Goal: Information Seeking & Learning: Compare options

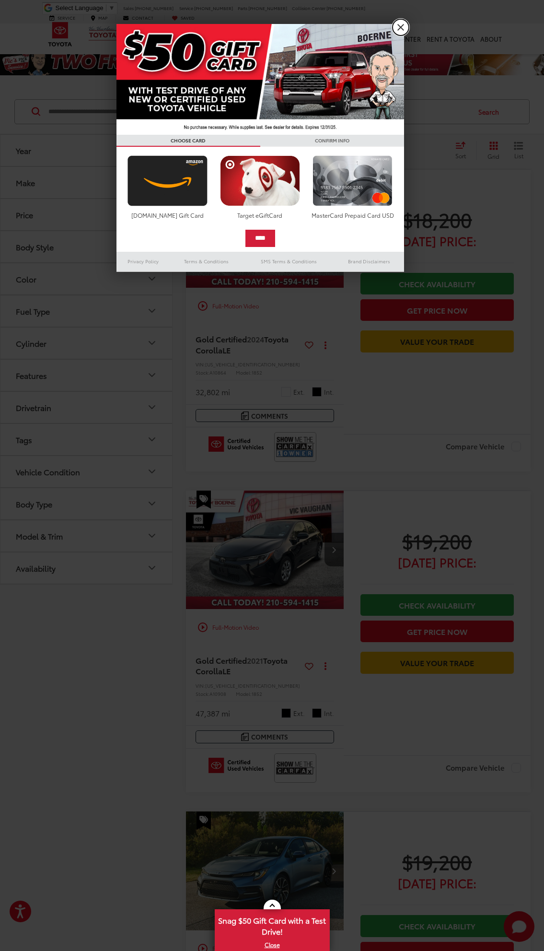
click at [401, 29] on link "X" at bounding box center [401, 27] width 16 height 16
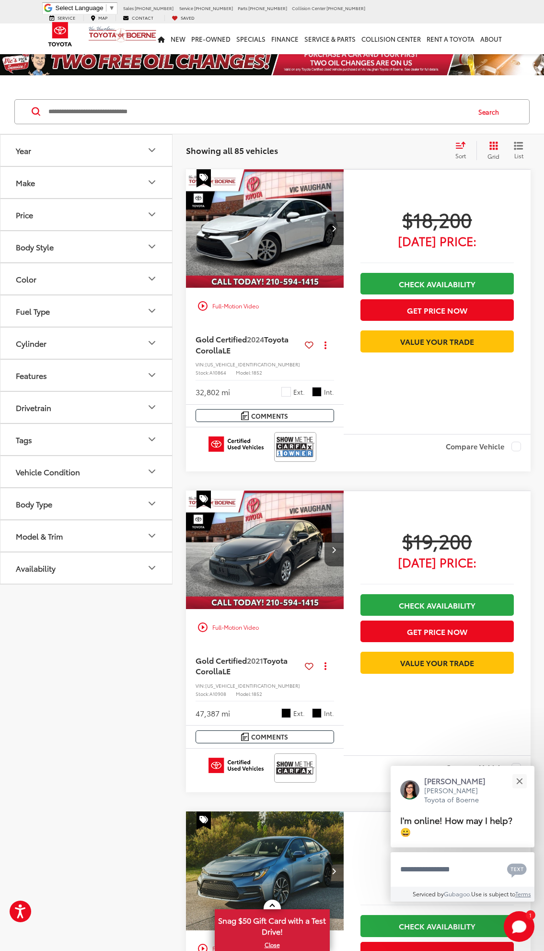
scroll to position [352, 0]
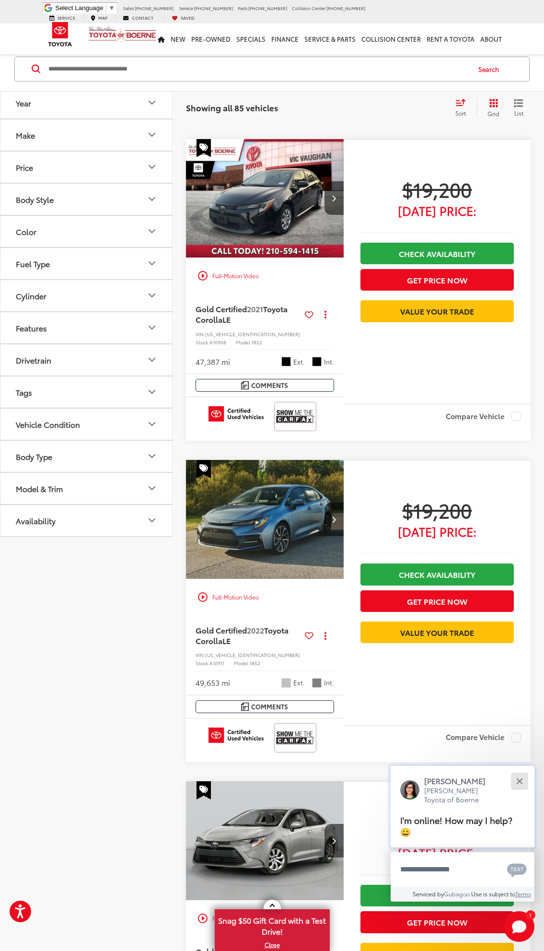
click at [523, 789] on button "Close" at bounding box center [519, 781] width 21 height 21
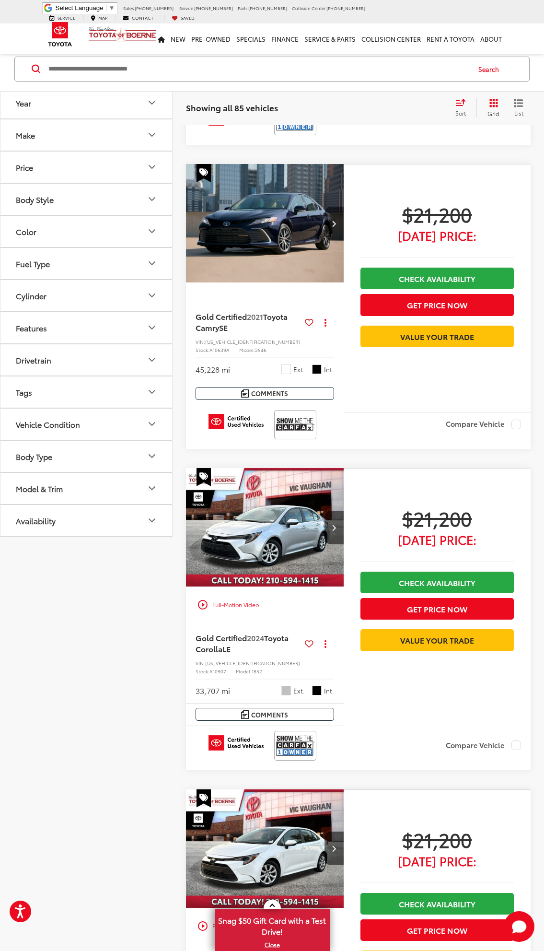
scroll to position [3275, 0]
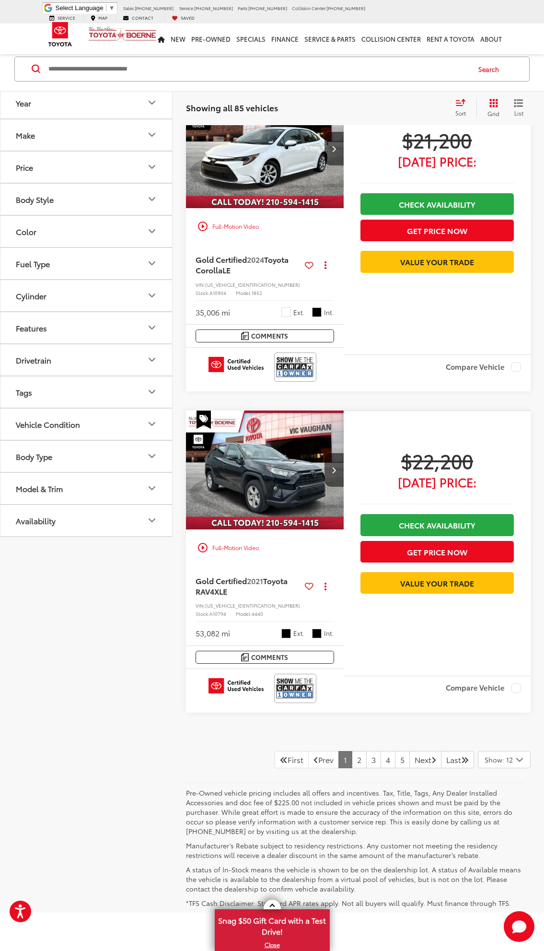
drag, startPoint x: 424, startPoint y: 183, endPoint x: 415, endPoint y: 352, distance: 169.1
click at [352, 751] on link "2" at bounding box center [359, 759] width 15 height 17
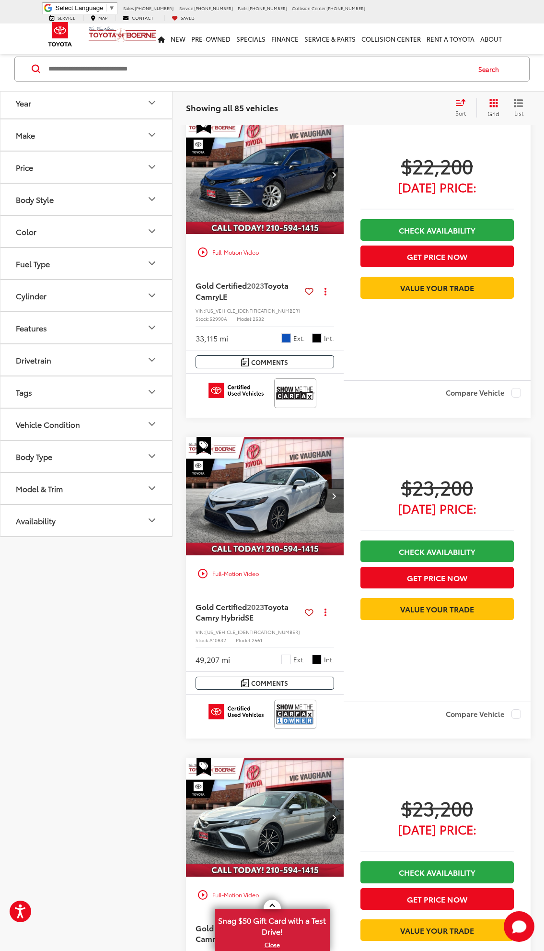
scroll to position [43, 0]
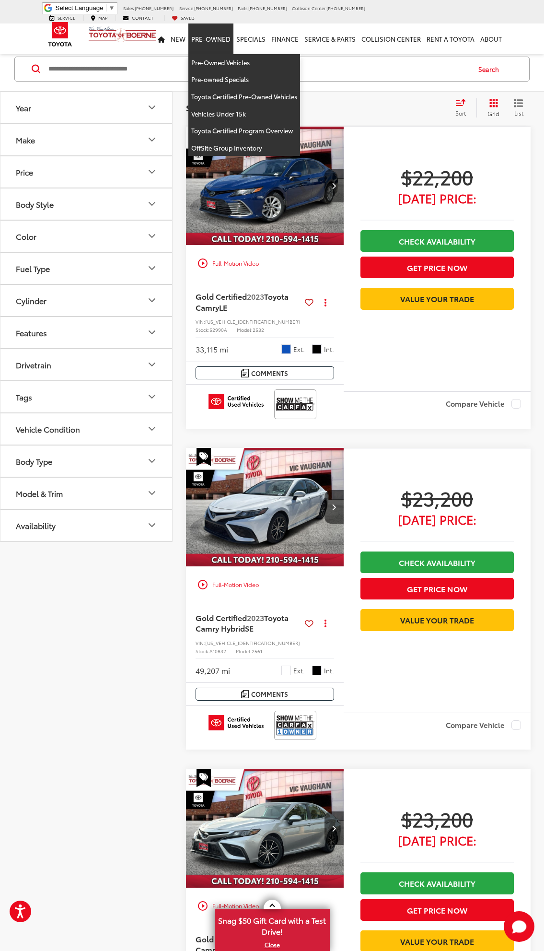
click at [234, 35] on link "Pre-Owned" at bounding box center [211, 39] width 45 height 31
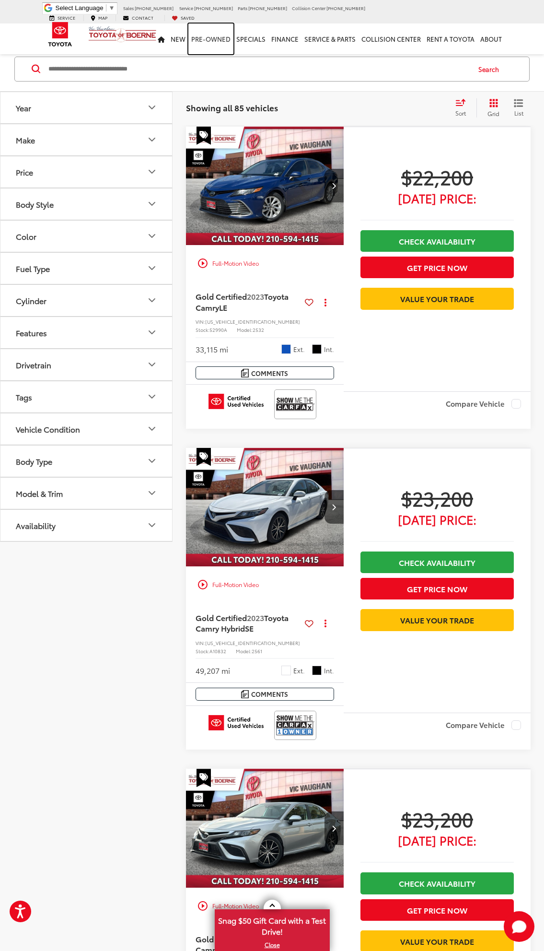
click at [220, 34] on link "Pre-Owned" at bounding box center [211, 39] width 45 height 31
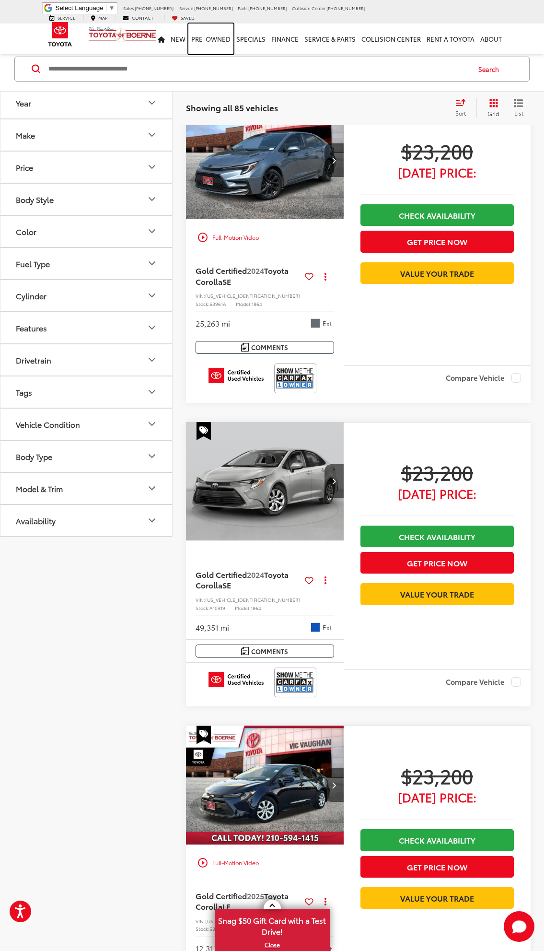
scroll to position [1004, 0]
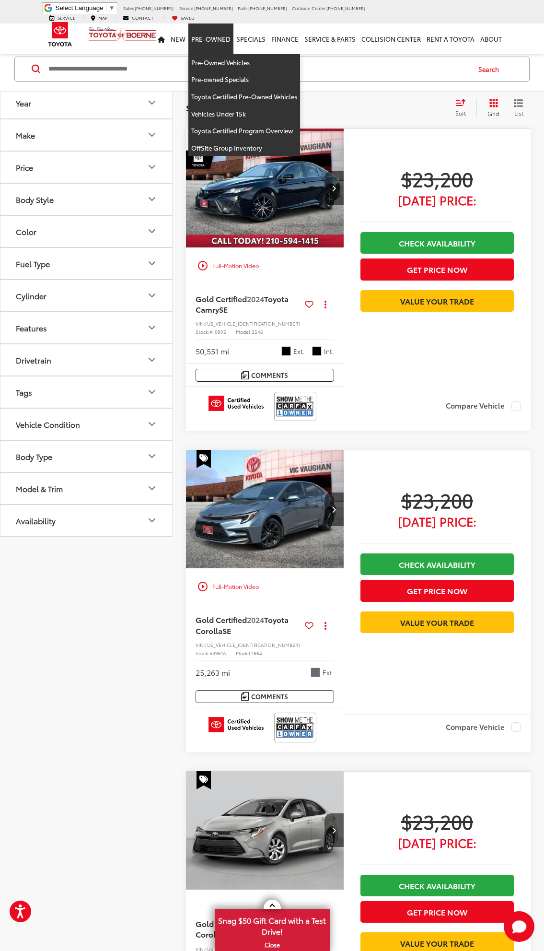
click at [225, 34] on link "Pre-Owned" at bounding box center [211, 39] width 45 height 31
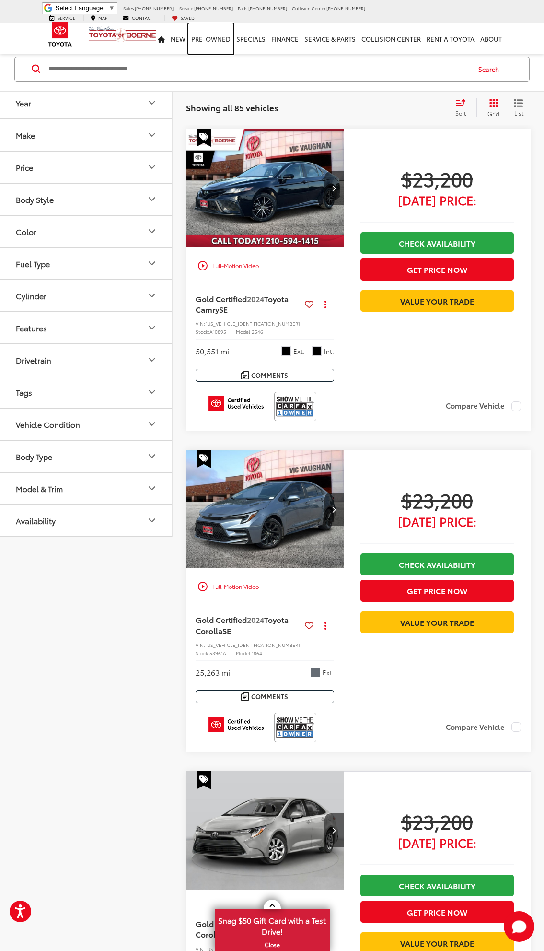
click at [225, 34] on link "Pre-Owned" at bounding box center [211, 39] width 45 height 31
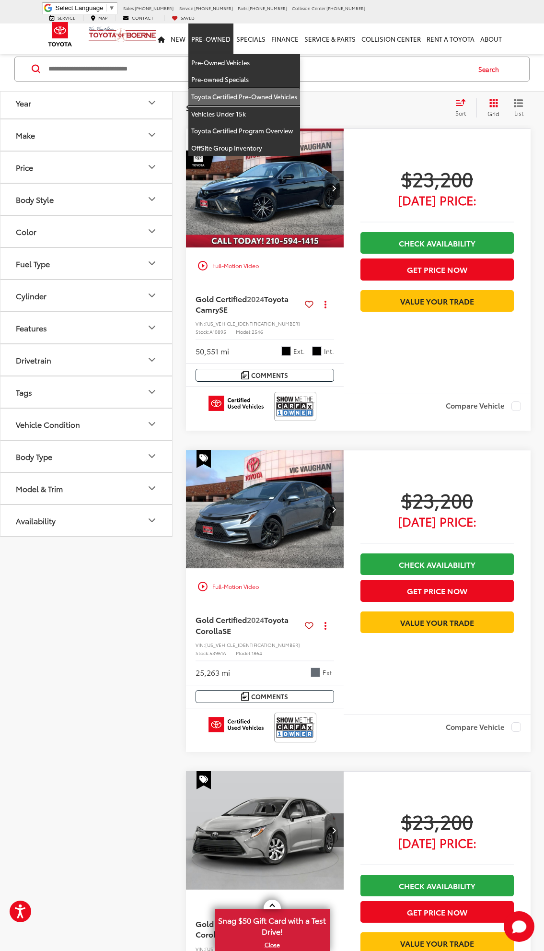
click at [246, 92] on link "Toyota Certified Pre-Owned Vehicles" at bounding box center [245, 96] width 112 height 17
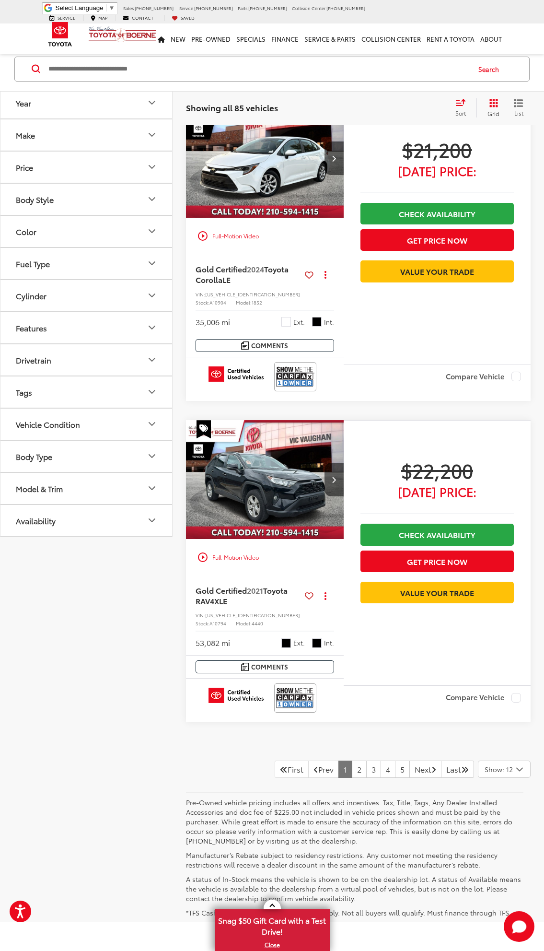
scroll to position [3275, 0]
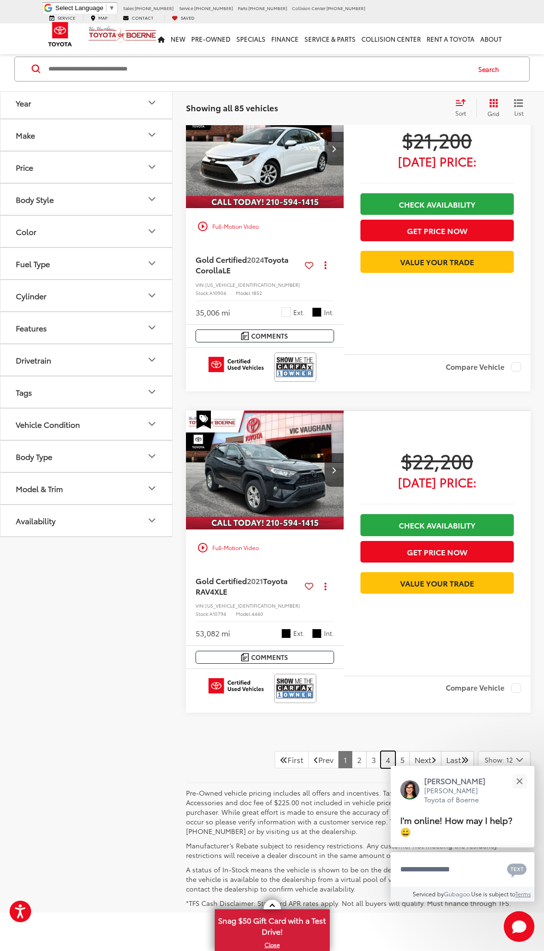
click at [382, 751] on link "4" at bounding box center [388, 759] width 15 height 17
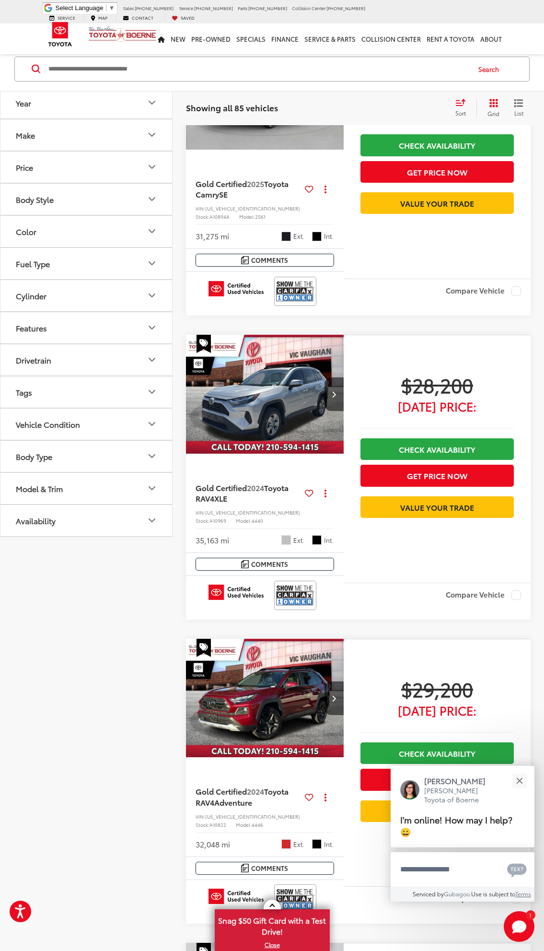
scroll to position [219, 0]
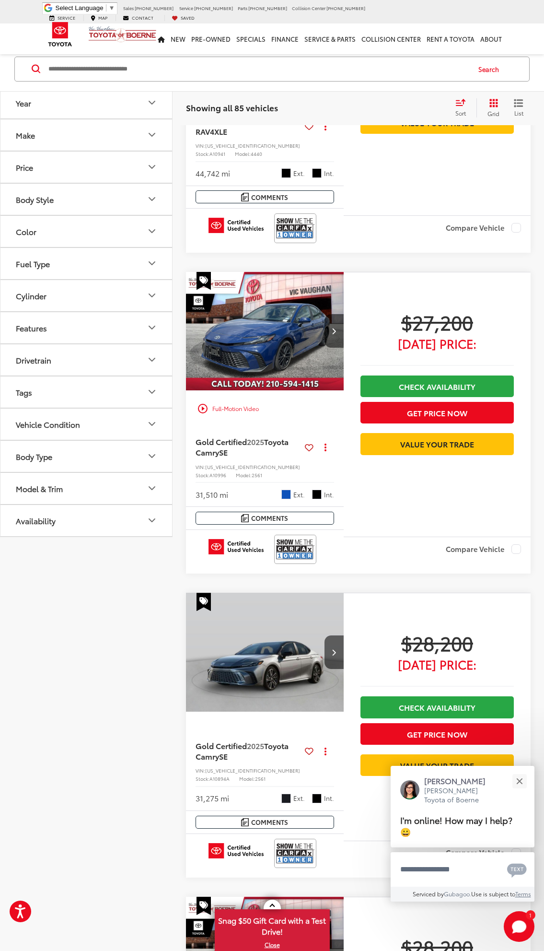
click at [289, 325] on img "2025 Toyota Camry SE 0" at bounding box center [265, 331] width 159 height 119
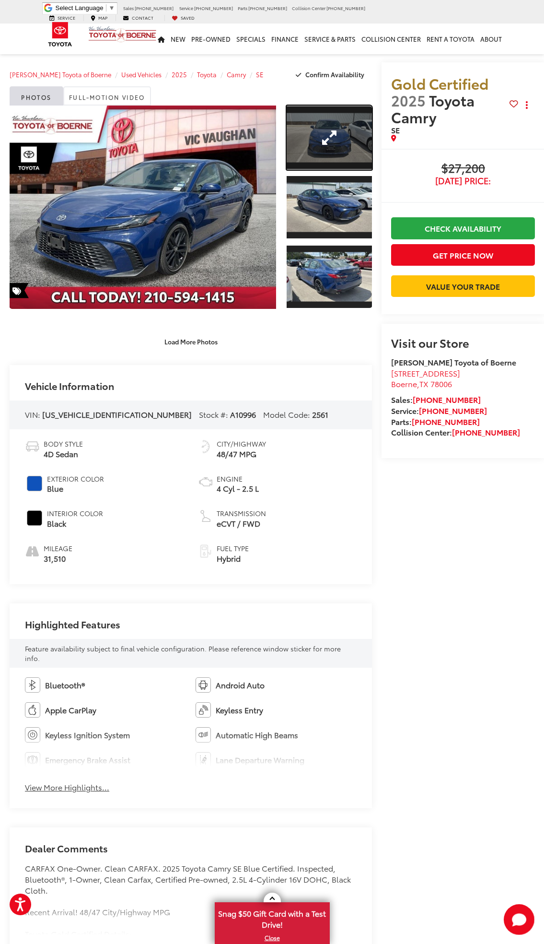
click at [308, 154] on link "Expand Photo 1" at bounding box center [330, 138] width 86 height 64
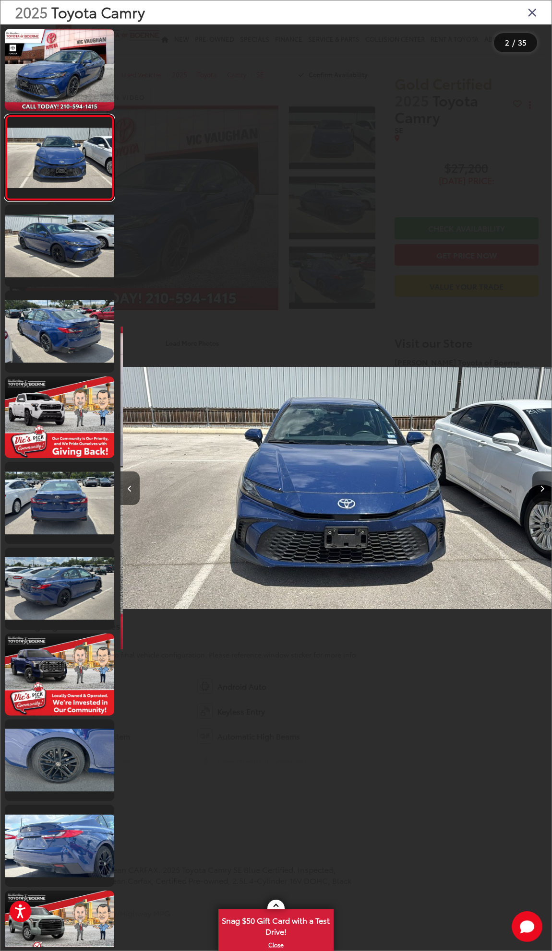
scroll to position [0, 431]
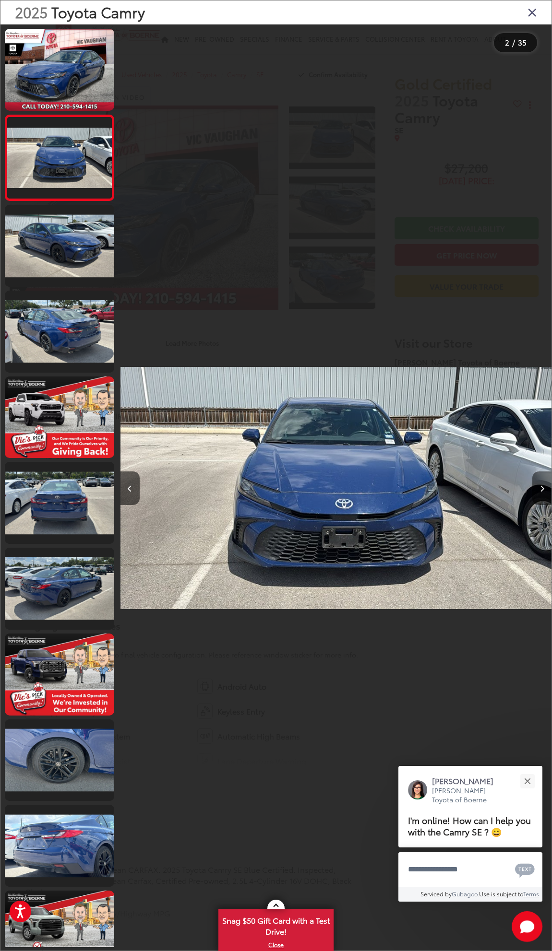
click at [538, 495] on button "Next image" at bounding box center [541, 489] width 19 height 34
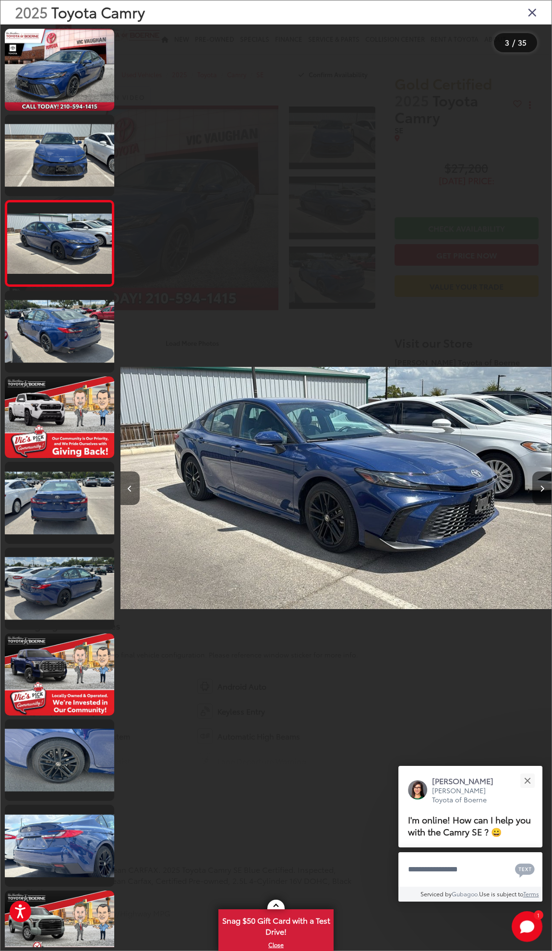
click at [538, 495] on button "Next image" at bounding box center [541, 489] width 19 height 34
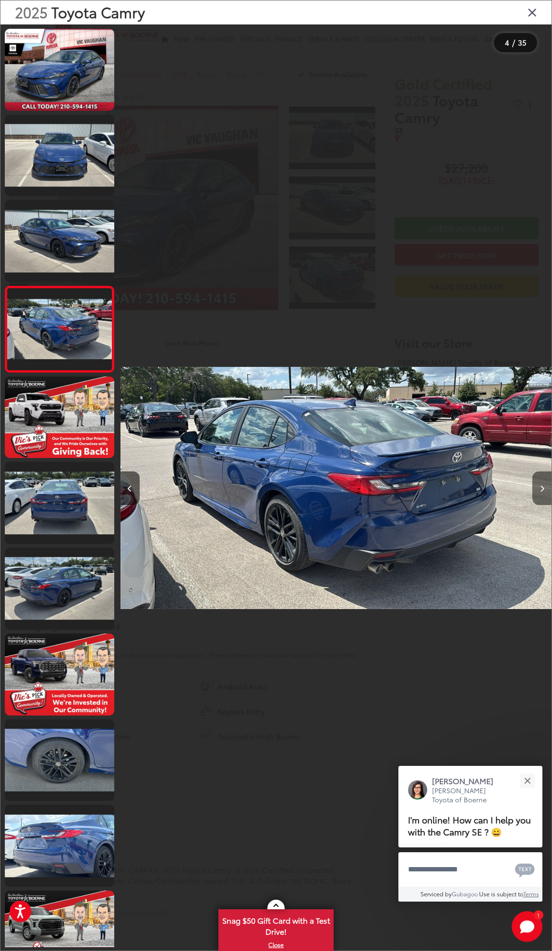
click at [538, 495] on button "Next image" at bounding box center [541, 489] width 19 height 34
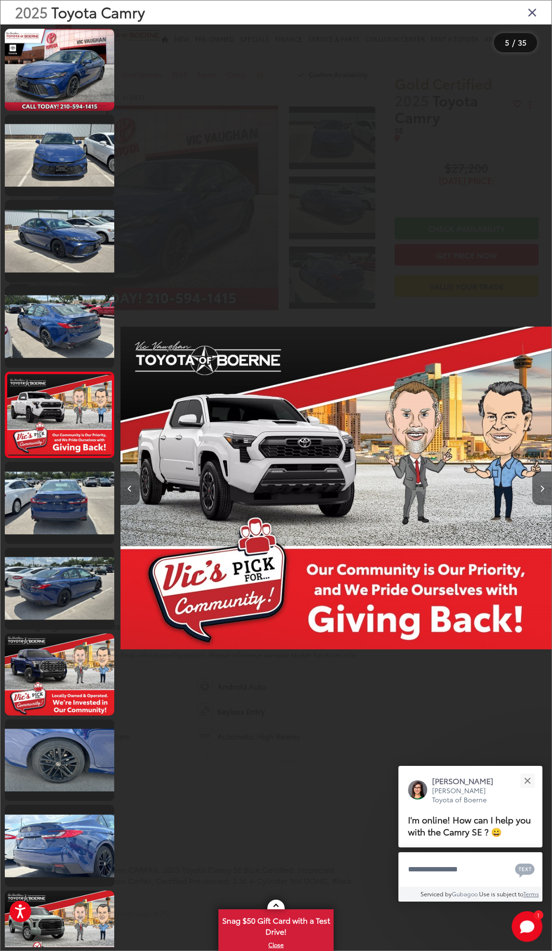
click at [538, 495] on button "Next image" at bounding box center [541, 489] width 19 height 34
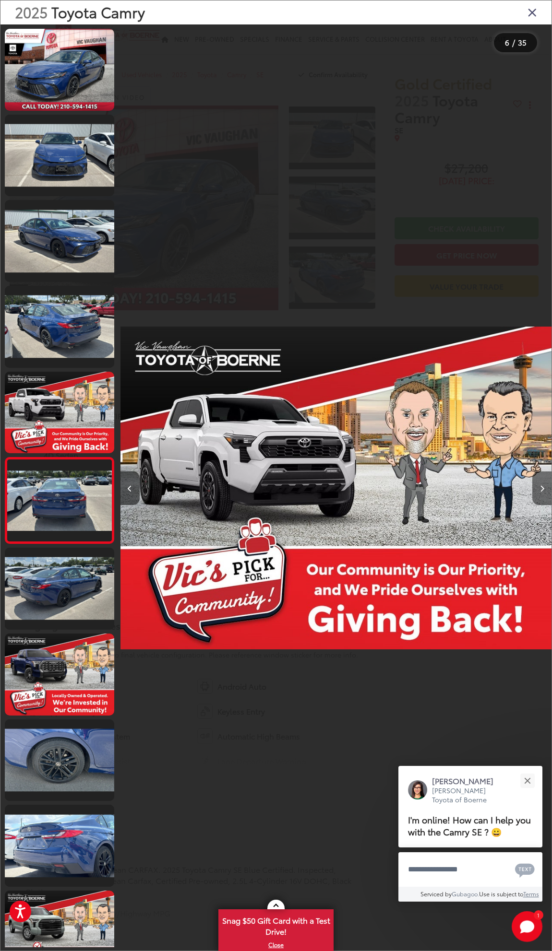
scroll to position [40, 0]
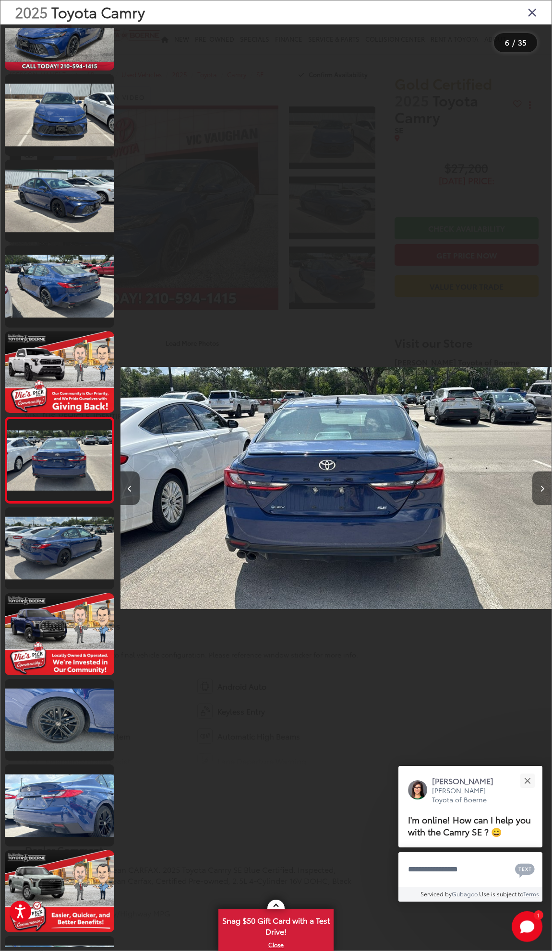
click at [538, 495] on button "Next image" at bounding box center [541, 489] width 19 height 34
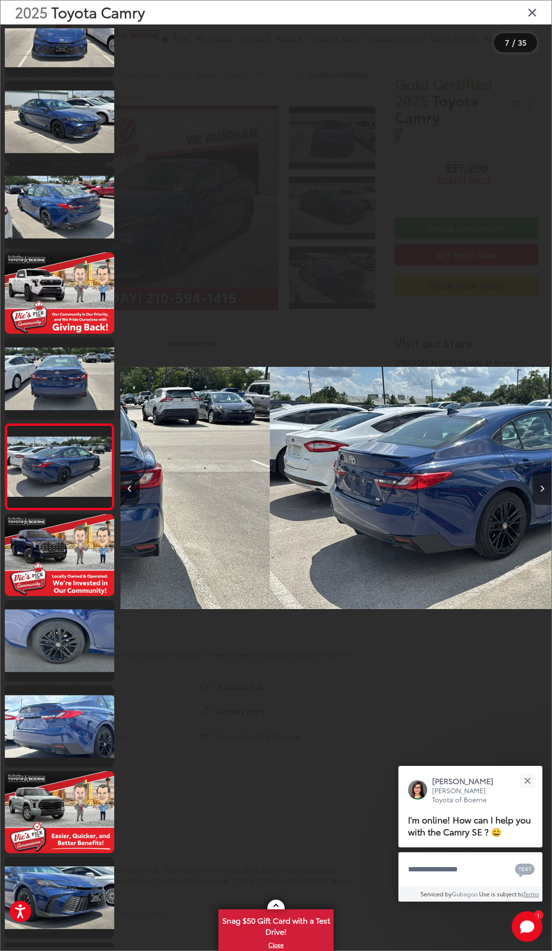
scroll to position [126, 0]
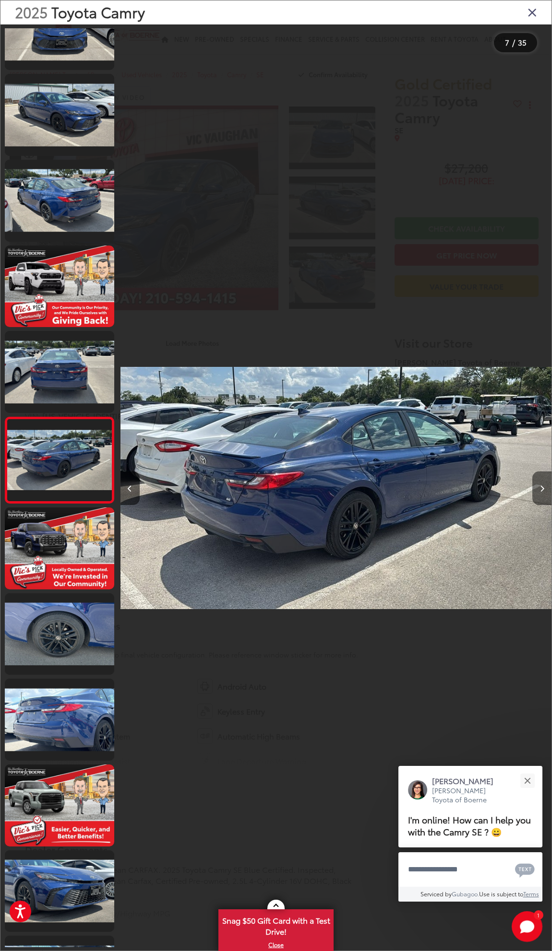
click at [539, 495] on button "Next image" at bounding box center [541, 489] width 19 height 34
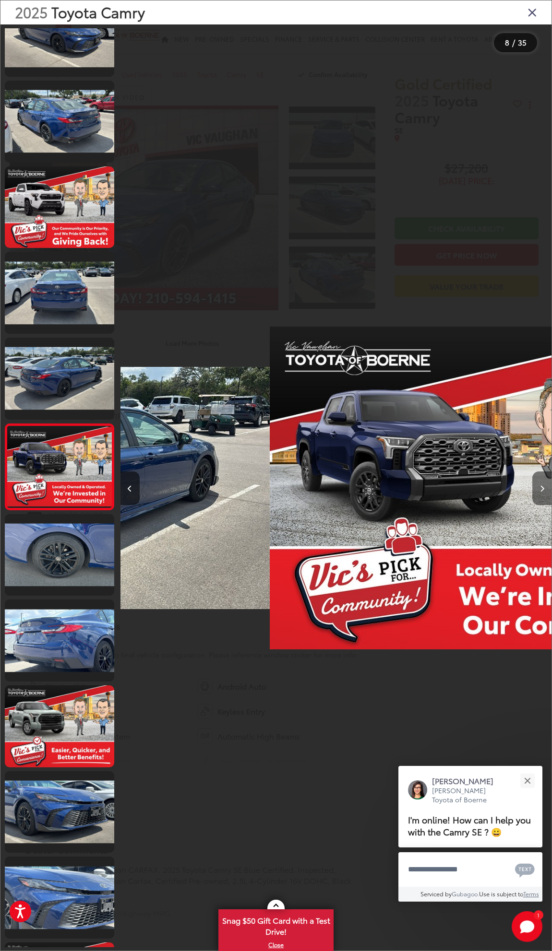
scroll to position [212, 0]
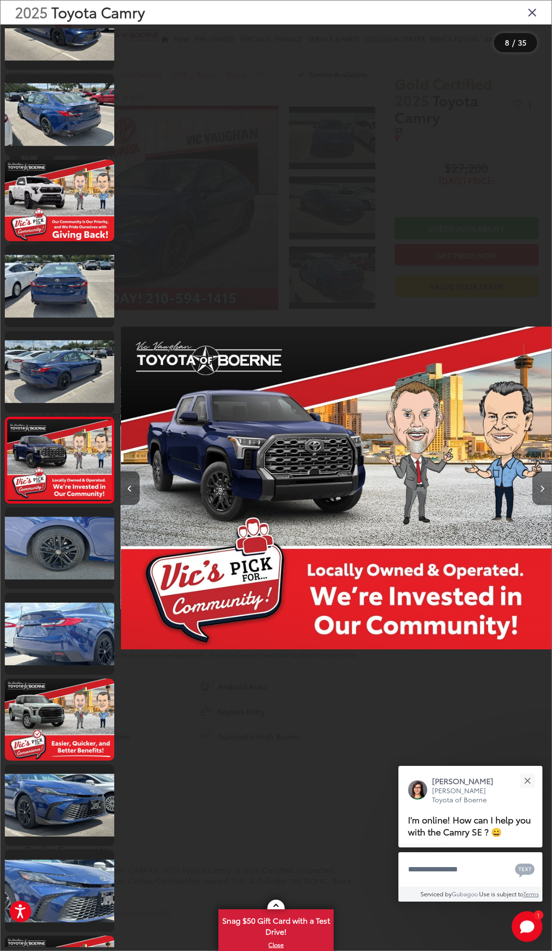
click at [539, 495] on button "Next image" at bounding box center [541, 489] width 19 height 34
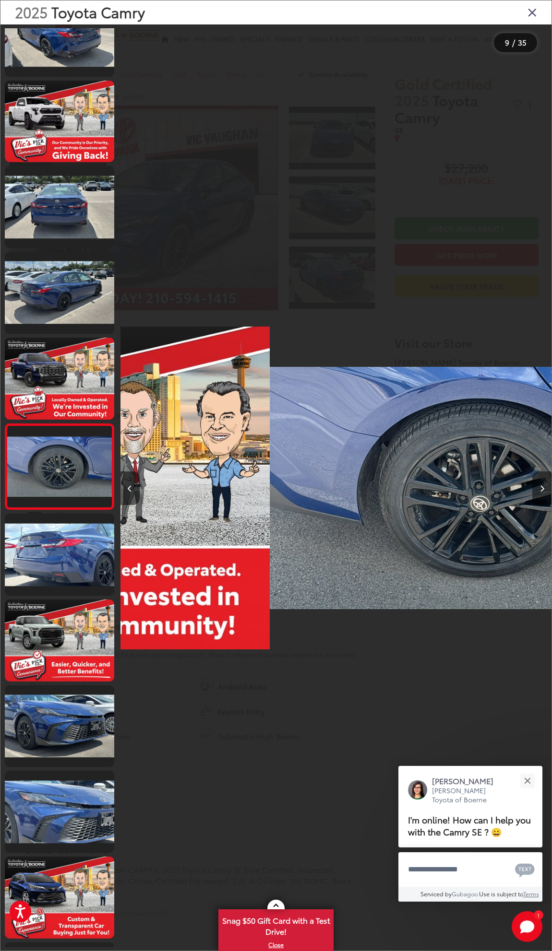
scroll to position [298, 0]
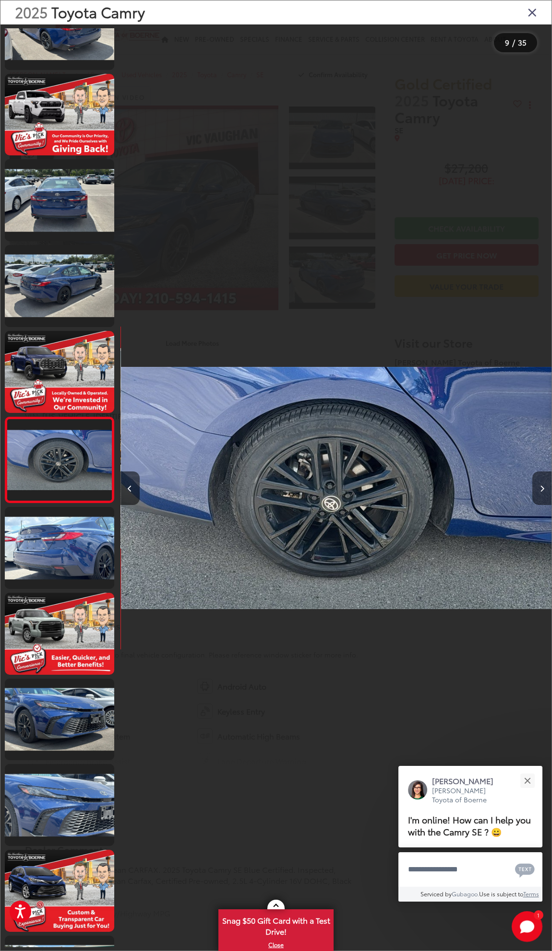
click at [539, 494] on button "Next image" at bounding box center [541, 489] width 19 height 34
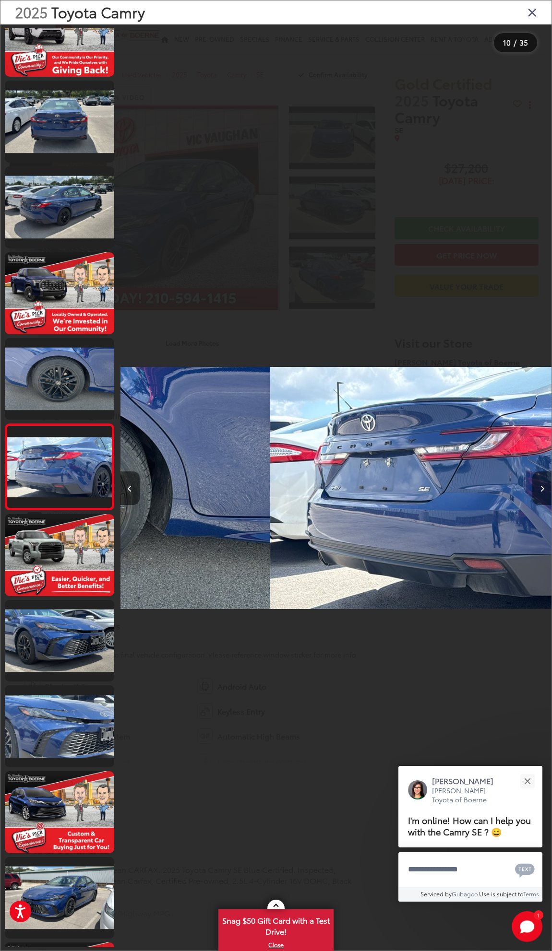
scroll to position [383, 0]
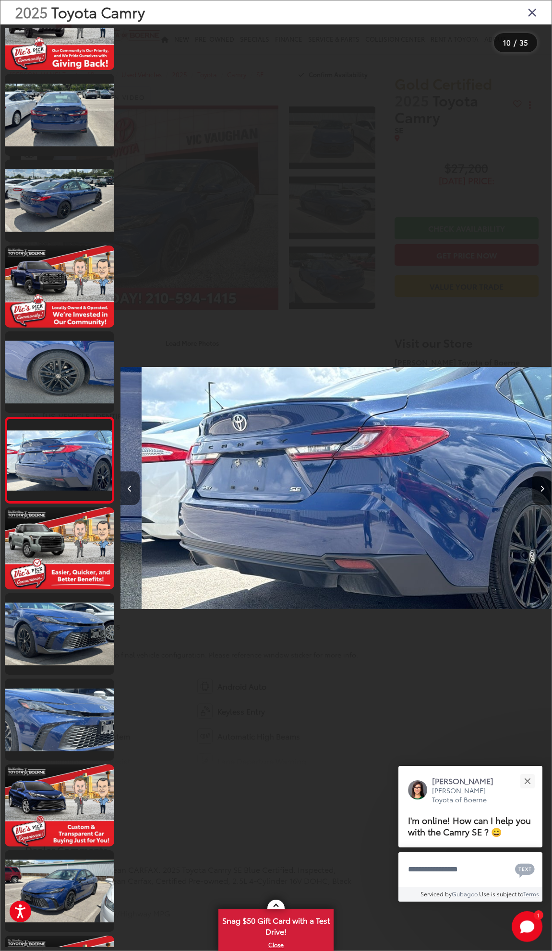
click at [541, 494] on button "Next image" at bounding box center [541, 489] width 19 height 34
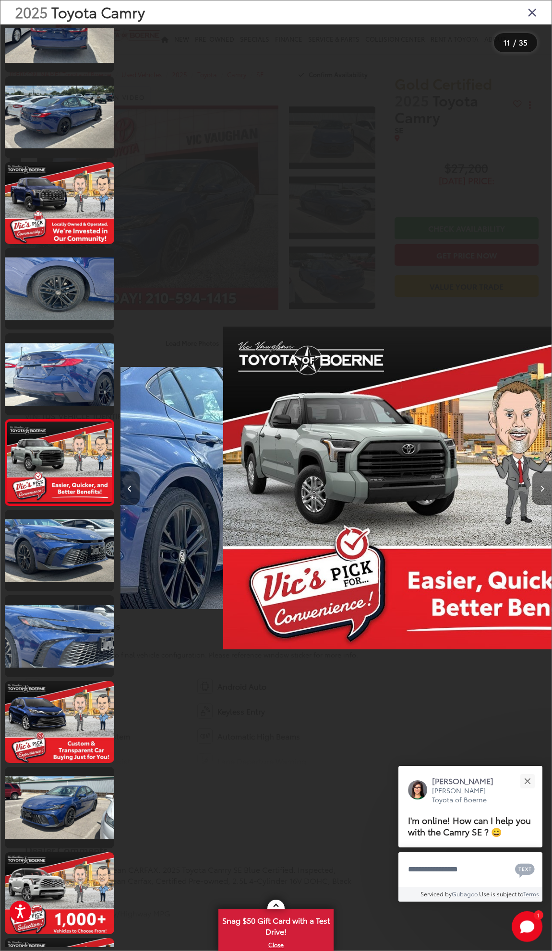
scroll to position [469, 0]
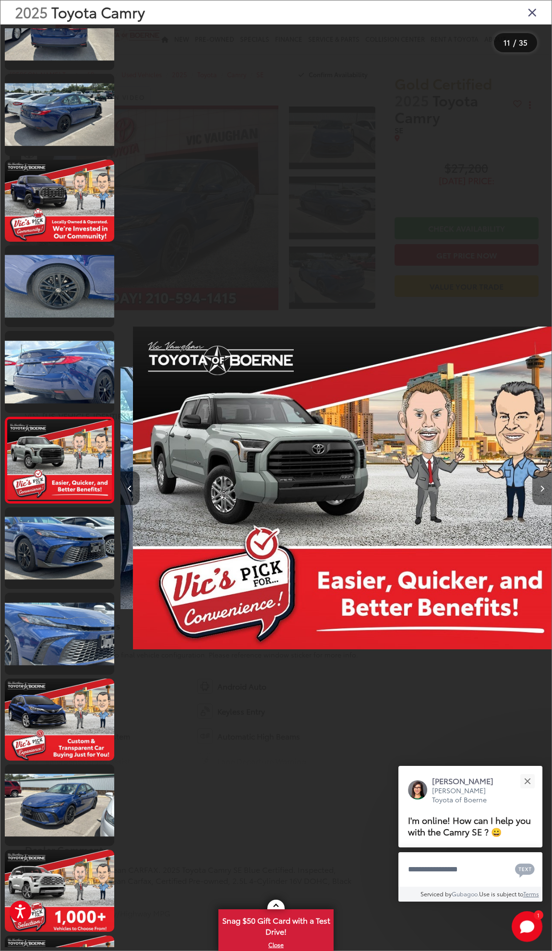
click at [541, 494] on button "Next image" at bounding box center [541, 489] width 19 height 34
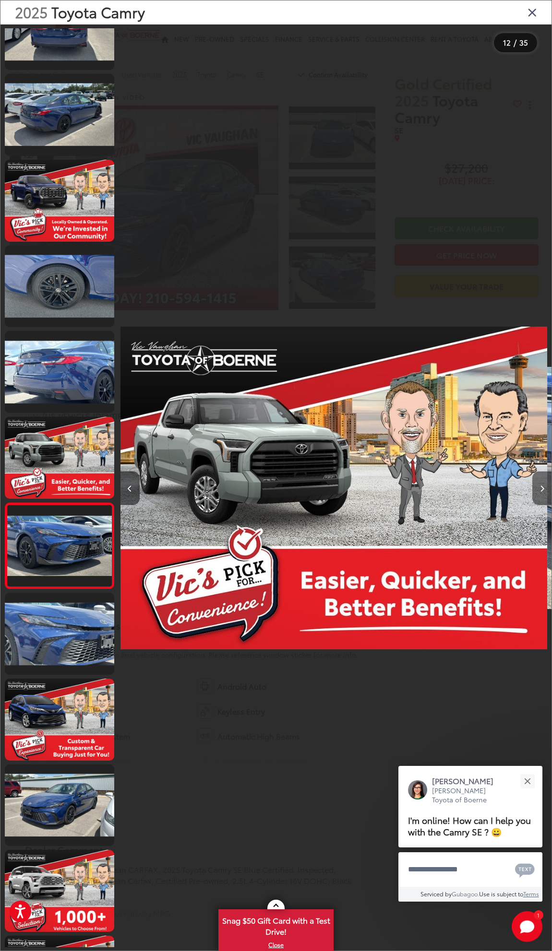
scroll to position [0, 4638]
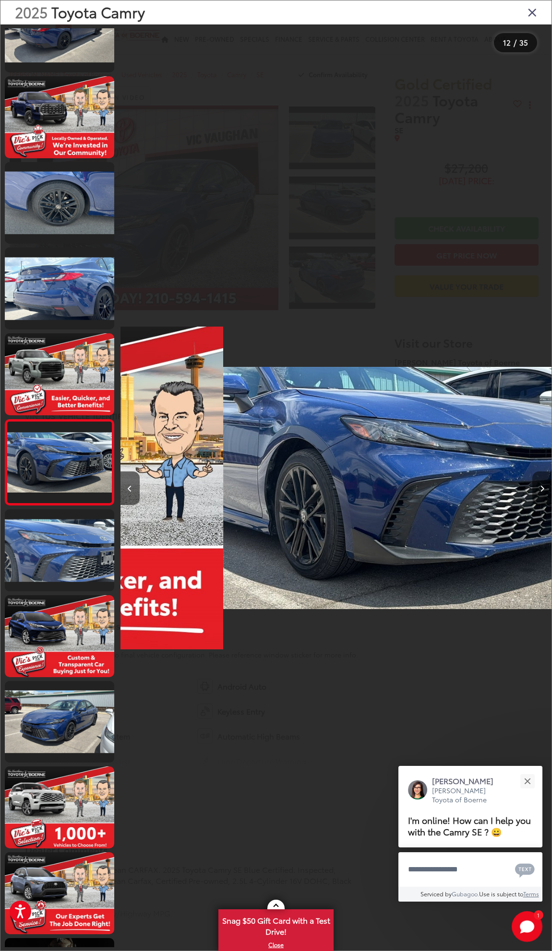
click at [541, 493] on button "Next image" at bounding box center [541, 489] width 19 height 34
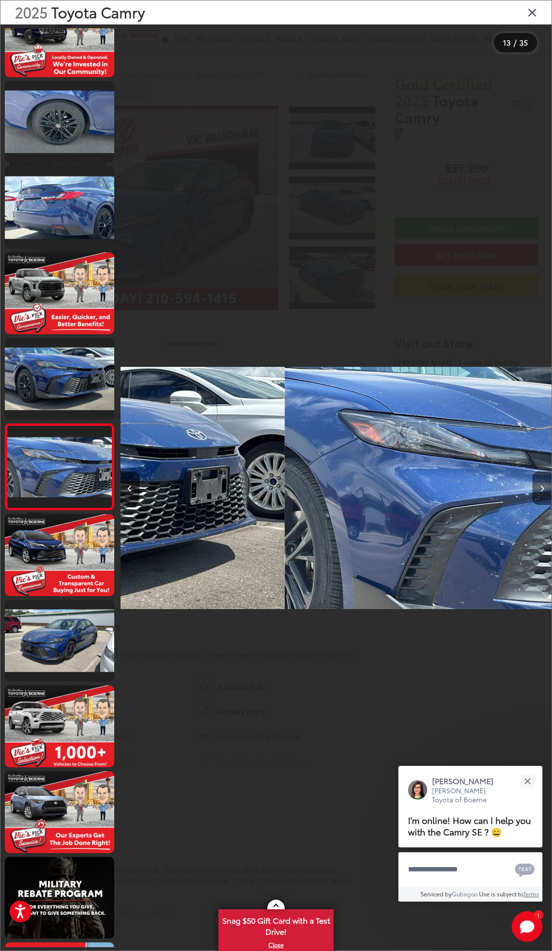
scroll to position [640, 0]
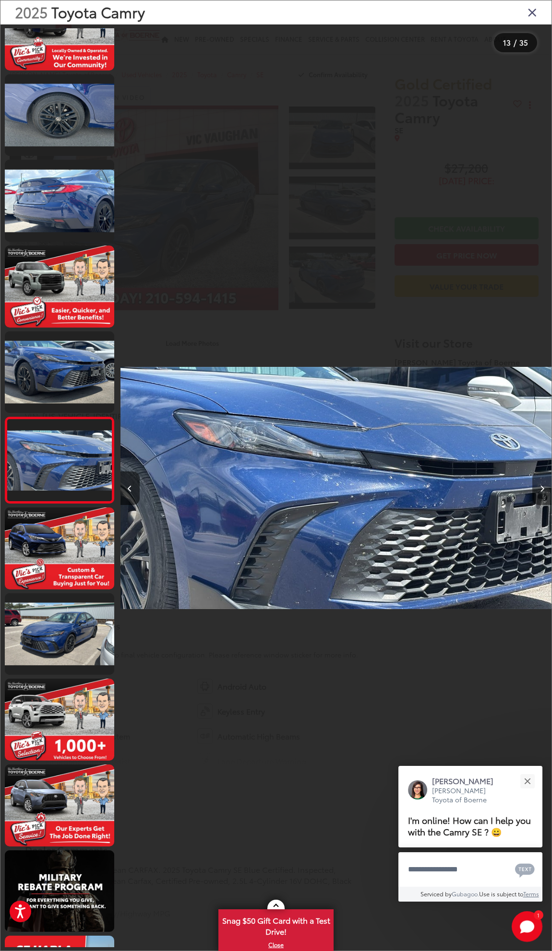
click at [541, 493] on button "Next image" at bounding box center [541, 489] width 19 height 34
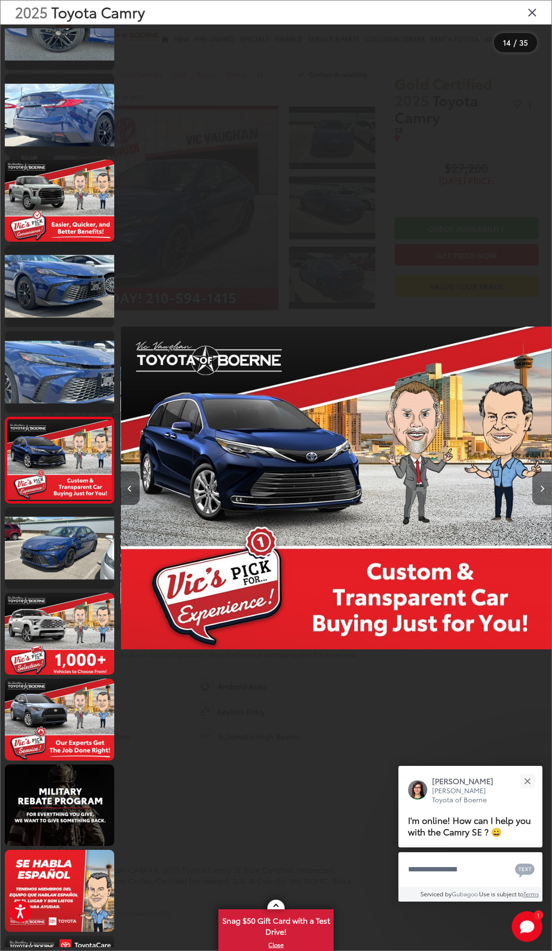
scroll to position [0, 5602]
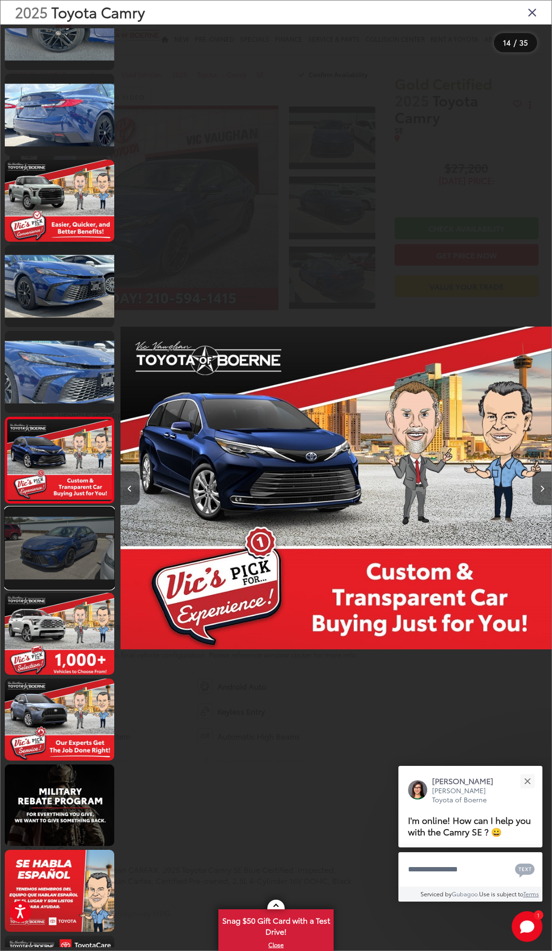
click at [45, 547] on link at bounding box center [59, 549] width 109 height 82
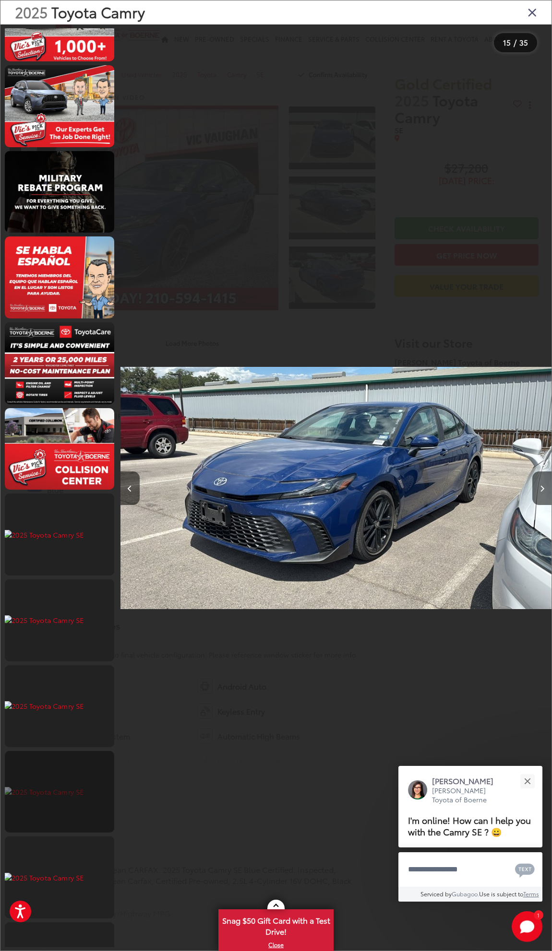
scroll to position [0, 0]
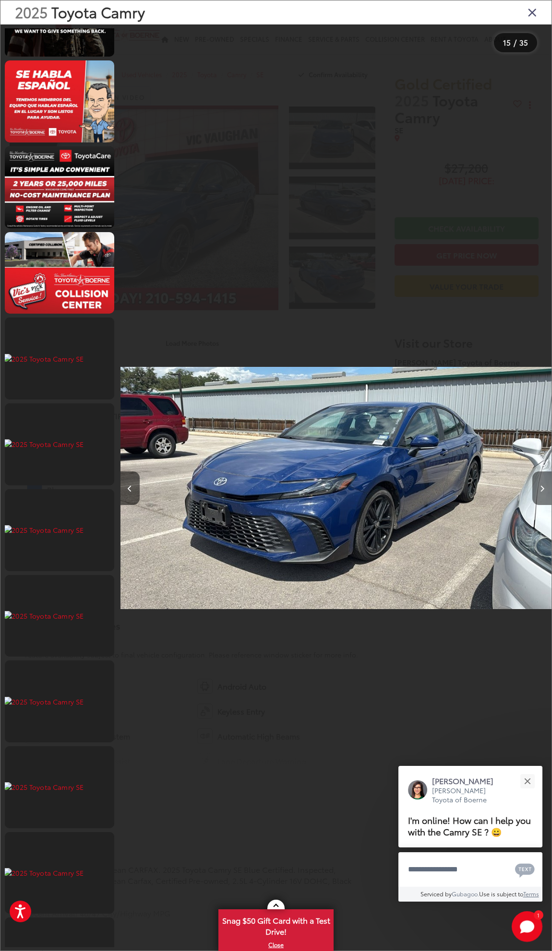
click at [534, 481] on button "Next image" at bounding box center [541, 489] width 19 height 34
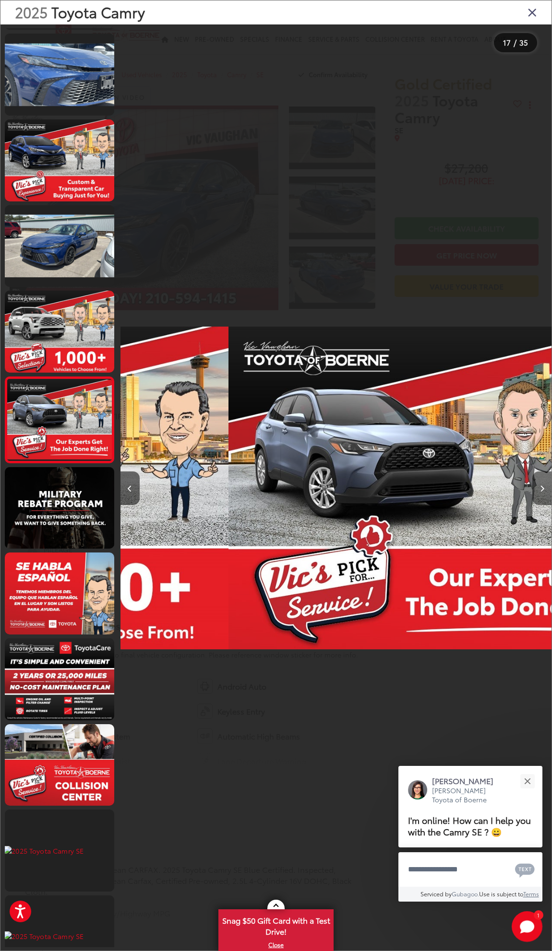
click at [539, 484] on button "Next image" at bounding box center [541, 489] width 19 height 34
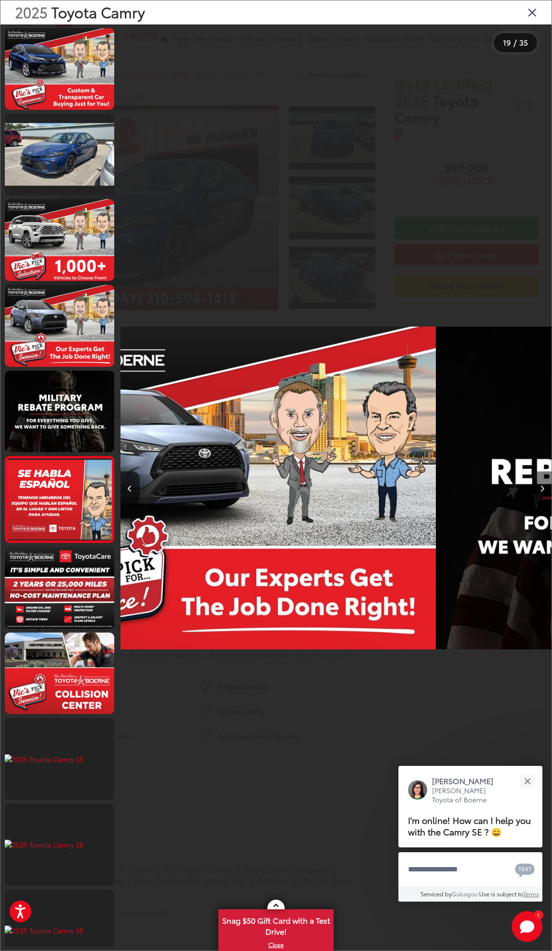
click at [539, 484] on button "Next image" at bounding box center [541, 489] width 19 height 34
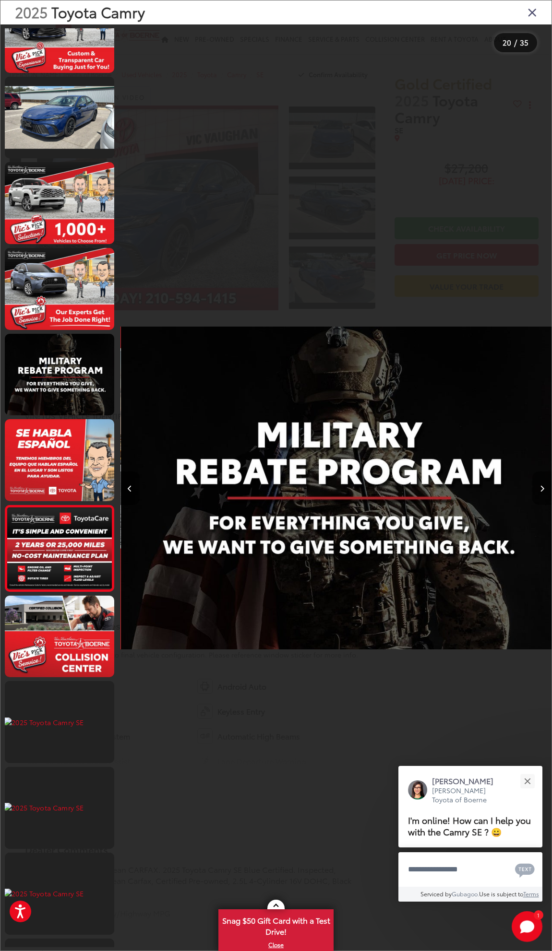
click at [539, 484] on button "Next image" at bounding box center [541, 489] width 19 height 34
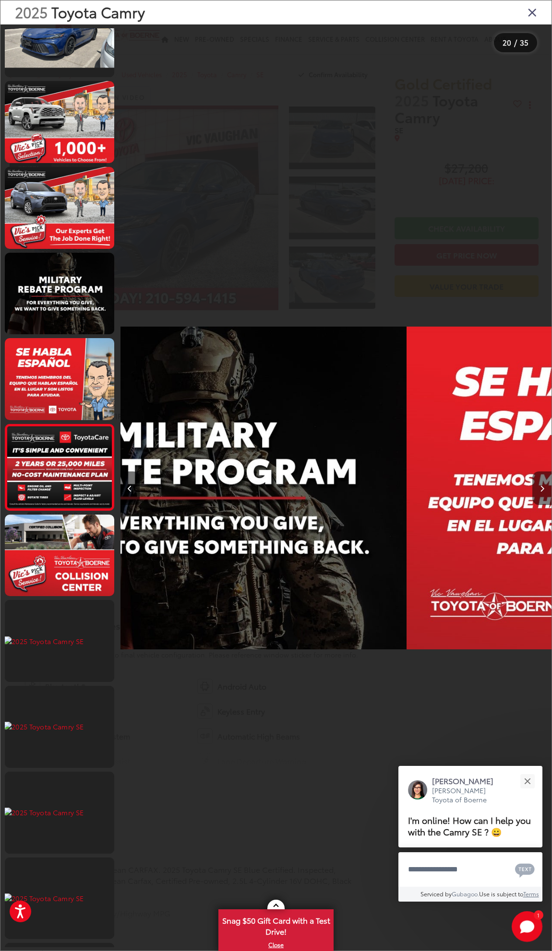
click at [539, 484] on button "Next image" at bounding box center [541, 489] width 19 height 34
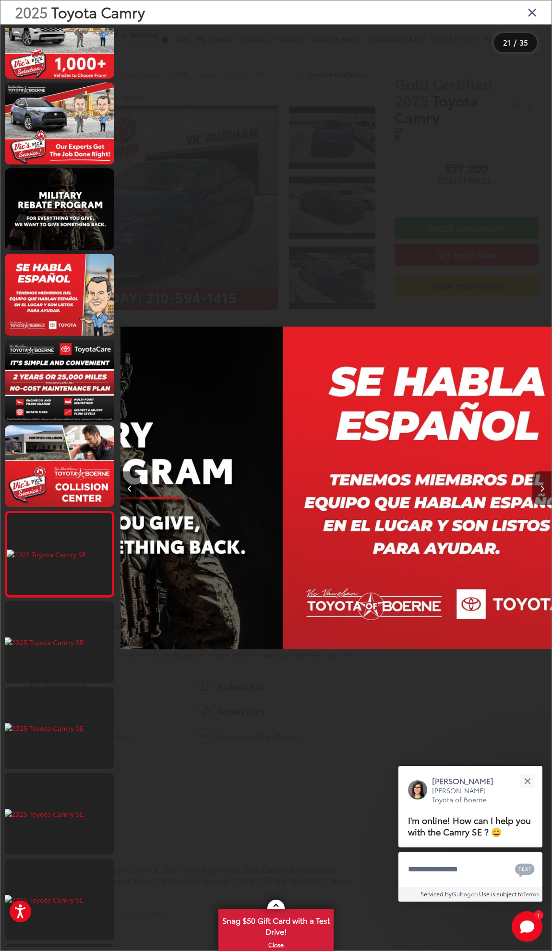
click at [539, 484] on button "Next image" at bounding box center [541, 489] width 19 height 34
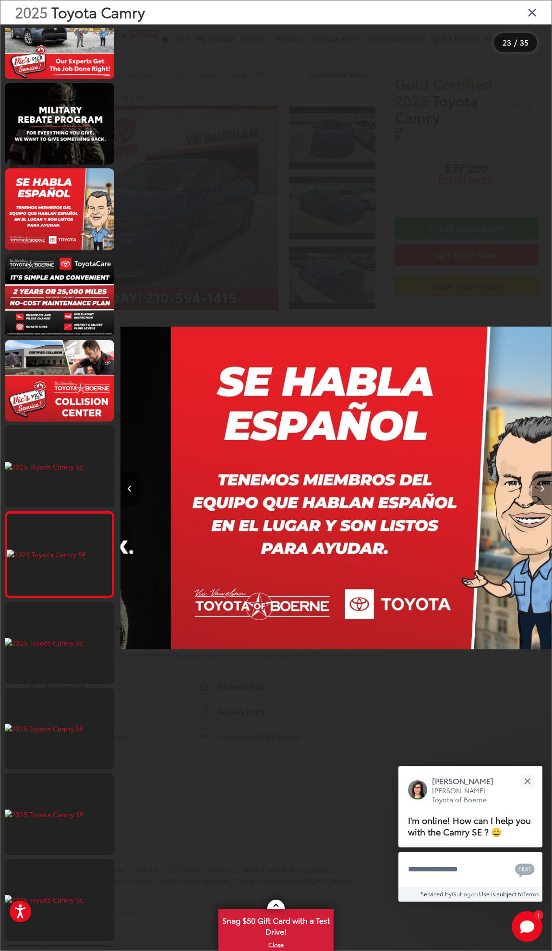
click at [539, 484] on button "Next image" at bounding box center [541, 489] width 19 height 34
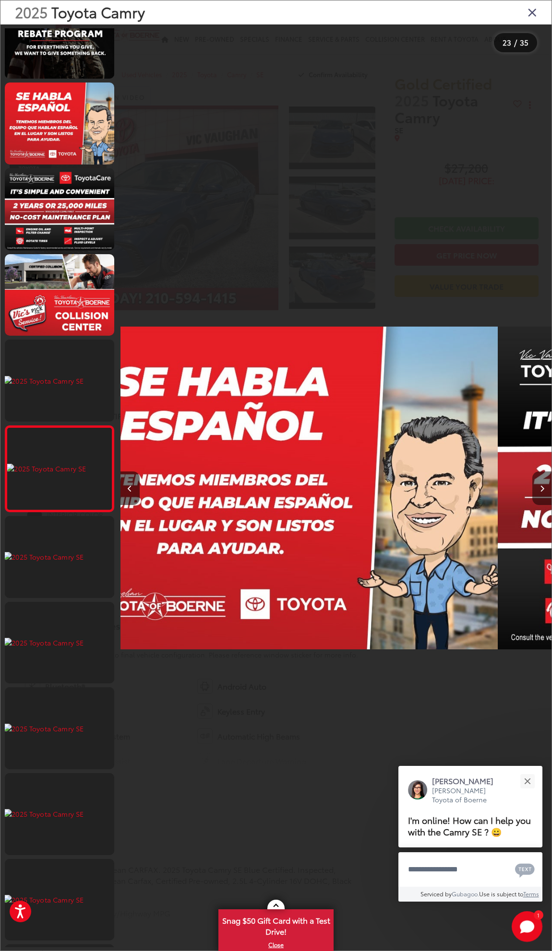
click at [539, 484] on button "Next image" at bounding box center [541, 489] width 19 height 34
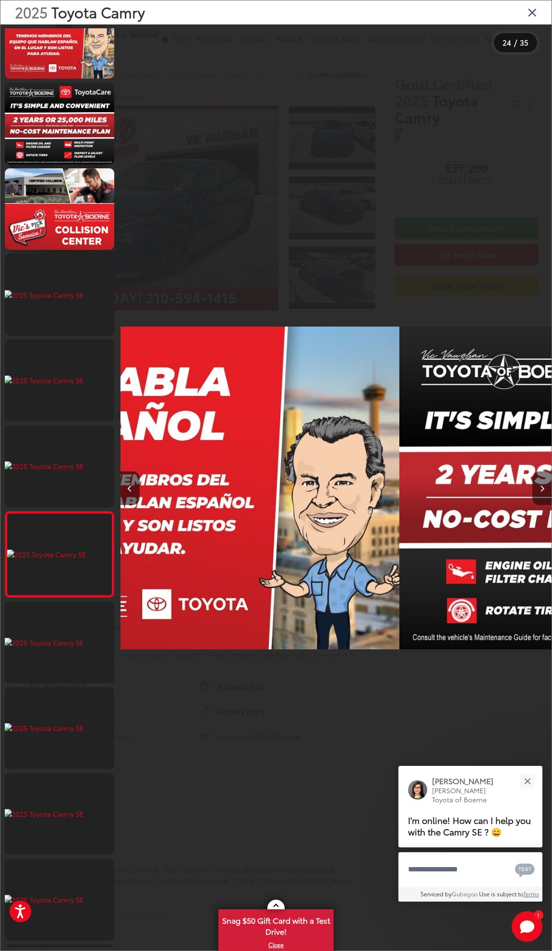
click at [539, 484] on button "Next image" at bounding box center [541, 489] width 19 height 34
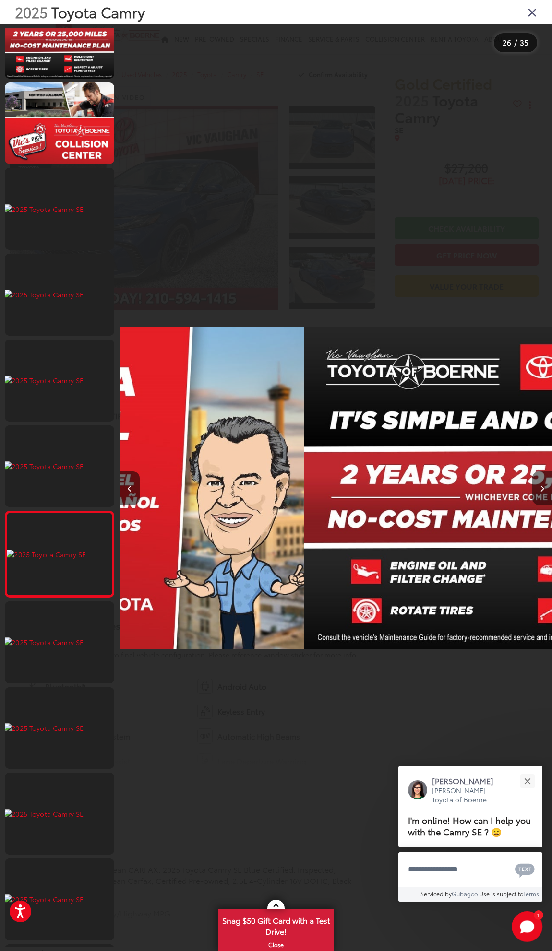
click at [539, 484] on button "Next image" at bounding box center [541, 489] width 19 height 34
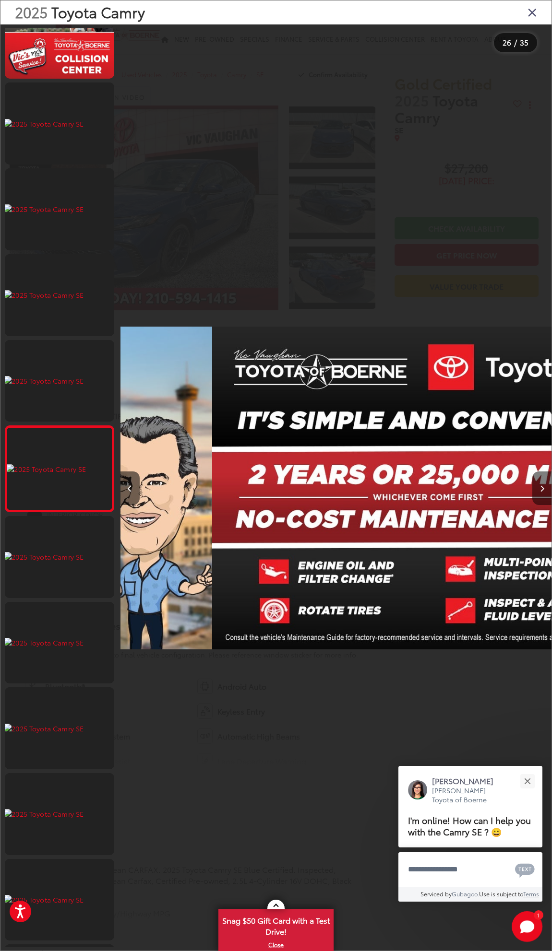
click at [540, 484] on button "Next image" at bounding box center [541, 489] width 19 height 34
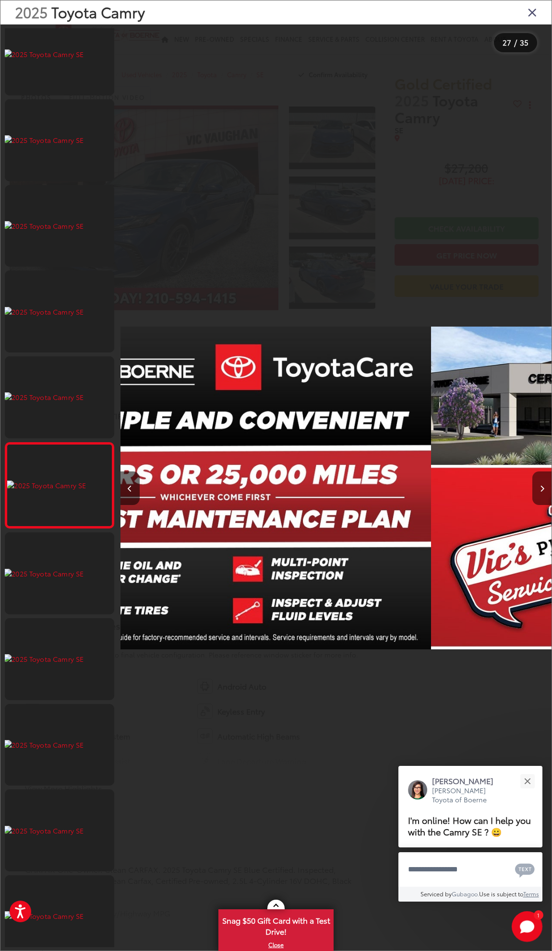
click at [540, 484] on button "Next image" at bounding box center [541, 489] width 19 height 34
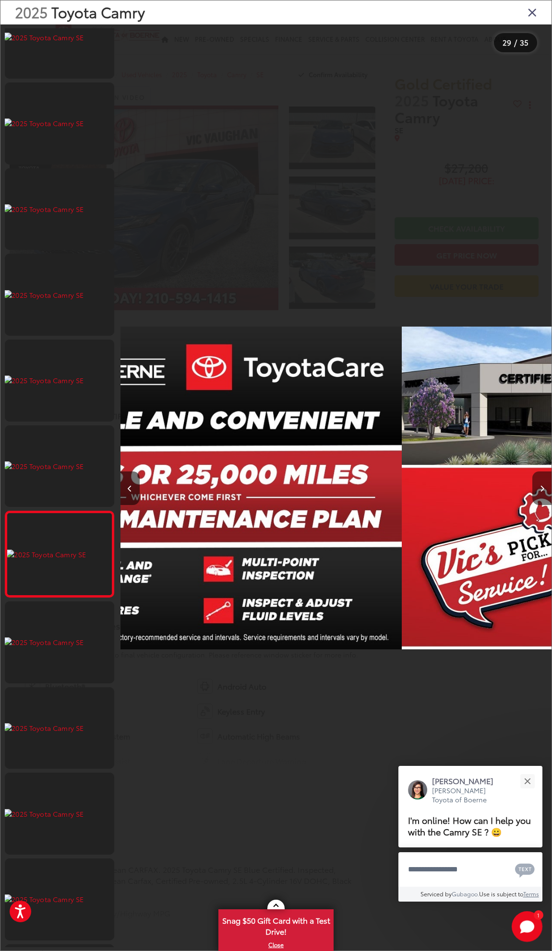
click at [540, 484] on button "Next image" at bounding box center [541, 489] width 19 height 34
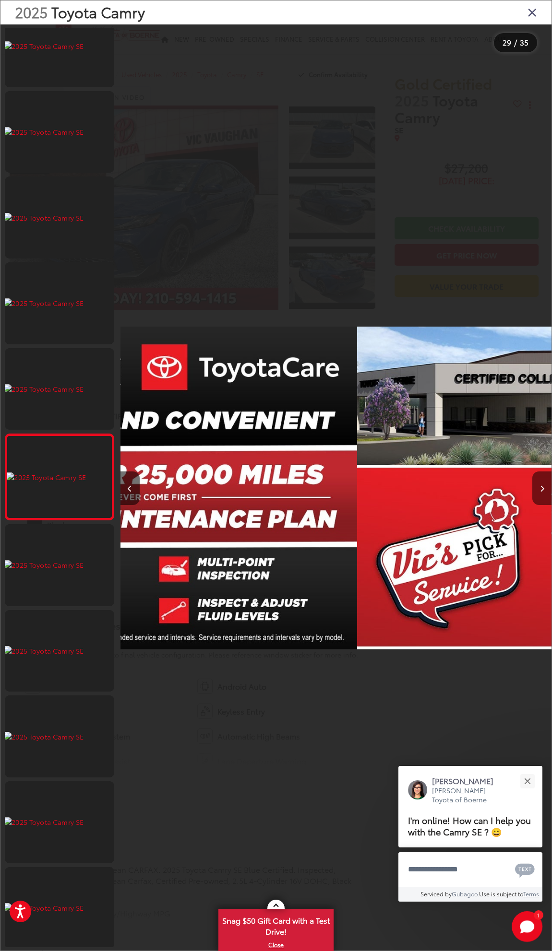
click at [540, 484] on button "Next image" at bounding box center [541, 489] width 19 height 34
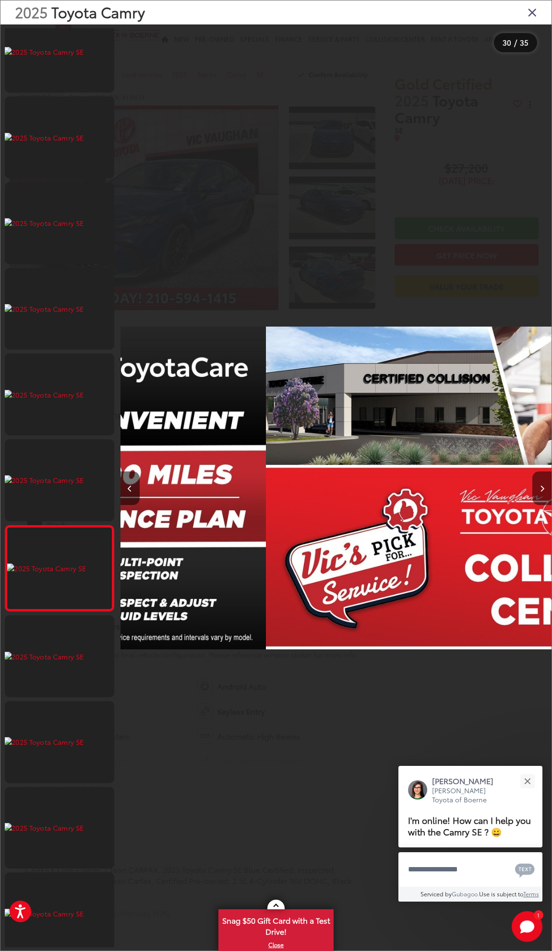
click at [540, 484] on button "Next image" at bounding box center [541, 489] width 19 height 34
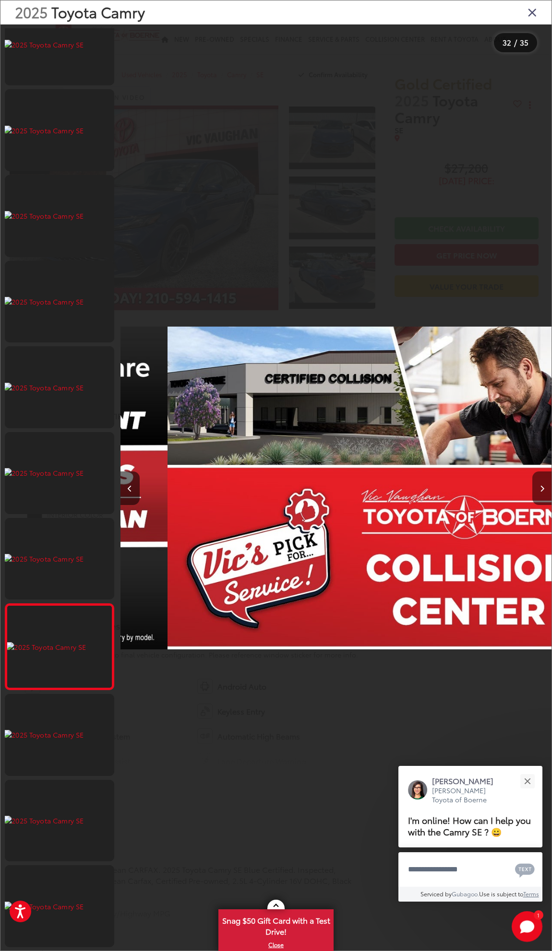
click at [540, 484] on button "Next image" at bounding box center [541, 489] width 19 height 34
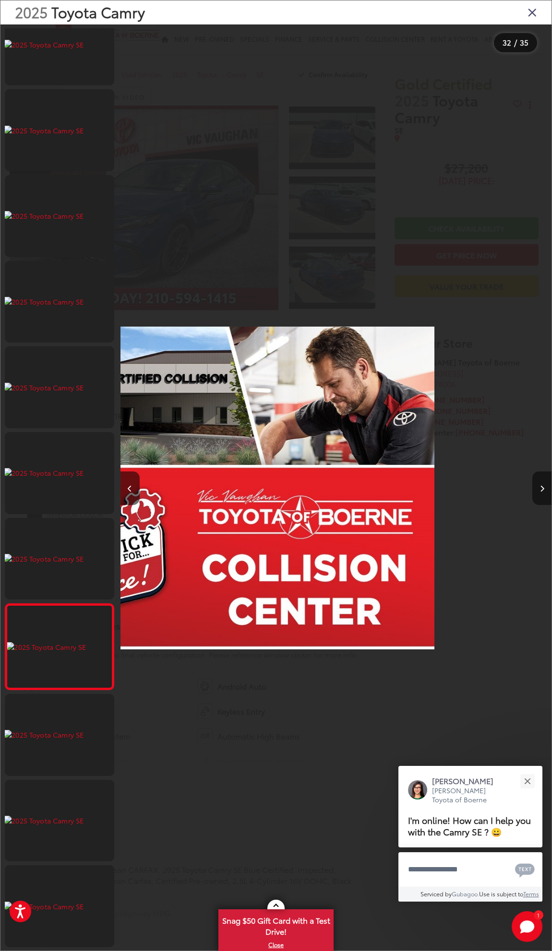
click at [540, 484] on button "Next image" at bounding box center [541, 489] width 19 height 34
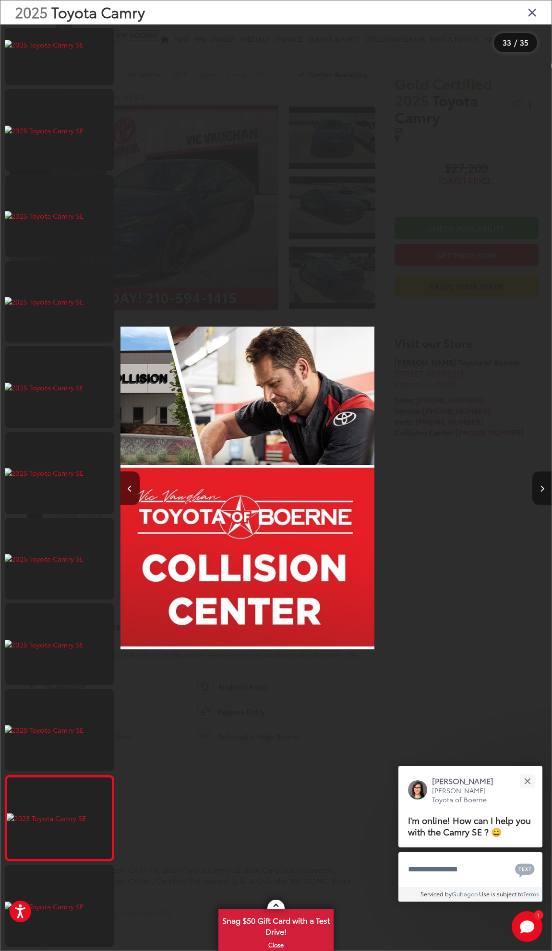
click at [540, 484] on button "Next image" at bounding box center [541, 489] width 19 height 34
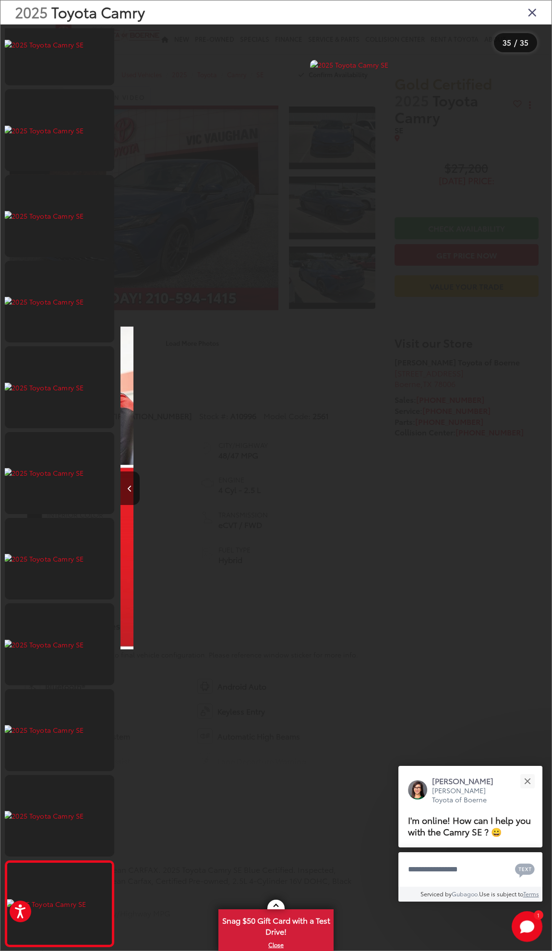
click at [540, 484] on div at bounding box center [497, 487] width 108 height 927
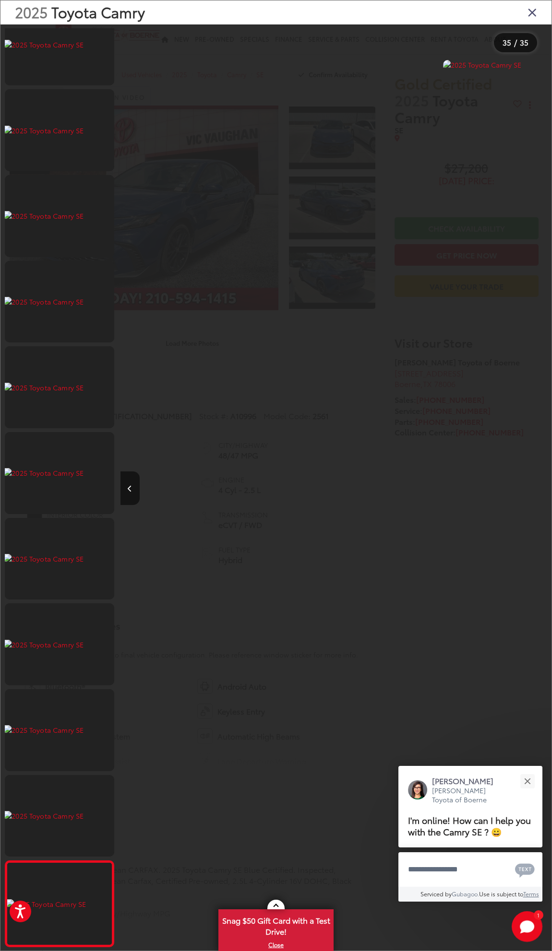
click at [540, 484] on div at bounding box center [497, 487] width 108 height 927
click at [532, 15] on icon "Close gallery" at bounding box center [532, 12] width 10 height 12
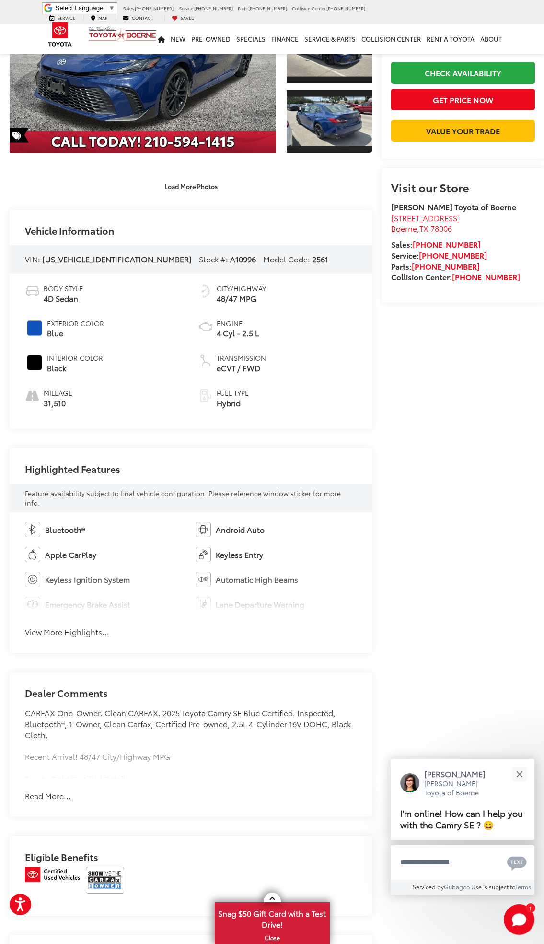
drag, startPoint x: 228, startPoint y: 661, endPoint x: 215, endPoint y: 660, distance: 13.0
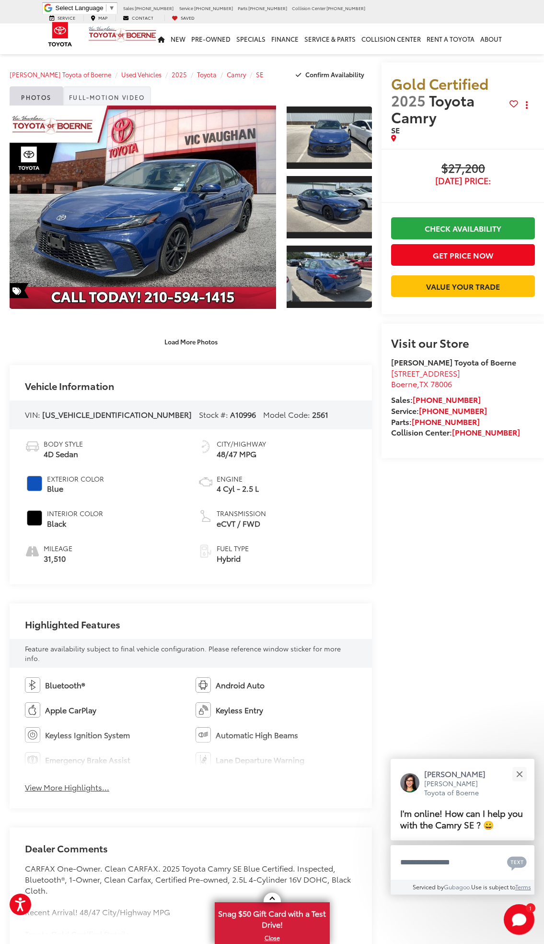
click at [111, 95] on link "Full-Motion Video" at bounding box center [107, 95] width 88 height 19
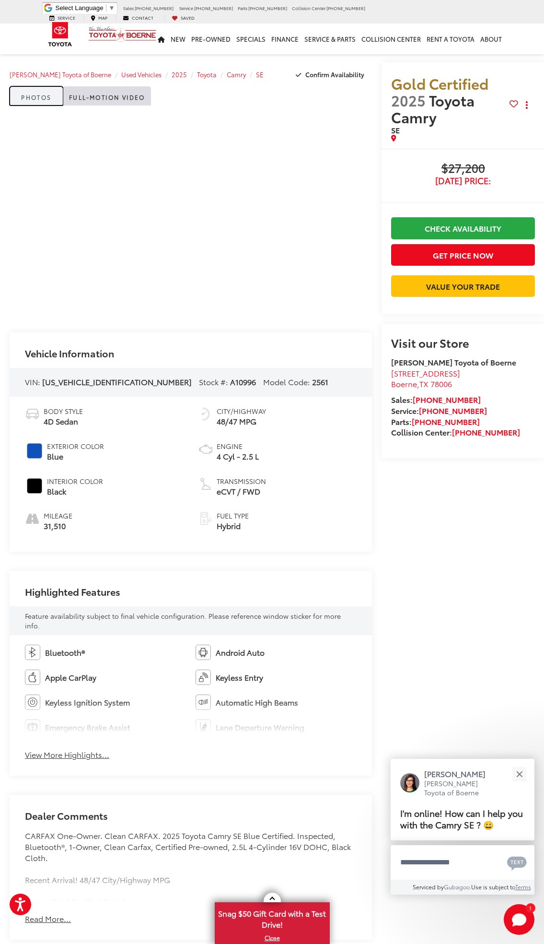
click at [51, 98] on link "Photos" at bounding box center [37, 95] width 54 height 19
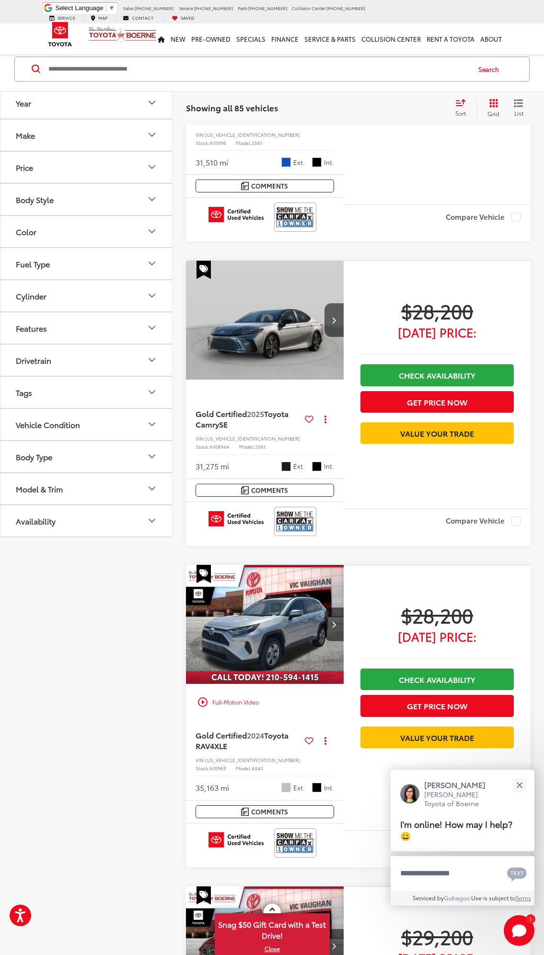
scroll to position [704, 0]
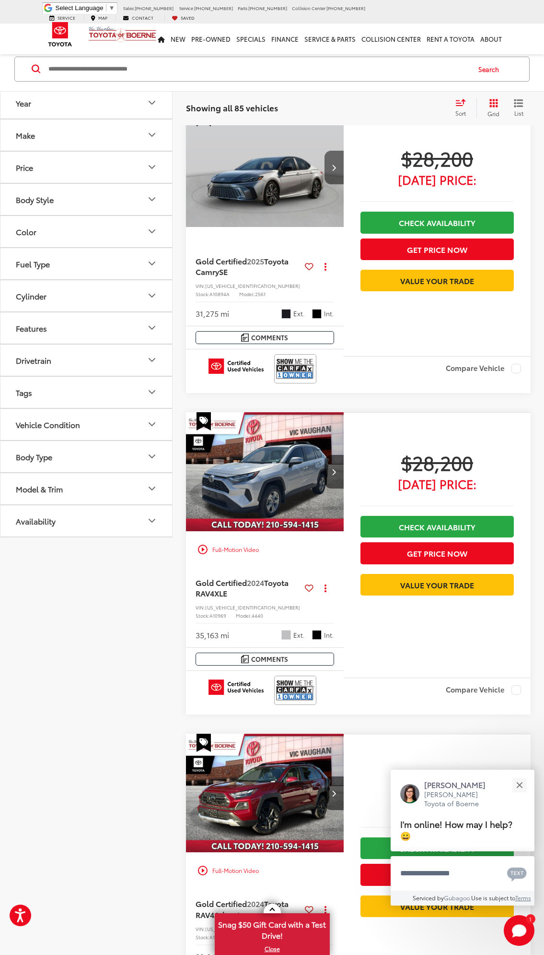
click at [331, 169] on button "Next image" at bounding box center [334, 168] width 19 height 34
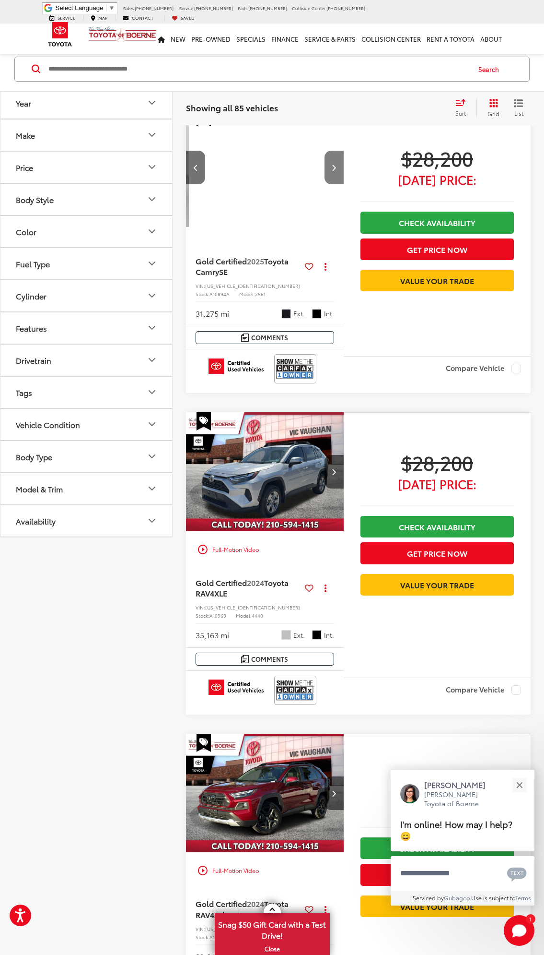
scroll to position [0, 159]
click at [336, 164] on button "Next image" at bounding box center [334, 168] width 19 height 34
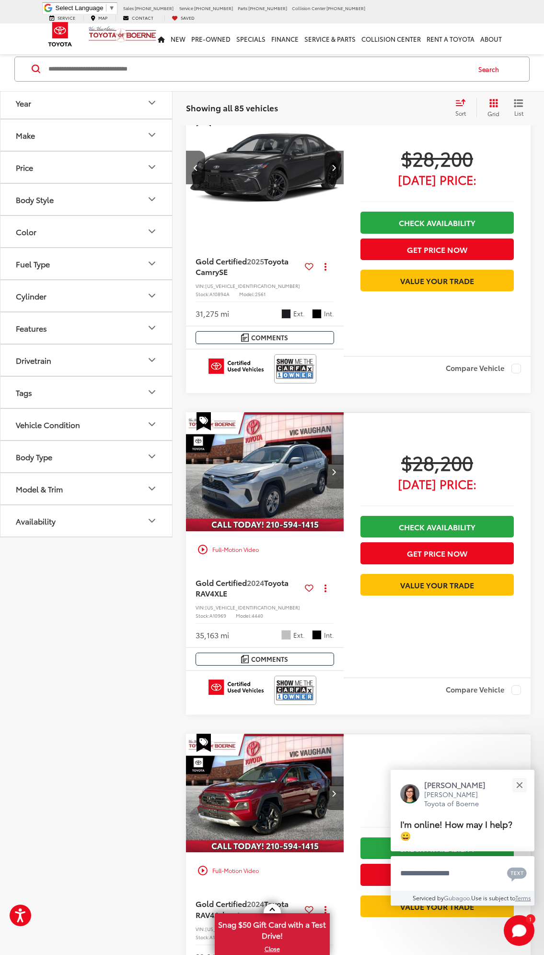
scroll to position [0, 319]
click at [344, 156] on div "Track Price $28,200 Today's Price: Check Availability Get Price Now Value Your …" at bounding box center [437, 232] width 187 height 248
click at [341, 164] on button "Next image" at bounding box center [334, 168] width 19 height 34
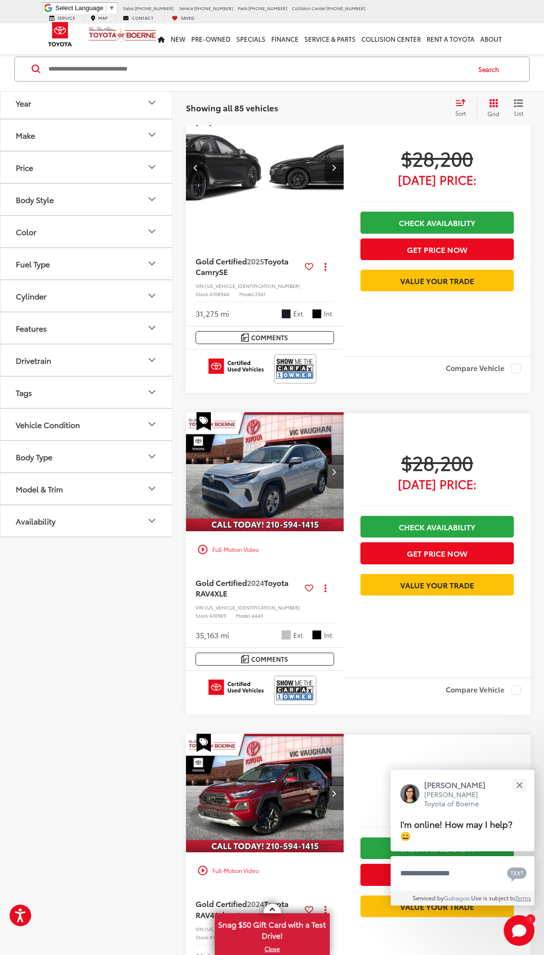
click at [340, 164] on button "Next image" at bounding box center [334, 168] width 19 height 34
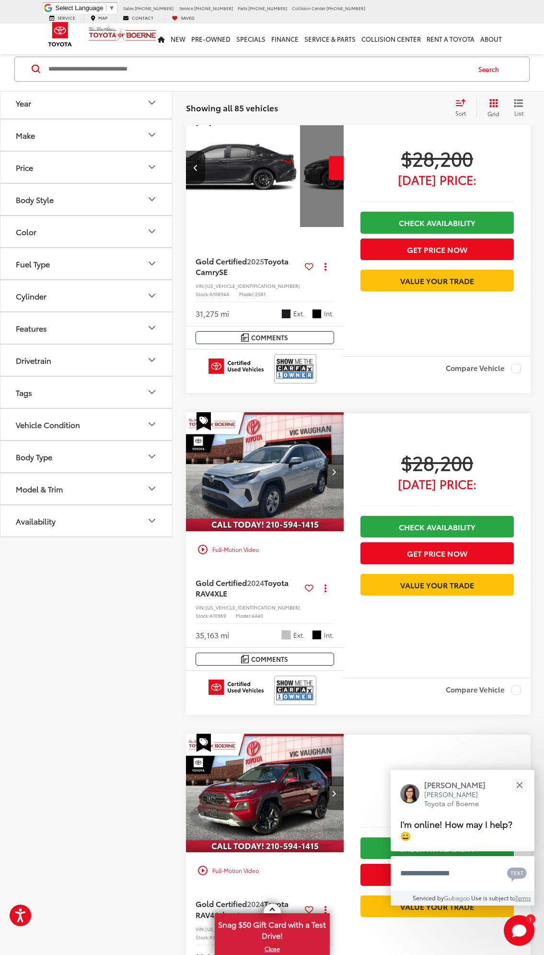
click at [340, 164] on div "View More" at bounding box center [379, 167] width 159 height 119
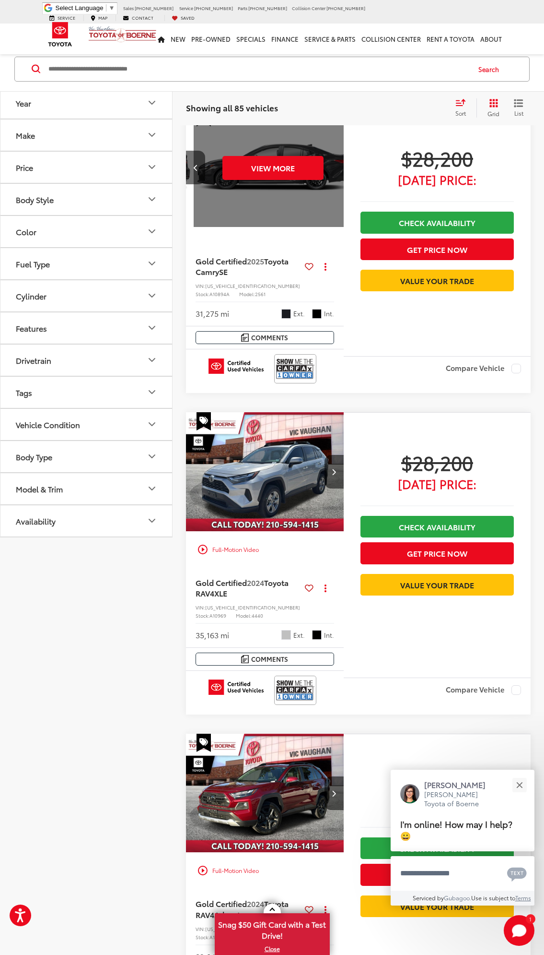
click at [340, 164] on div "View More" at bounding box center [273, 167] width 159 height 119
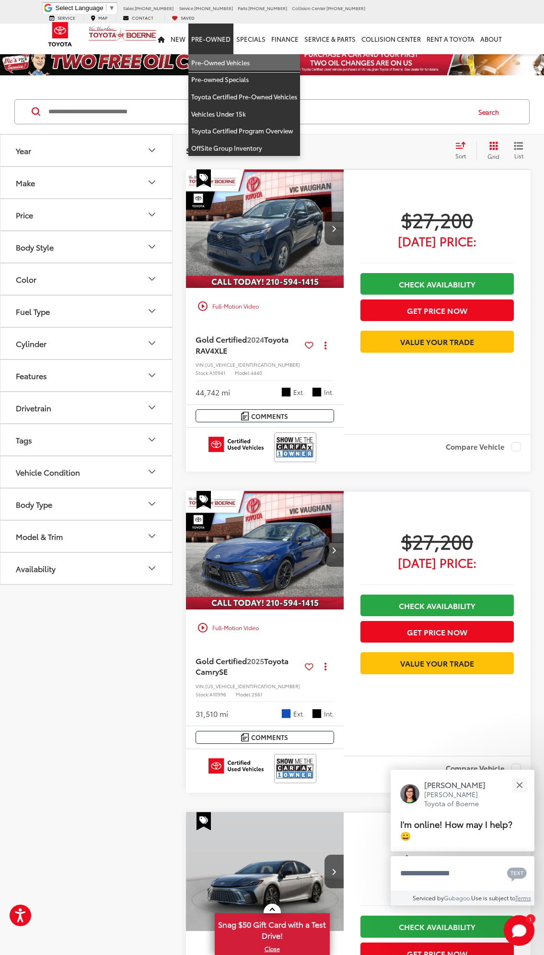
click at [246, 55] on link "Pre-Owned Vehicles" at bounding box center [245, 62] width 112 height 17
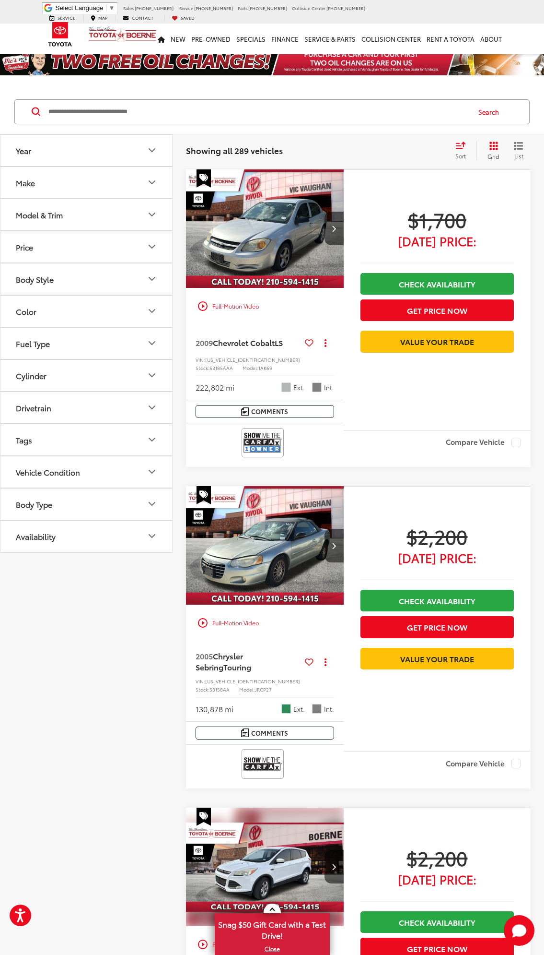
click at [456, 155] on span "Sort" at bounding box center [461, 156] width 11 height 8
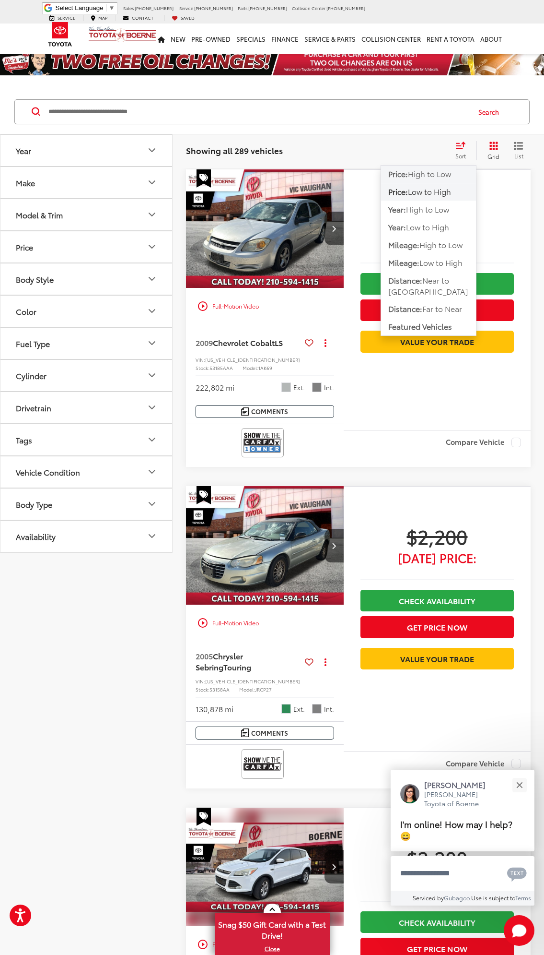
click at [439, 173] on span "High to Low" at bounding box center [429, 173] width 43 height 11
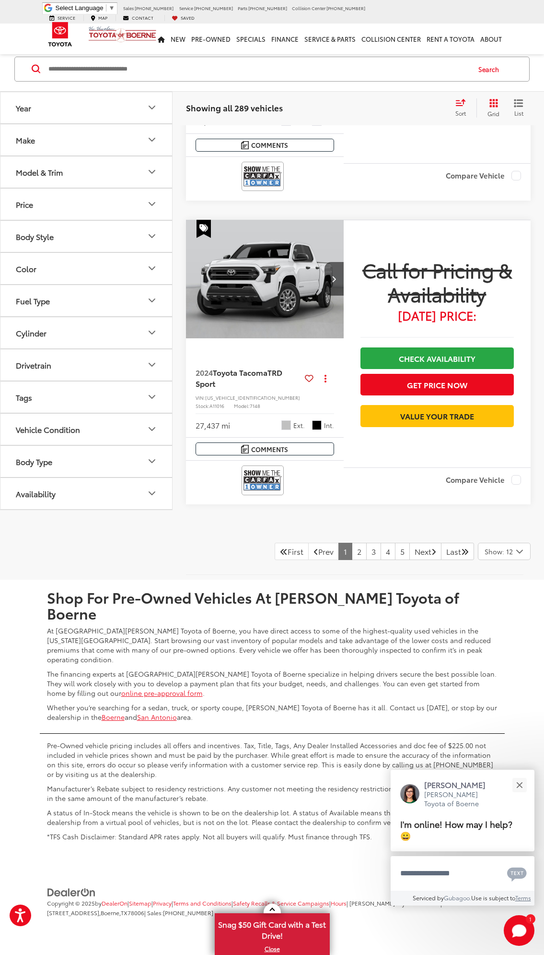
scroll to position [3588, 0]
click at [352, 560] on link "2" at bounding box center [359, 551] width 15 height 17
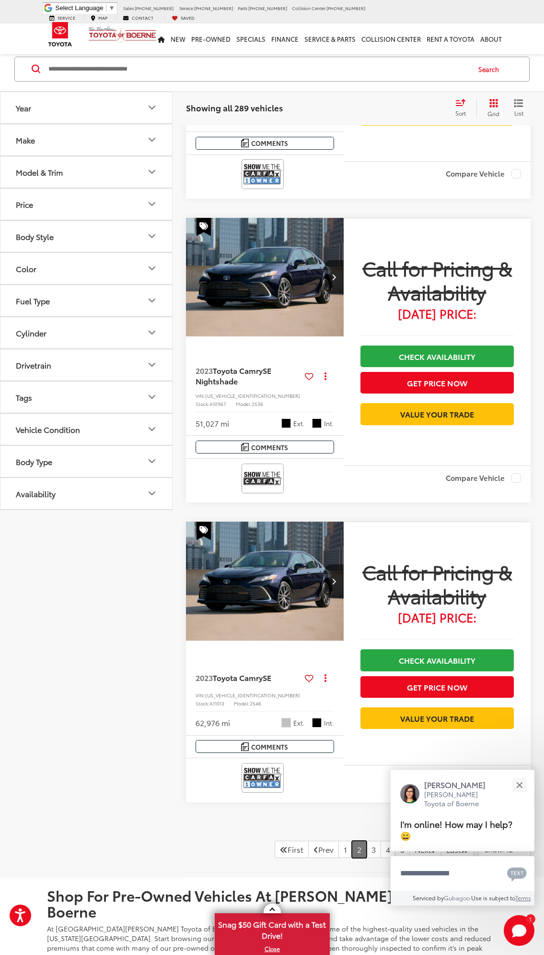
scroll to position [3588, 0]
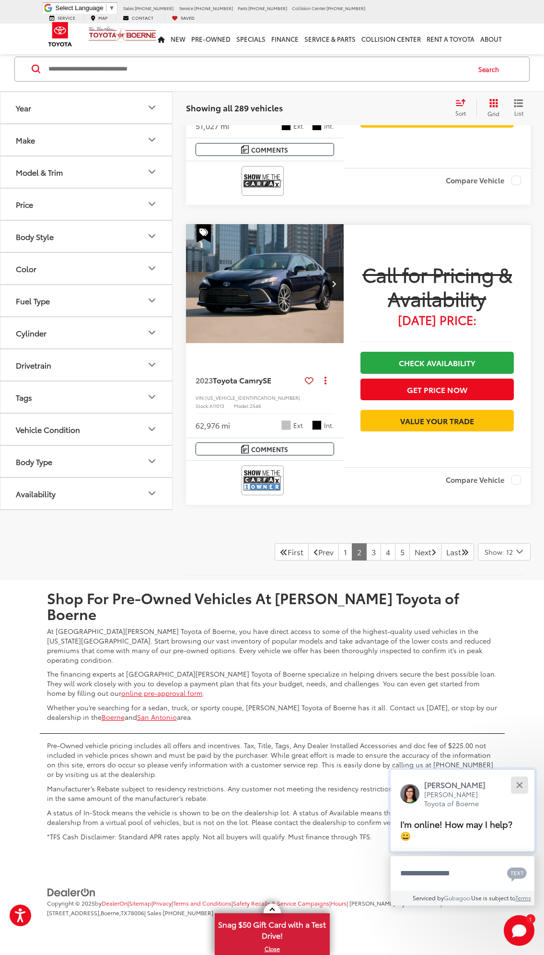
click at [513, 790] on button "Close" at bounding box center [519, 784] width 21 height 21
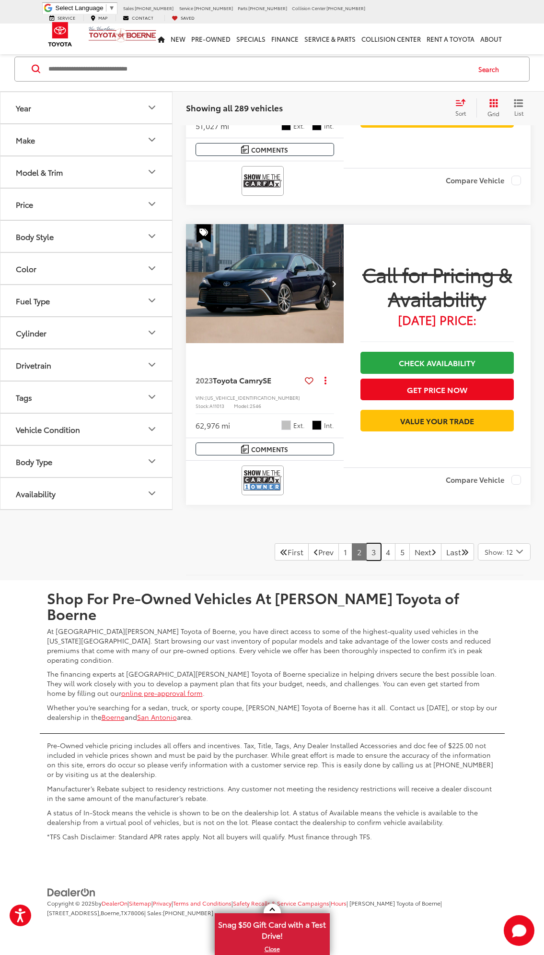
click at [366, 560] on link "3" at bounding box center [373, 551] width 15 height 17
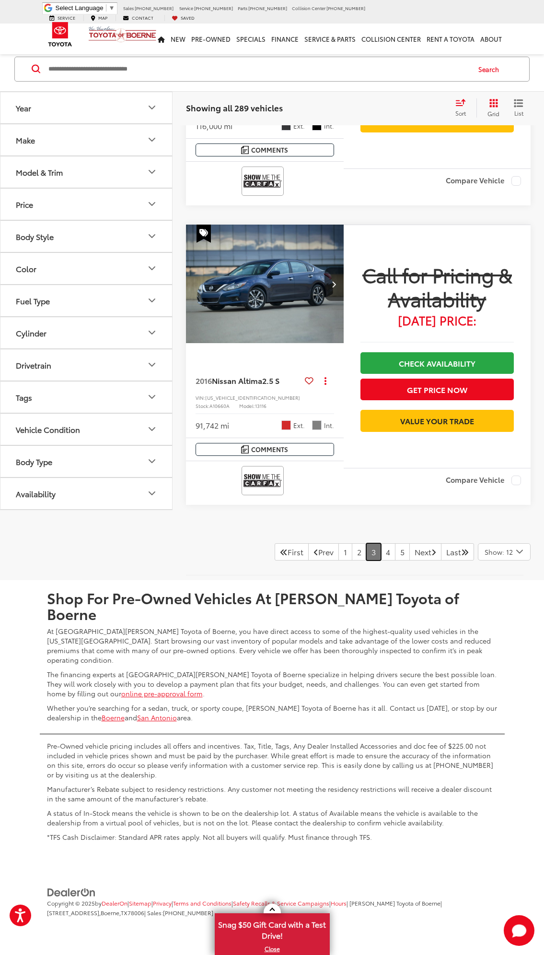
scroll to position [3588, 0]
click at [381, 560] on link "4" at bounding box center [388, 551] width 15 height 17
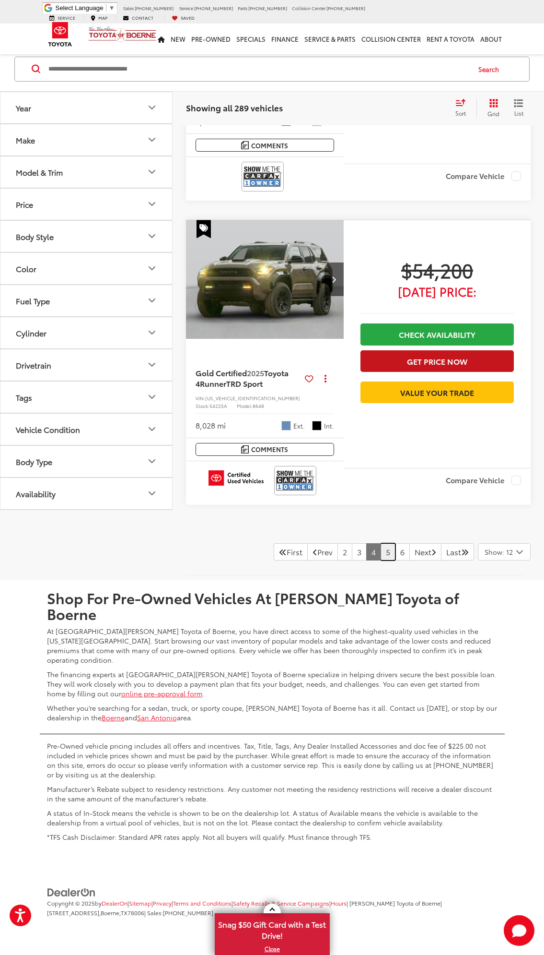
scroll to position [3438, 0]
click at [381, 560] on link "5" at bounding box center [388, 551] width 15 height 17
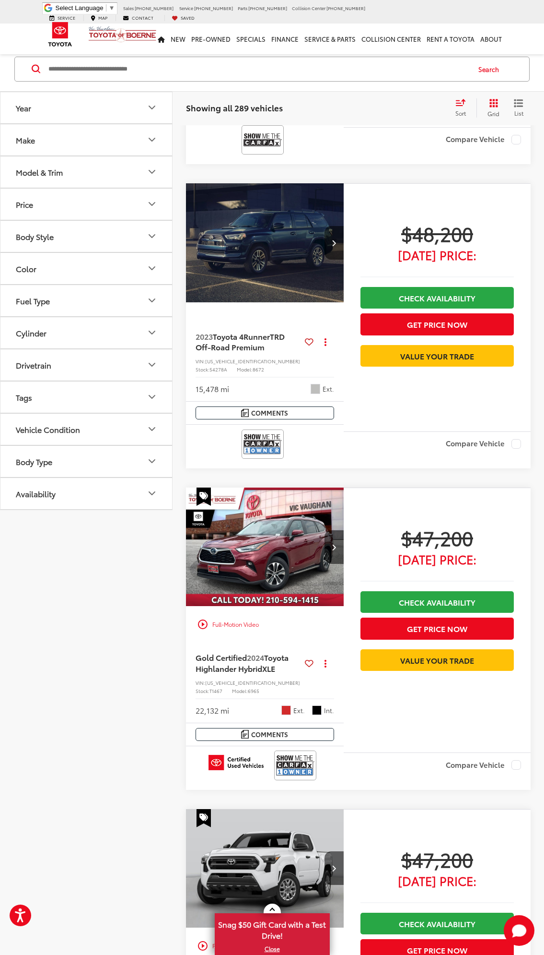
scroll to position [3394, 0]
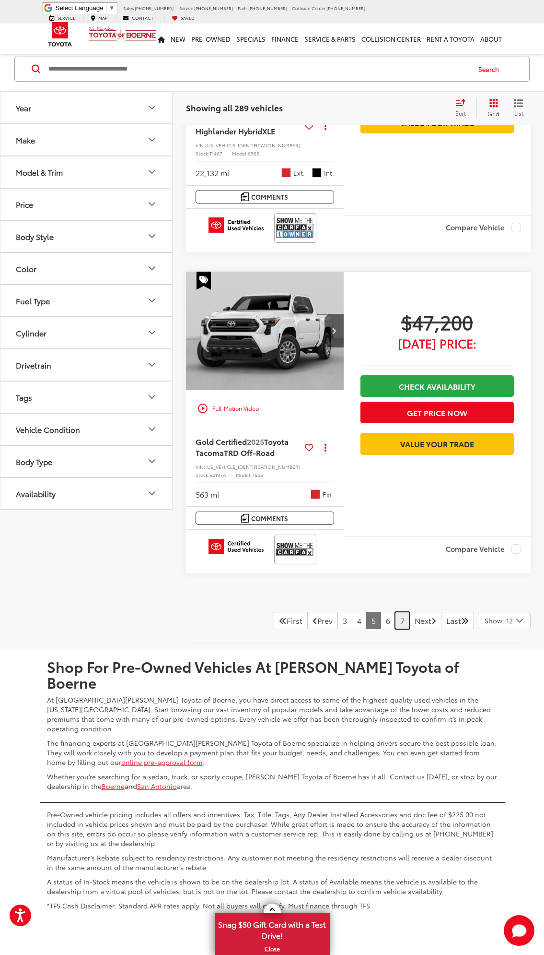
click at [395, 612] on link "7" at bounding box center [402, 620] width 15 height 17
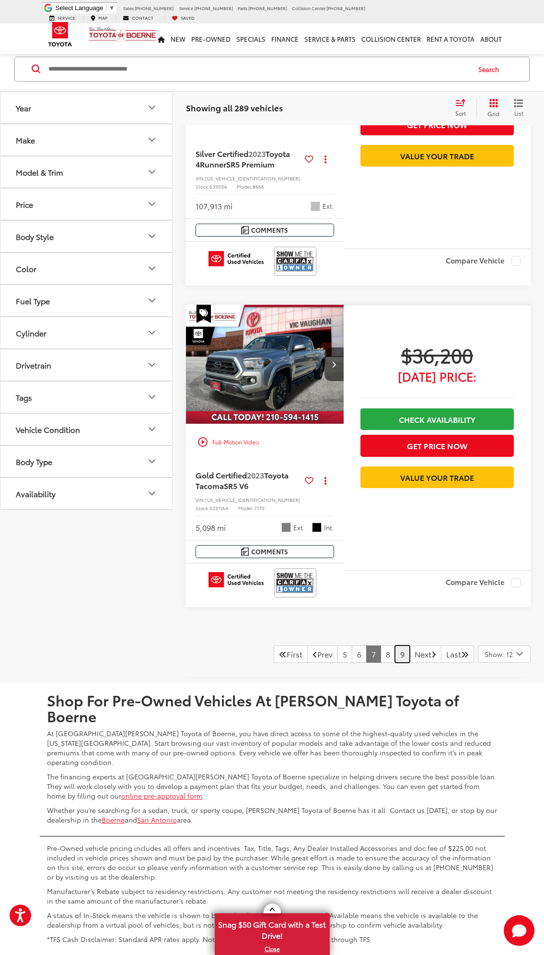
scroll to position [3363, 0]
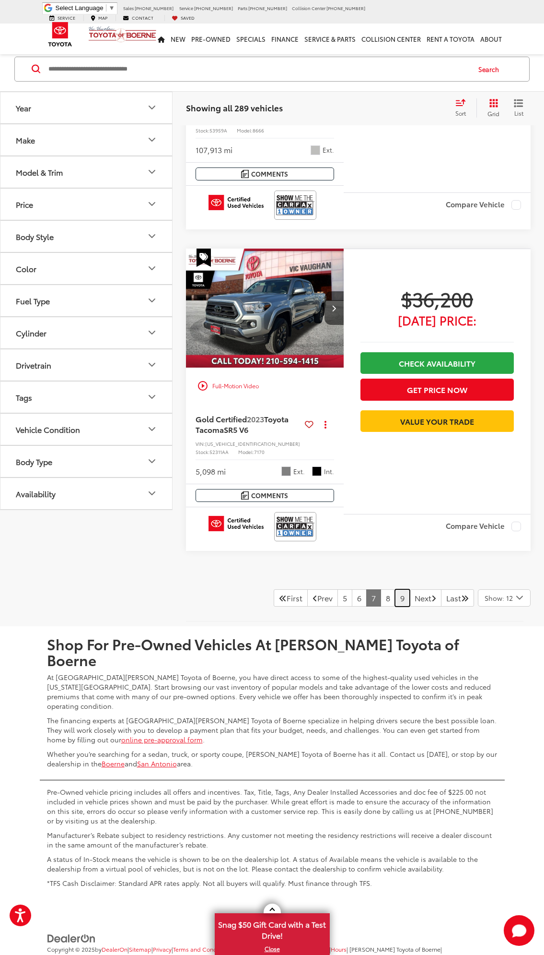
click at [395, 589] on link "9" at bounding box center [402, 597] width 15 height 17
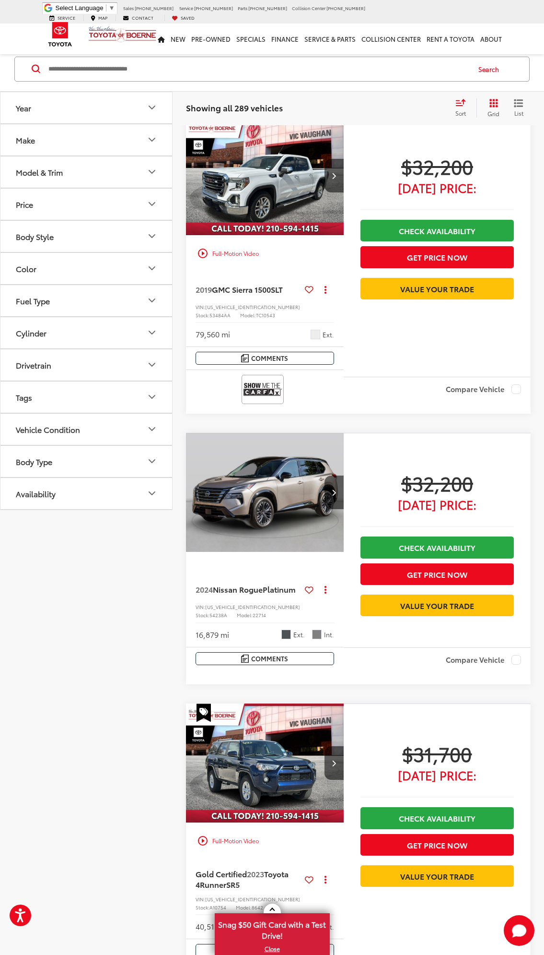
scroll to position [3357, 0]
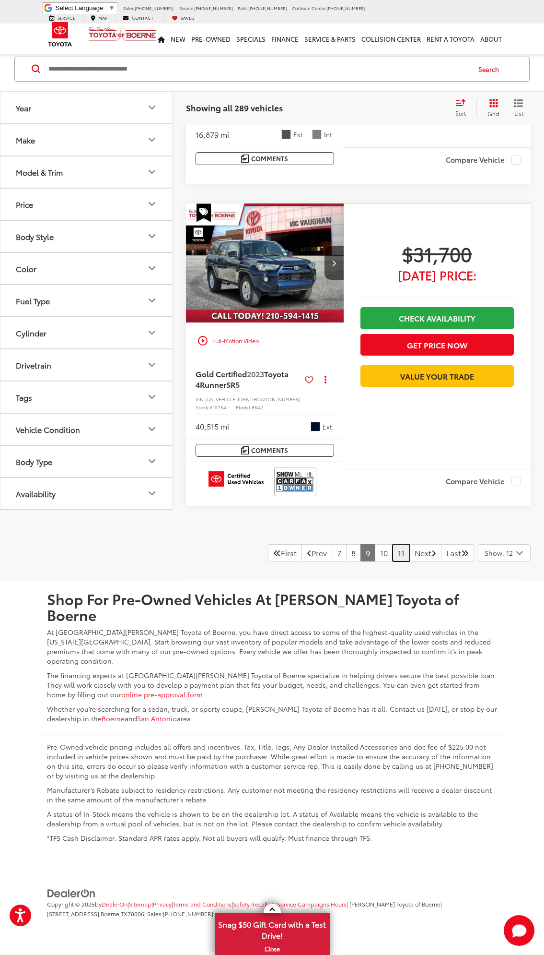
click at [393, 561] on link "11" at bounding box center [401, 552] width 17 height 17
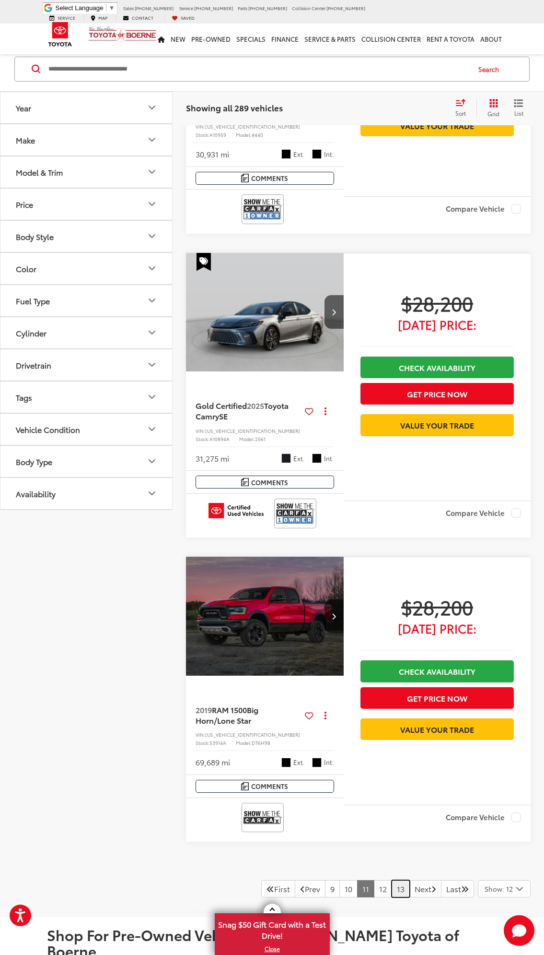
scroll to position [3354, 0]
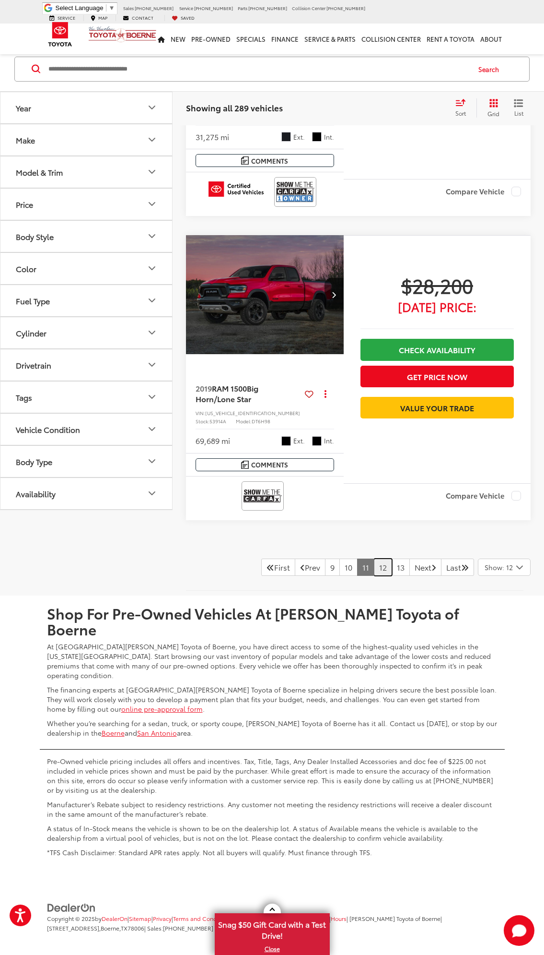
click at [374, 576] on link "12" at bounding box center [383, 566] width 18 height 17
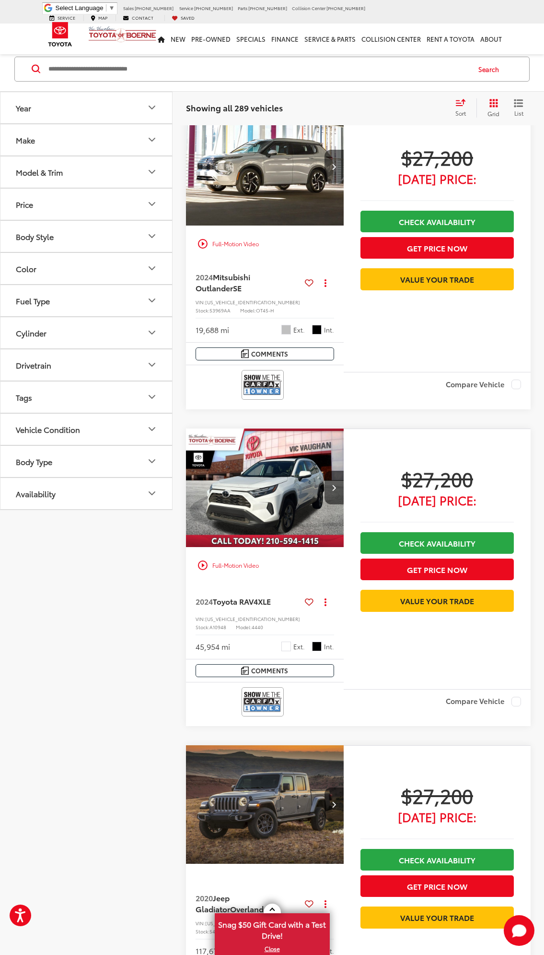
scroll to position [3376, 0]
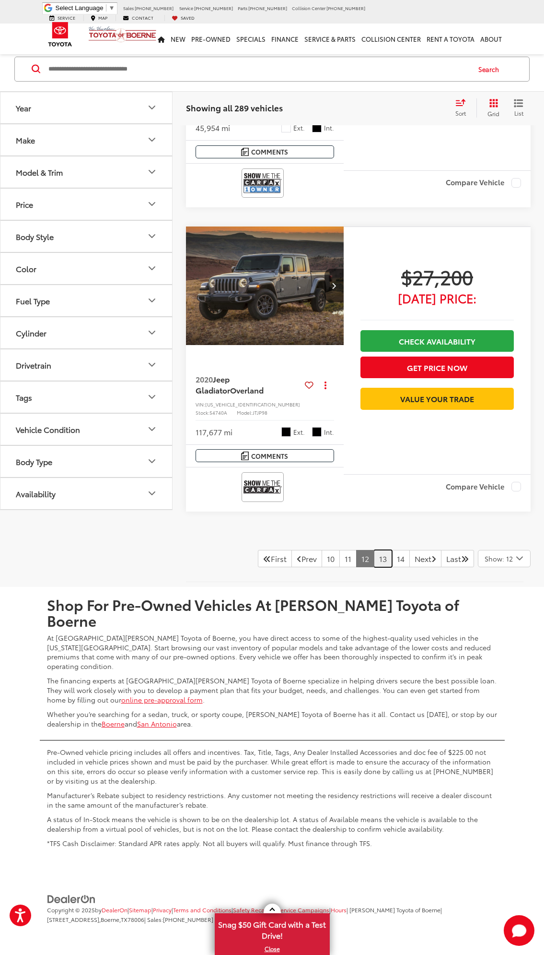
click at [374, 567] on link "13" at bounding box center [383, 558] width 18 height 17
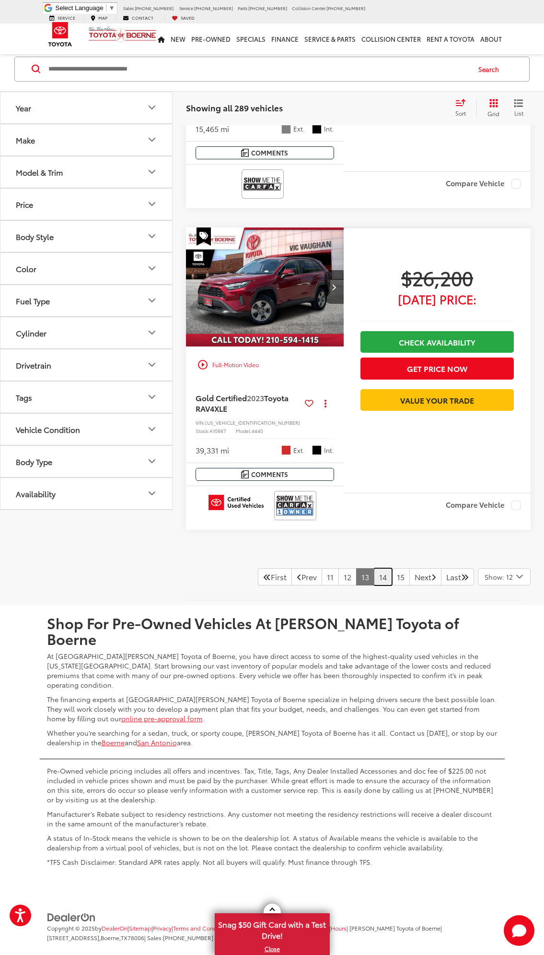
scroll to position [3423, 0]
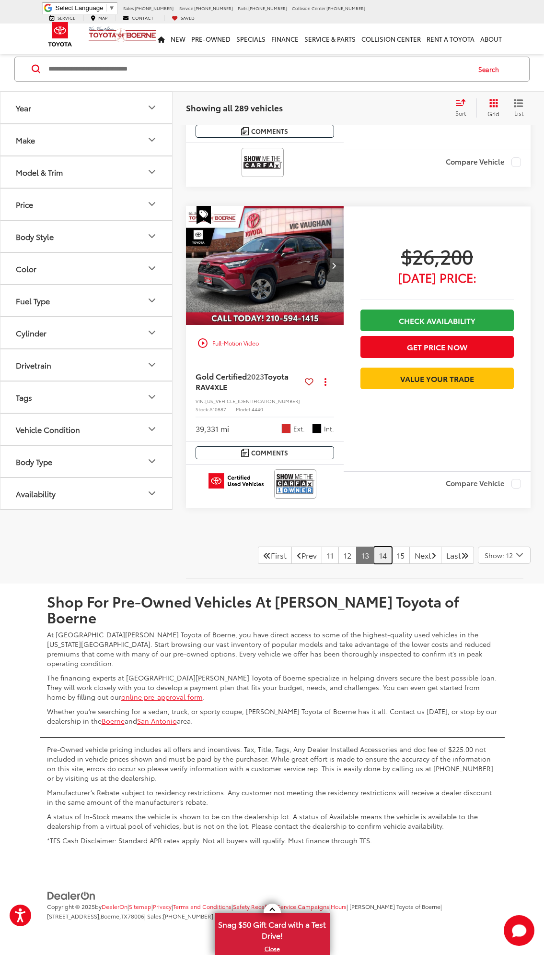
click at [374, 564] on link "14" at bounding box center [383, 554] width 18 height 17
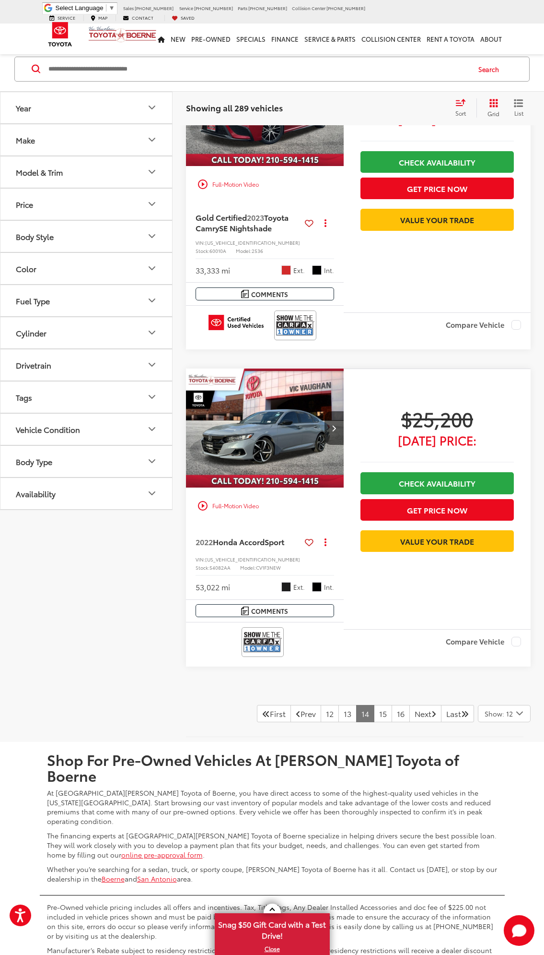
scroll to position [3209, 0]
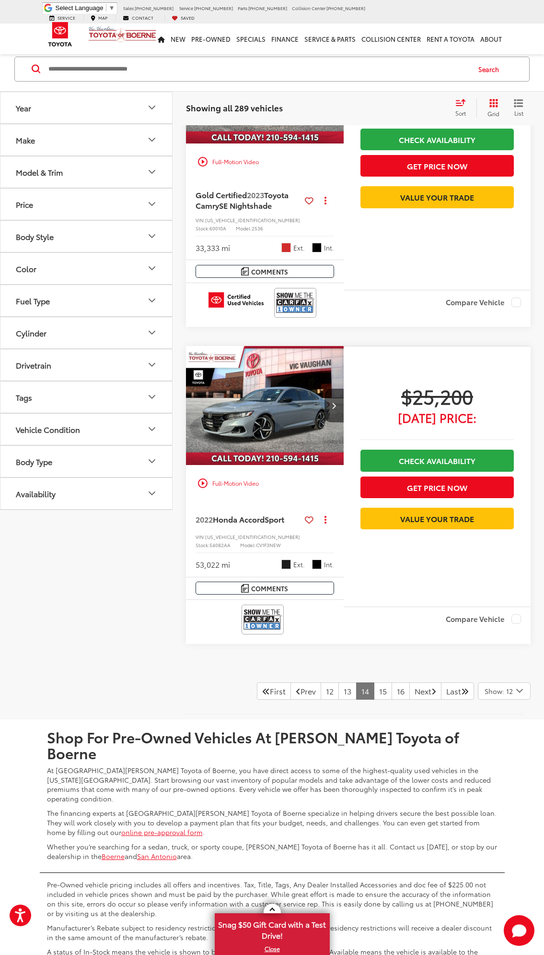
drag, startPoint x: 437, startPoint y: 834, endPoint x: 493, endPoint y: 717, distance: 129.2
click at [374, 699] on link "15" at bounding box center [383, 690] width 18 height 17
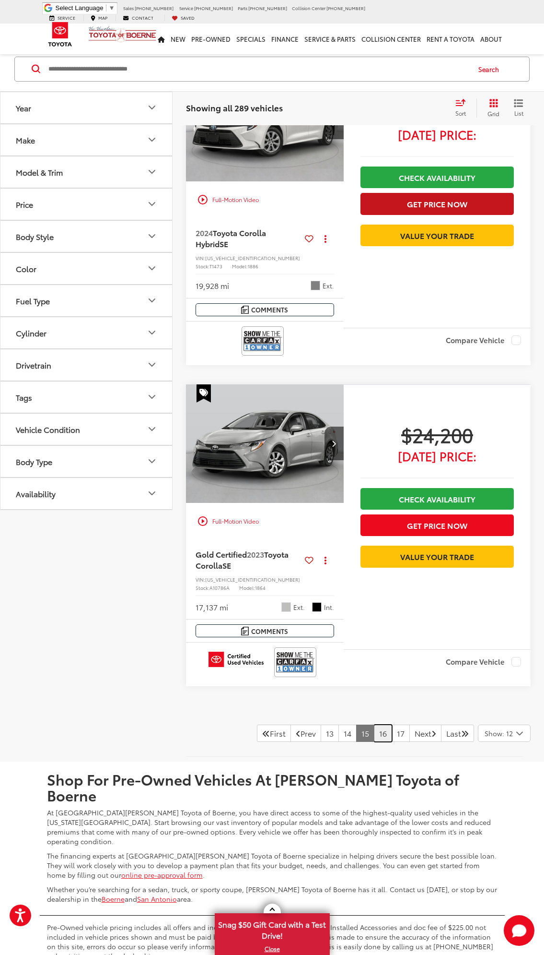
scroll to position [3391, 0]
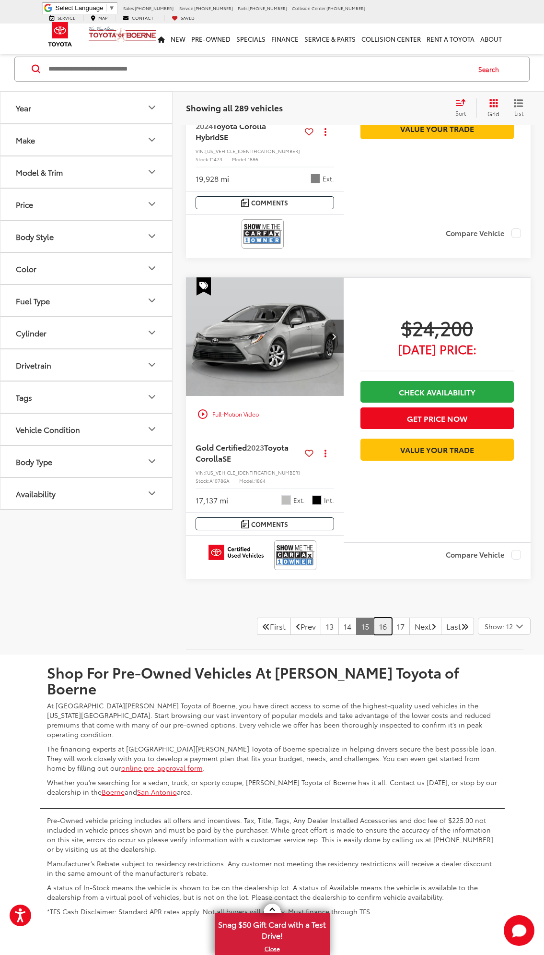
click at [374, 617] on link "16" at bounding box center [383, 625] width 18 height 17
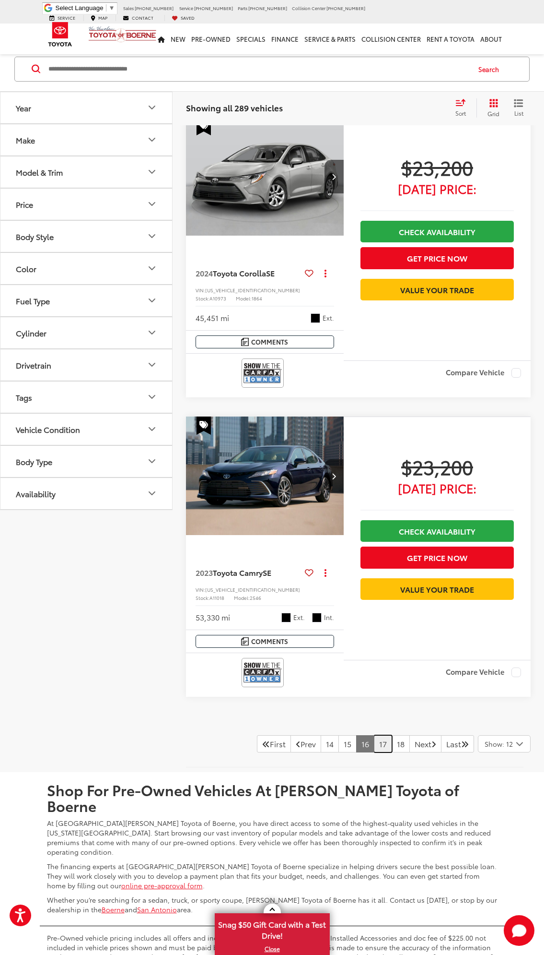
scroll to position [3362, 0]
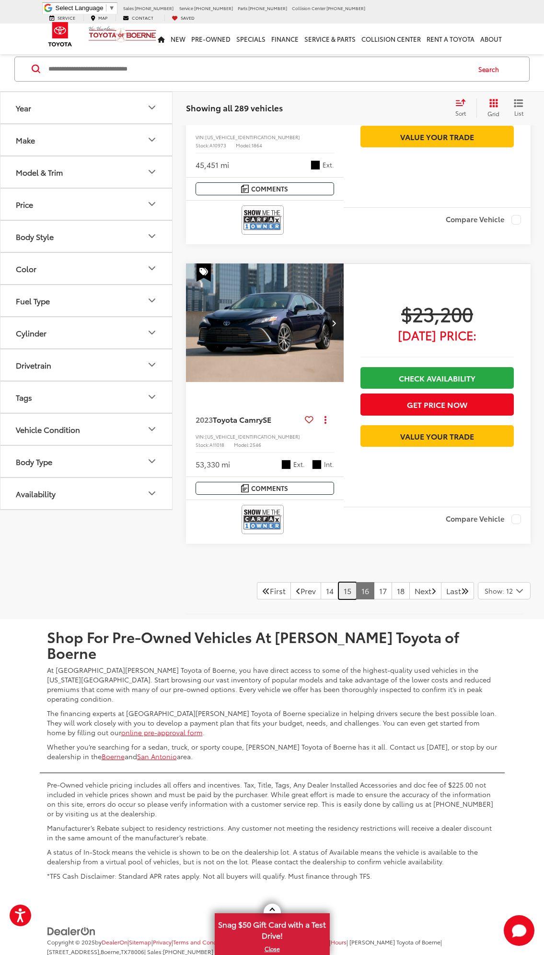
click at [339, 582] on link "15" at bounding box center [348, 590] width 18 height 17
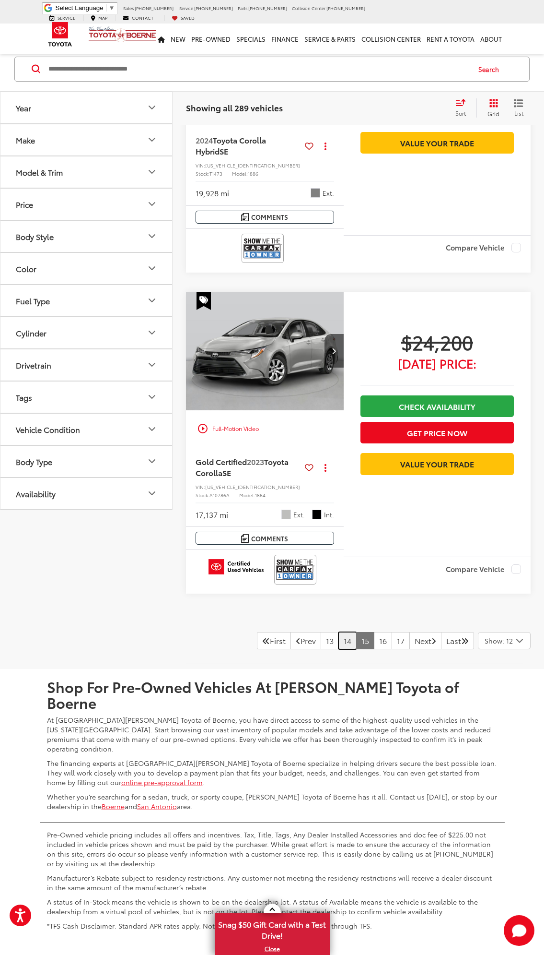
scroll to position [3391, 0]
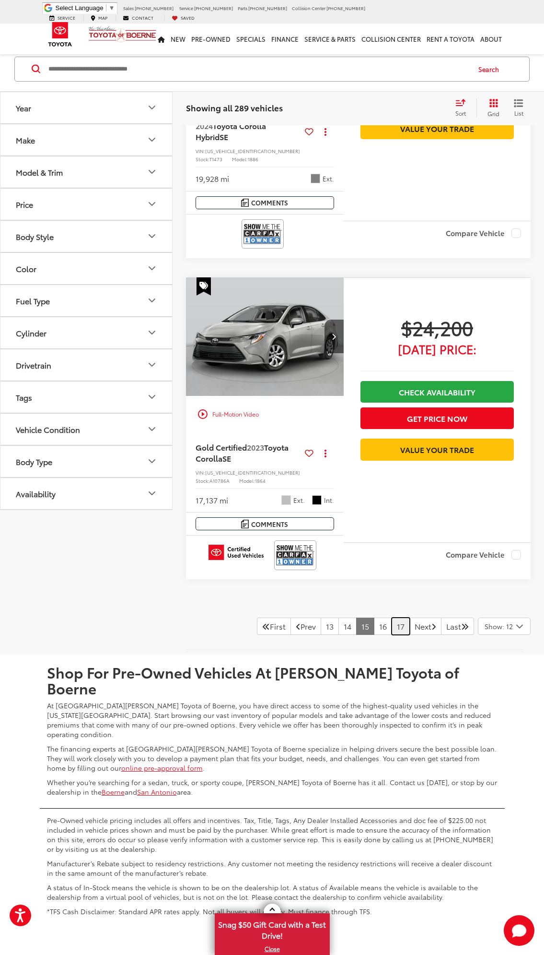
click at [392, 617] on link "17" at bounding box center [401, 625] width 18 height 17
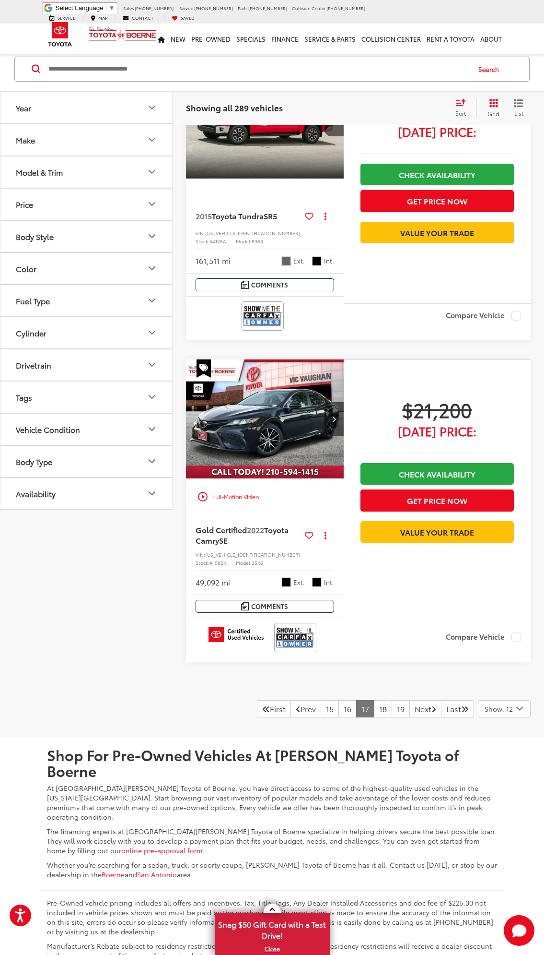
scroll to position [3316, 0]
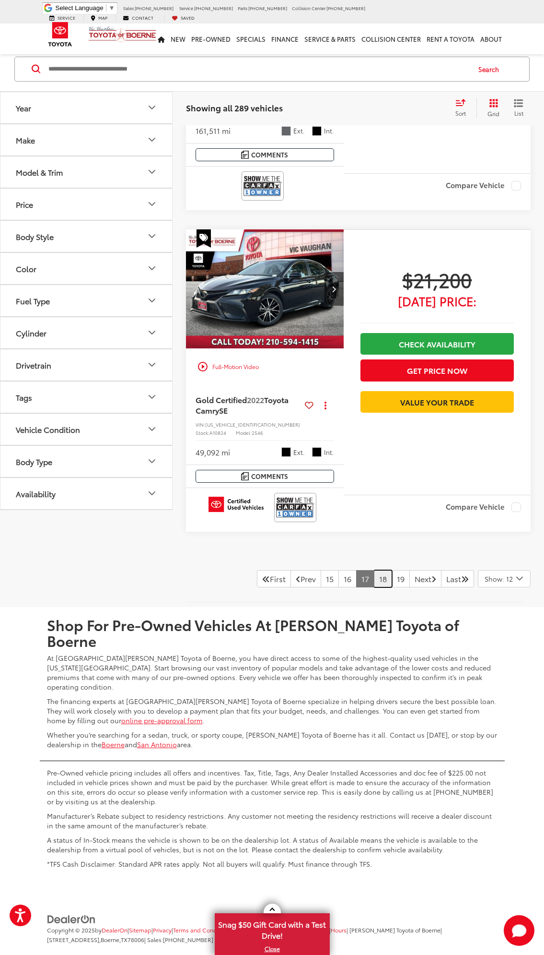
click at [374, 577] on link "18" at bounding box center [383, 578] width 18 height 17
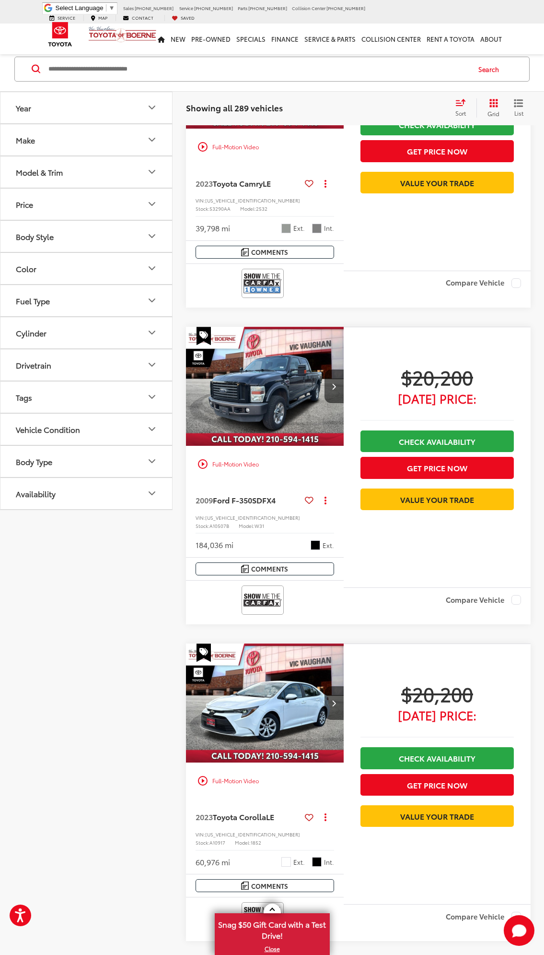
scroll to position [2681, 0]
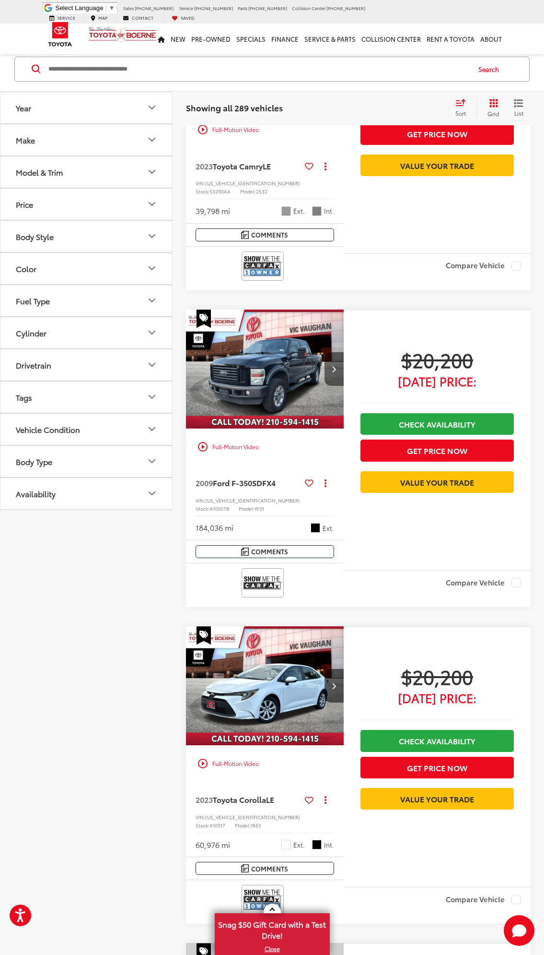
click at [336, 352] on button "Next image" at bounding box center [334, 369] width 19 height 34
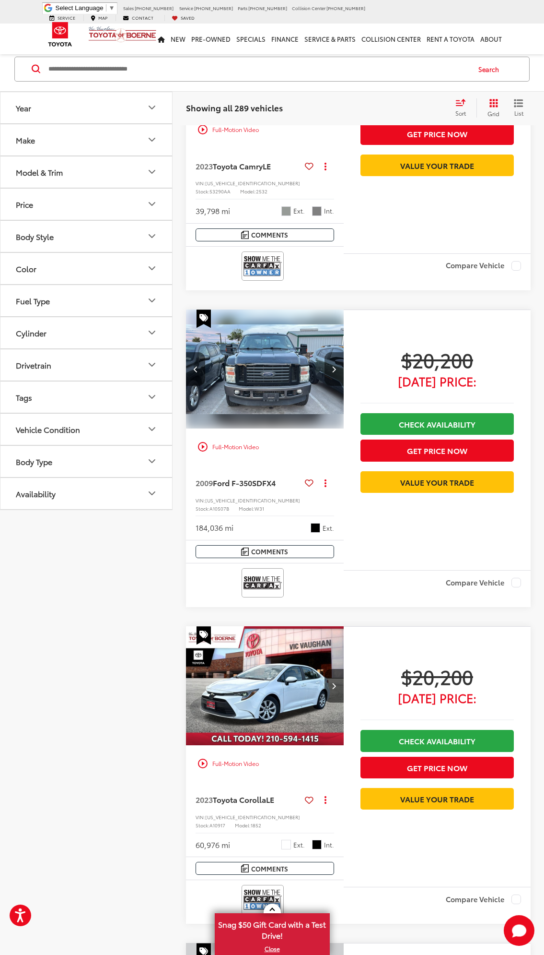
click at [336, 352] on button "Next image" at bounding box center [334, 369] width 19 height 34
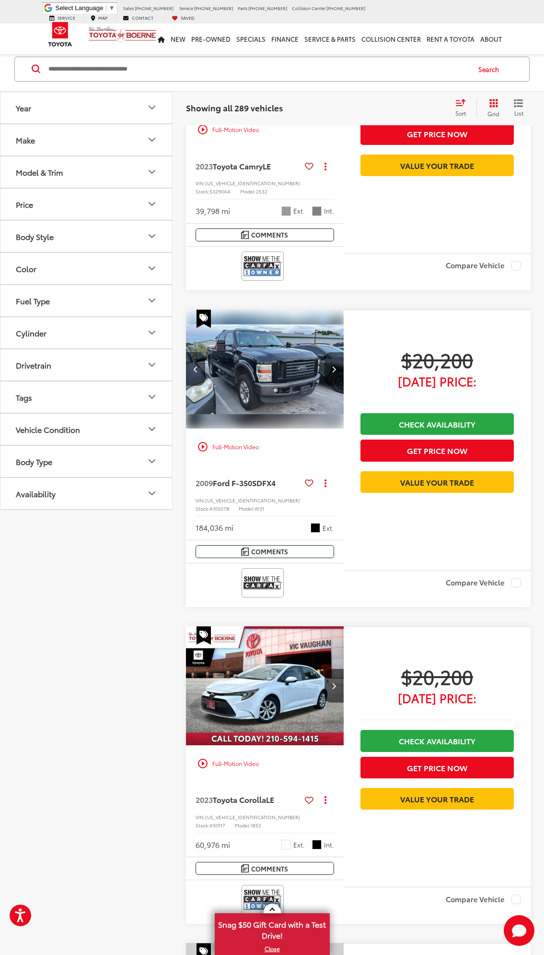
click at [336, 352] on button "Next image" at bounding box center [334, 369] width 19 height 34
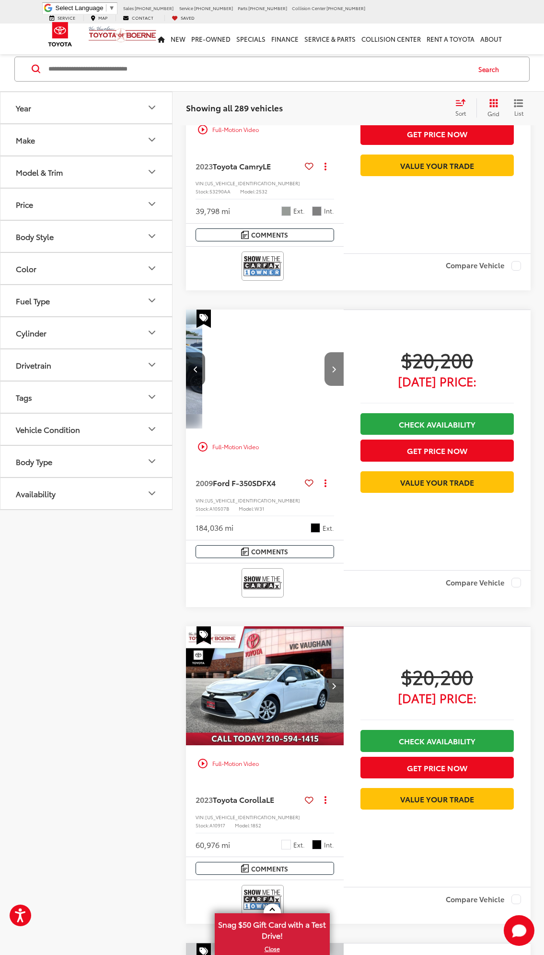
scroll to position [0, 478]
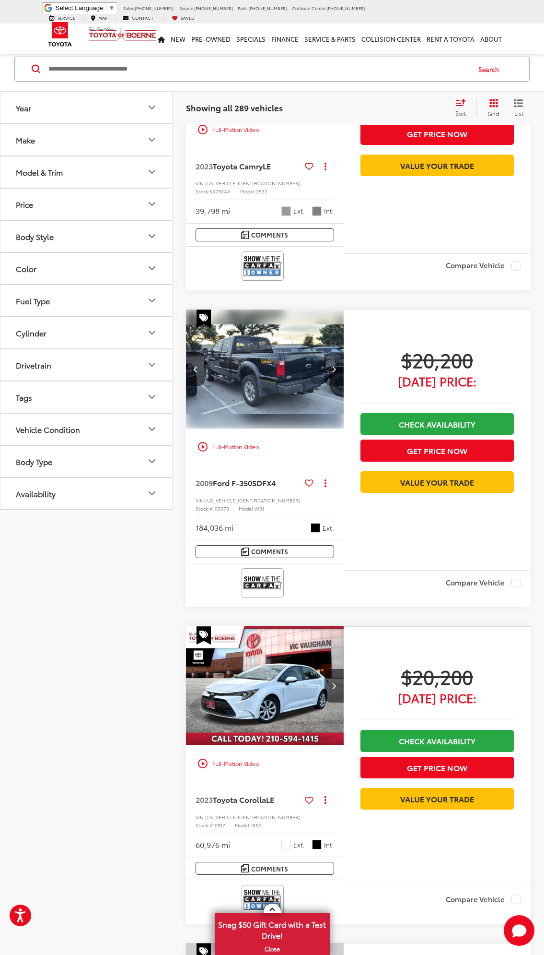
click at [336, 352] on button "Next image" at bounding box center [334, 369] width 19 height 34
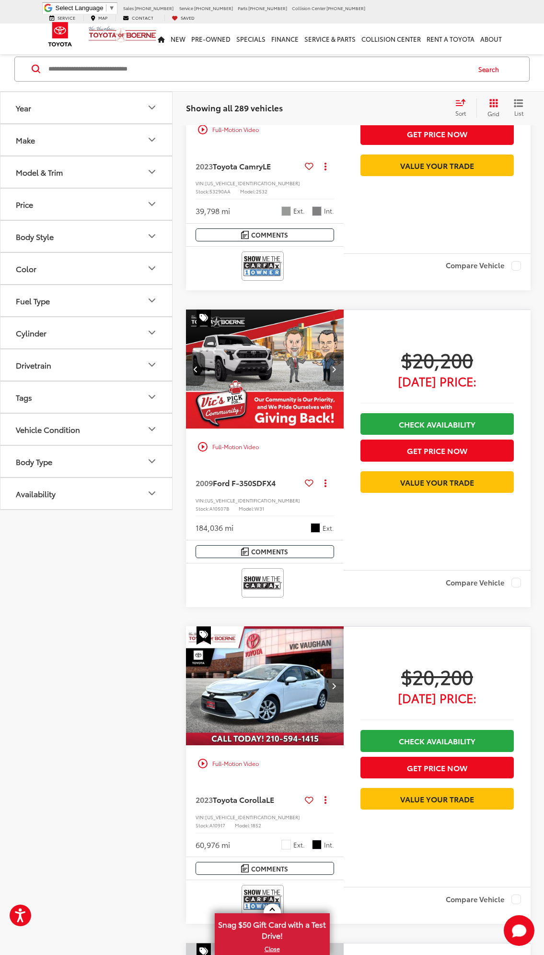
click at [336, 352] on button "Next image" at bounding box center [334, 369] width 19 height 34
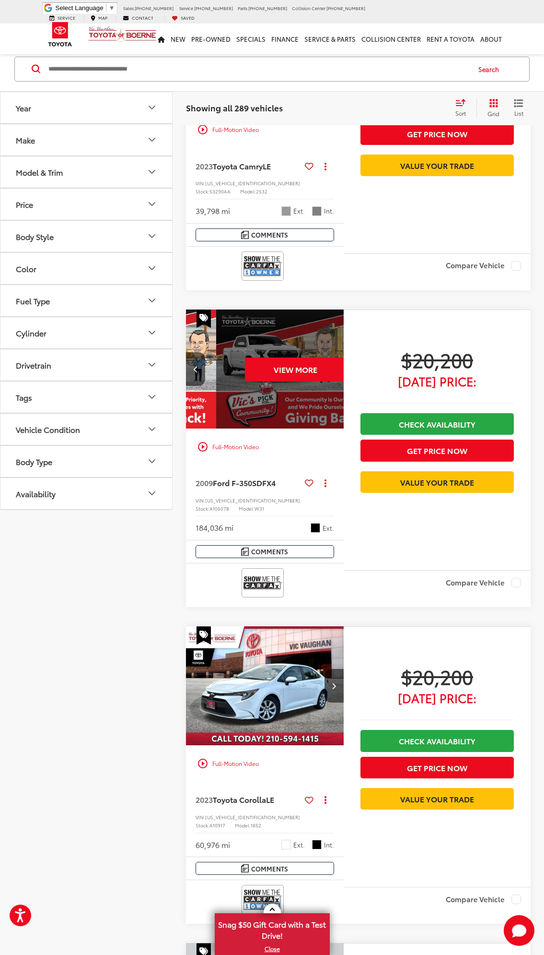
scroll to position [0, 796]
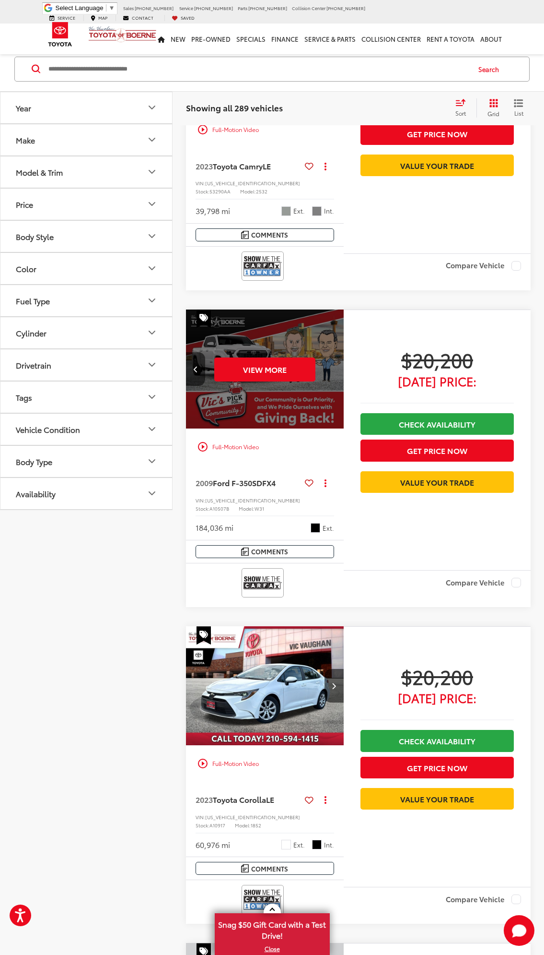
click at [336, 352] on div "View More" at bounding box center [265, 368] width 159 height 119
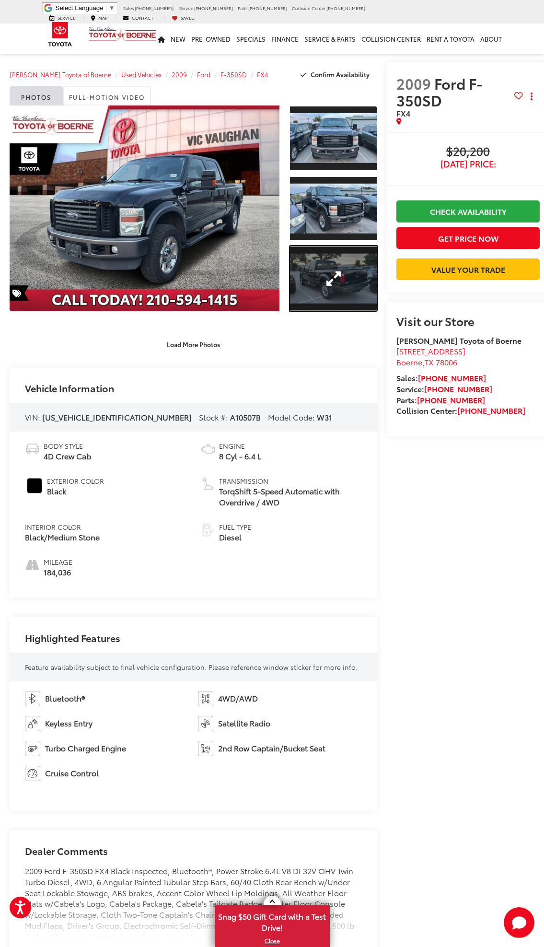
click at [344, 273] on link "Expand Photo 3" at bounding box center [333, 278] width 87 height 65
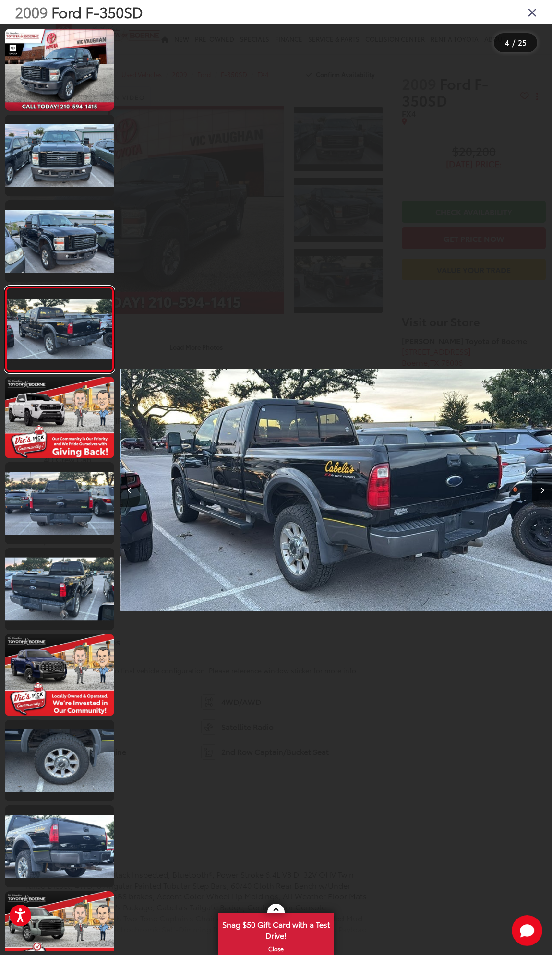
scroll to position [0, 1293]
click at [544, 490] on icon "Next image" at bounding box center [542, 490] width 4 height 7
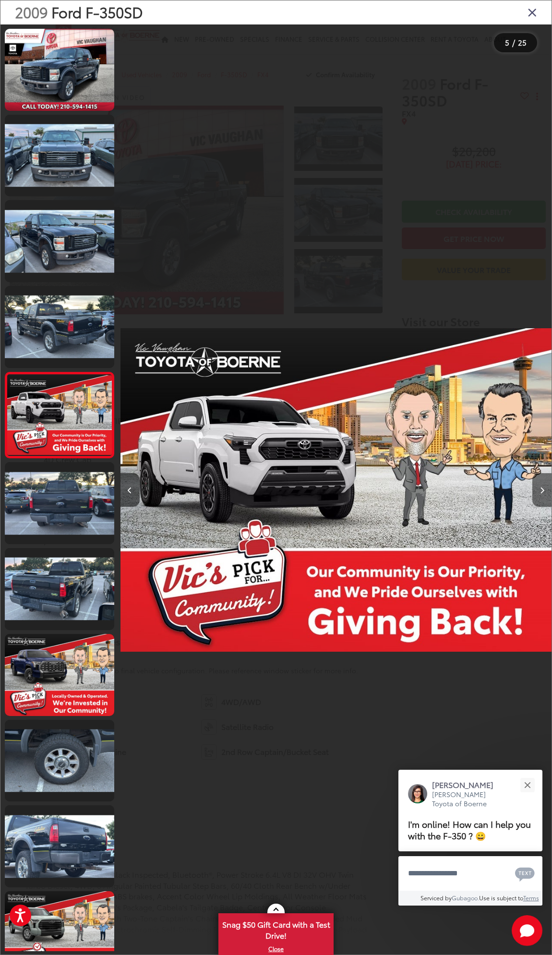
click at [544, 490] on icon "Next image" at bounding box center [542, 490] width 4 height 7
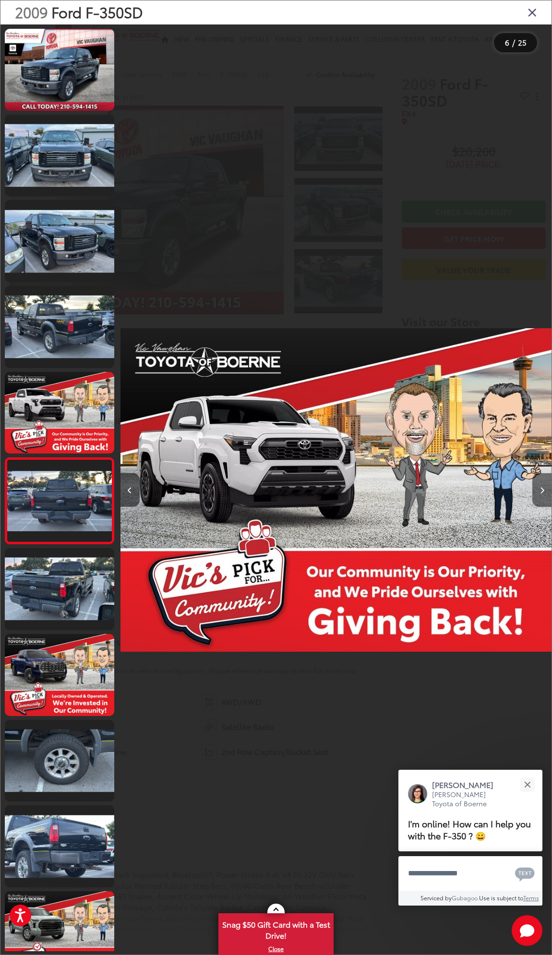
scroll to position [39, 0]
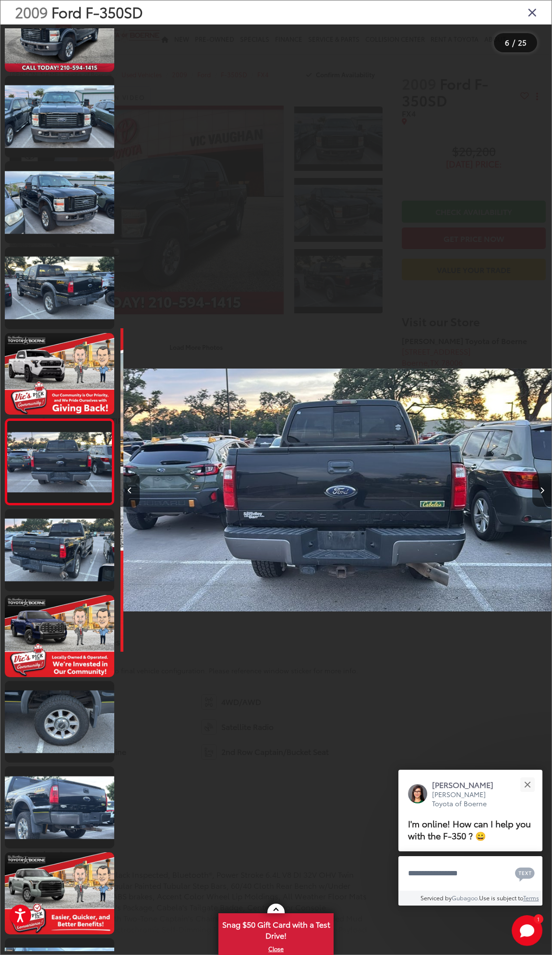
click at [544, 490] on button "Next image" at bounding box center [541, 490] width 19 height 34
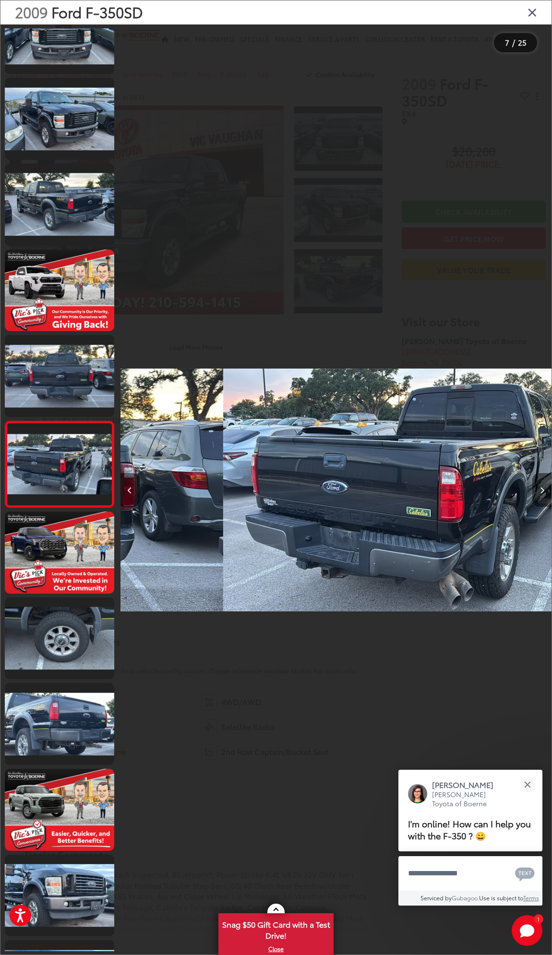
scroll to position [125, 0]
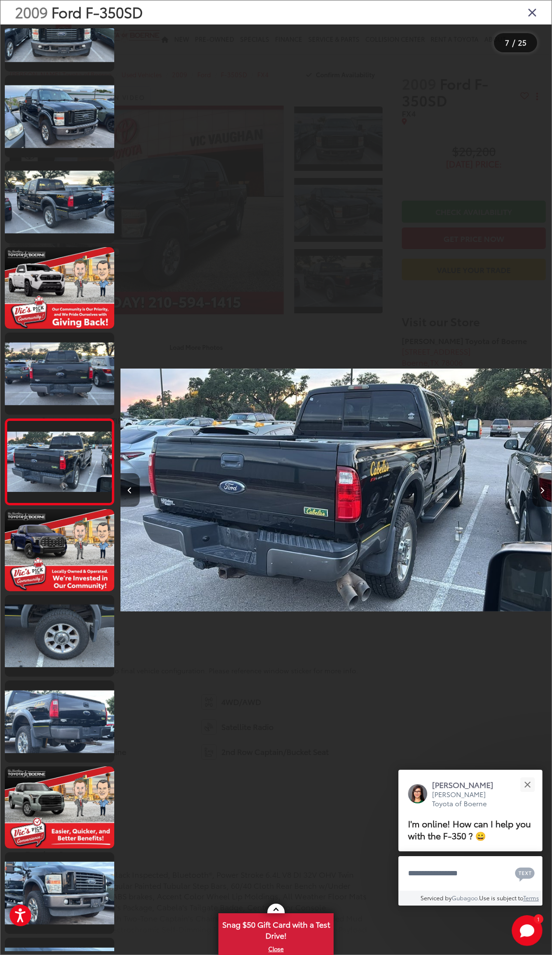
click at [544, 490] on button "Next image" at bounding box center [541, 490] width 19 height 34
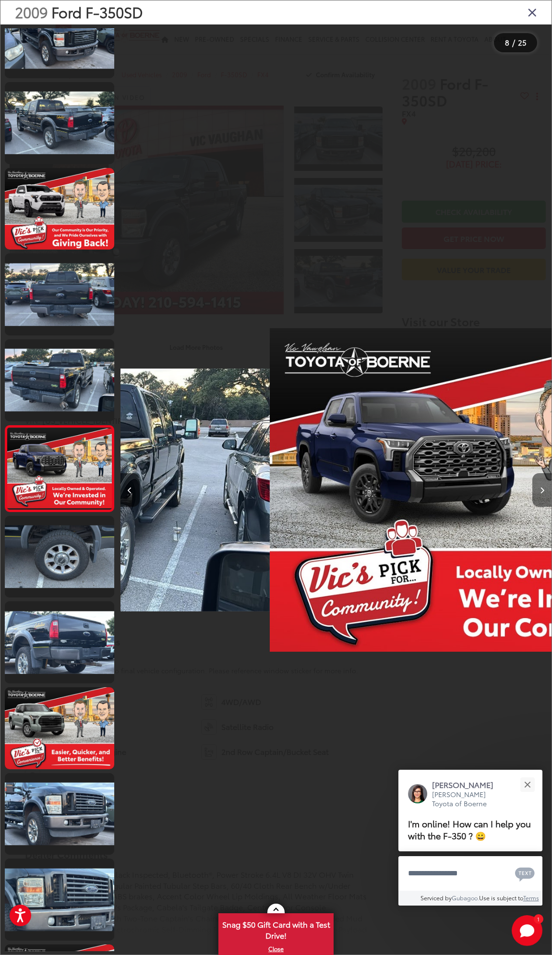
scroll to position [211, 0]
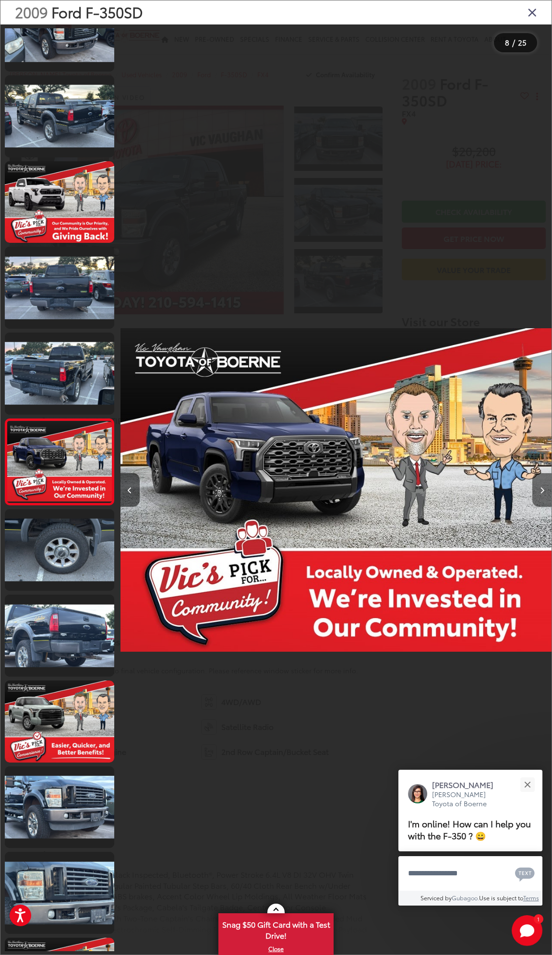
click at [544, 490] on button "Next image" at bounding box center [541, 490] width 19 height 34
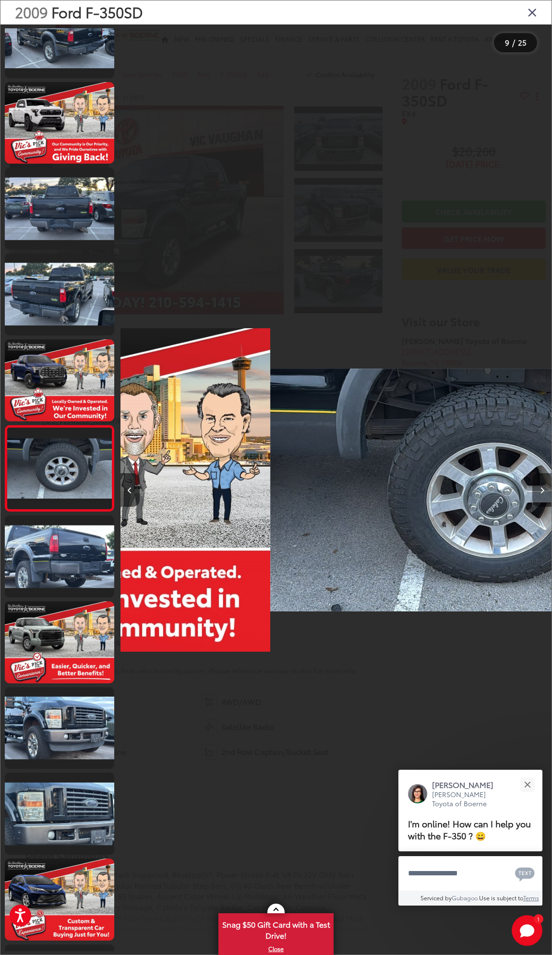
scroll to position [296, 0]
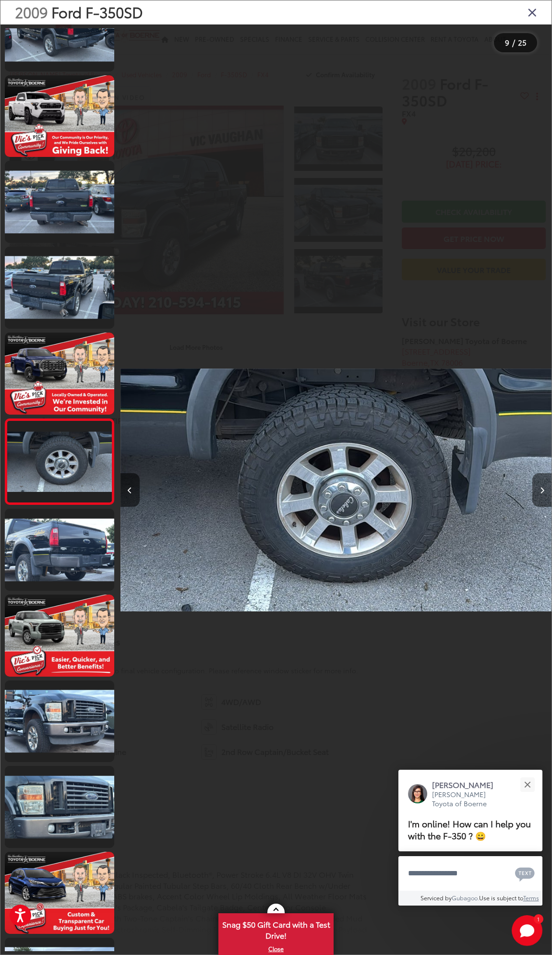
click at [544, 490] on button "Next image" at bounding box center [541, 490] width 19 height 34
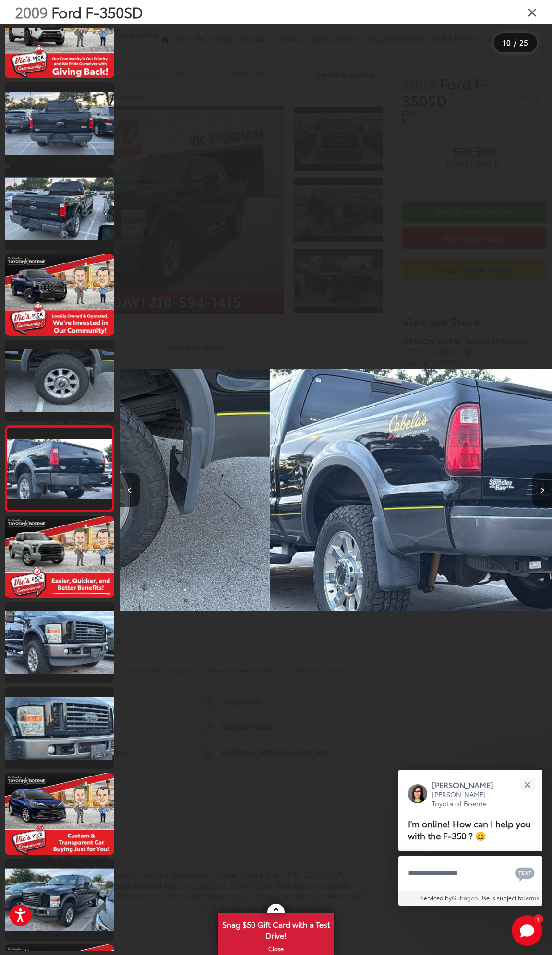
scroll to position [382, 0]
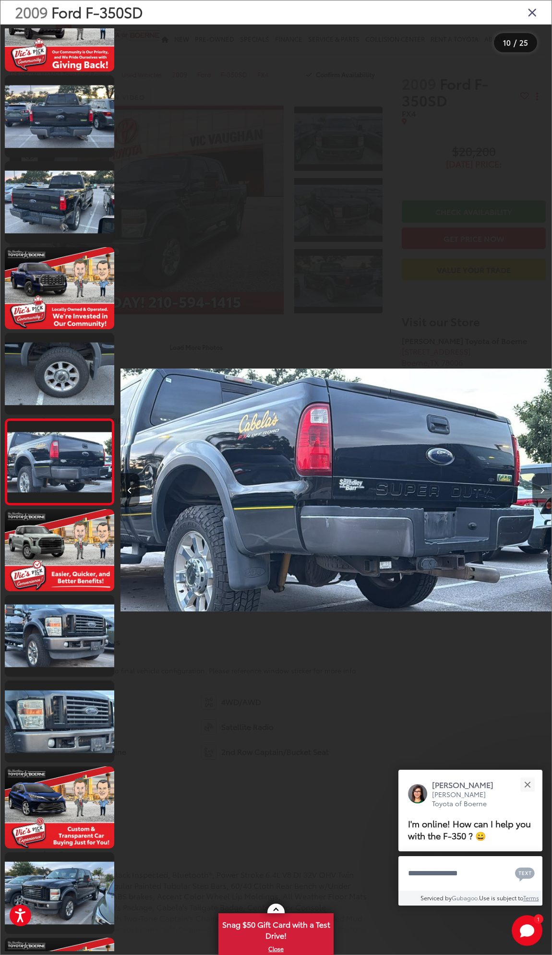
click at [544, 490] on button "Next image" at bounding box center [541, 490] width 19 height 34
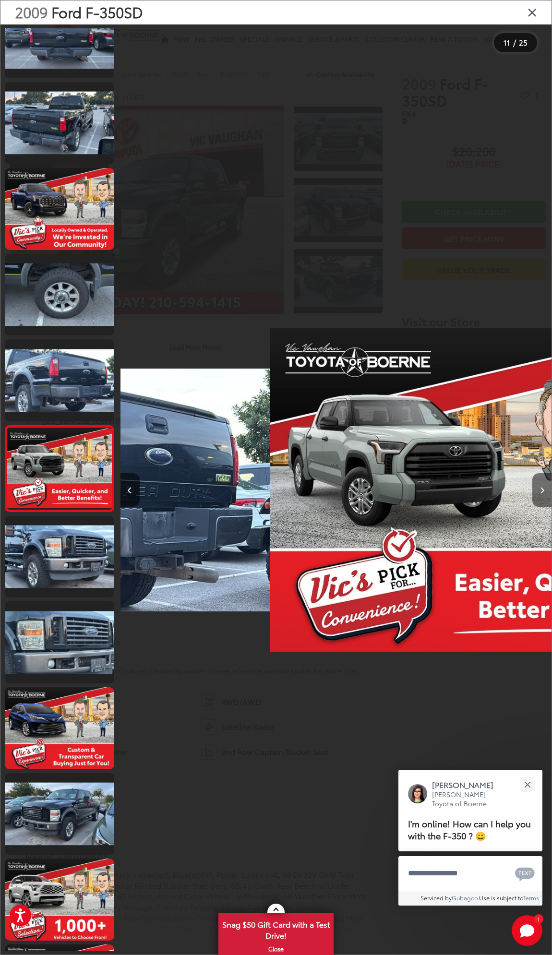
scroll to position [468, 0]
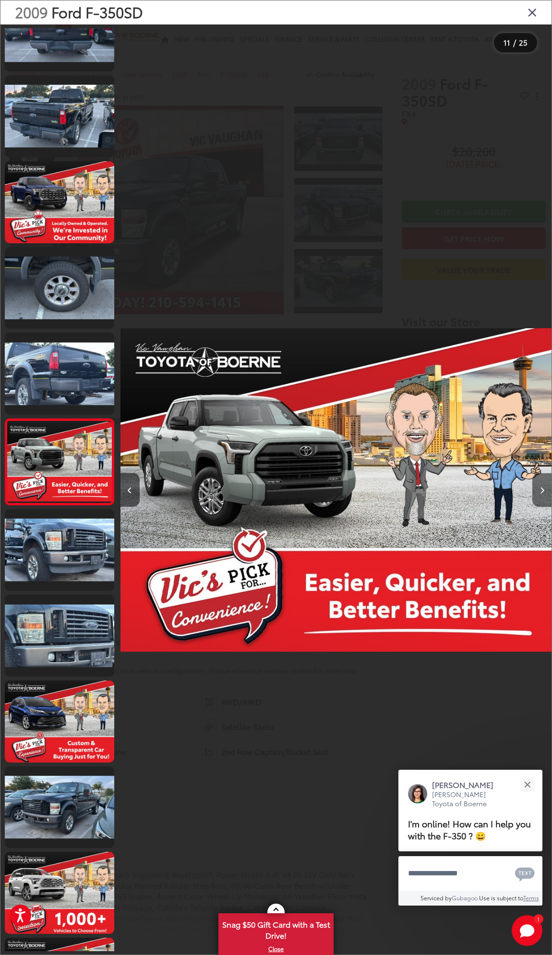
click at [544, 490] on button "Next image" at bounding box center [541, 490] width 19 height 34
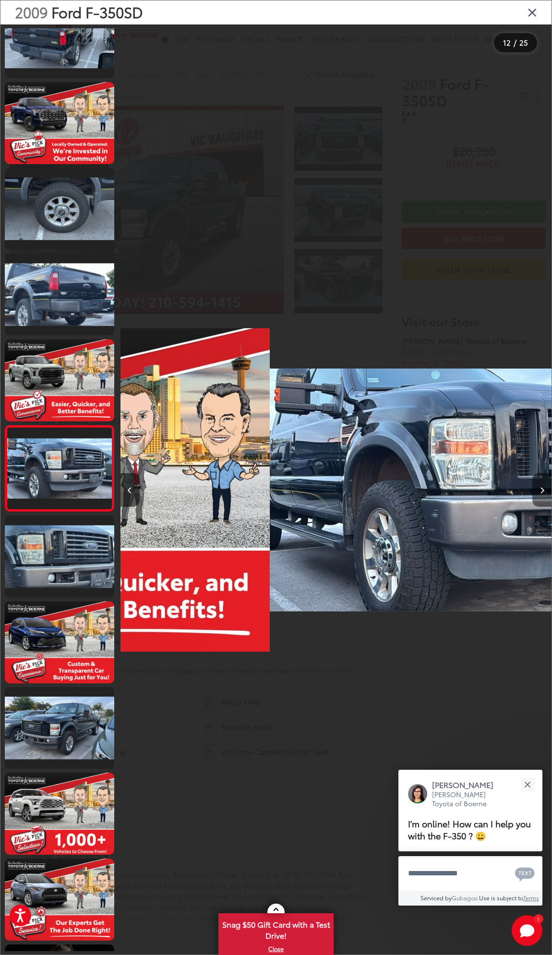
scroll to position [554, 0]
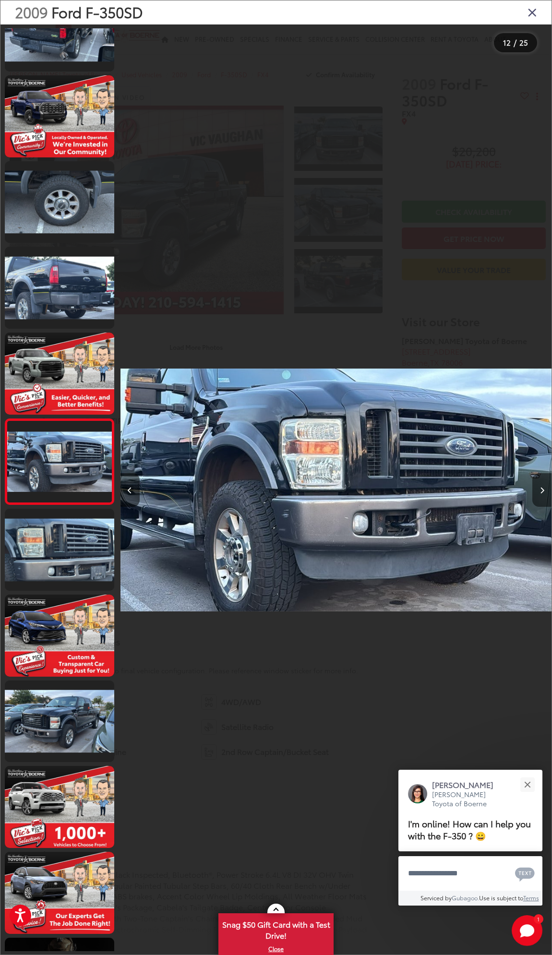
click at [544, 490] on button "Next image" at bounding box center [541, 490] width 19 height 34
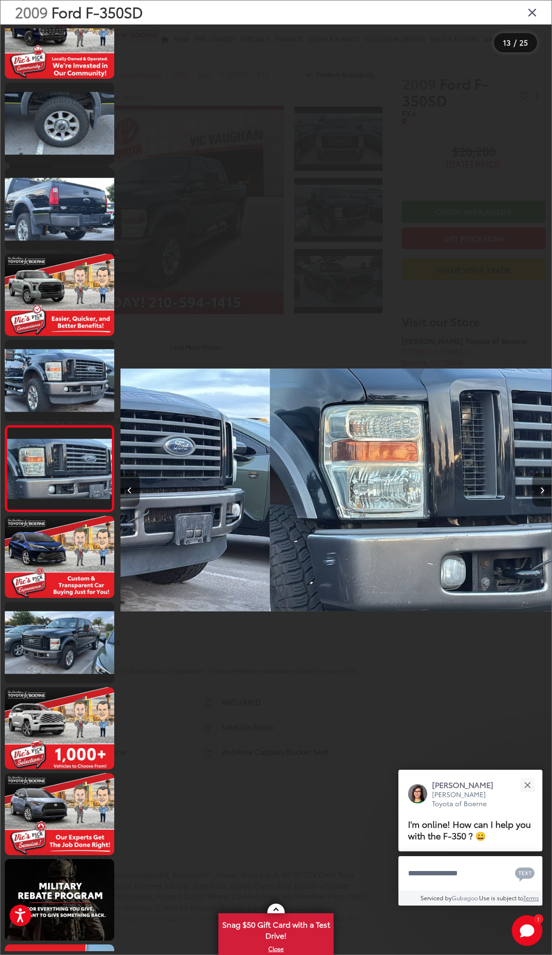
scroll to position [639, 0]
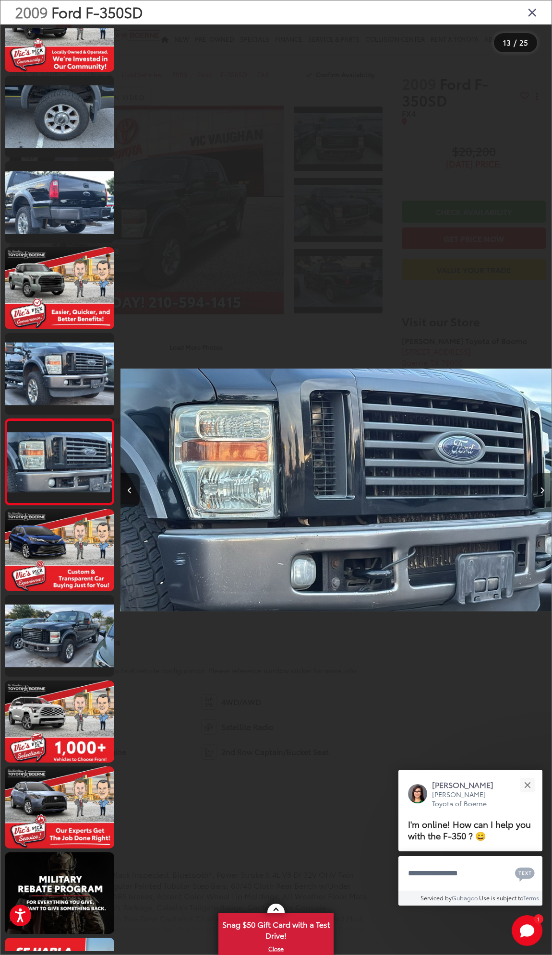
click at [544, 490] on button "Next image" at bounding box center [541, 490] width 19 height 34
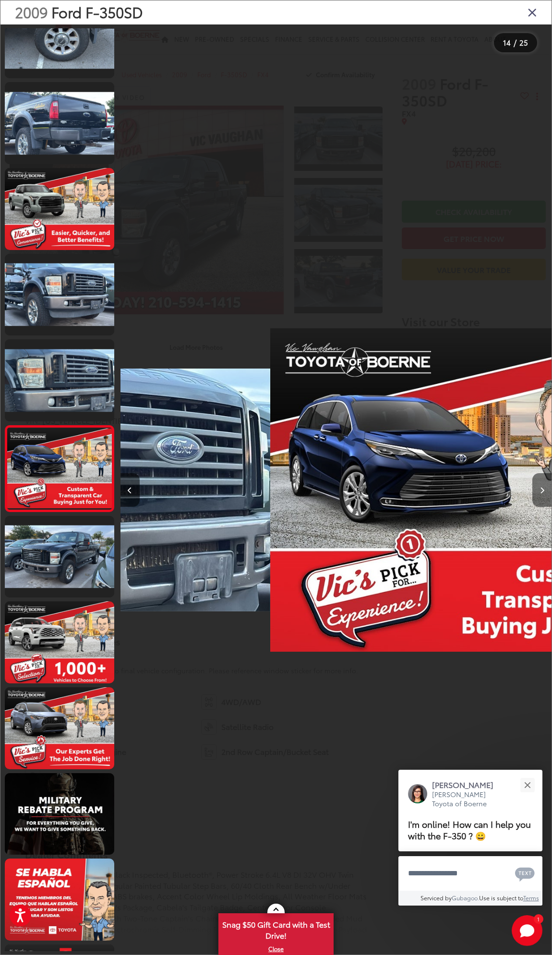
scroll to position [725, 0]
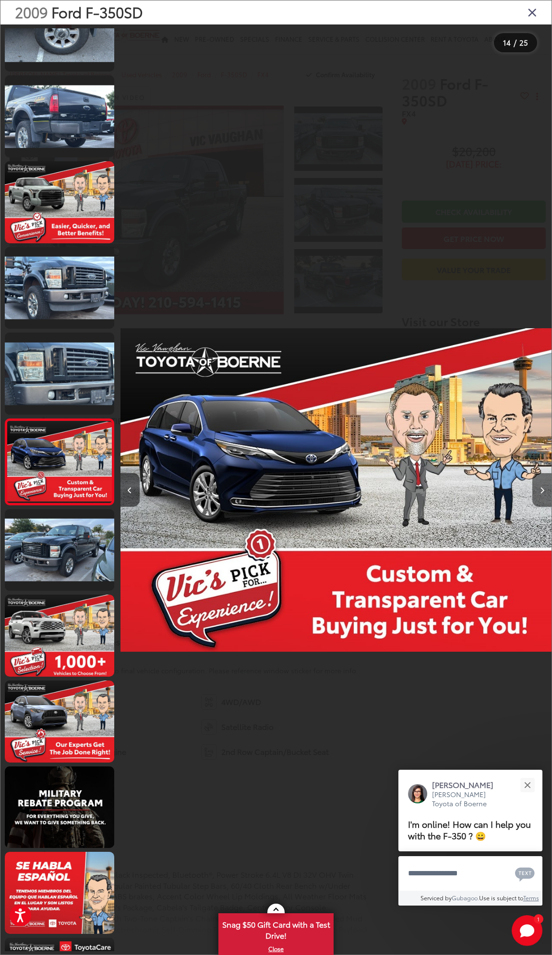
click at [544, 490] on button "Next image" at bounding box center [541, 490] width 19 height 34
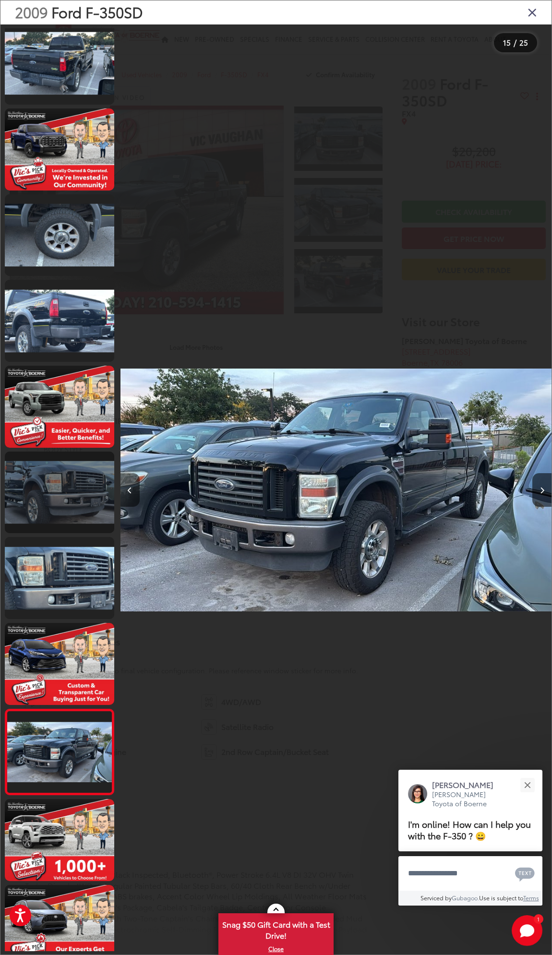
scroll to position [0, 0]
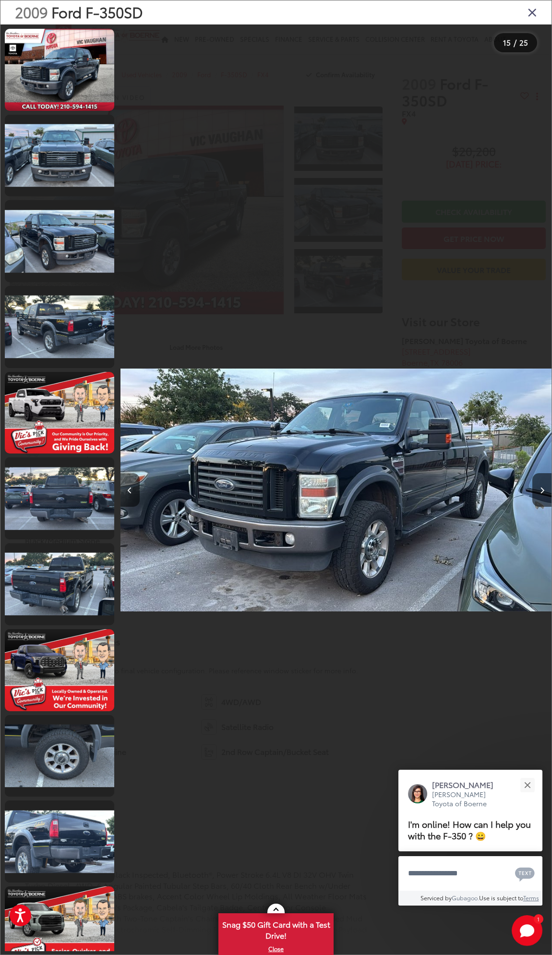
click at [527, 17] on div "2009 Ford F-350SD" at bounding box center [275, 12] width 551 height 24
click at [528, 14] on icon "Close gallery" at bounding box center [532, 12] width 10 height 12
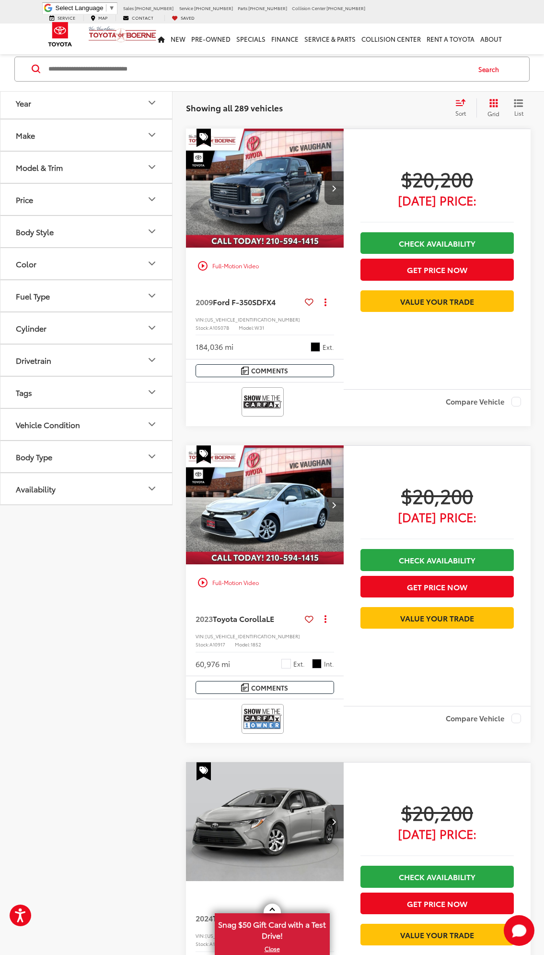
scroll to position [3363, 0]
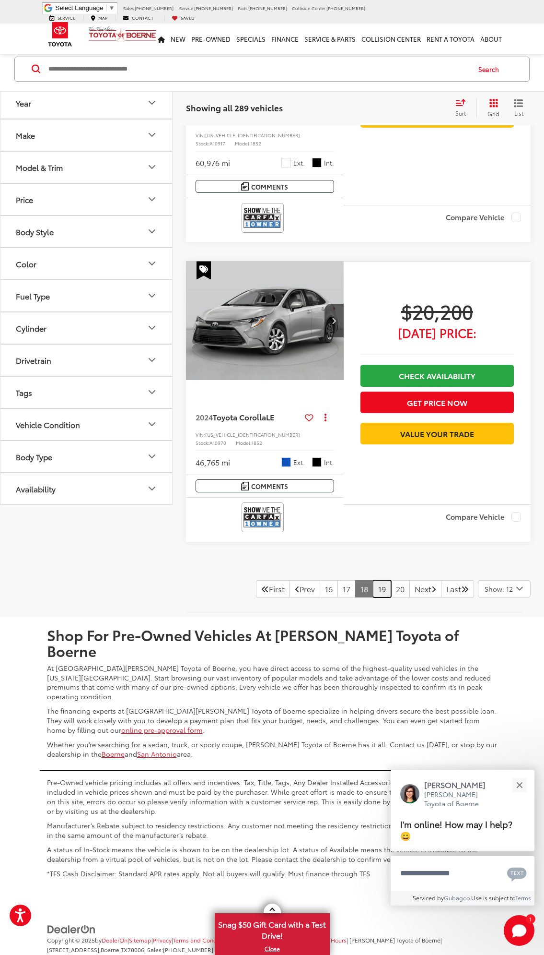
click at [373, 580] on link "19" at bounding box center [382, 588] width 18 height 17
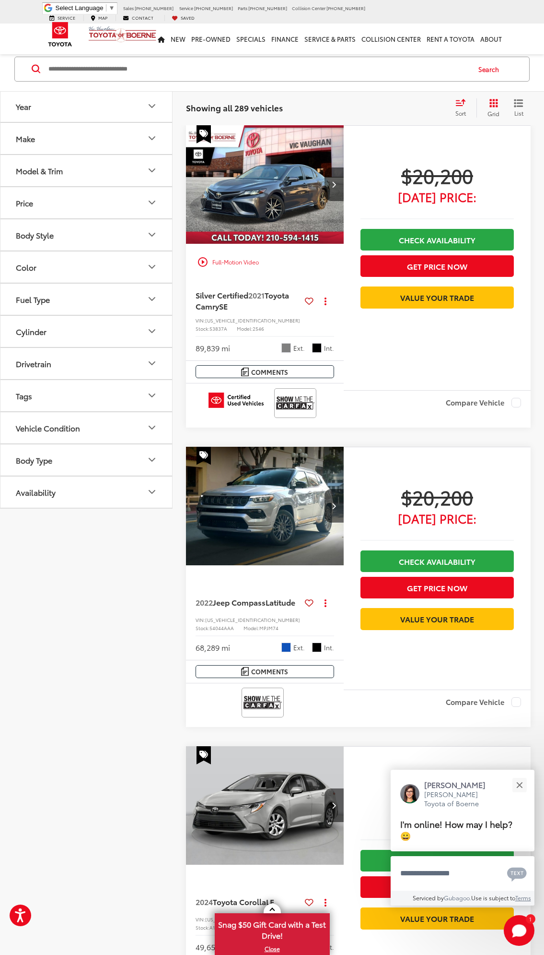
scroll to position [43, 0]
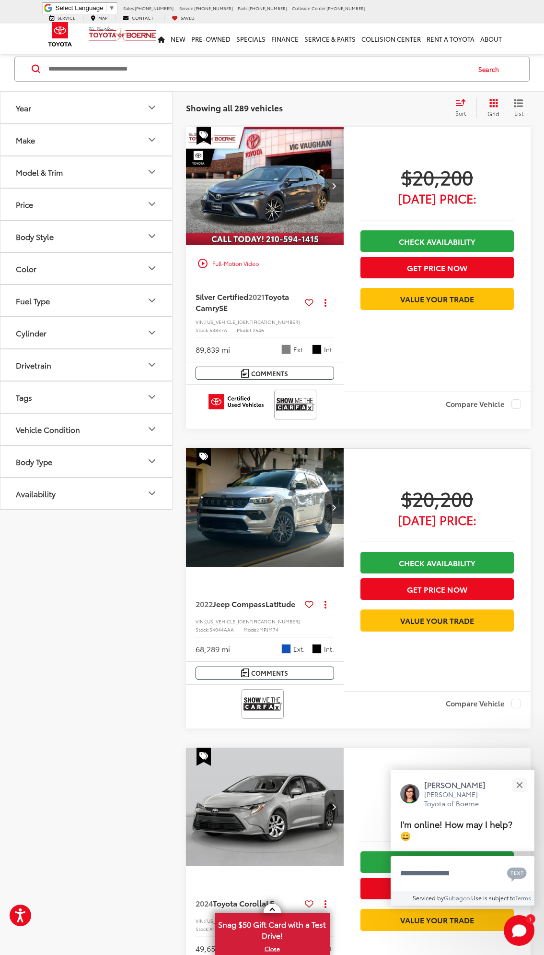
drag, startPoint x: 366, startPoint y: 578, endPoint x: 133, endPoint y: 636, distance: 239.8
click at [294, 504] on img "2022 Jeep Compass Latitude 0" at bounding box center [265, 507] width 159 height 119
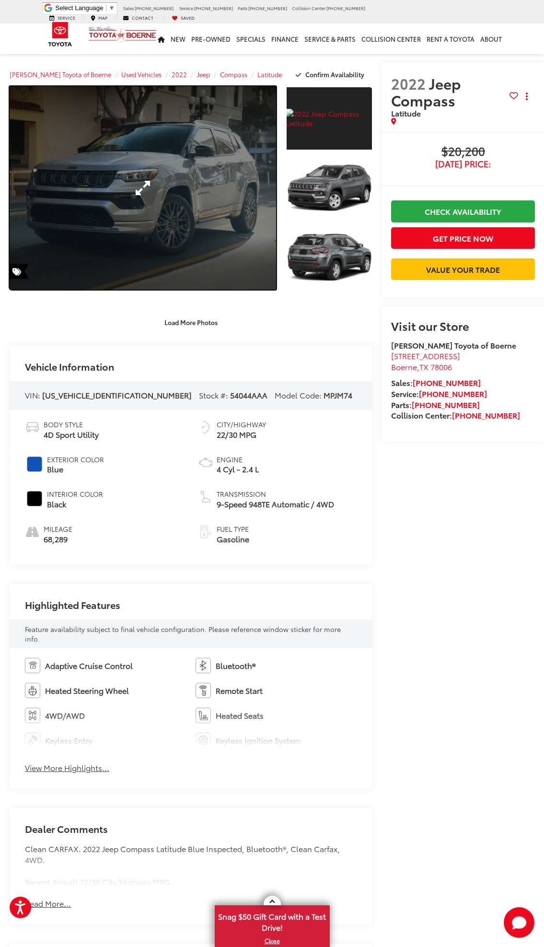
click at [209, 228] on link "Expand Photo 0" at bounding box center [143, 187] width 267 height 203
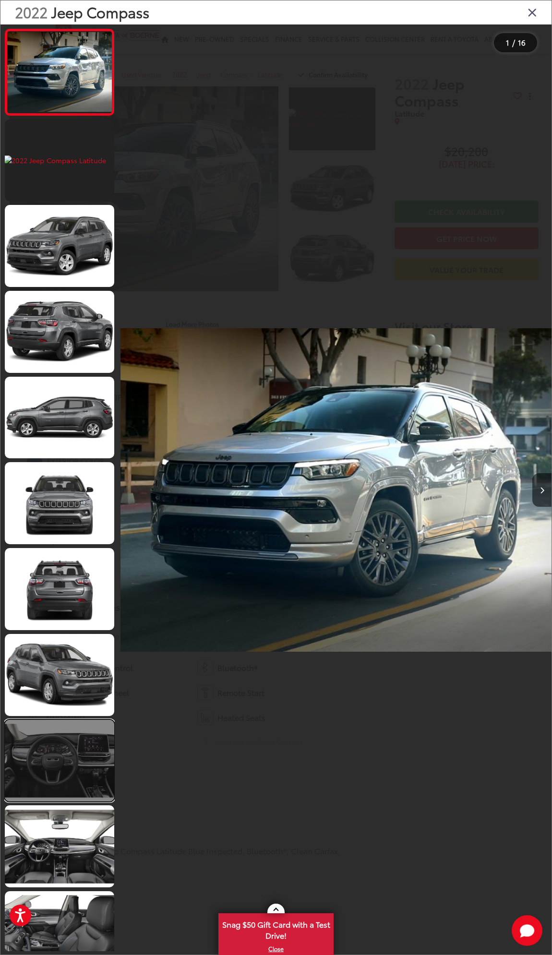
click at [58, 762] on link at bounding box center [59, 761] width 109 height 82
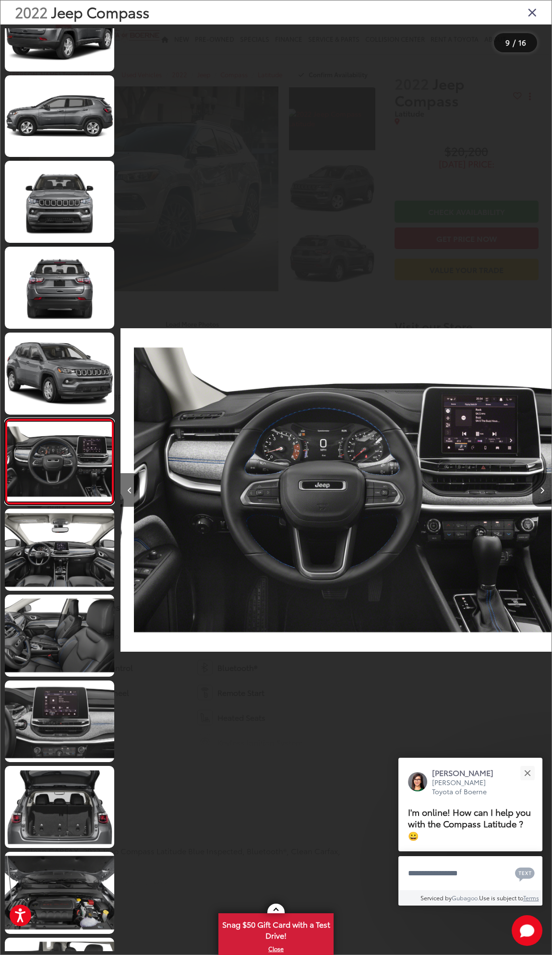
scroll to position [0, 3448]
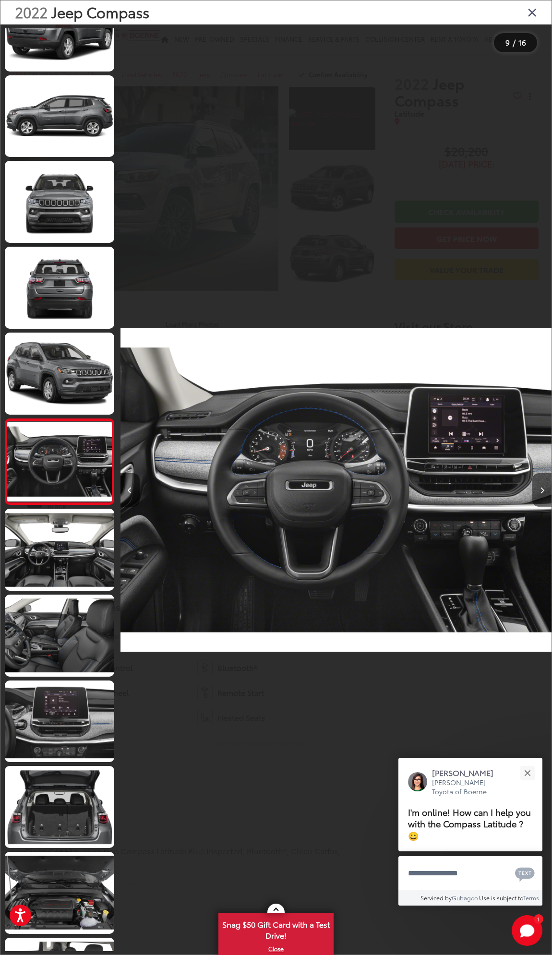
click at [542, 492] on icon "Next image" at bounding box center [542, 490] width 4 height 7
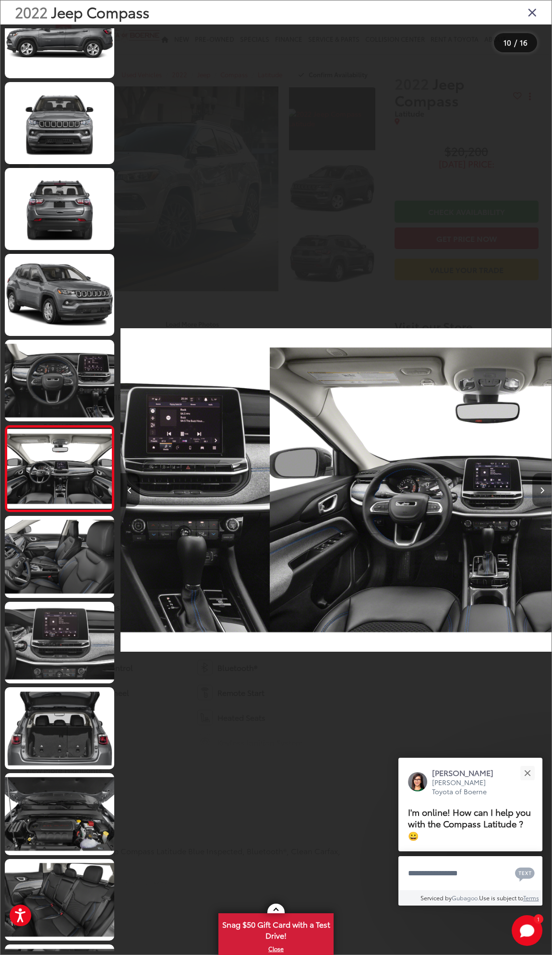
scroll to position [382, 0]
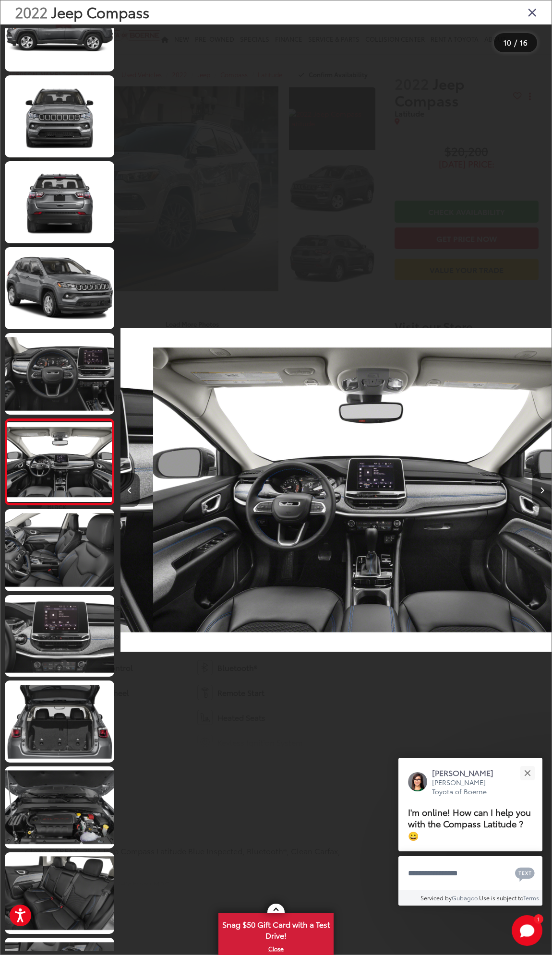
click at [542, 492] on icon "Next image" at bounding box center [542, 490] width 4 height 7
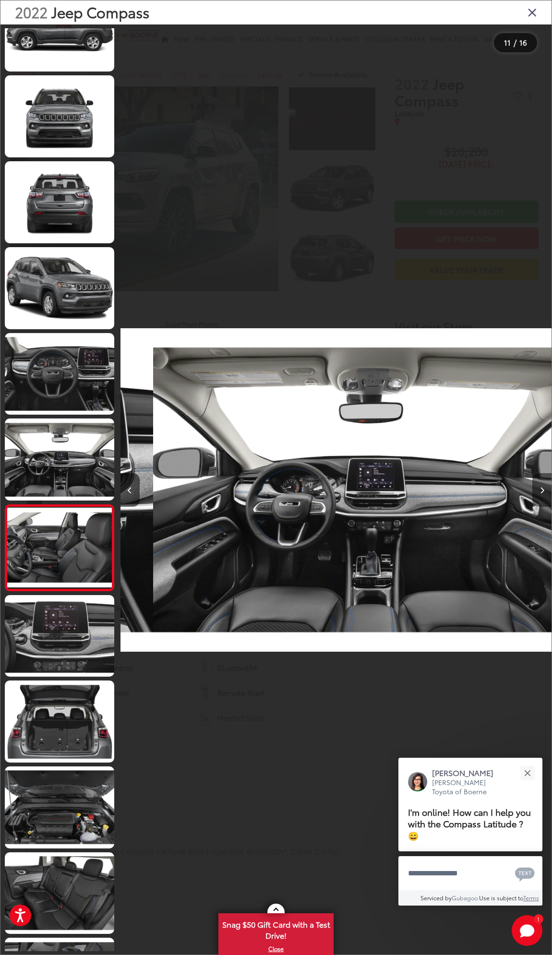
scroll to position [0, 4060]
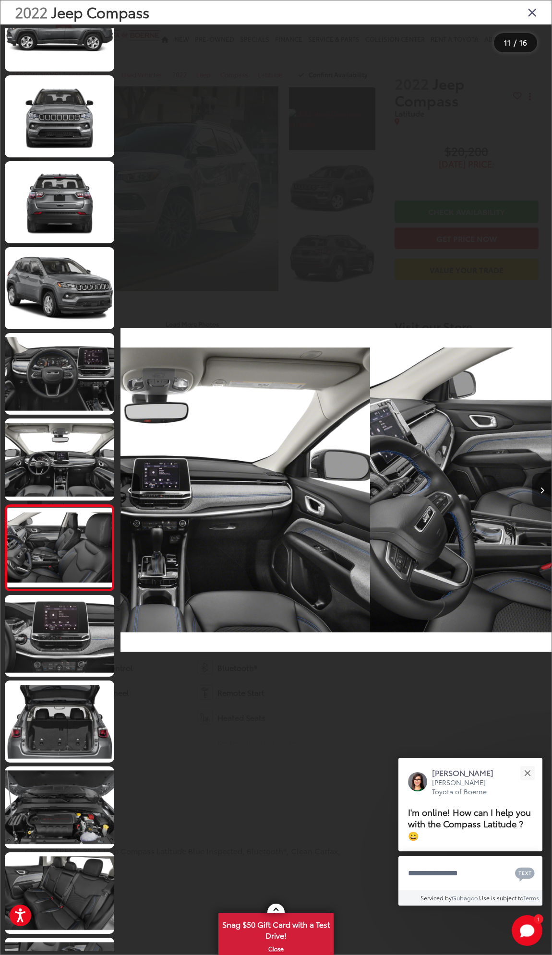
click at [542, 492] on icon "Next image" at bounding box center [542, 490] width 4 height 7
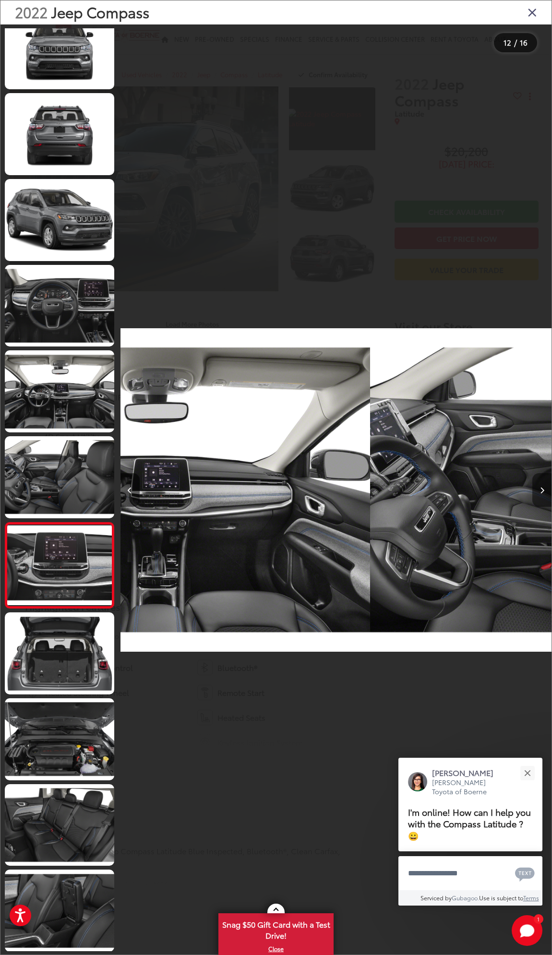
scroll to position [450, 0]
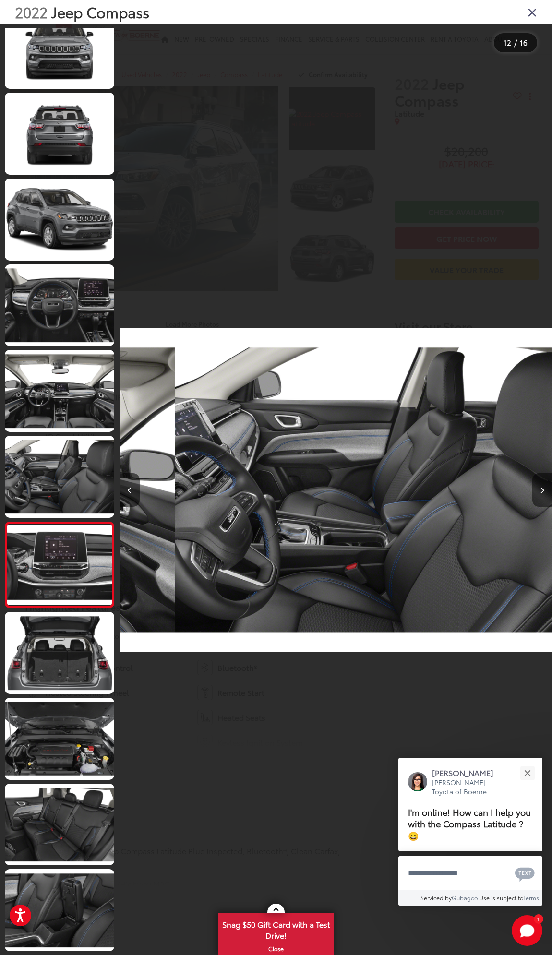
click at [542, 492] on icon "Next image" at bounding box center [542, 490] width 4 height 7
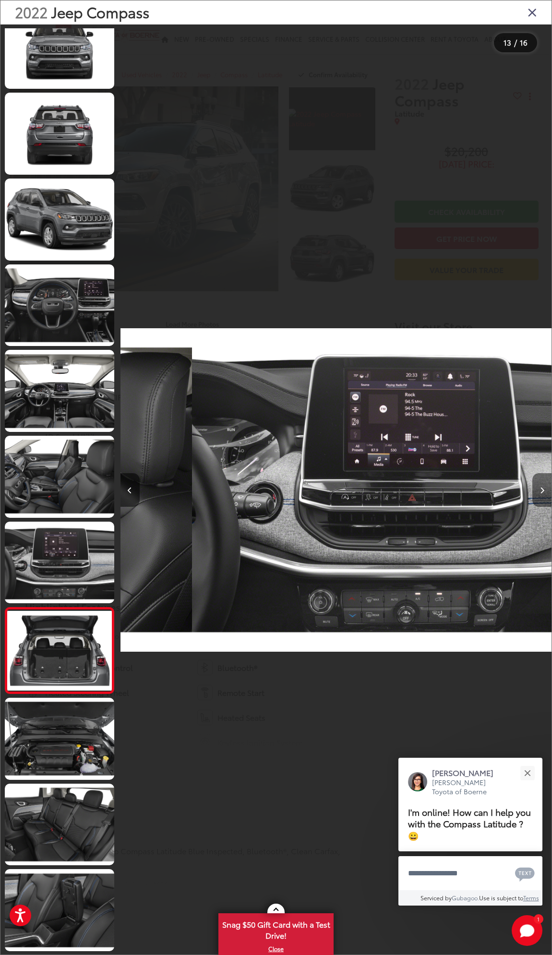
click at [542, 492] on icon "Next image" at bounding box center [542, 490] width 4 height 7
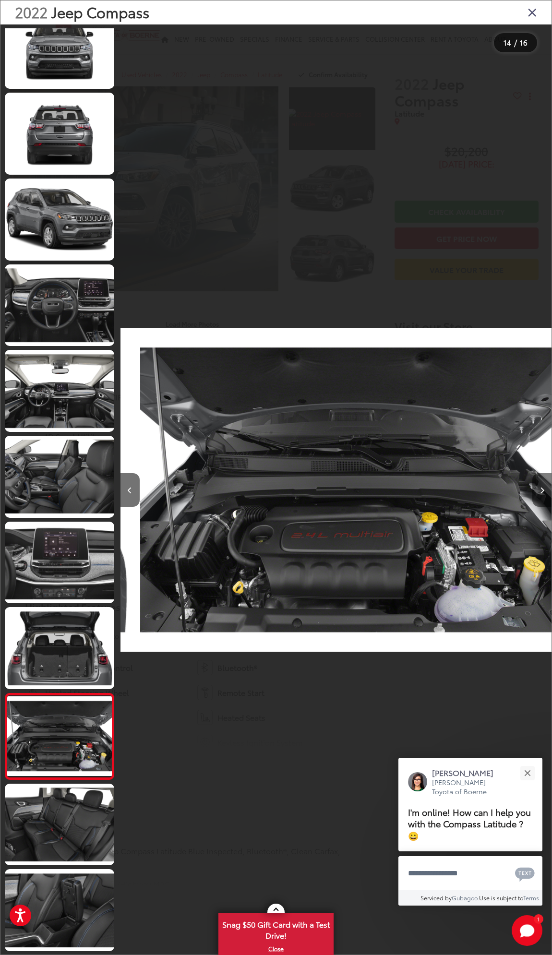
click at [542, 492] on icon "Next image" at bounding box center [542, 490] width 4 height 7
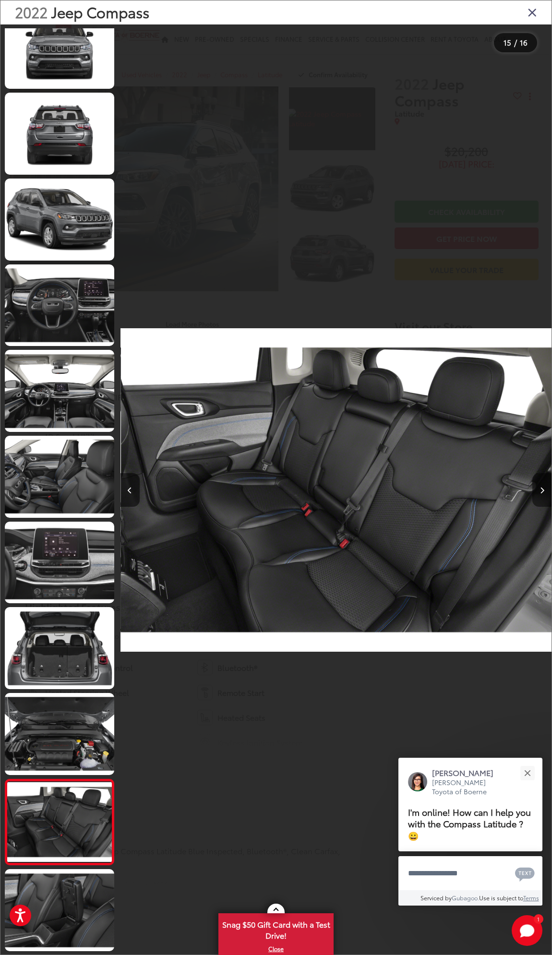
scroll to position [0, 6034]
click at [542, 492] on icon "Next image" at bounding box center [542, 490] width 4 height 7
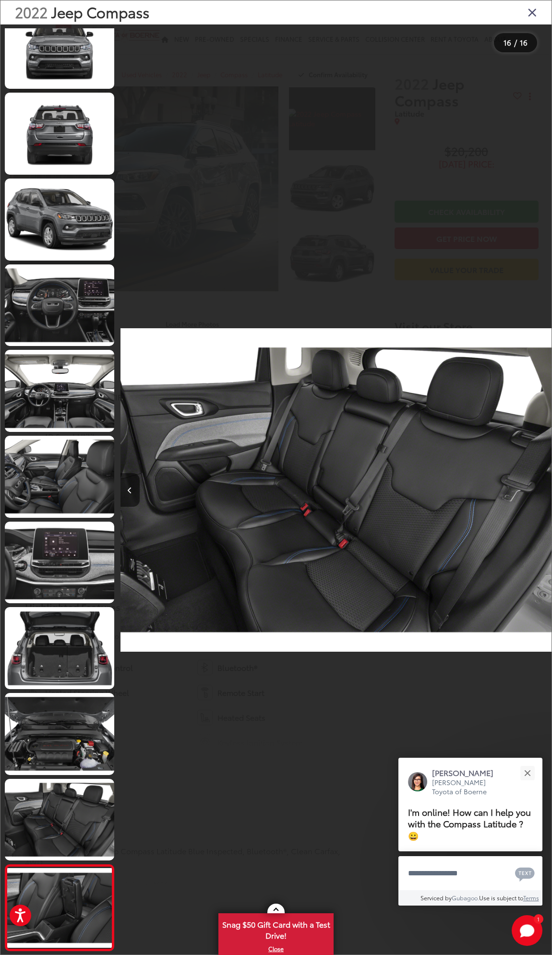
scroll to position [450, 0]
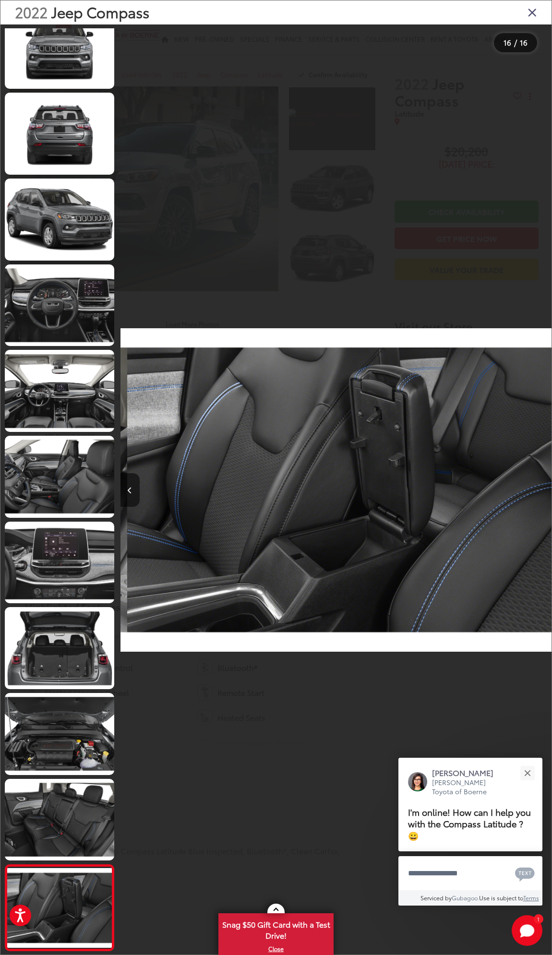
click at [542, 492] on div at bounding box center [497, 489] width 108 height 931
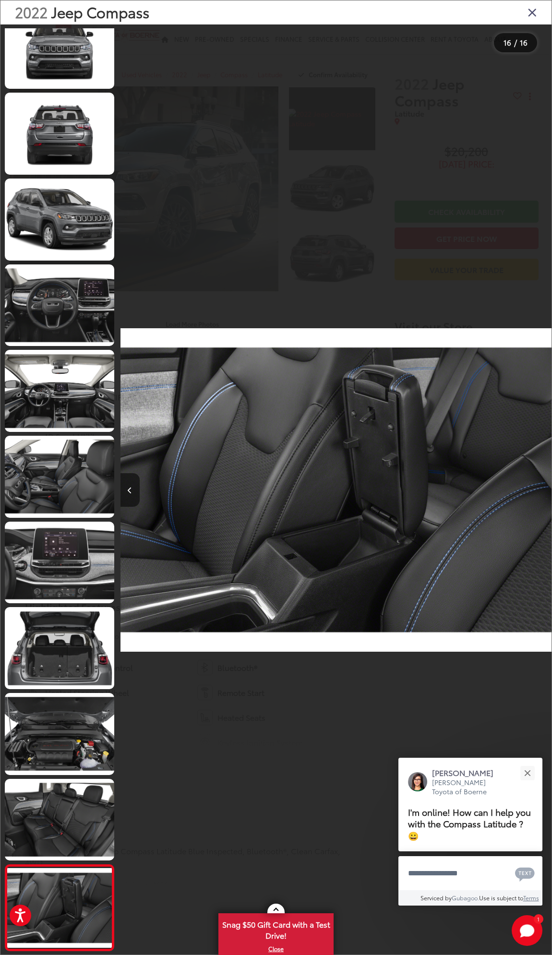
click at [542, 492] on div at bounding box center [497, 489] width 108 height 931
click at [542, 484] on div at bounding box center [497, 489] width 108 height 931
drag, startPoint x: 525, startPoint y: 479, endPoint x: 395, endPoint y: 487, distance: 129.8
click at [520, 479] on div at bounding box center [497, 489] width 108 height 931
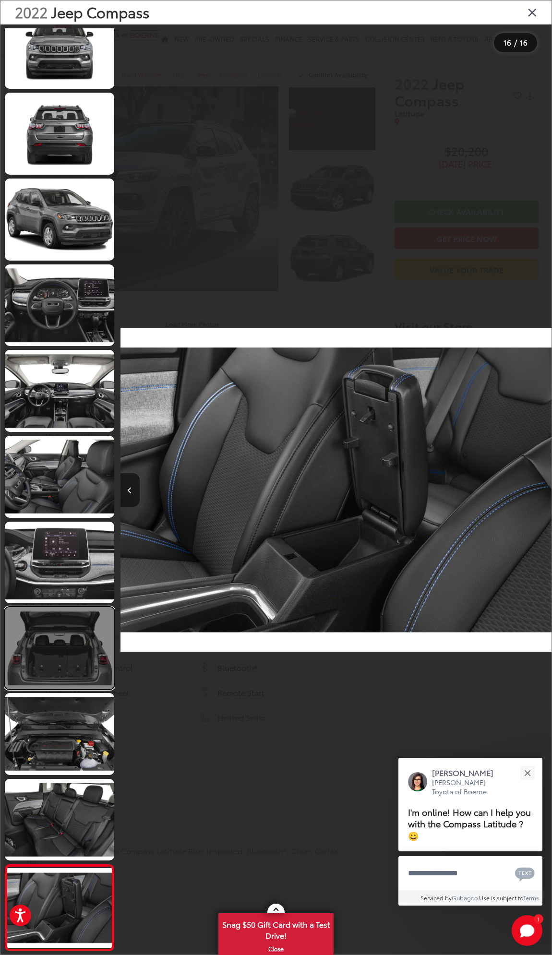
click at [70, 636] on link at bounding box center [59, 648] width 109 height 82
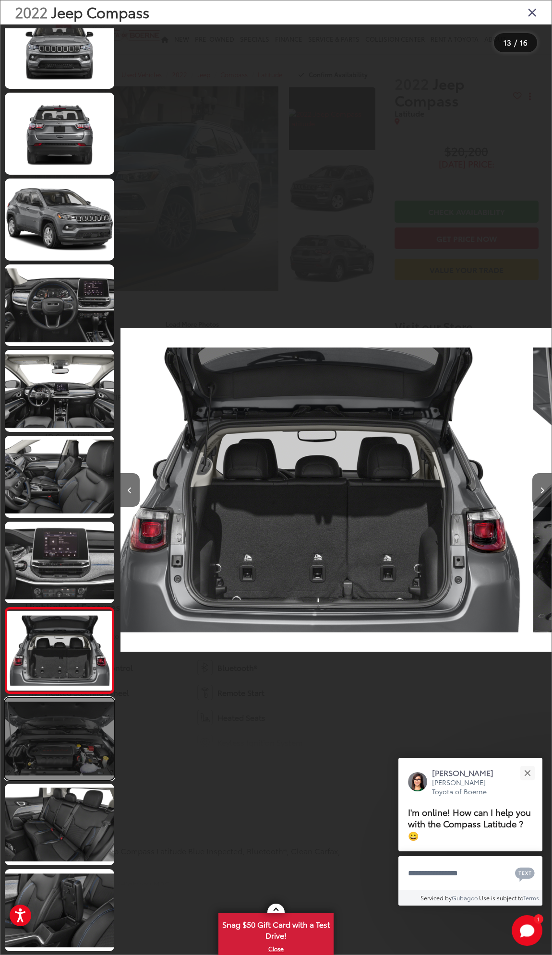
scroll to position [0, 5172]
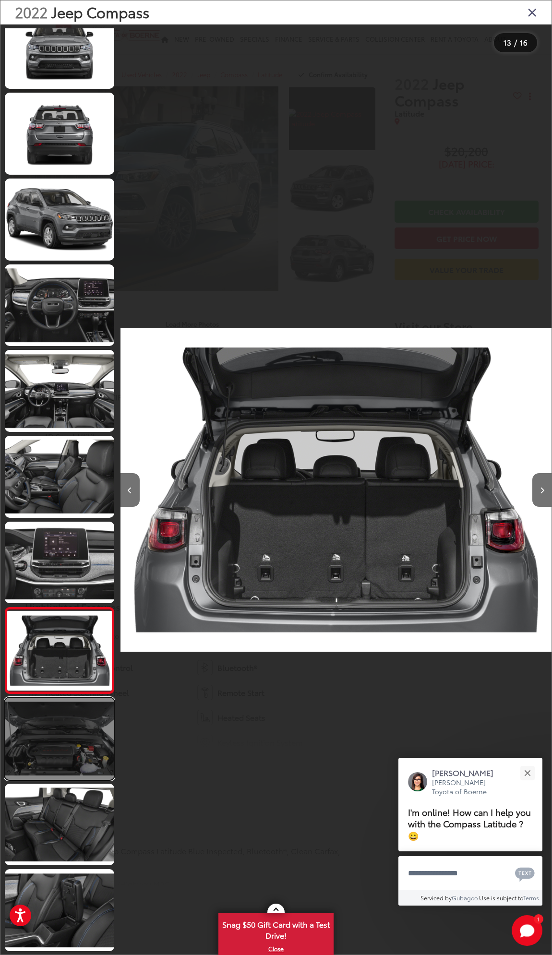
click at [73, 743] on link at bounding box center [59, 738] width 109 height 82
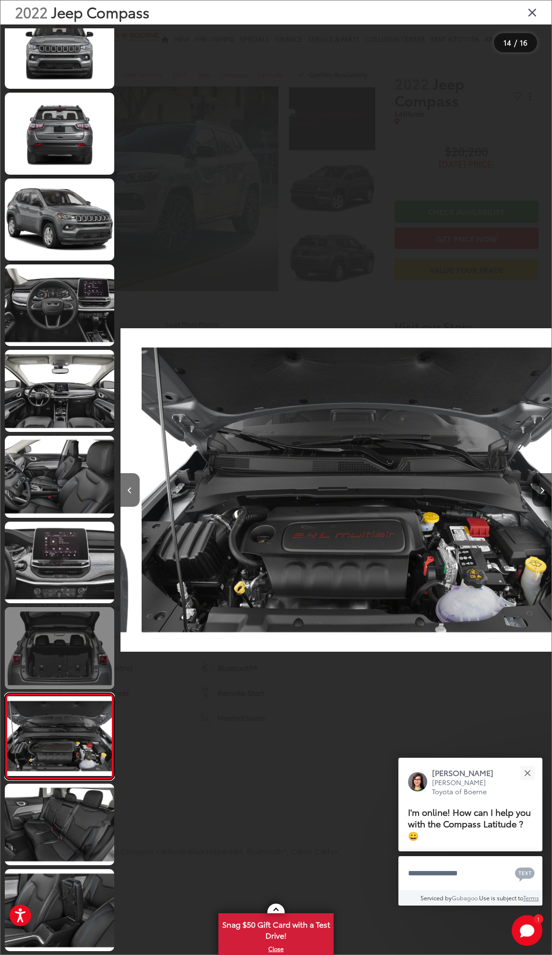
scroll to position [0, 5602]
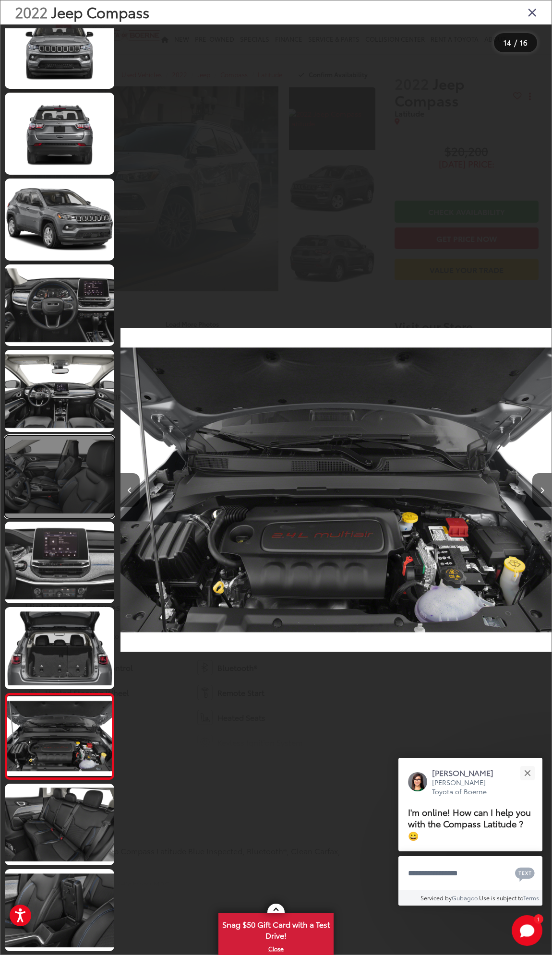
click at [58, 484] on link at bounding box center [59, 477] width 109 height 82
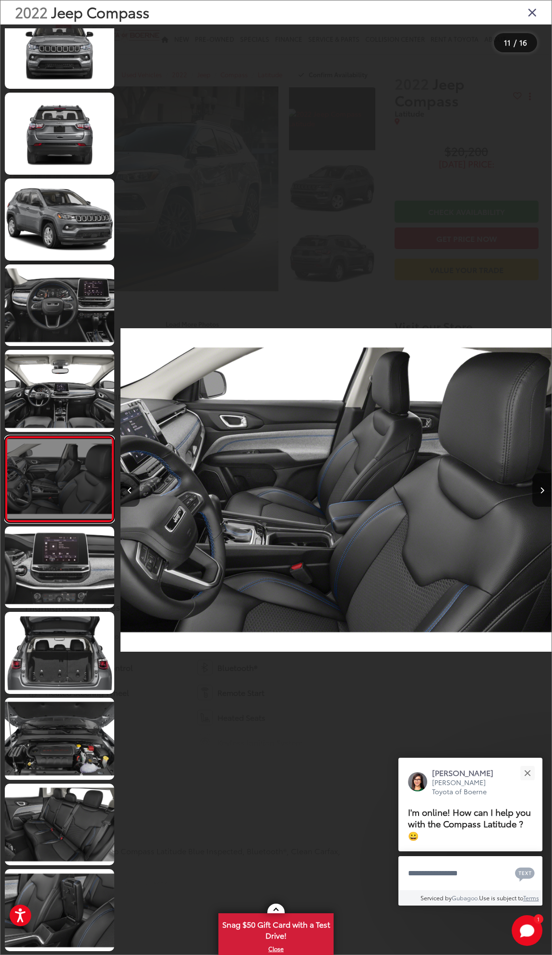
scroll to position [274, 0]
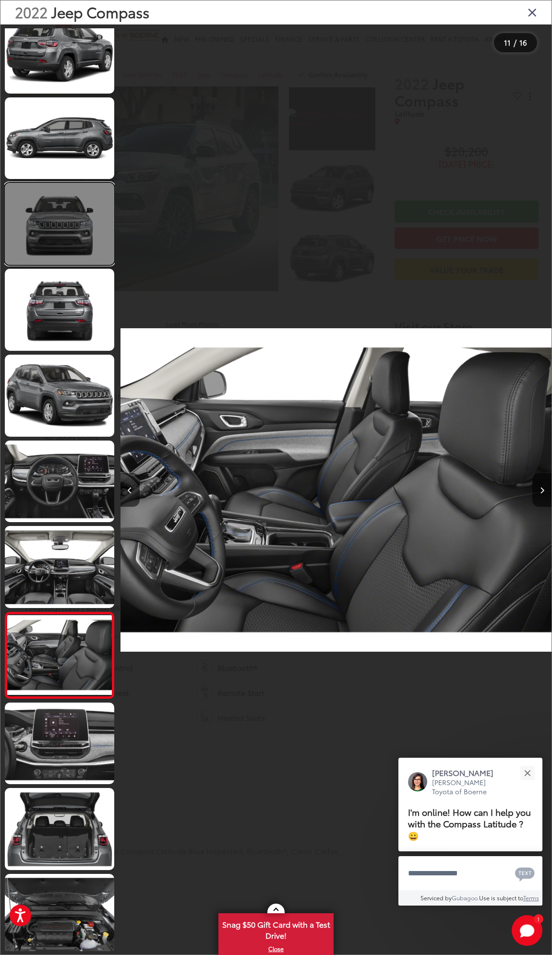
click at [75, 207] on link at bounding box center [59, 224] width 109 height 82
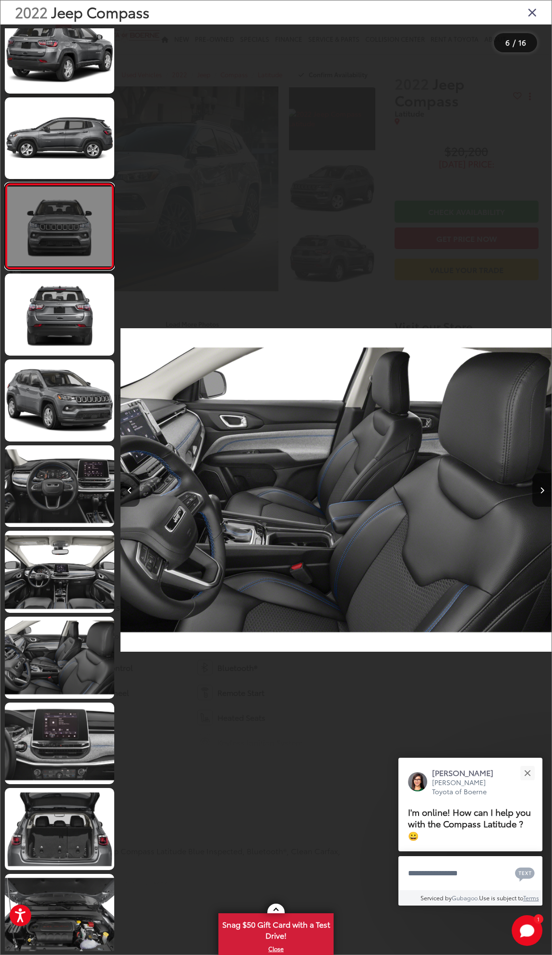
scroll to position [0, 0]
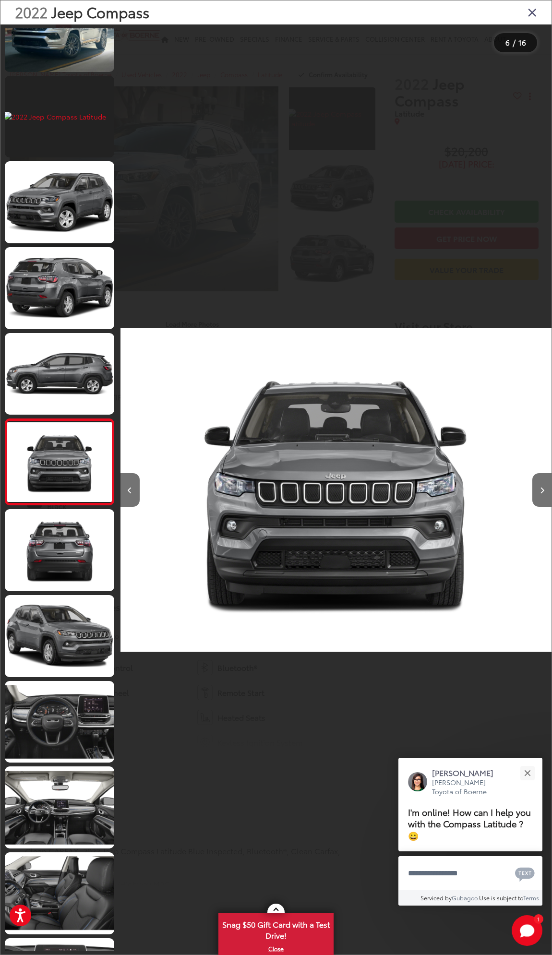
click at [537, 11] on div "2022 Jeep Compass" at bounding box center [275, 12] width 551 height 24
click at [527, 19] on div "2022 Jeep Compass" at bounding box center [275, 12] width 551 height 24
click at [528, 15] on icon "Close gallery" at bounding box center [532, 12] width 10 height 12
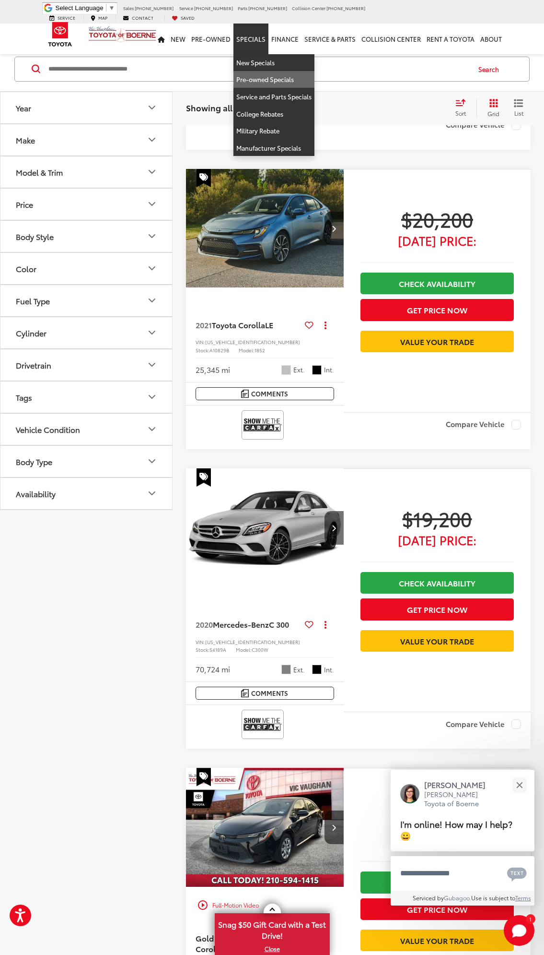
scroll to position [2329, 0]
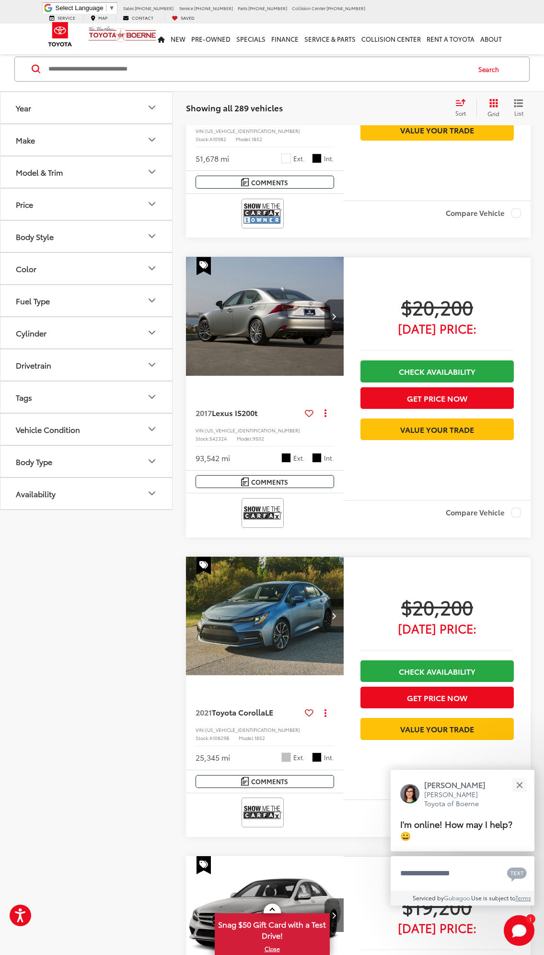
click at [336, 319] on icon "Next image" at bounding box center [334, 316] width 4 height 7
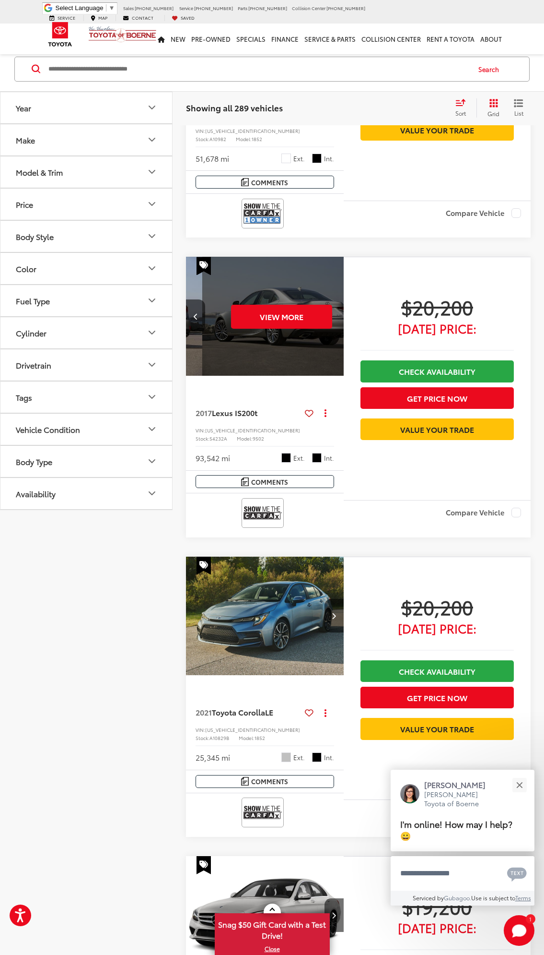
scroll to position [0, 319]
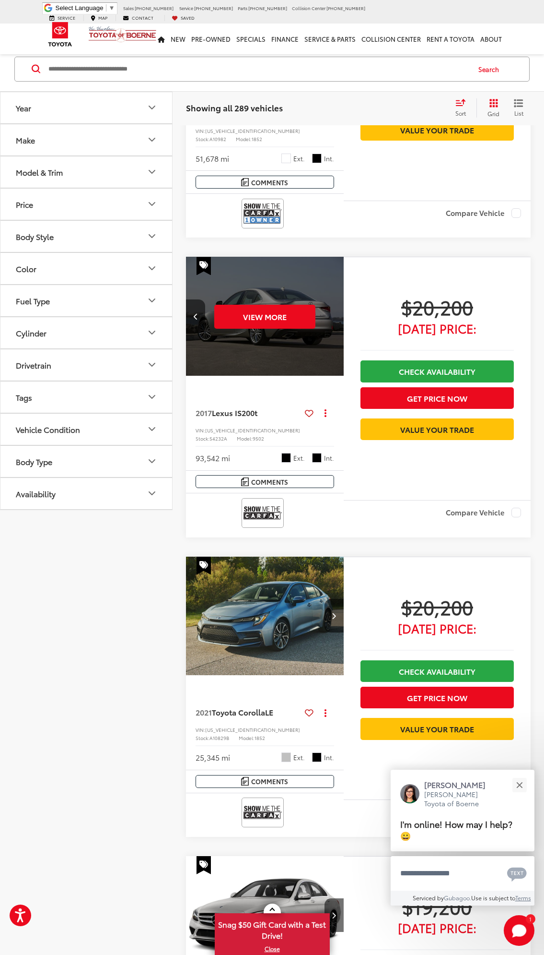
click at [336, 356] on div "View More" at bounding box center [265, 316] width 159 height 119
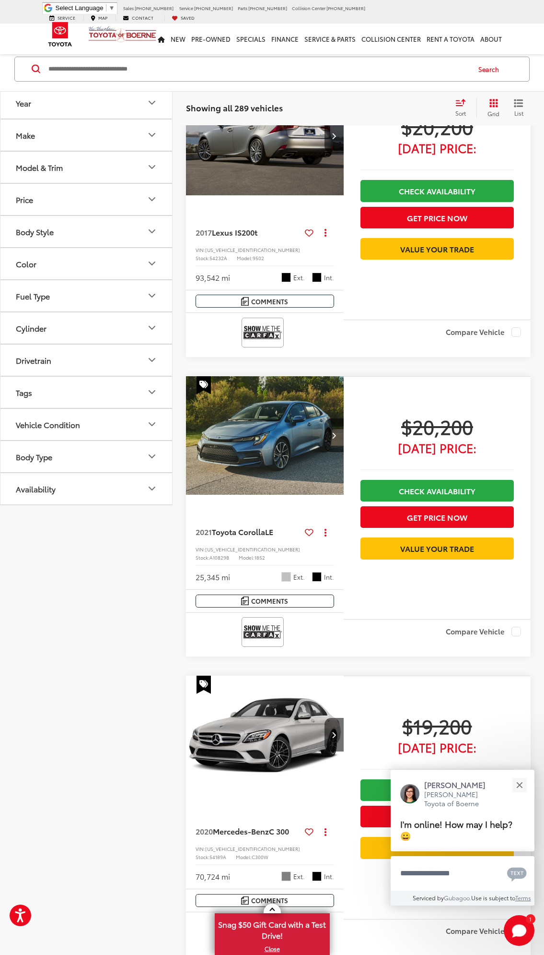
scroll to position [1631, 0]
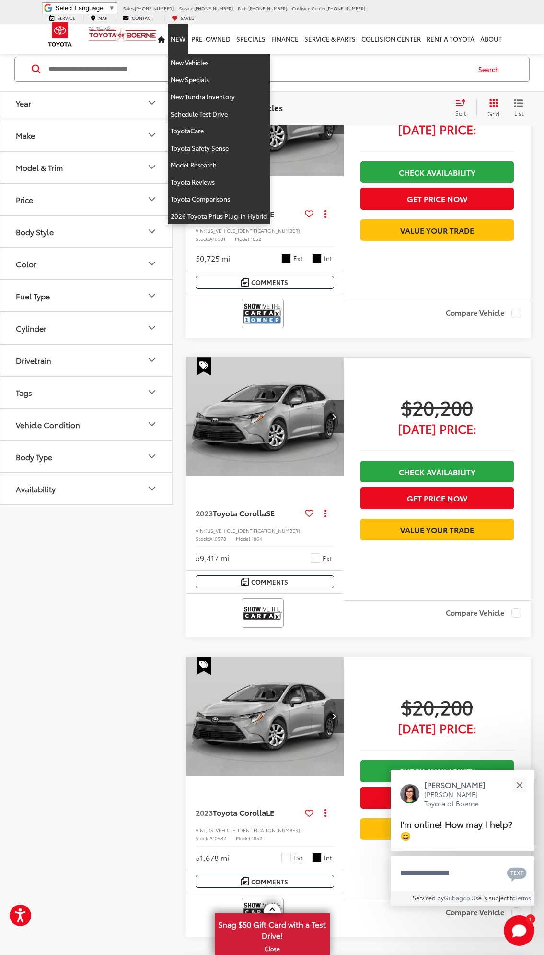
click at [178, 25] on link "New" at bounding box center [178, 39] width 21 height 31
click at [195, 58] on link "New Vehicles" at bounding box center [219, 62] width 102 height 17
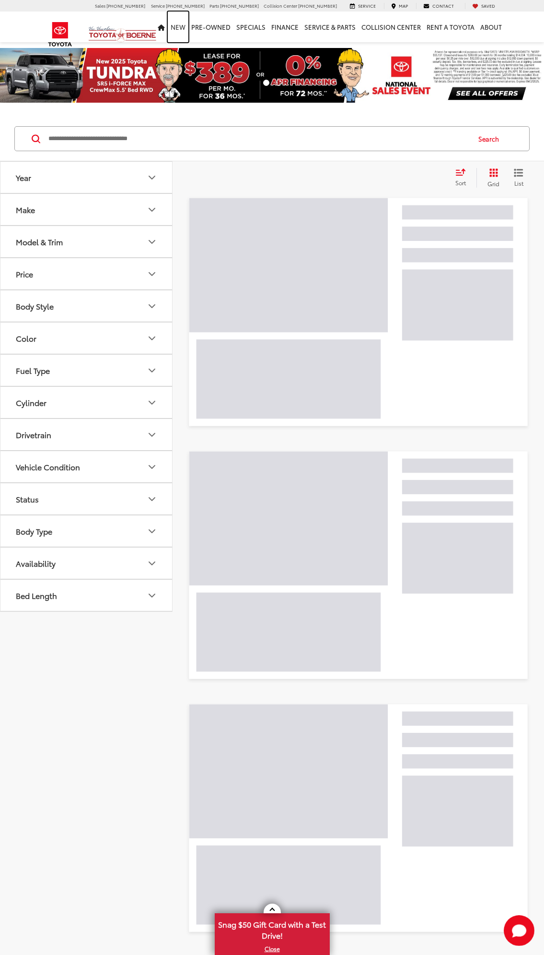
click at [182, 28] on link "New" at bounding box center [178, 27] width 21 height 31
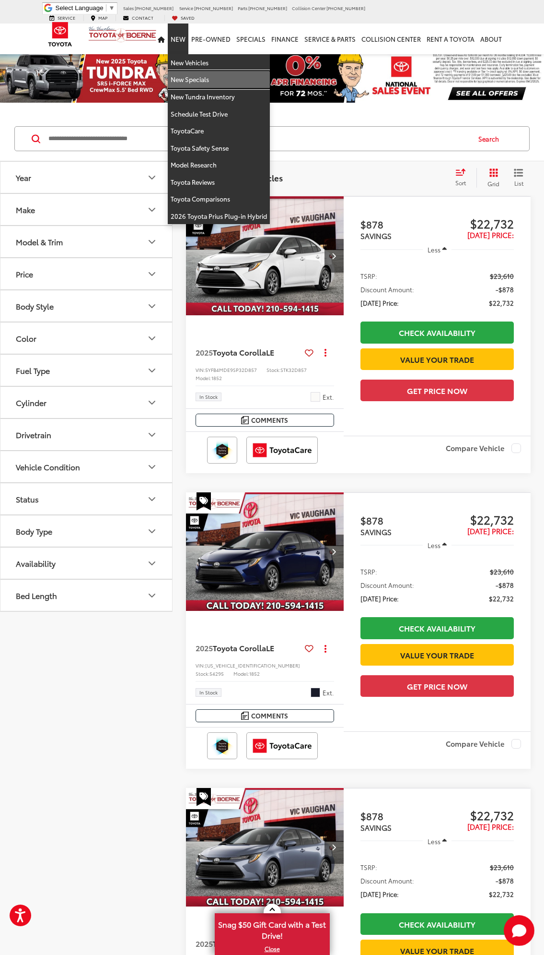
click at [198, 71] on link "New Specials" at bounding box center [219, 79] width 102 height 17
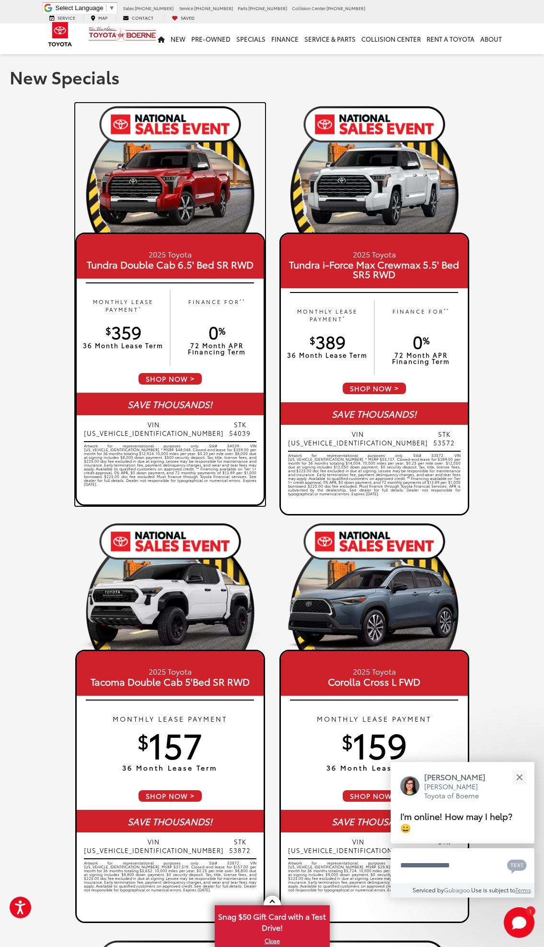
click at [238, 275] on header "2025 Toyota Tundra Double Cab 6.5' Bed SR RWD" at bounding box center [170, 256] width 187 height 45
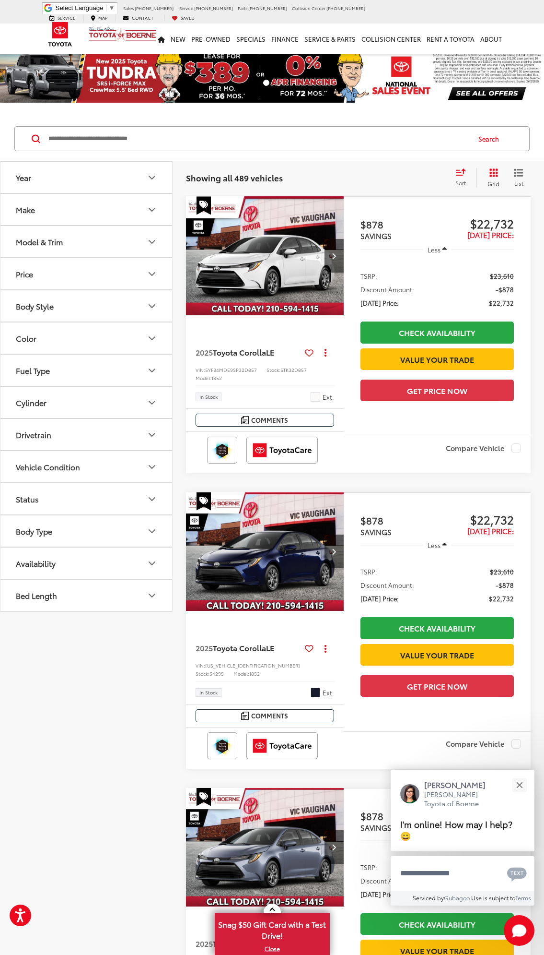
click at [127, 85] on ol at bounding box center [272, 84] width 327 height 10
click at [148, 82] on ol at bounding box center [272, 84] width 327 height 10
click at [461, 100] on img at bounding box center [272, 75] width 544 height 55
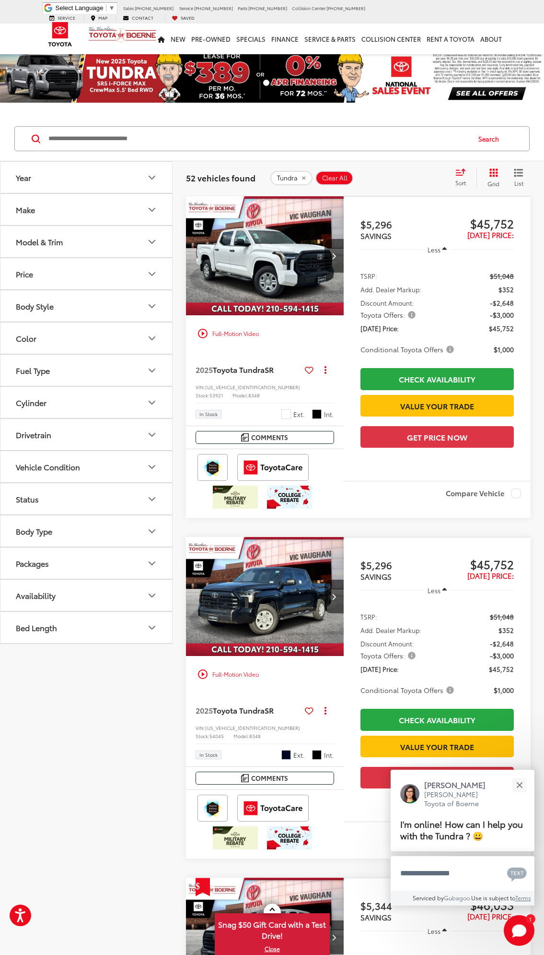
click at [466, 178] on span "Sort" at bounding box center [461, 182] width 11 height 8
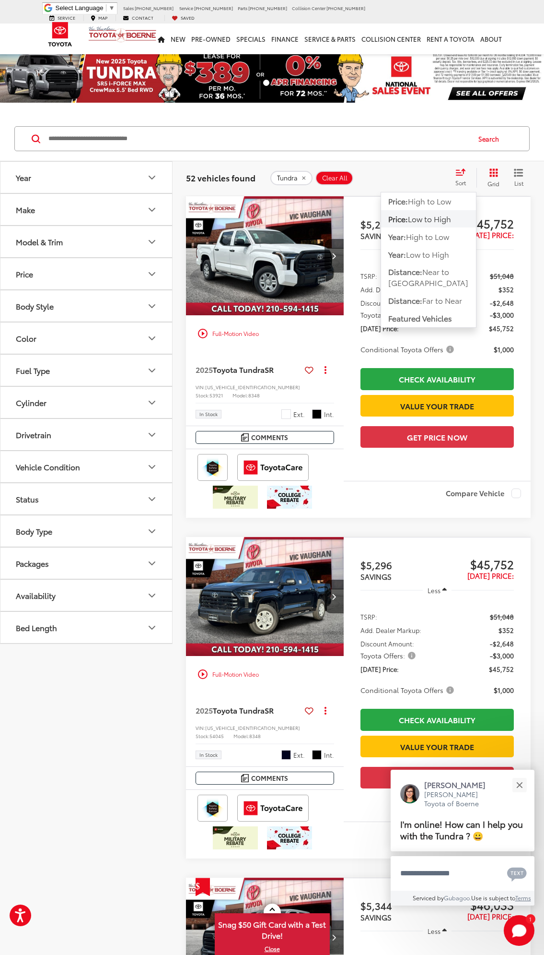
click at [428, 216] on span "Low to High" at bounding box center [429, 218] width 43 height 11
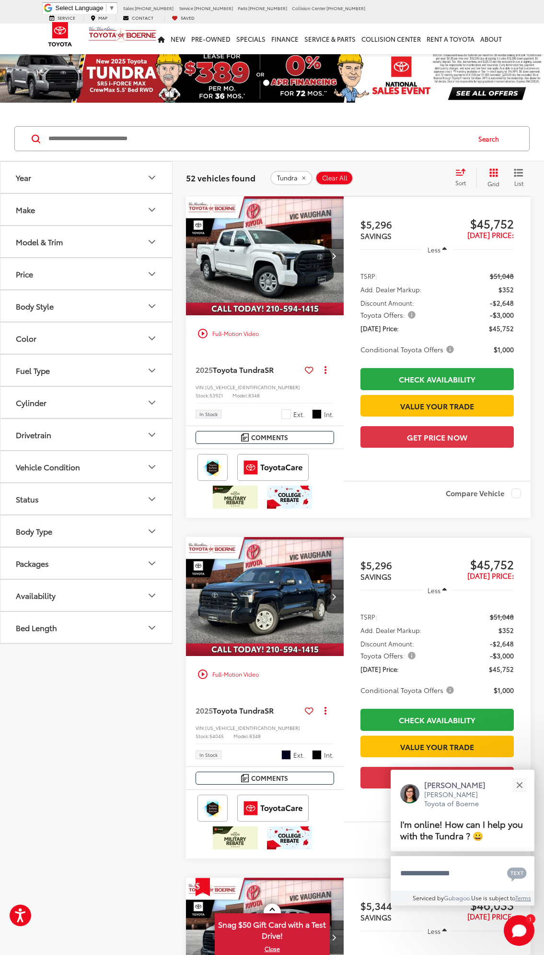
click at [342, 254] on button "Next image" at bounding box center [334, 256] width 19 height 34
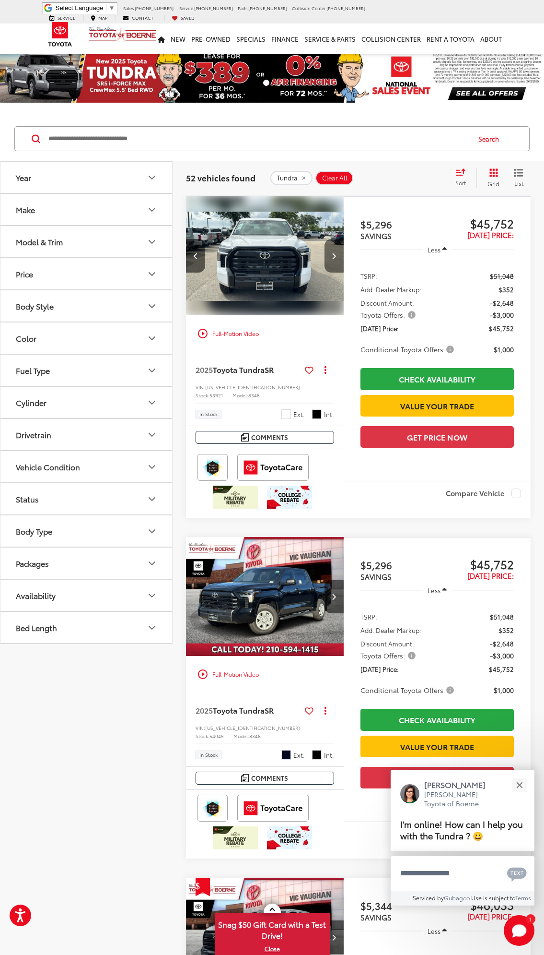
click at [341, 254] on button "Next image" at bounding box center [334, 256] width 19 height 34
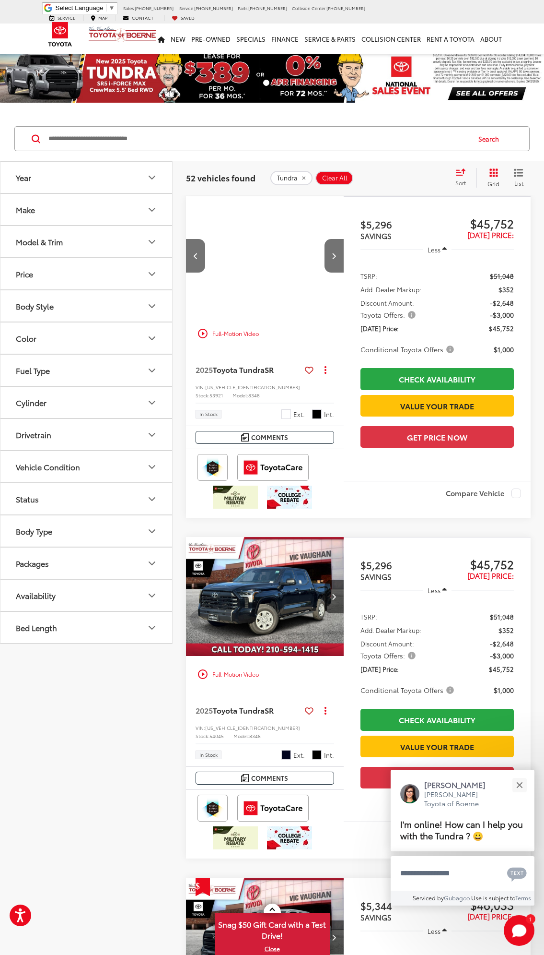
click at [255, 254] on div "2025 Toyota Tundra SR 2" at bounding box center [259, 255] width 159 height 118
click at [279, 259] on div "2025 Toyota Tundra SR 2" at bounding box center [265, 255] width 159 height 118
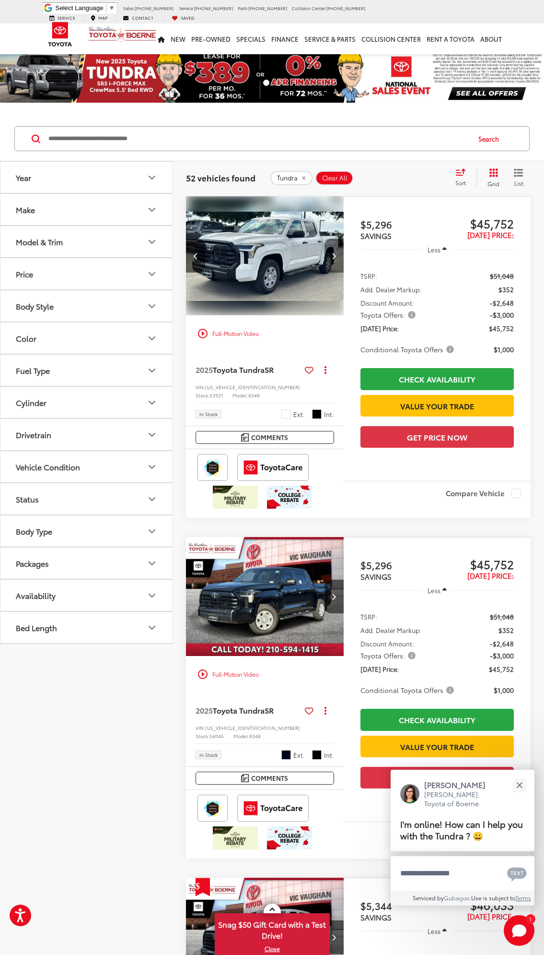
click at [333, 253] on icon "Next image" at bounding box center [334, 255] width 4 height 7
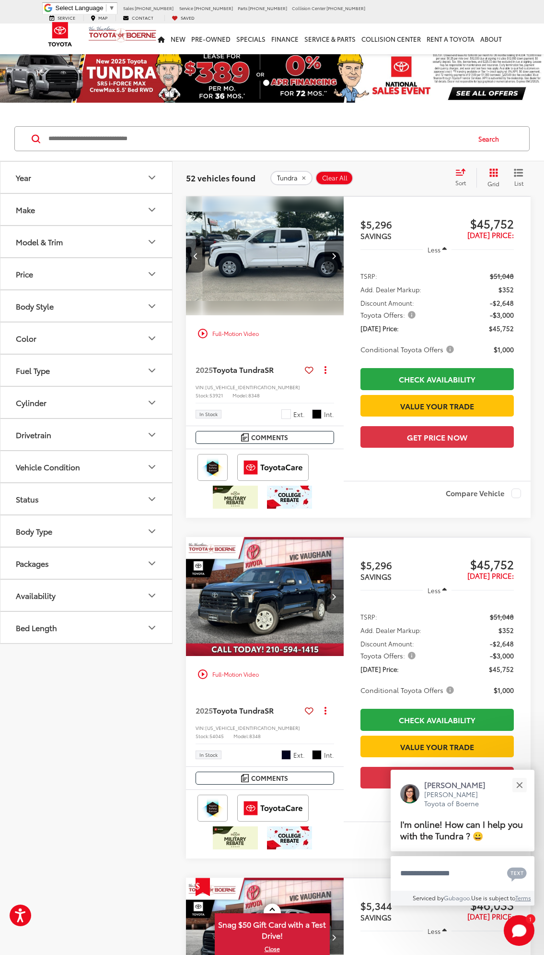
click at [333, 253] on icon "Next image" at bounding box center [334, 255] width 4 height 7
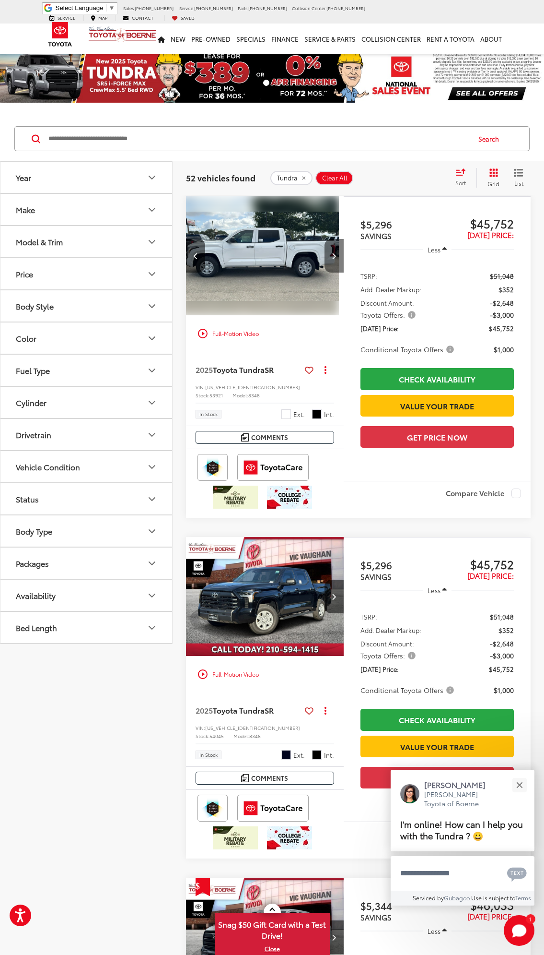
click at [333, 253] on icon "Next image" at bounding box center [334, 255] width 4 height 7
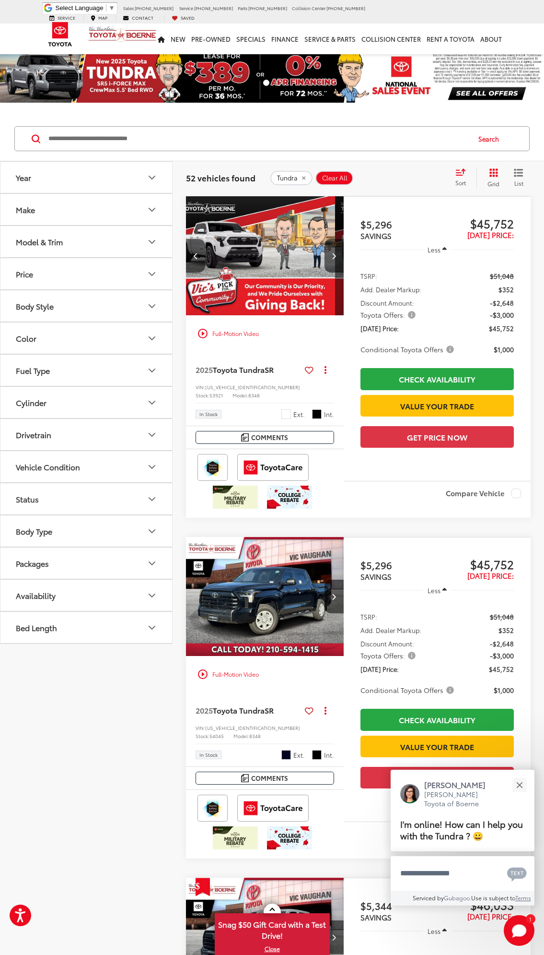
click at [333, 253] on div "View More" at bounding box center [265, 255] width 158 height 118
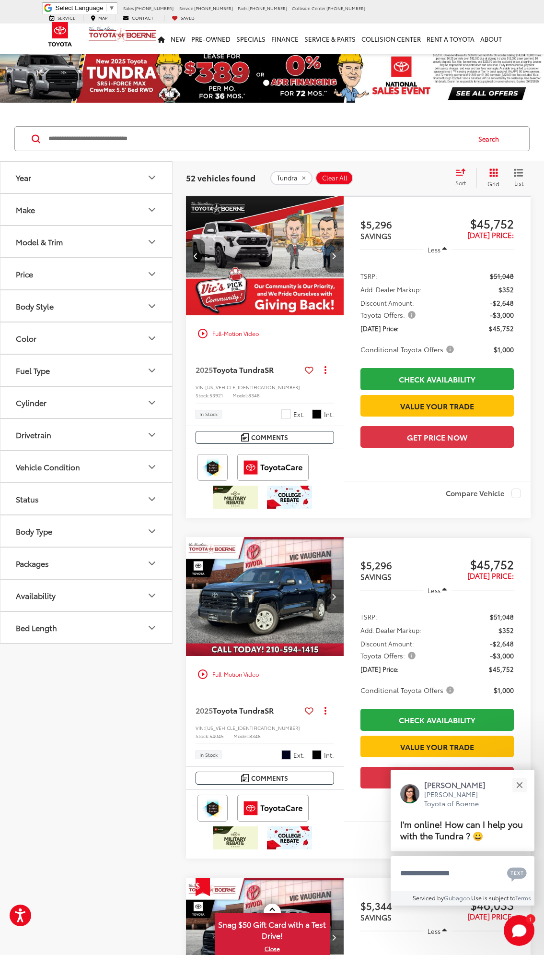
click at [333, 253] on icon "Next image" at bounding box center [334, 255] width 4 height 7
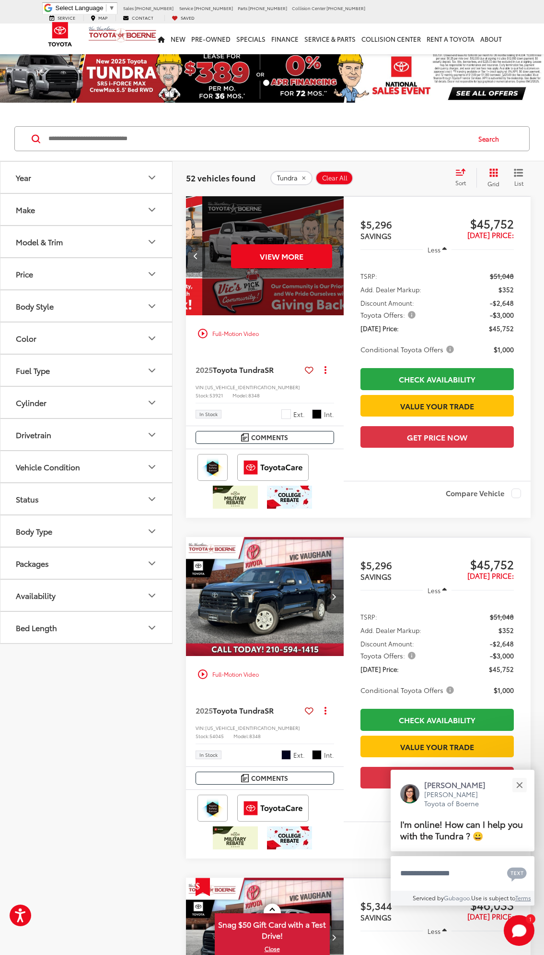
scroll to position [0, 796]
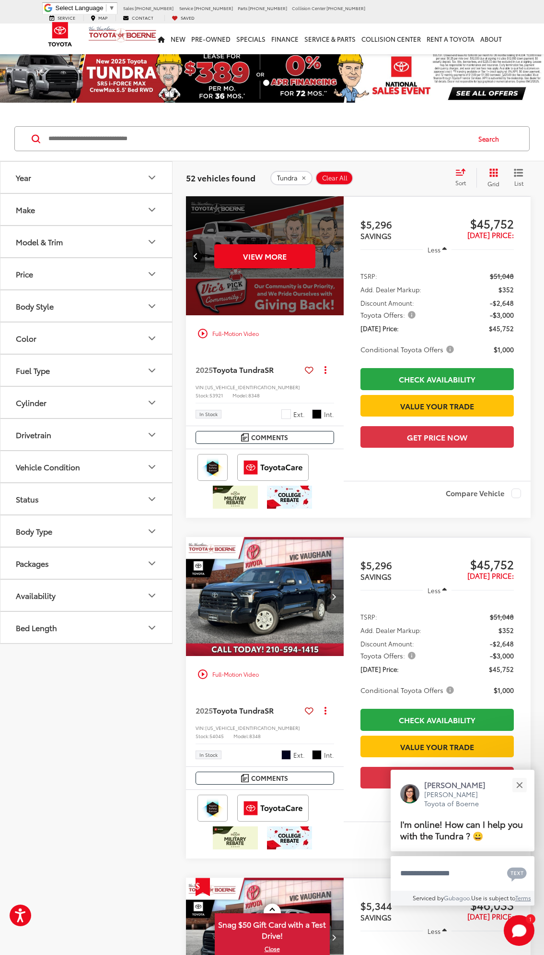
click at [333, 253] on div "View More" at bounding box center [265, 255] width 159 height 119
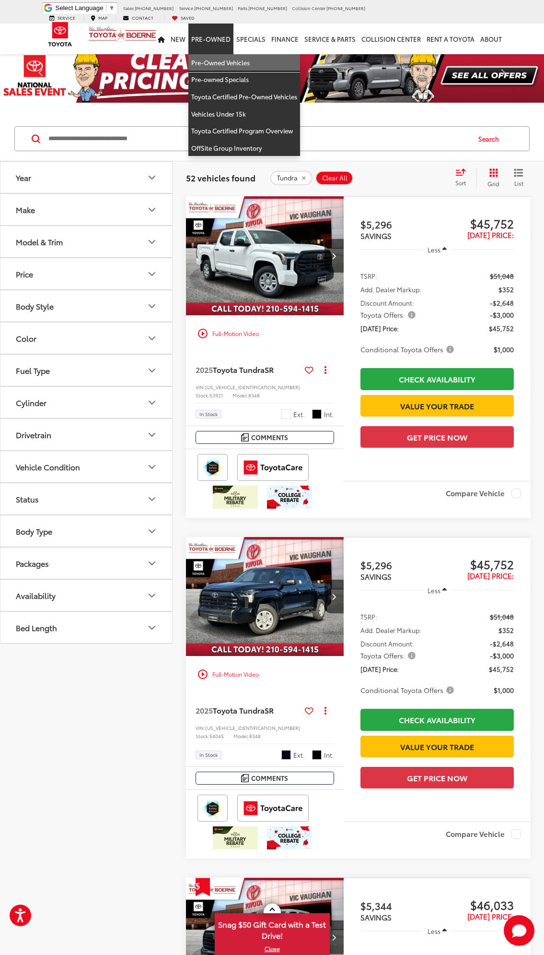
click at [218, 56] on link "Pre-Owned Vehicles" at bounding box center [245, 62] width 112 height 17
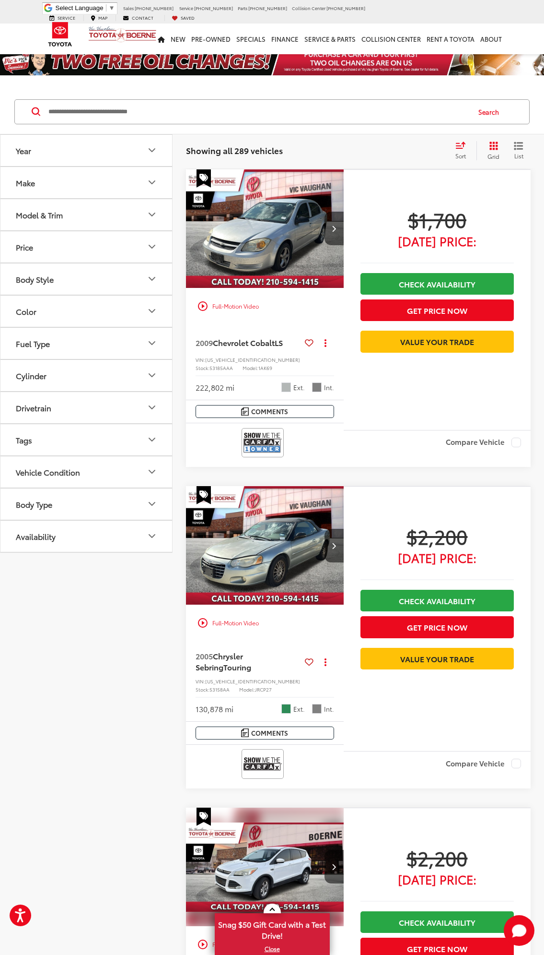
click at [452, 148] on div "Sort" at bounding box center [464, 150] width 26 height 19
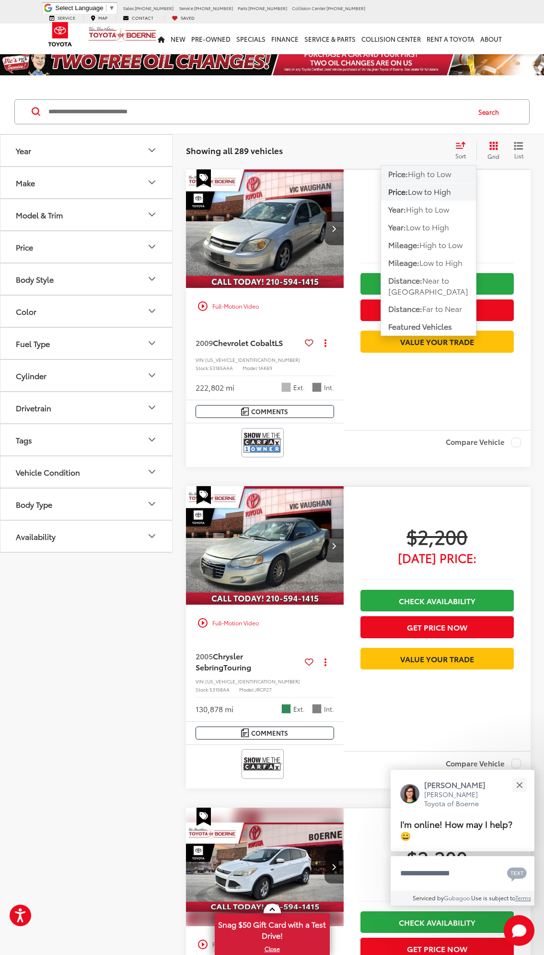
click at [417, 175] on span "High to Low" at bounding box center [429, 173] width 43 height 11
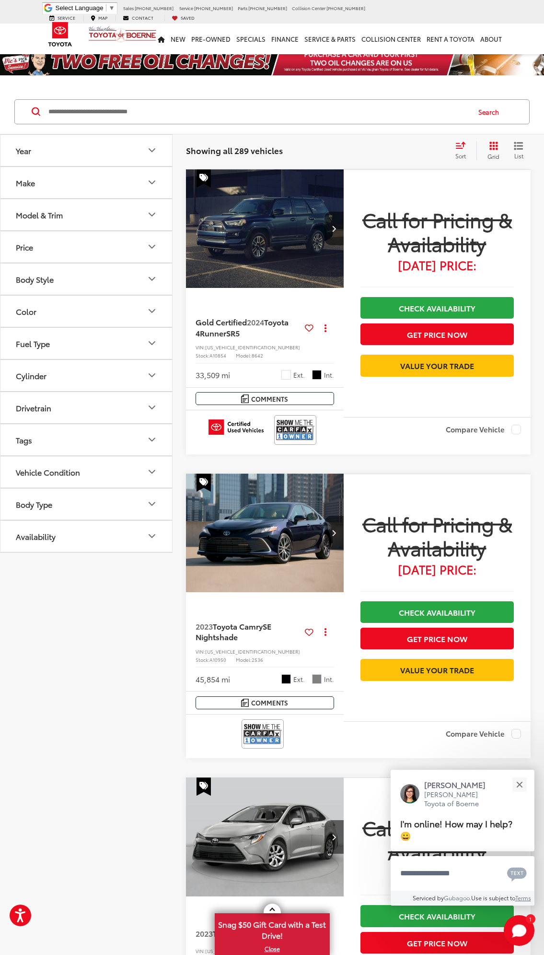
click at [455, 153] on div "Sort" at bounding box center [464, 150] width 26 height 19
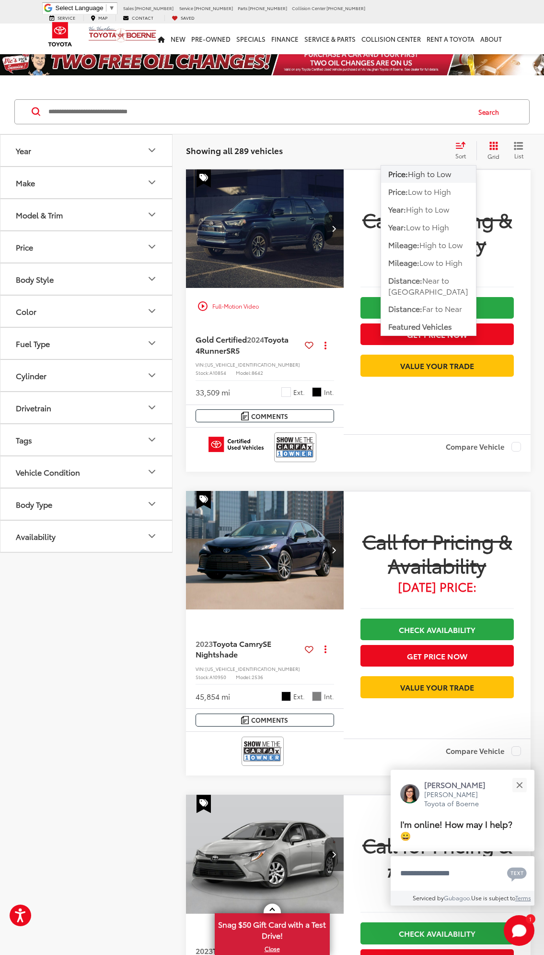
drag, startPoint x: 111, startPoint y: 656, endPoint x: 114, endPoint y: 668, distance: 12.3
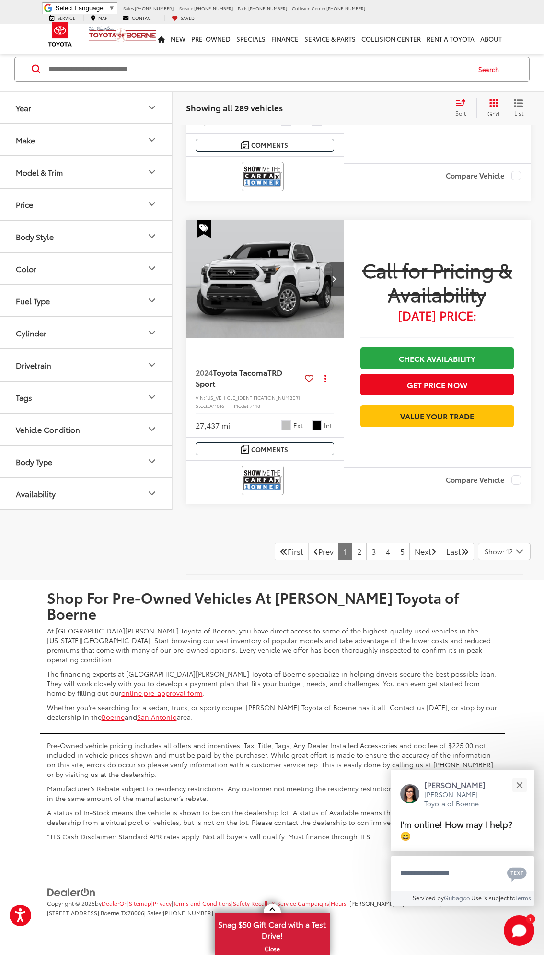
scroll to position [3588, 0]
click at [395, 560] on link "5" at bounding box center [402, 551] width 15 height 17
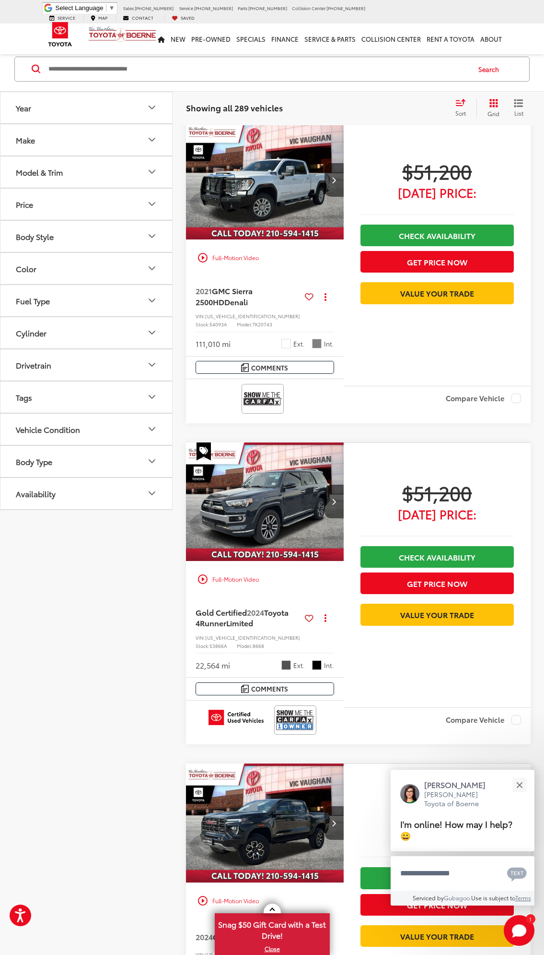
scroll to position [43, 0]
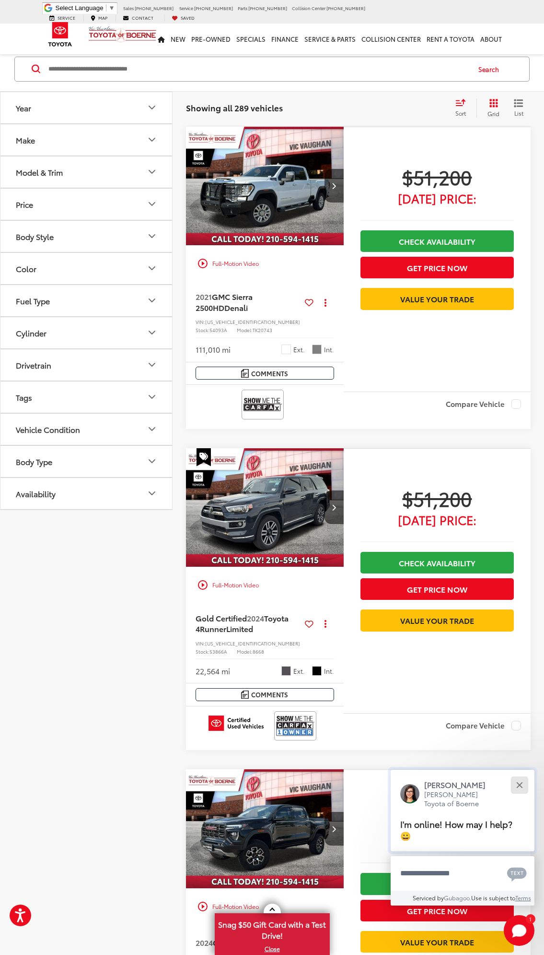
click at [520, 785] on div "Close" at bounding box center [520, 784] width 6 height 6
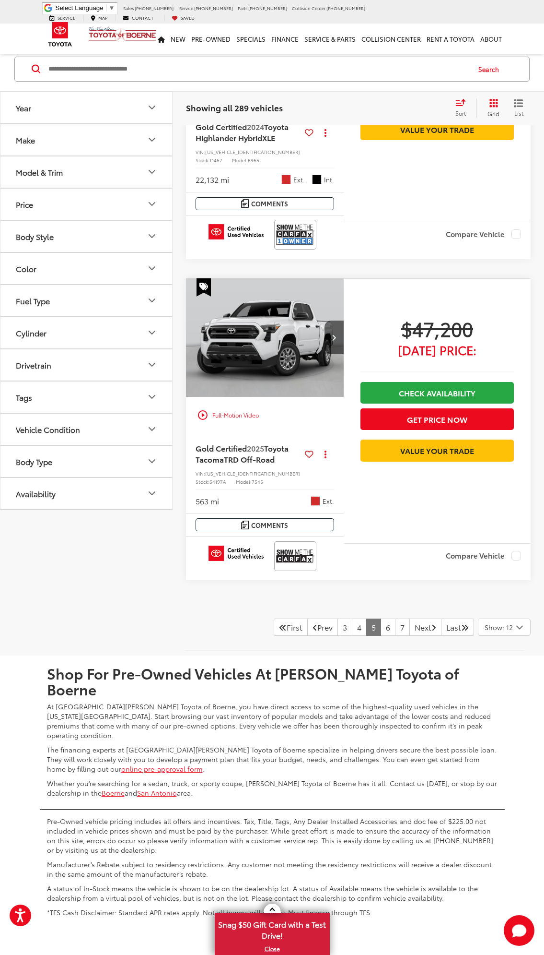
scroll to position [3394, 0]
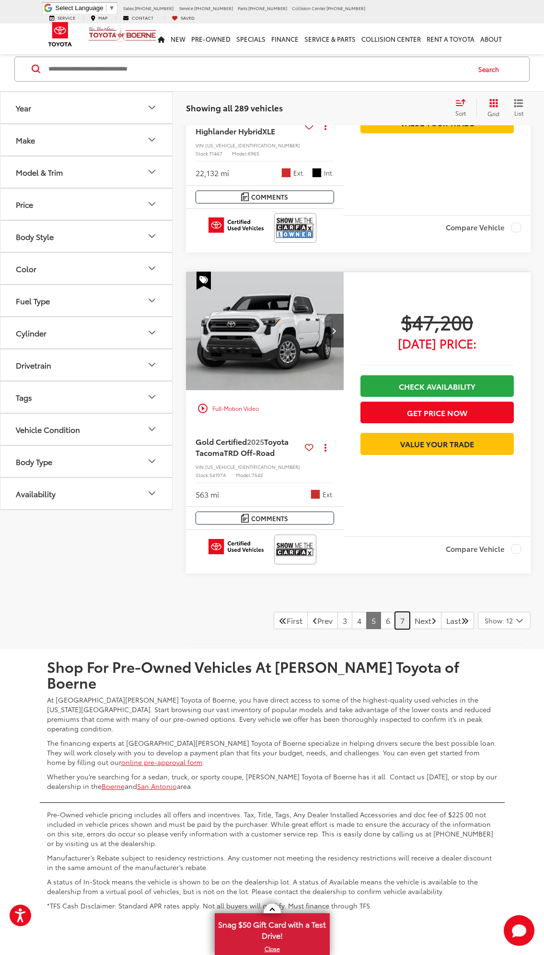
click at [395, 612] on link "7" at bounding box center [402, 620] width 15 height 17
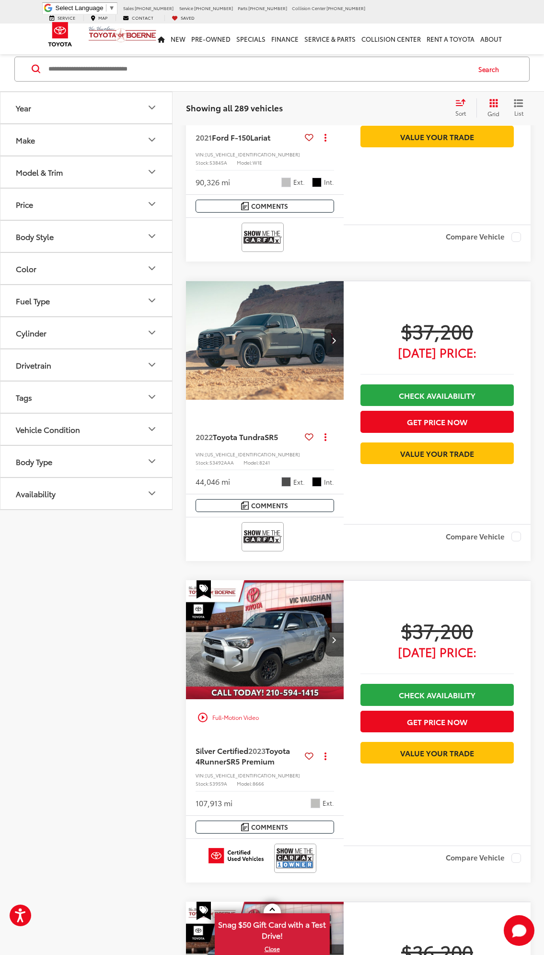
scroll to position [3363, 0]
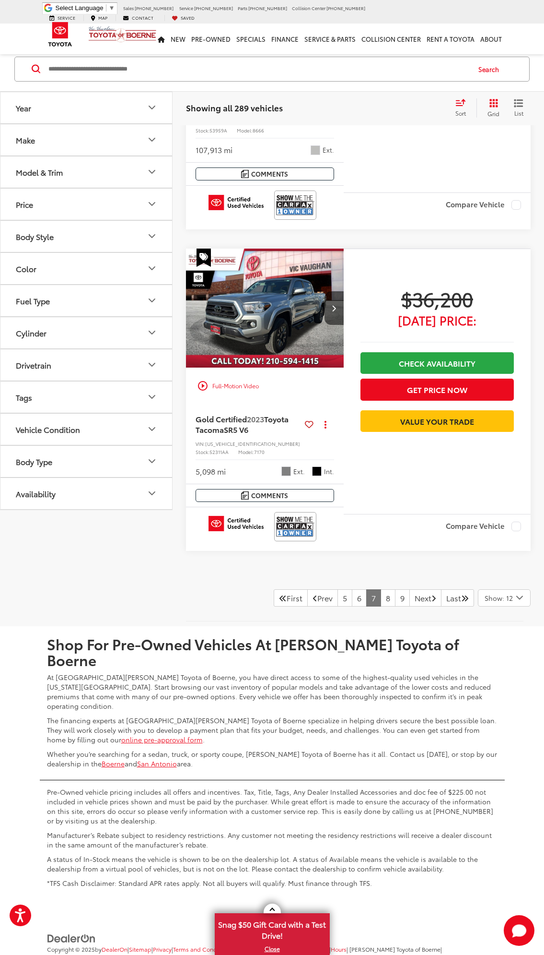
drag, startPoint x: 394, startPoint y: 624, endPoint x: 389, endPoint y: 791, distance: 167.0
click at [395, 589] on link "9" at bounding box center [402, 597] width 15 height 17
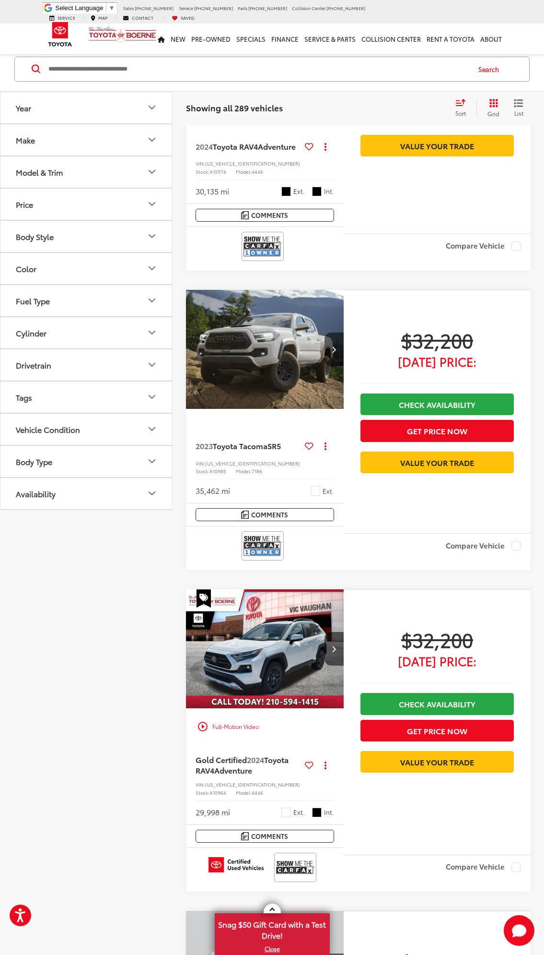
scroll to position [3357, 0]
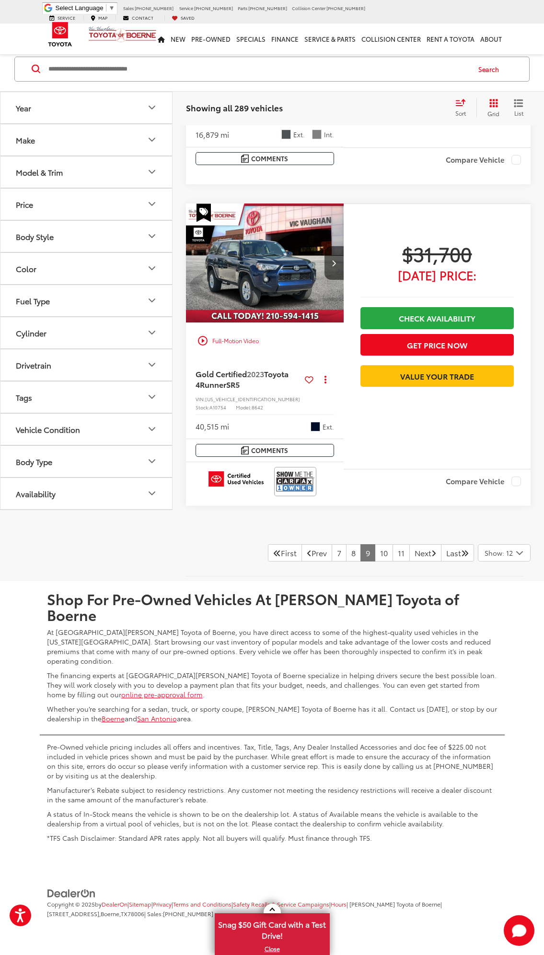
drag, startPoint x: 412, startPoint y: 487, endPoint x: 415, endPoint y: 769, distance: 281.6
click at [393, 561] on link "11" at bounding box center [401, 552] width 17 height 17
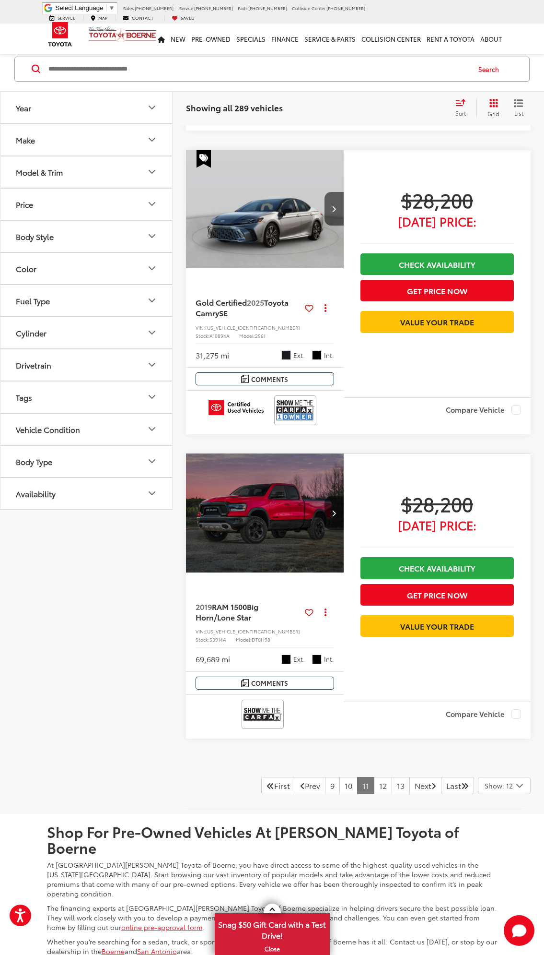
scroll to position [3354, 0]
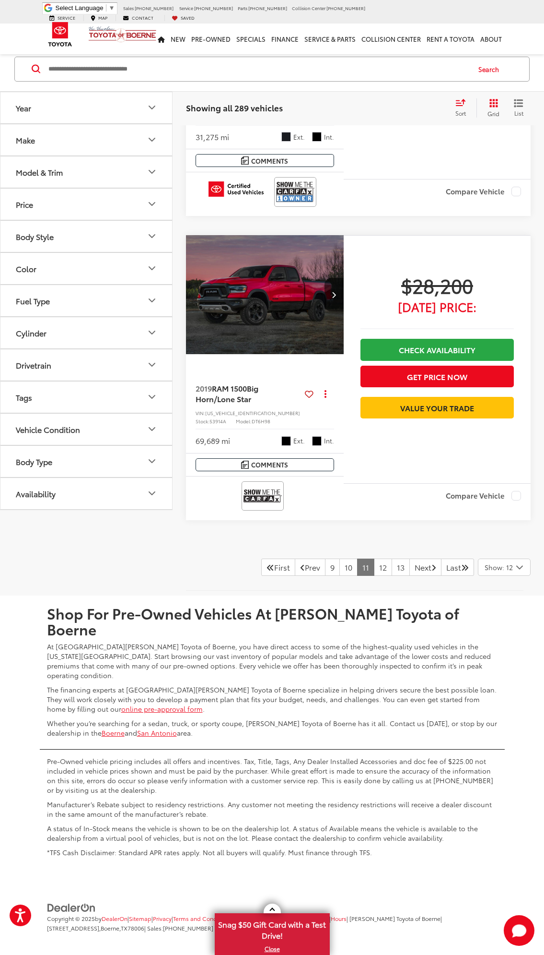
drag, startPoint x: 354, startPoint y: 509, endPoint x: 368, endPoint y: 692, distance: 183.3
click at [392, 575] on link "13" at bounding box center [401, 566] width 18 height 17
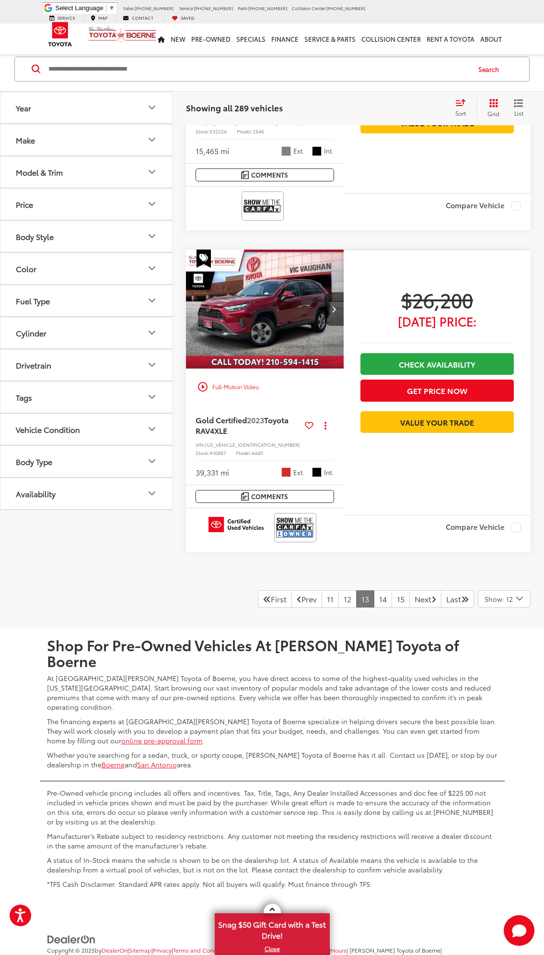
scroll to position [3423, 0]
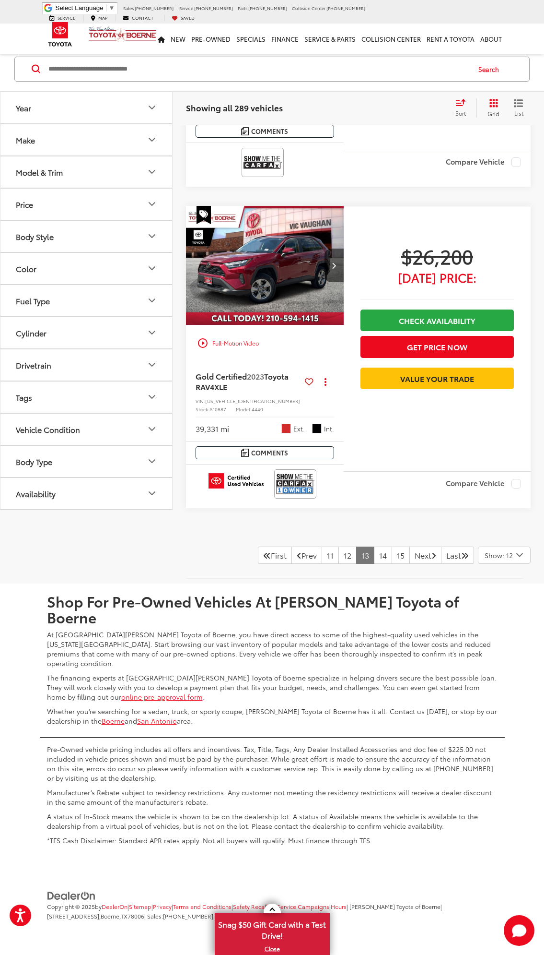
drag, startPoint x: 403, startPoint y: 475, endPoint x: 404, endPoint y: 630, distance: 154.9
click at [392, 564] on link "15" at bounding box center [401, 554] width 18 height 17
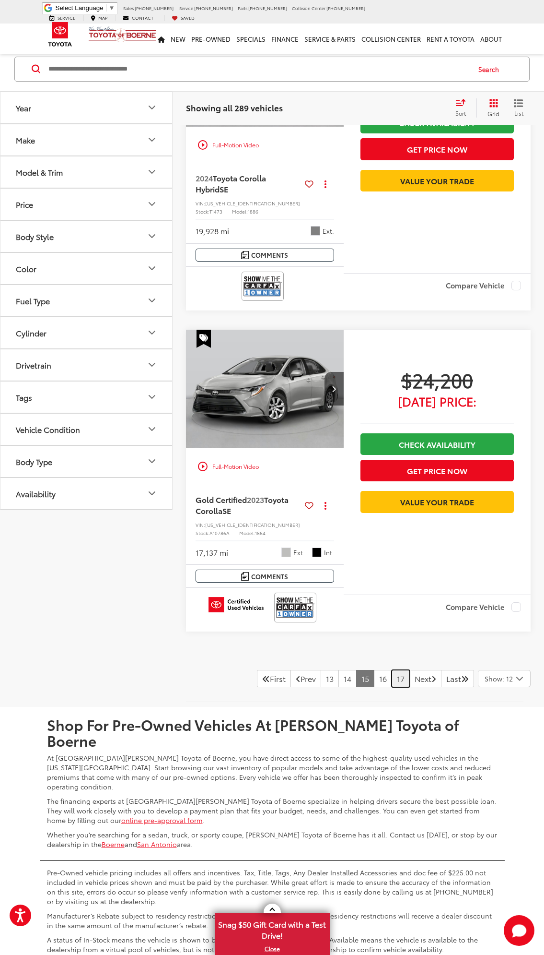
scroll to position [3391, 0]
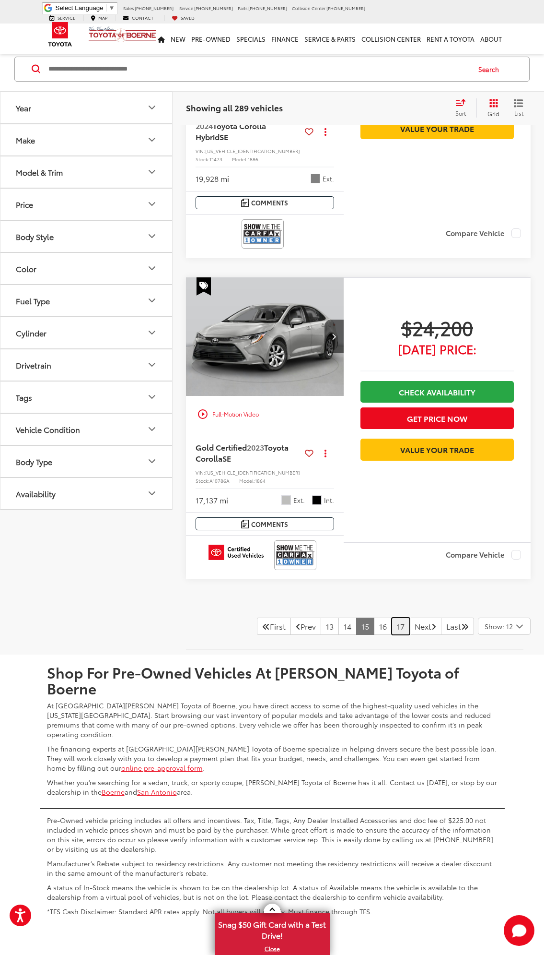
click at [392, 617] on link "17" at bounding box center [401, 625] width 18 height 17
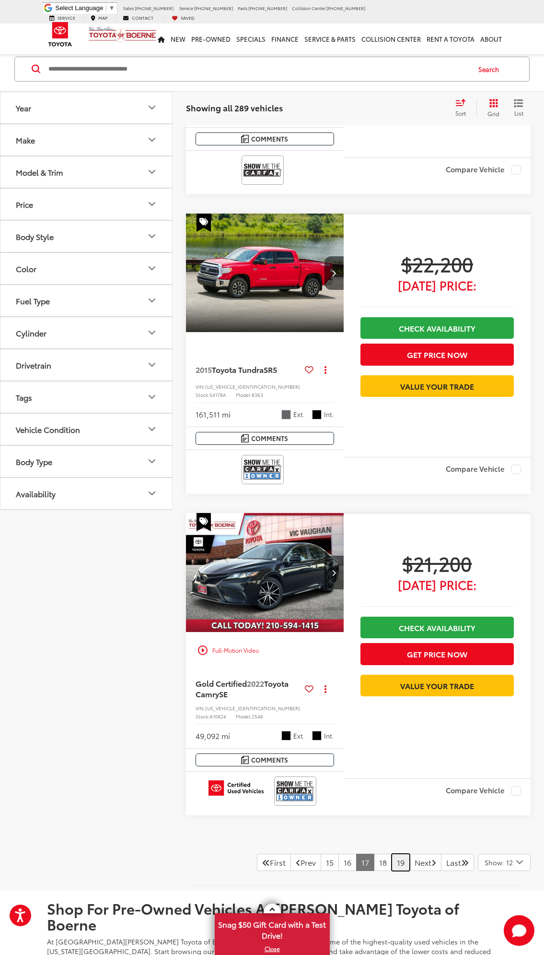
scroll to position [3316, 0]
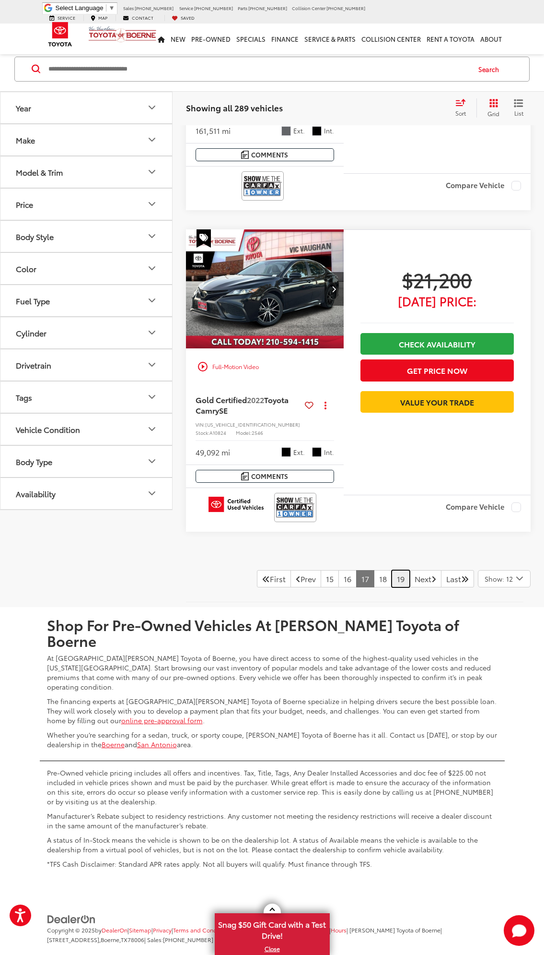
click at [392, 574] on link "19" at bounding box center [401, 578] width 18 height 17
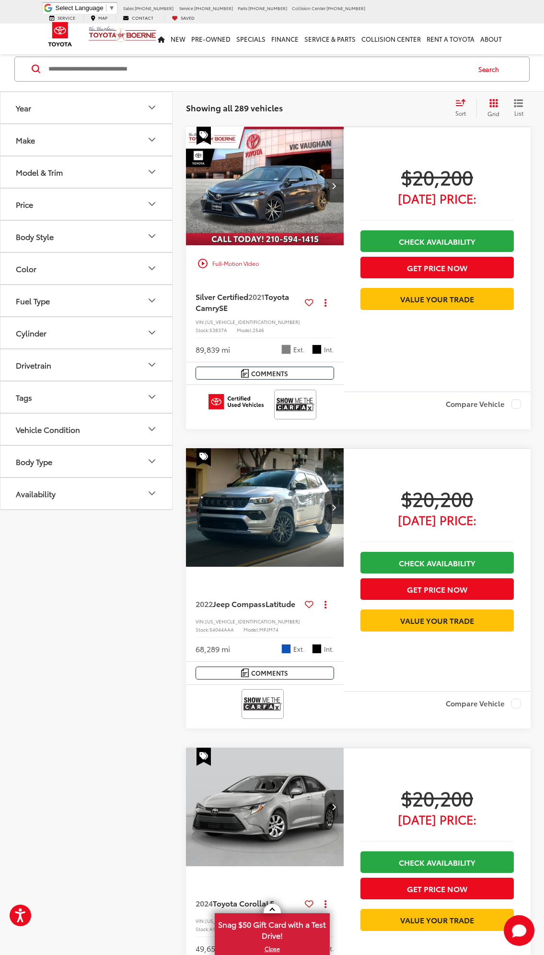
scroll to position [570, 0]
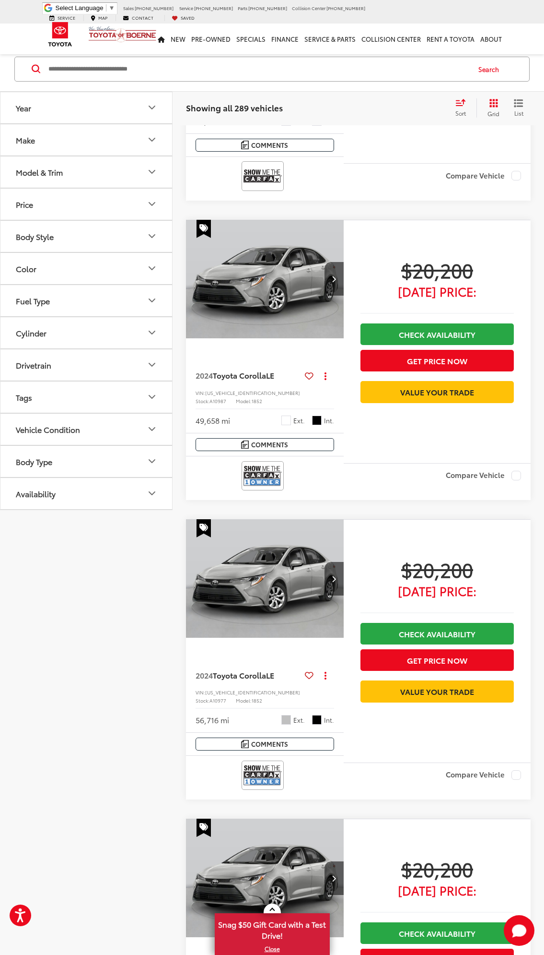
drag, startPoint x: 393, startPoint y: 511, endPoint x: 318, endPoint y: 472, distance: 85.0
click at [318, 471] on div at bounding box center [265, 475] width 139 height 29
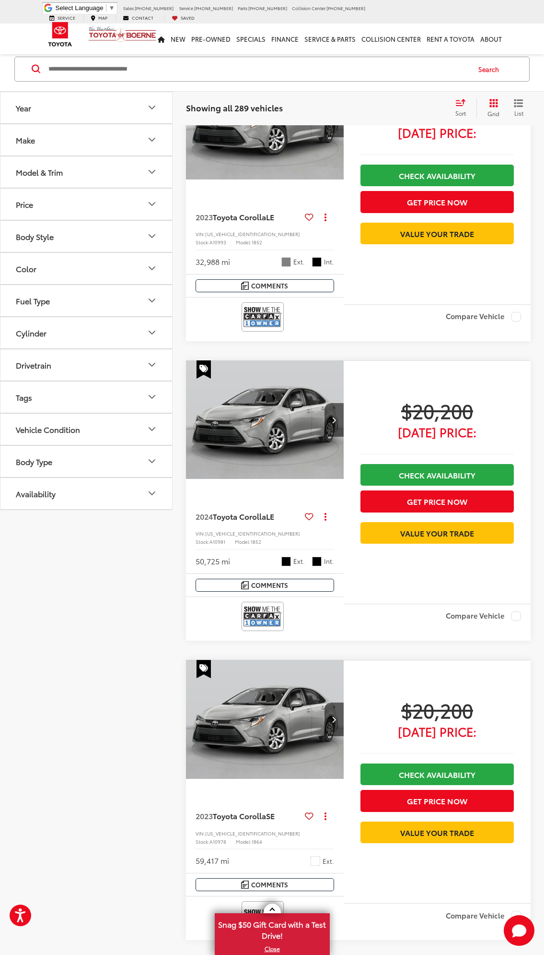
scroll to position [3313, 0]
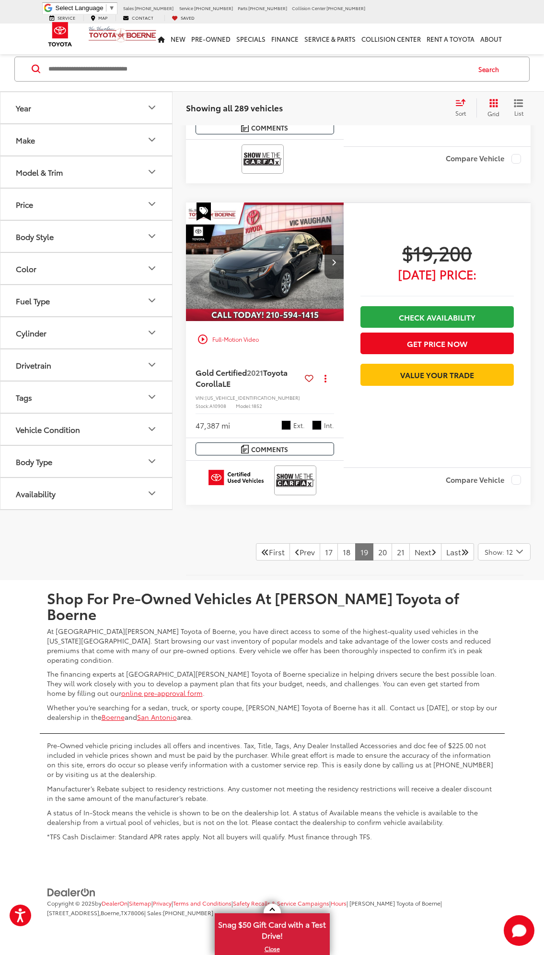
drag, startPoint x: 376, startPoint y: 152, endPoint x: 412, endPoint y: 596, distance: 446.2
click at [338, 560] on link "18" at bounding box center [347, 551] width 18 height 17
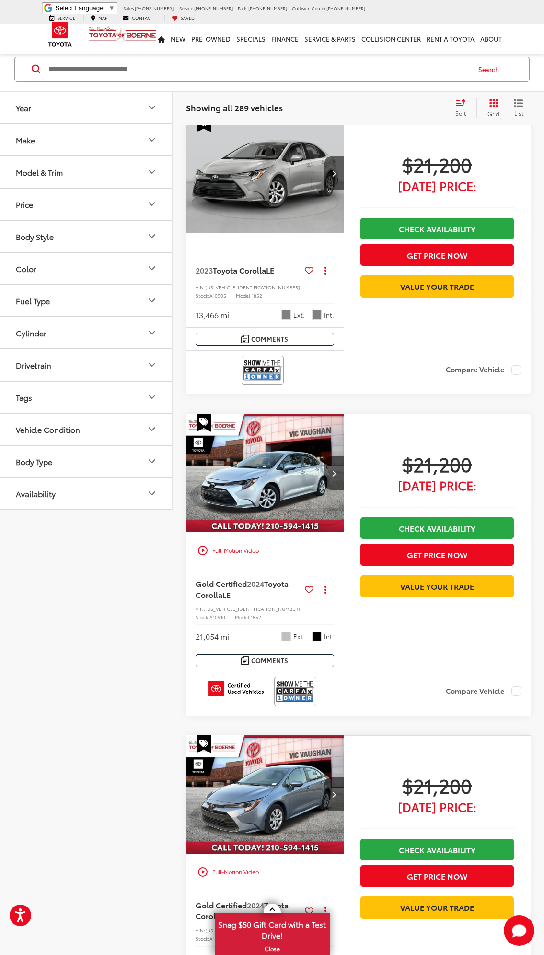
scroll to position [43, 0]
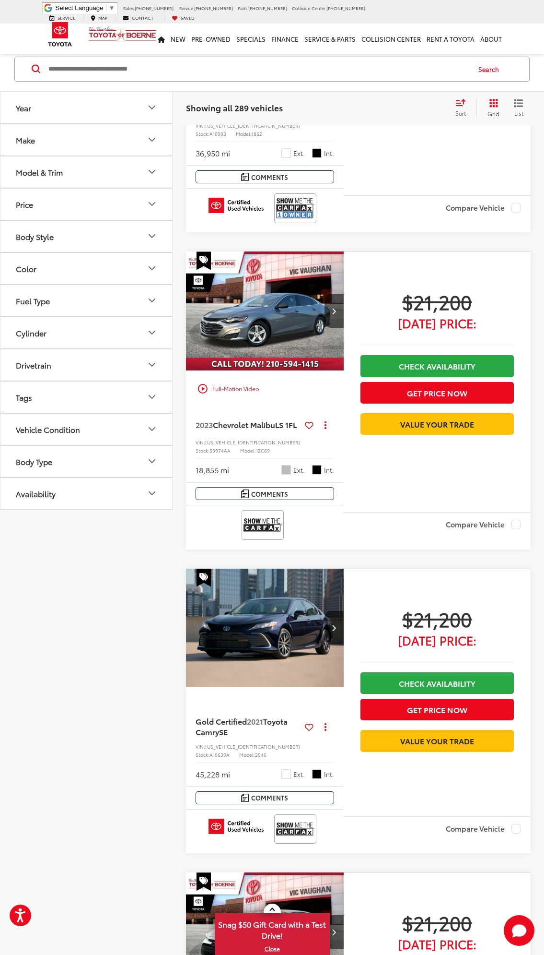
drag, startPoint x: 344, startPoint y: 416, endPoint x: 338, endPoint y: 457, distance: 41.7
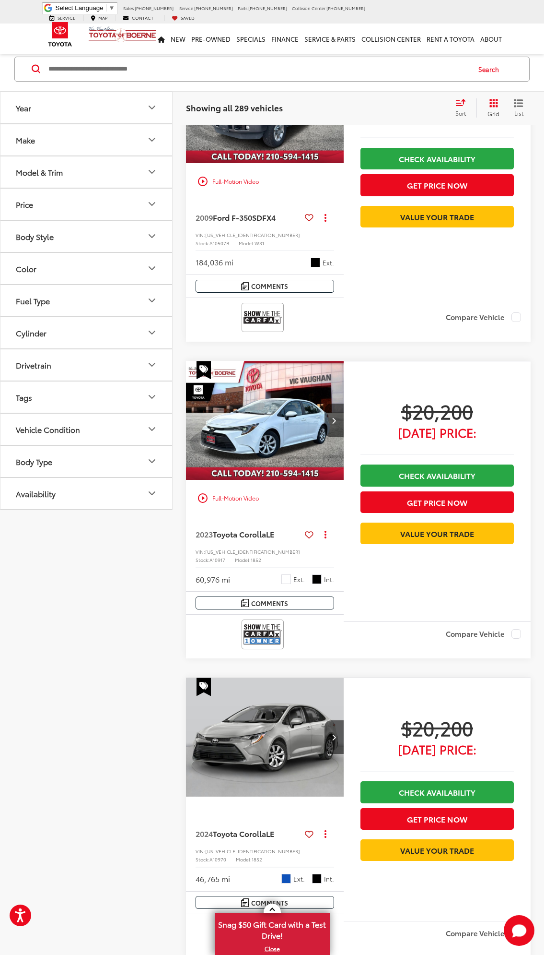
scroll to position [3146, 0]
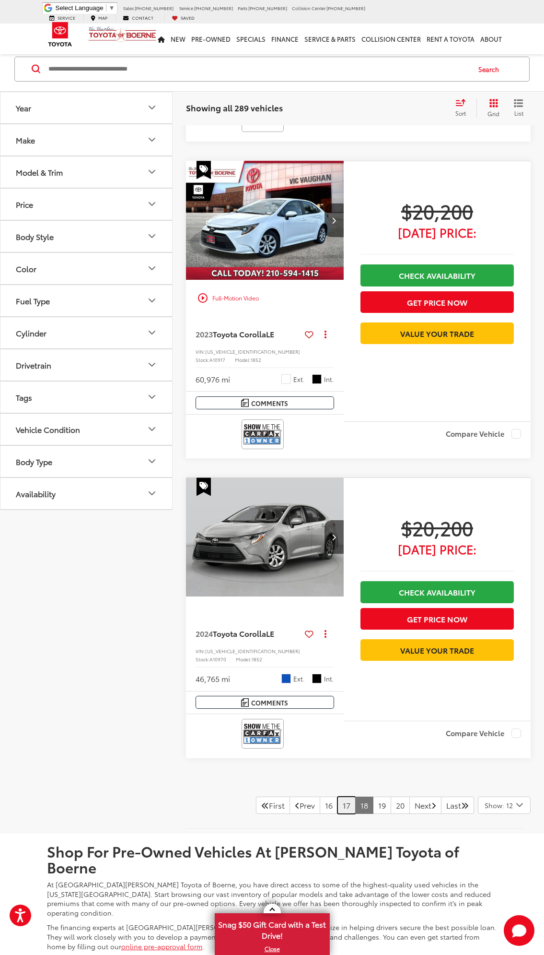
click at [338, 796] on link "17" at bounding box center [347, 804] width 18 height 17
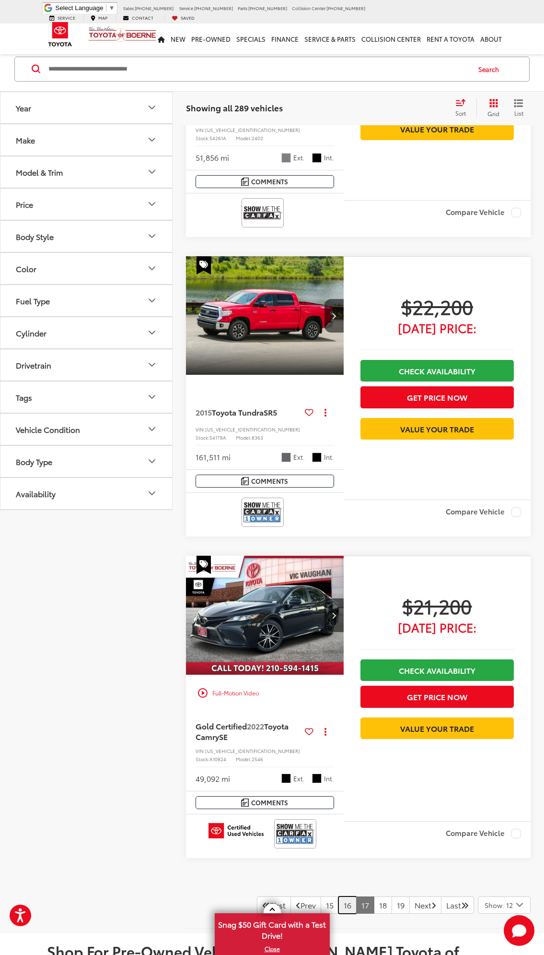
scroll to position [3316, 0]
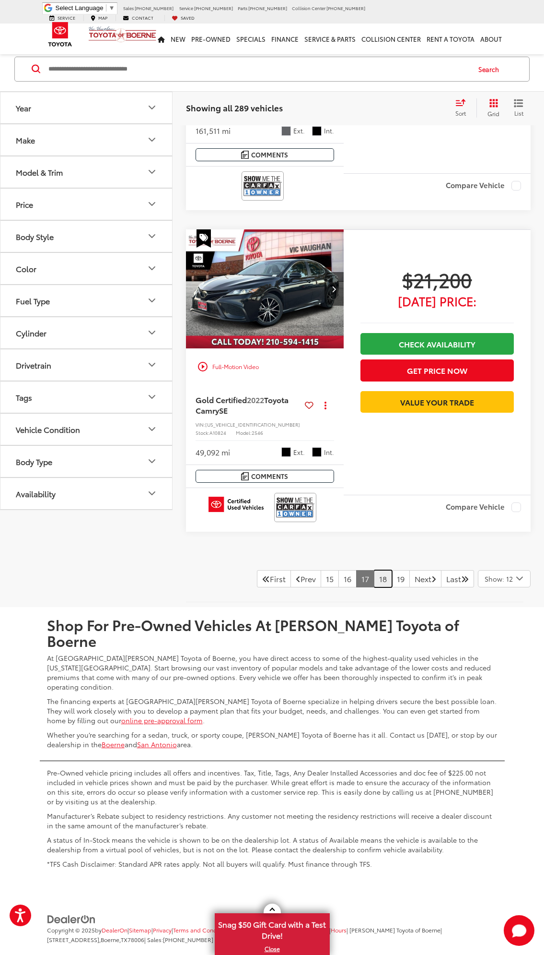
click at [374, 571] on link "18" at bounding box center [383, 578] width 18 height 17
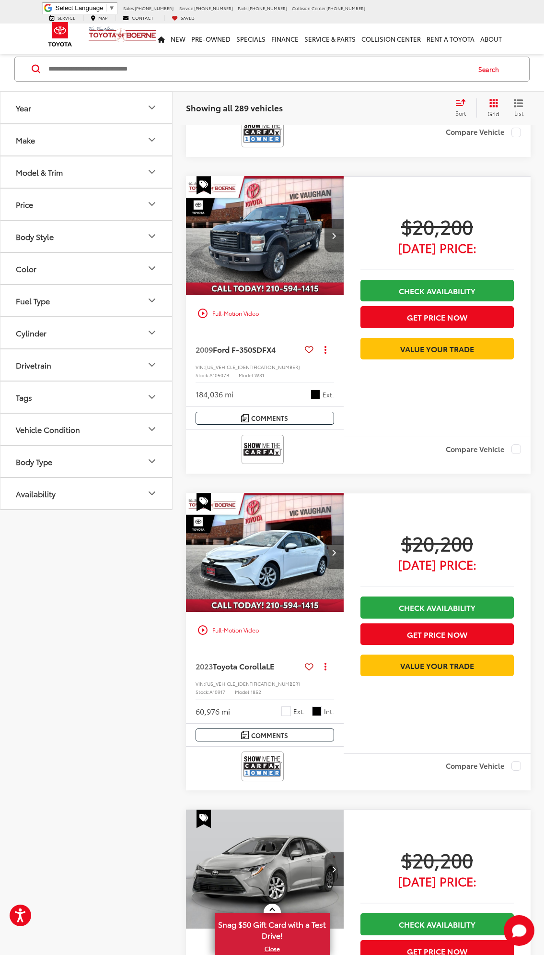
scroll to position [3166, 0]
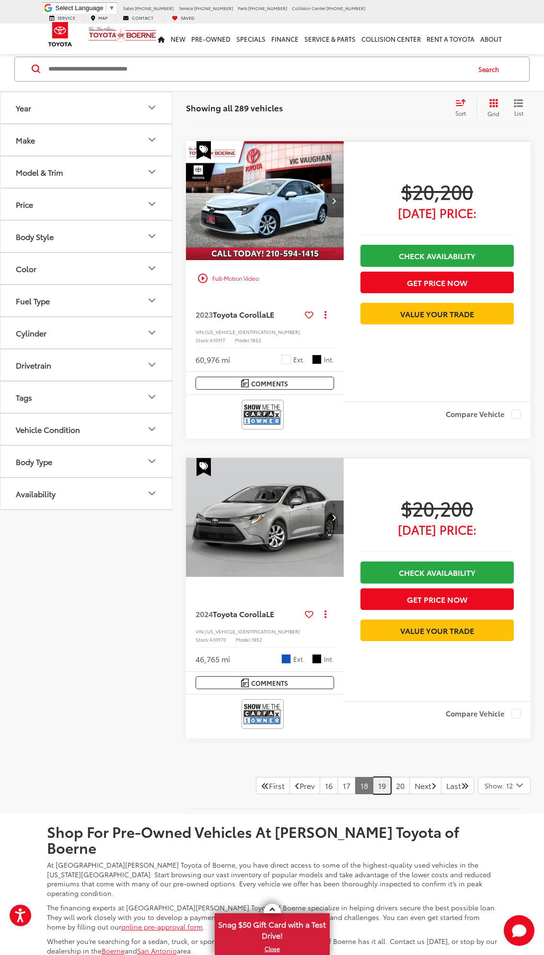
click at [373, 777] on link "19" at bounding box center [382, 785] width 18 height 17
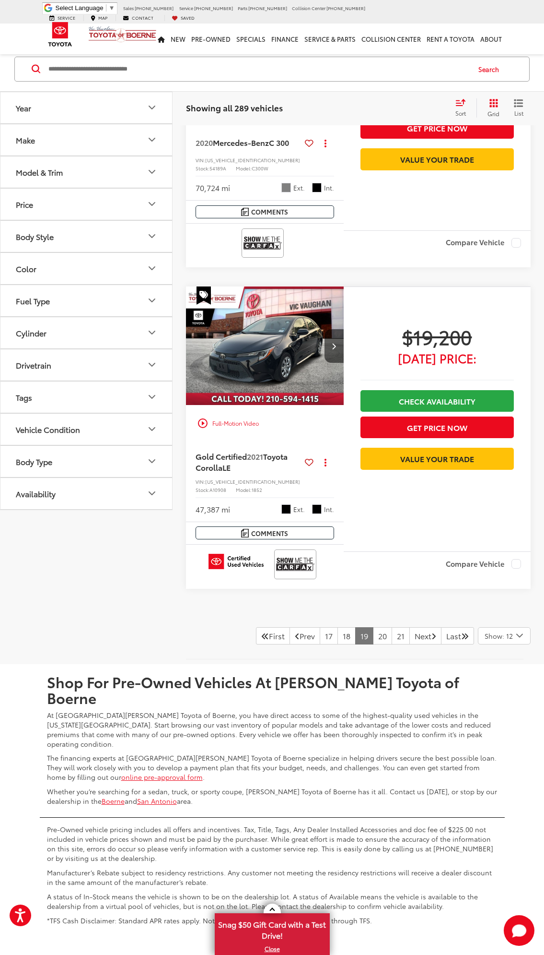
scroll to position [3313, 0]
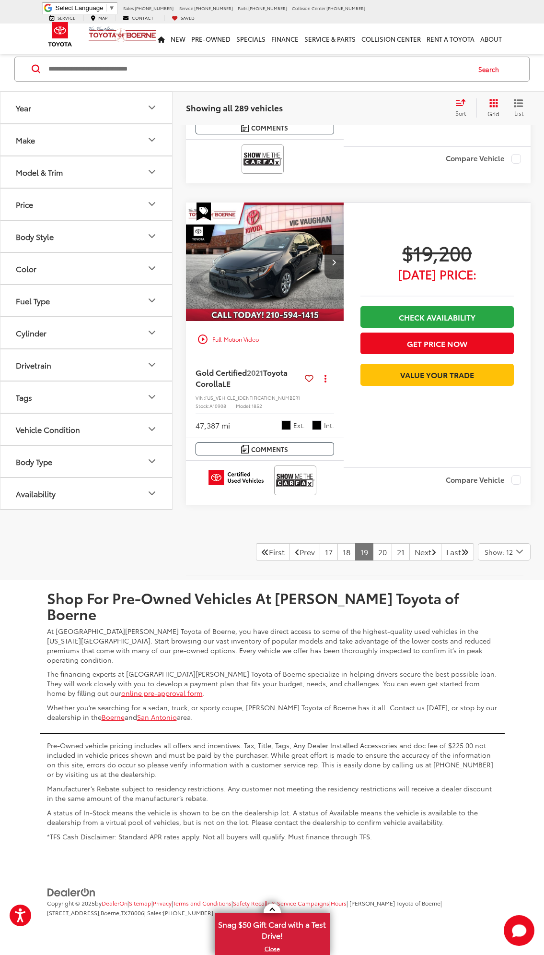
drag, startPoint x: 115, startPoint y: 586, endPoint x: 137, endPoint y: 674, distance: 91.0
click at [320, 560] on link "17" at bounding box center [329, 551] width 18 height 17
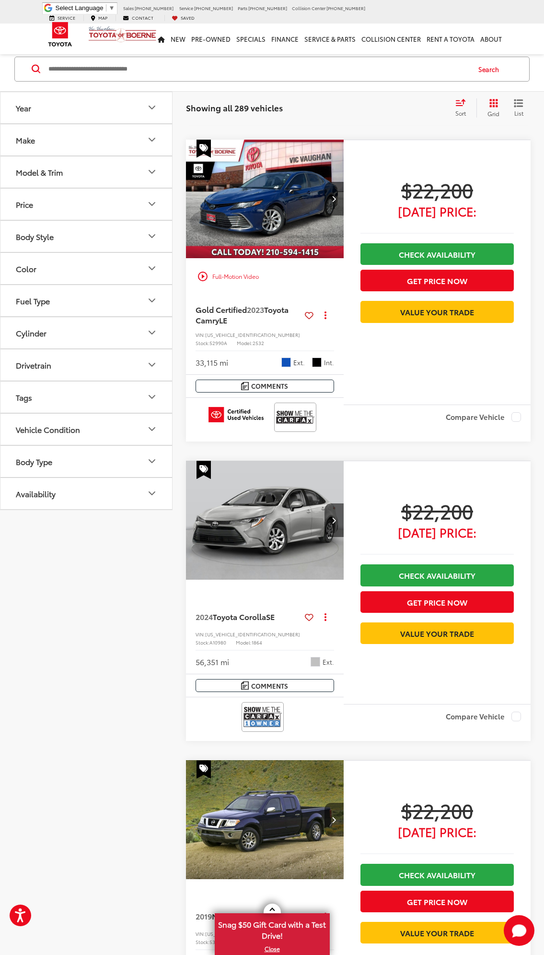
scroll to position [1274, 0]
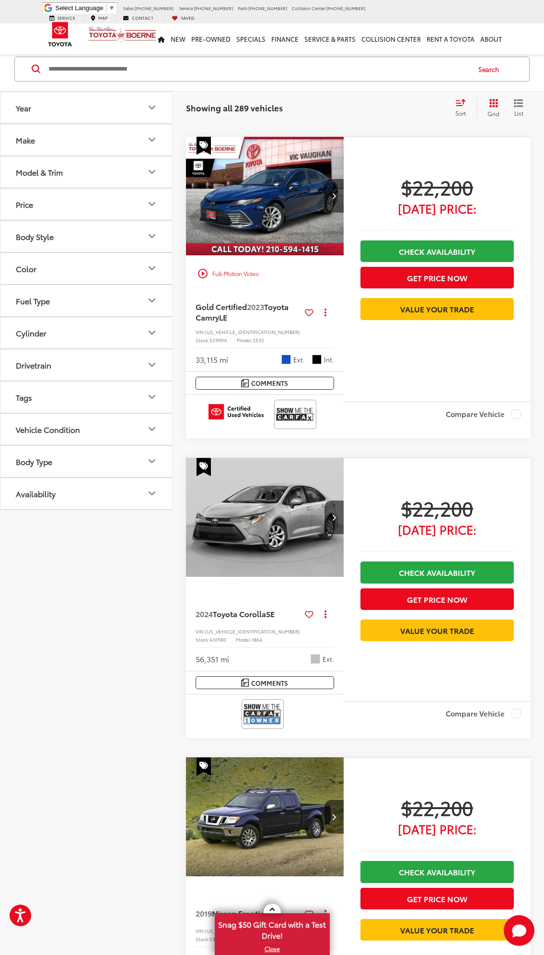
click at [263, 203] on img "2023 Toyota Camry LE 0" at bounding box center [265, 196] width 159 height 119
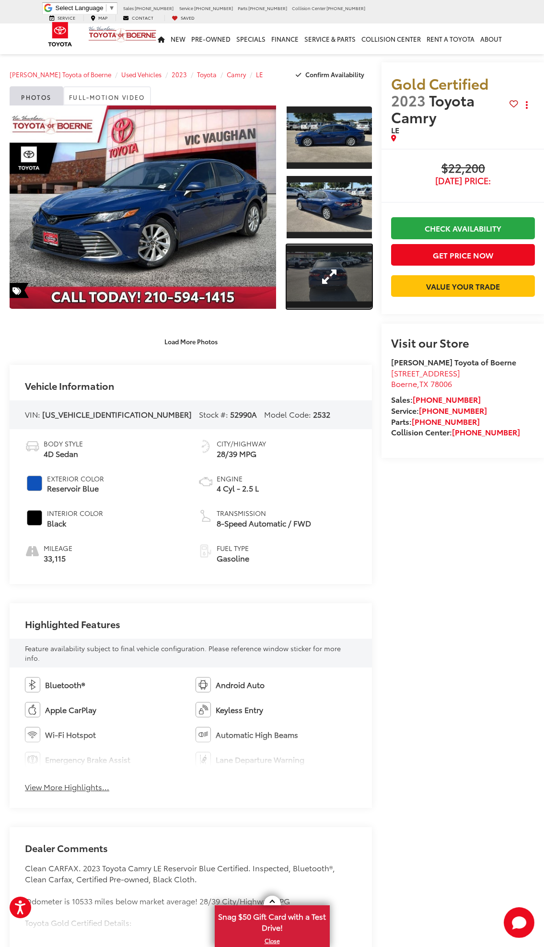
click at [332, 268] on link "Expand Photo 3" at bounding box center [330, 277] width 86 height 64
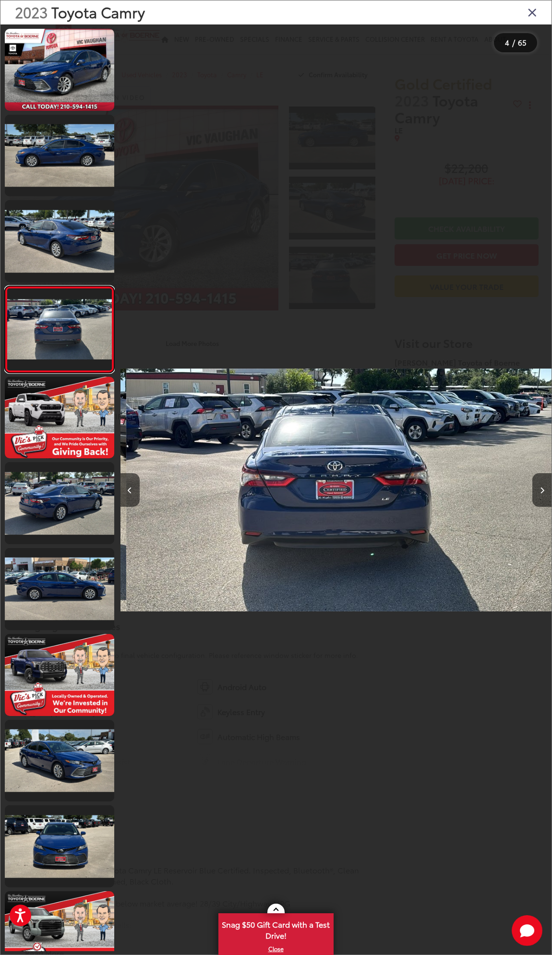
scroll to position [0, 1293]
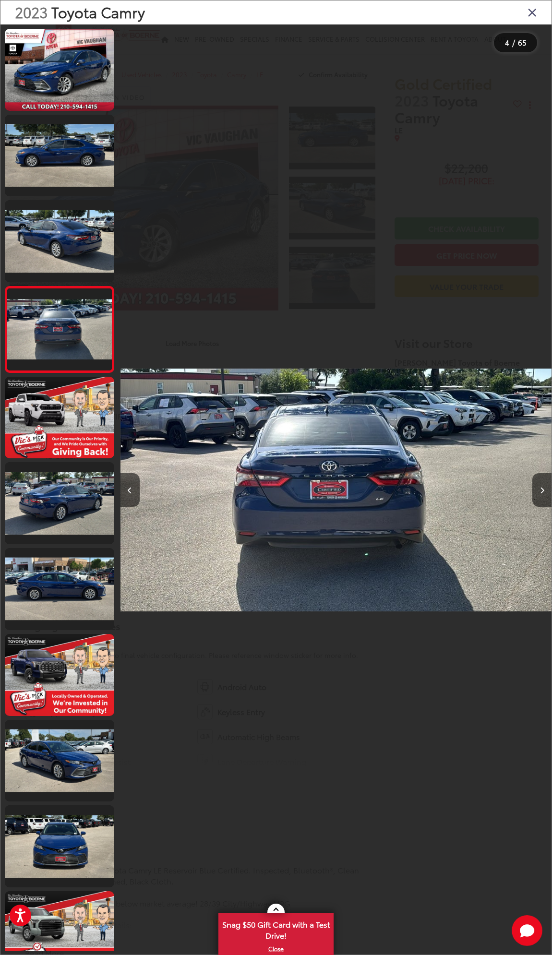
click at [523, 481] on div at bounding box center [497, 489] width 108 height 931
click at [530, 487] on div at bounding box center [497, 489] width 108 height 931
click at [535, 486] on button "Next image" at bounding box center [541, 490] width 19 height 34
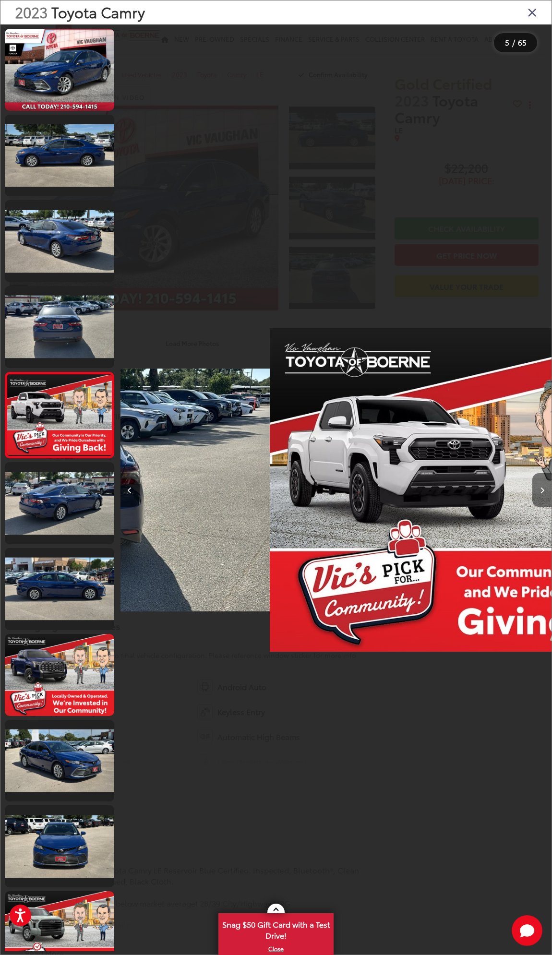
click at [535, 486] on button "Next image" at bounding box center [541, 490] width 19 height 34
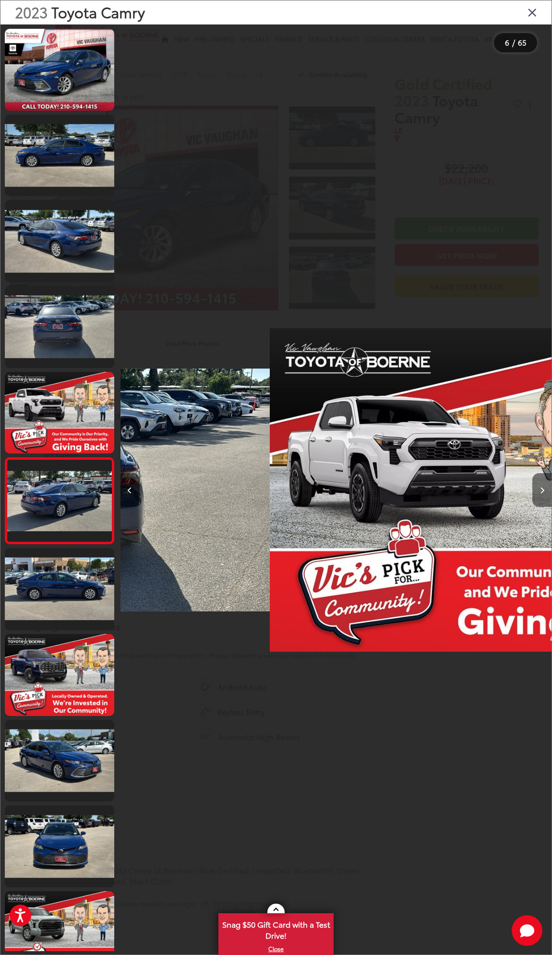
scroll to position [0, 1816]
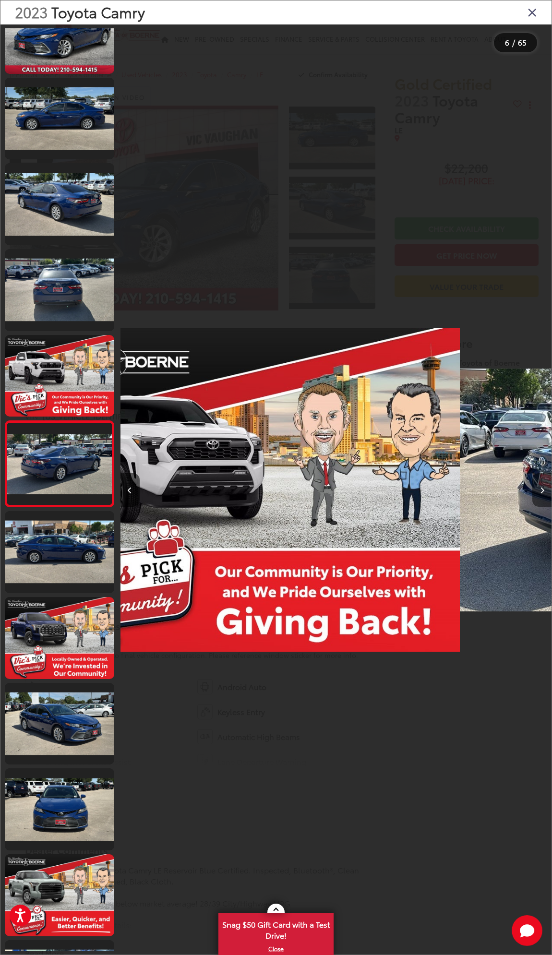
click at [535, 486] on button "Next image" at bounding box center [541, 490] width 19 height 34
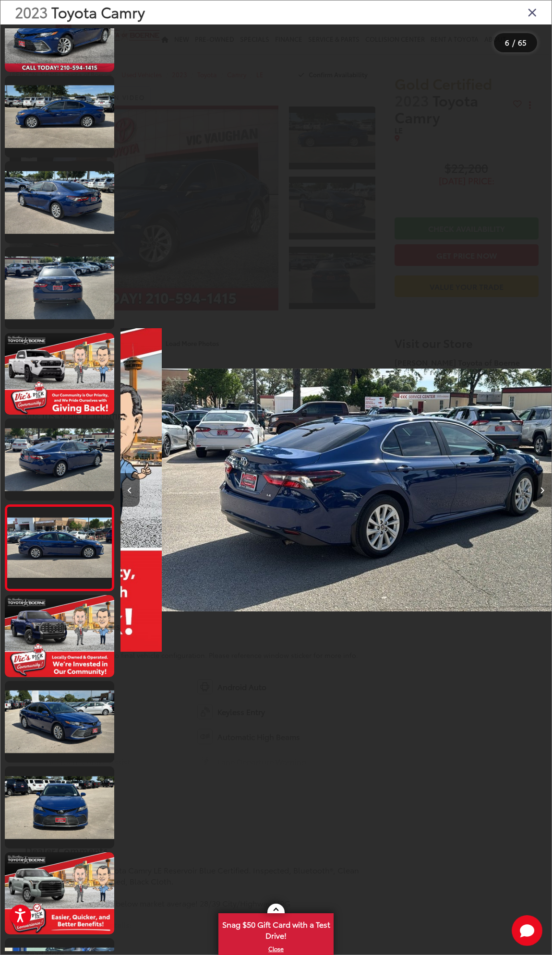
scroll to position [0, 2407]
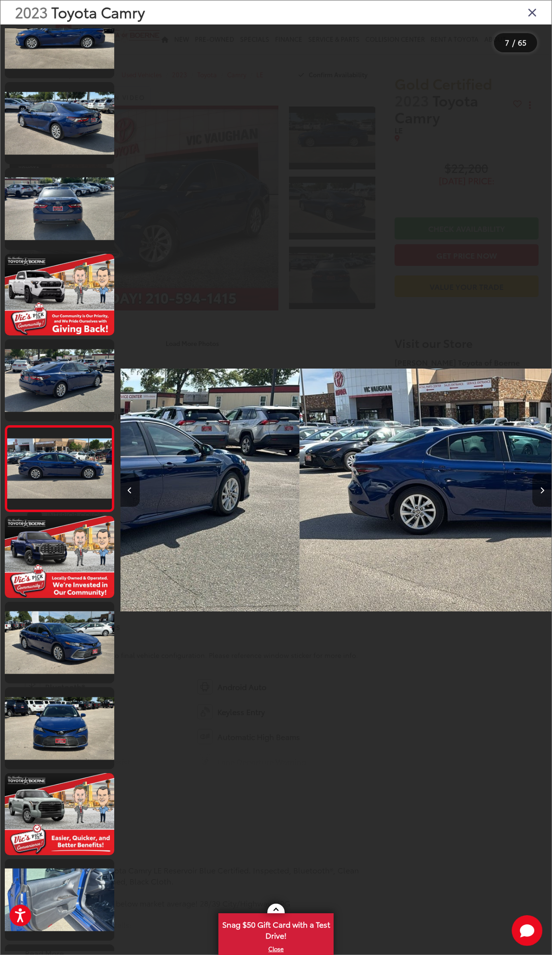
click at [535, 486] on button "Next image" at bounding box center [541, 490] width 19 height 34
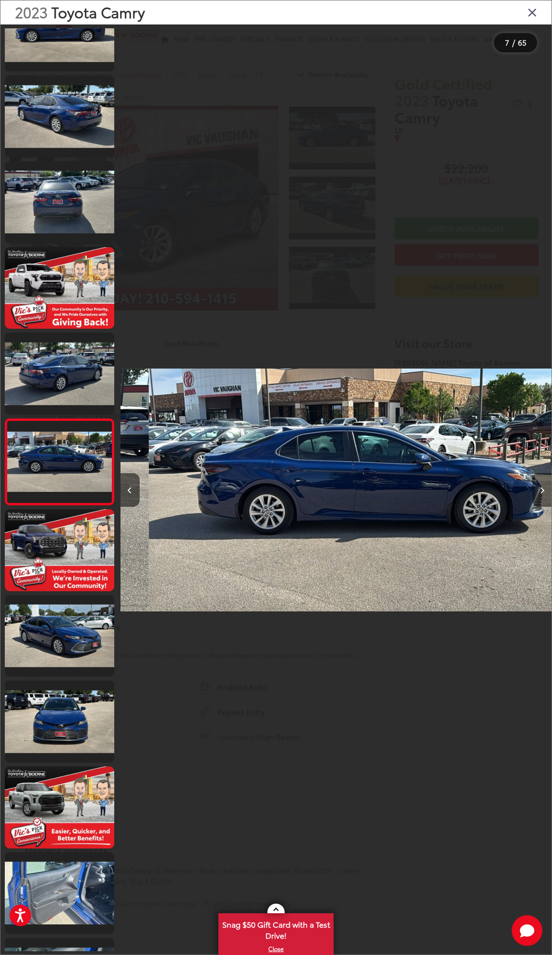
click at [535, 486] on button "Next image" at bounding box center [541, 490] width 19 height 34
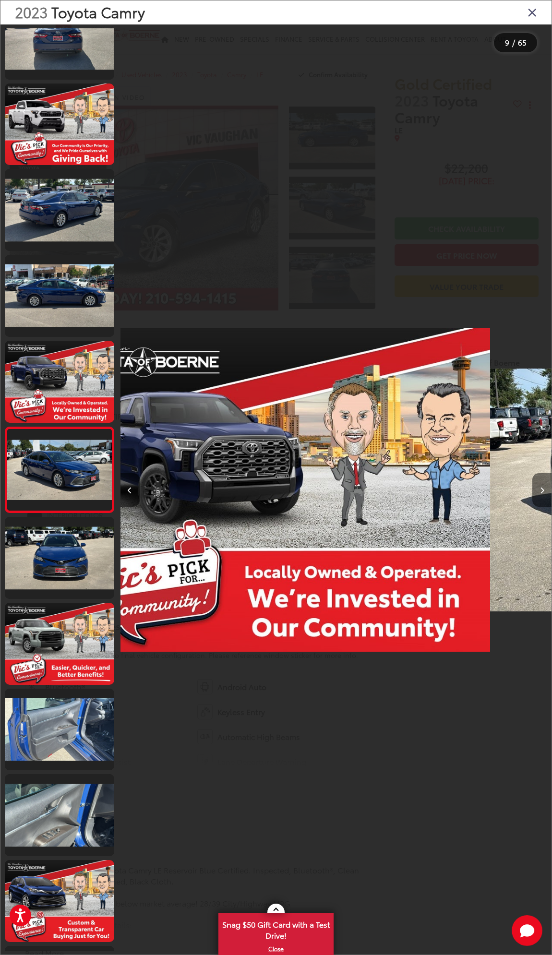
scroll to position [296, 0]
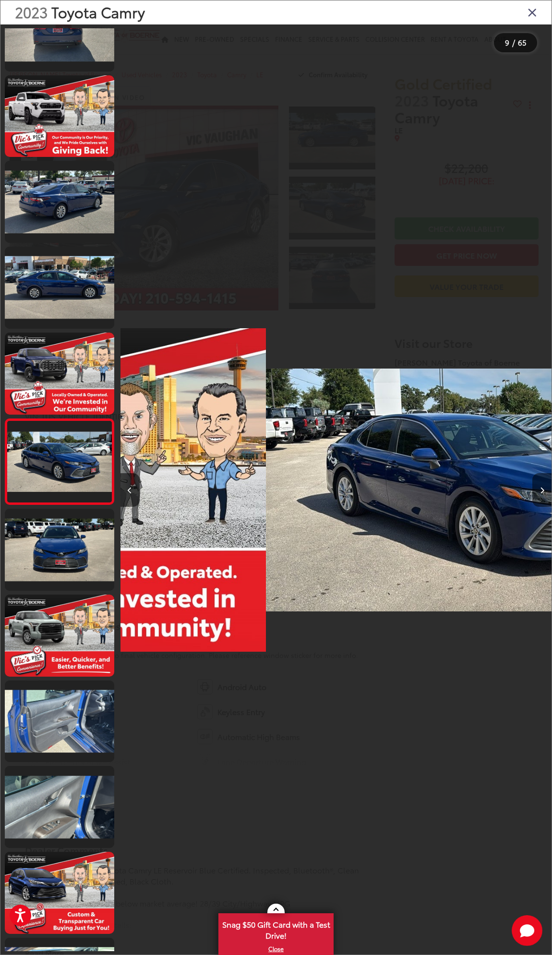
click at [535, 486] on button "Next image" at bounding box center [541, 490] width 19 height 34
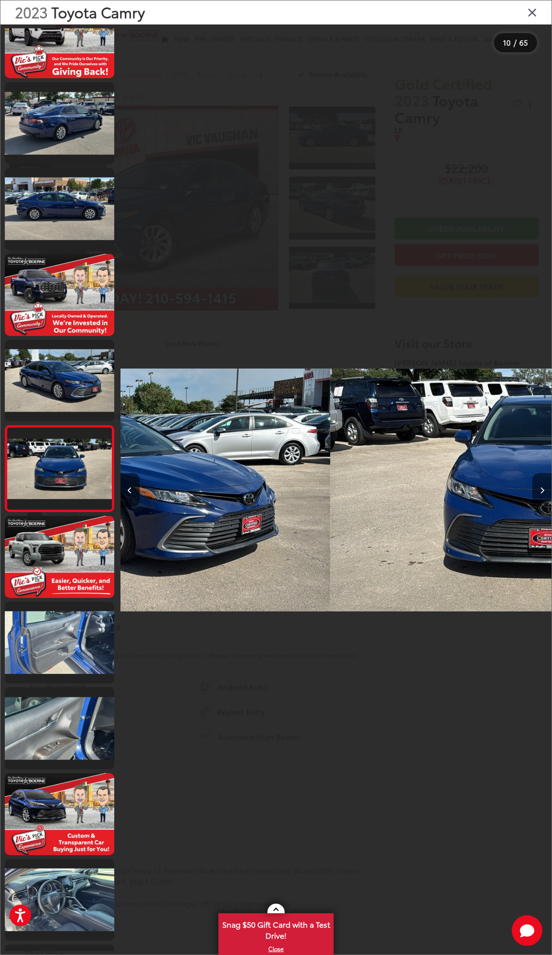
scroll to position [382, 0]
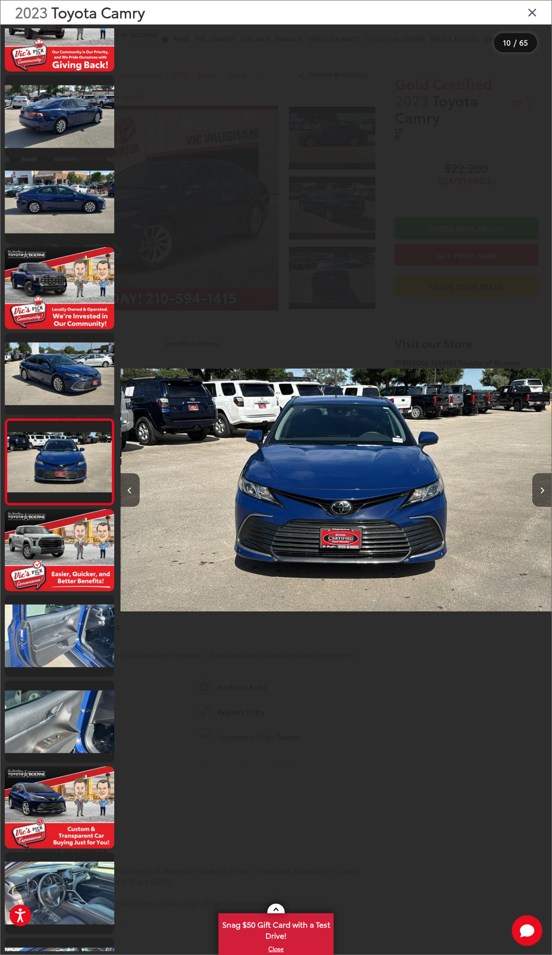
click at [539, 486] on button "Next image" at bounding box center [541, 490] width 19 height 34
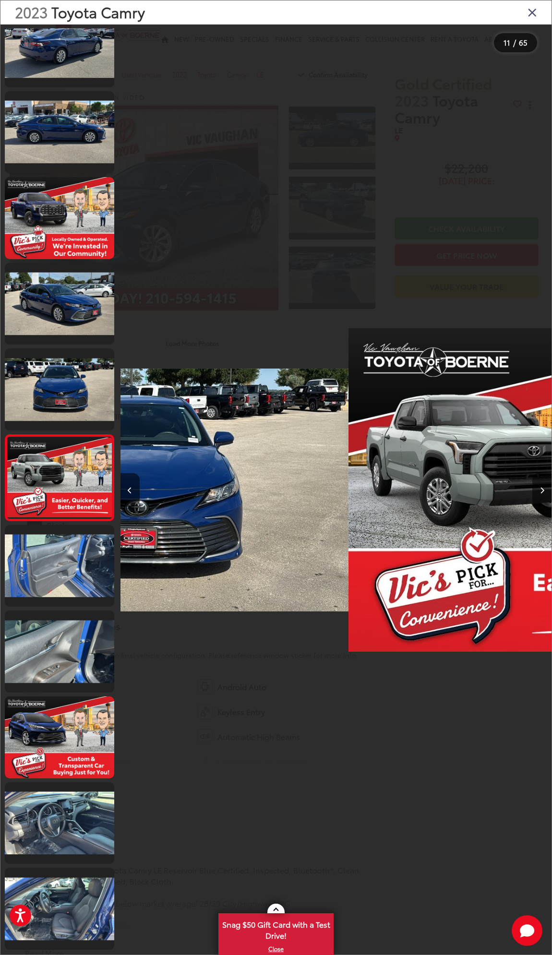
scroll to position [468, 0]
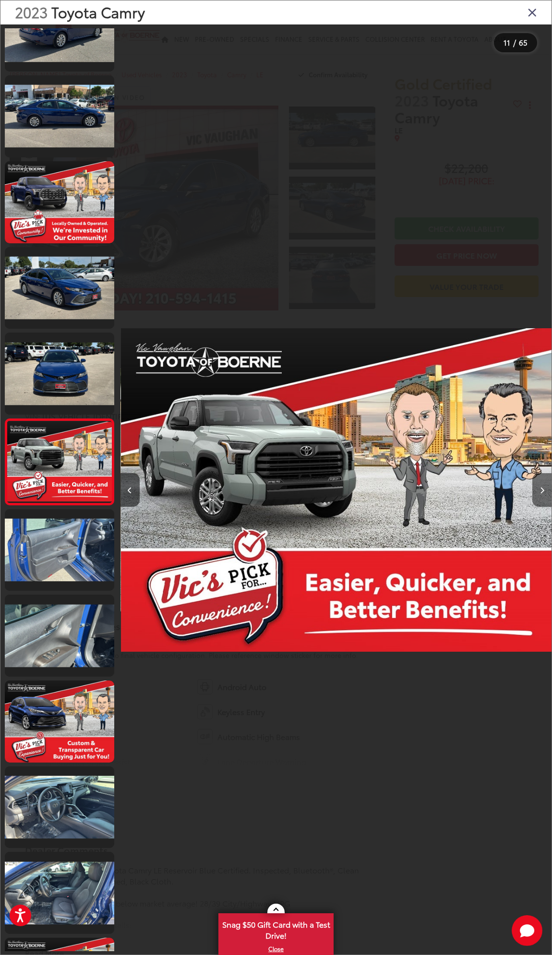
click at [539, 486] on button "Next image" at bounding box center [541, 490] width 19 height 34
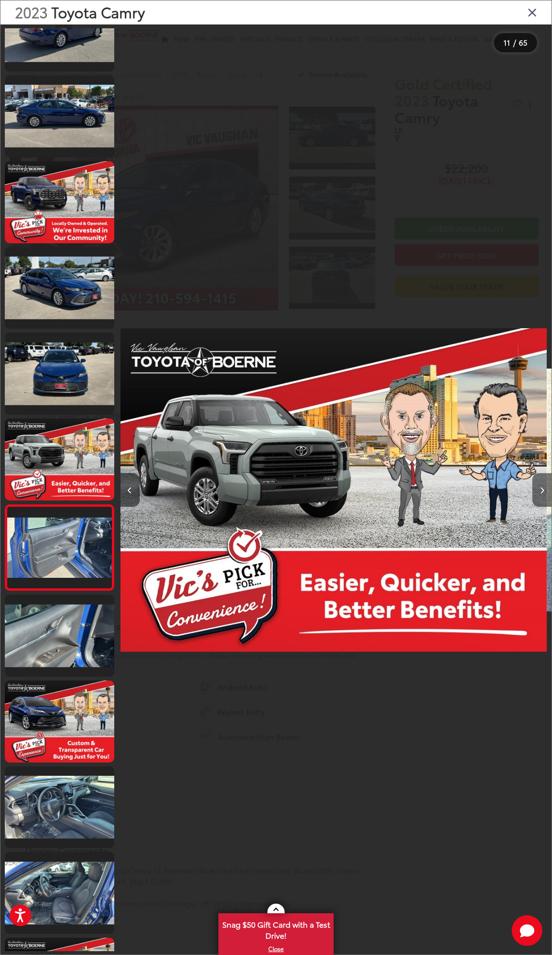
scroll to position [0, 4638]
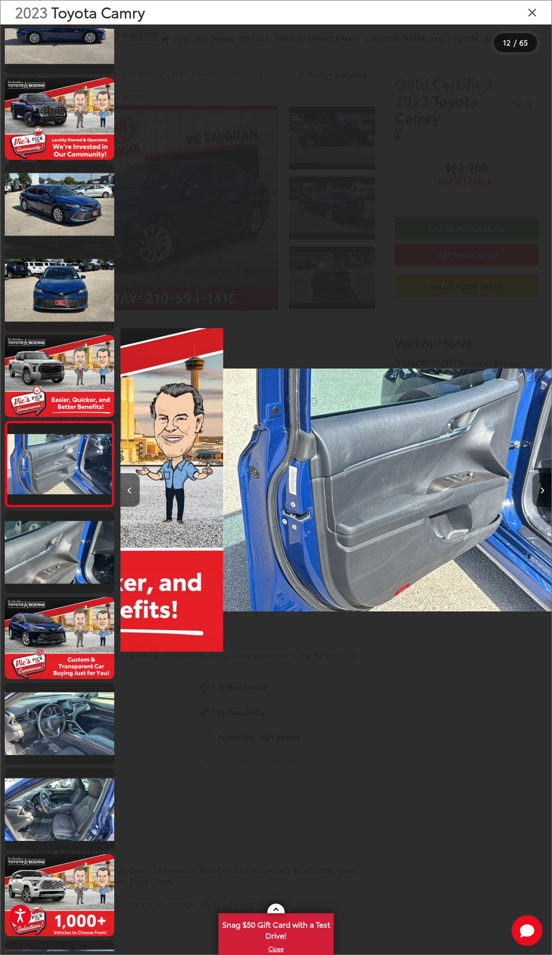
click at [544, 486] on button "Next image" at bounding box center [541, 490] width 19 height 34
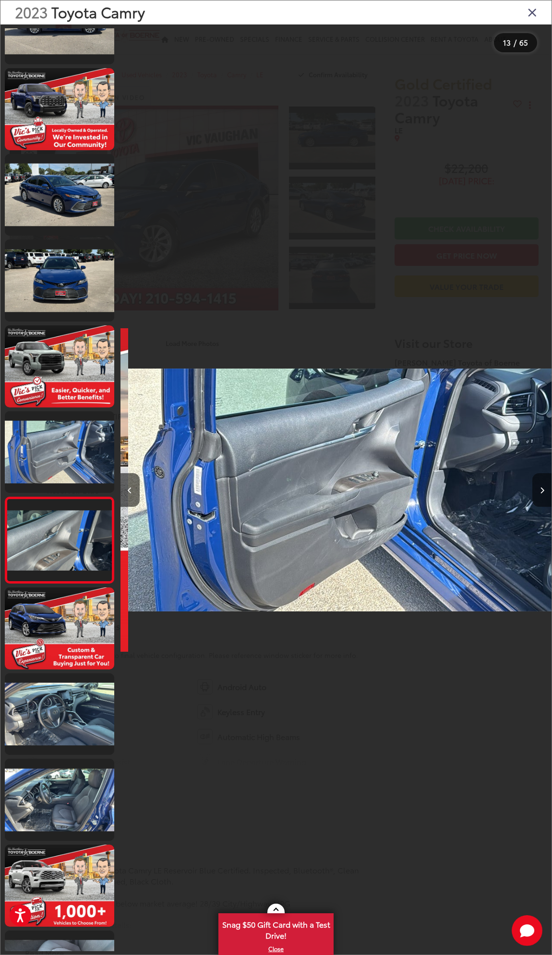
scroll to position [0, 5052]
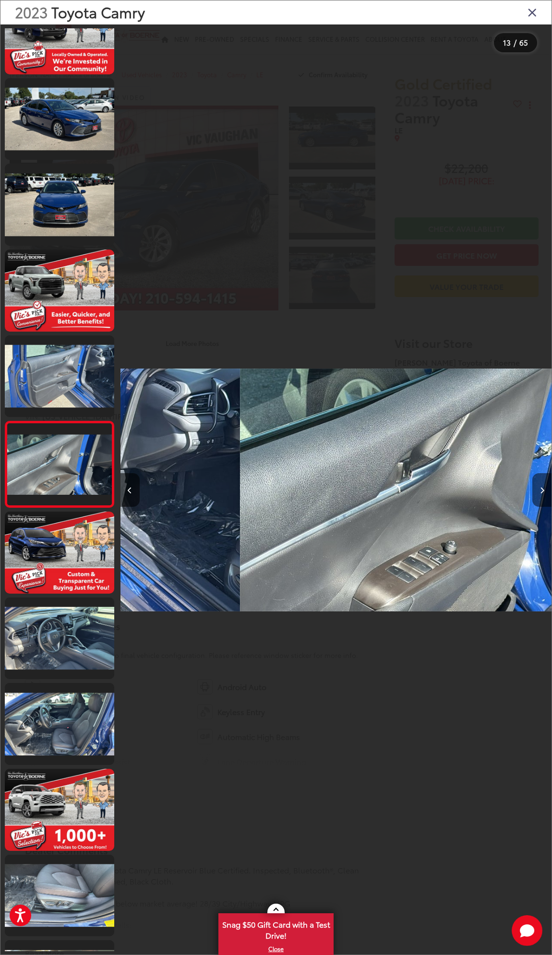
click at [544, 486] on button "Next image" at bounding box center [541, 490] width 19 height 34
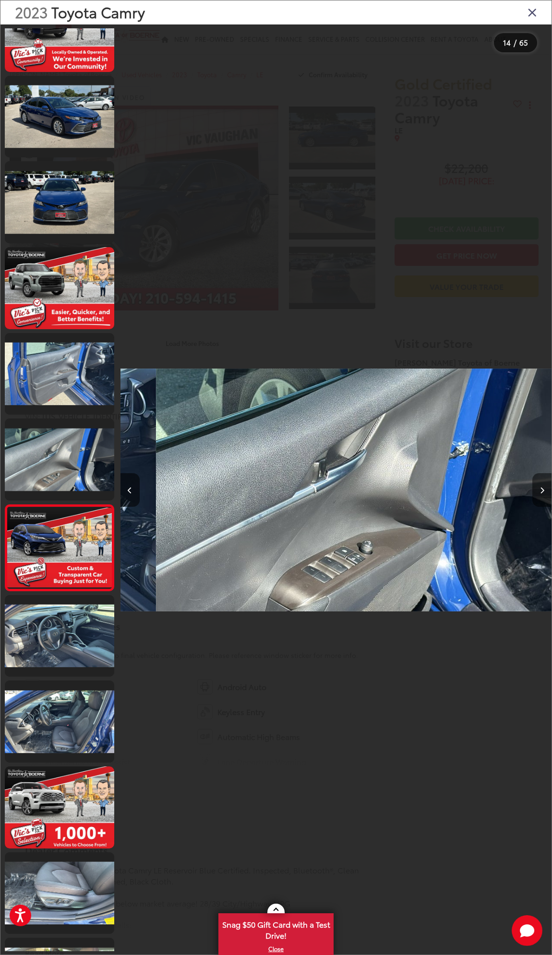
scroll to position [0, 0]
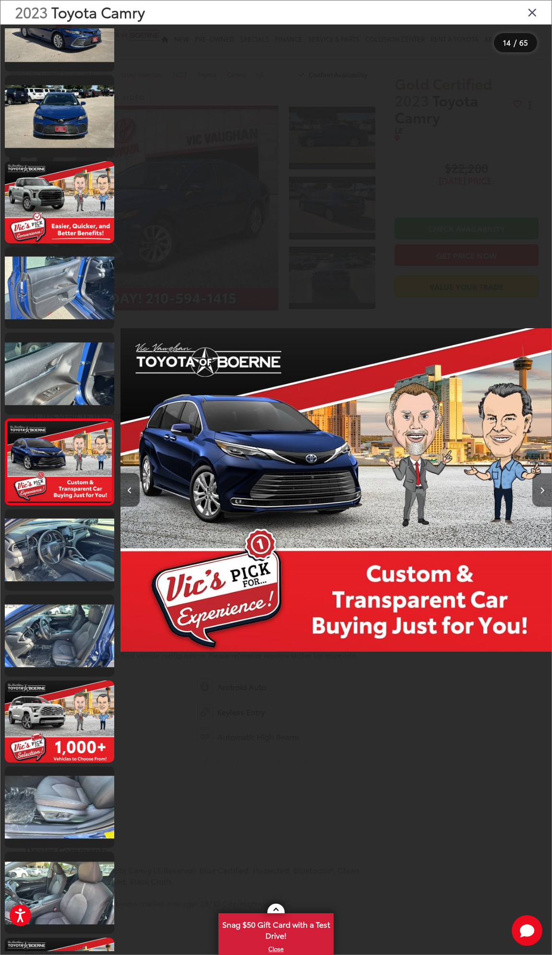
click at [544, 486] on button "Next image" at bounding box center [541, 490] width 19 height 34
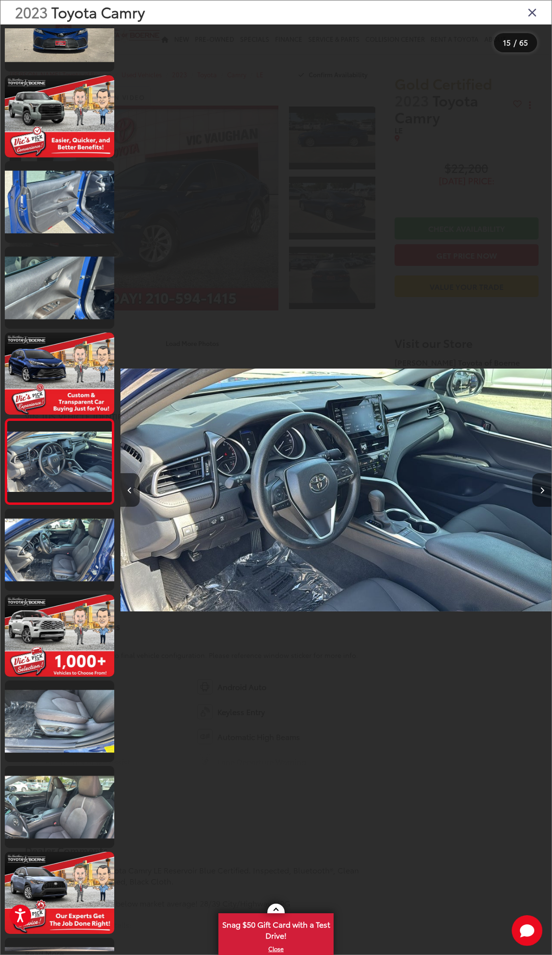
click at [544, 486] on button "Next image" at bounding box center [541, 490] width 19 height 34
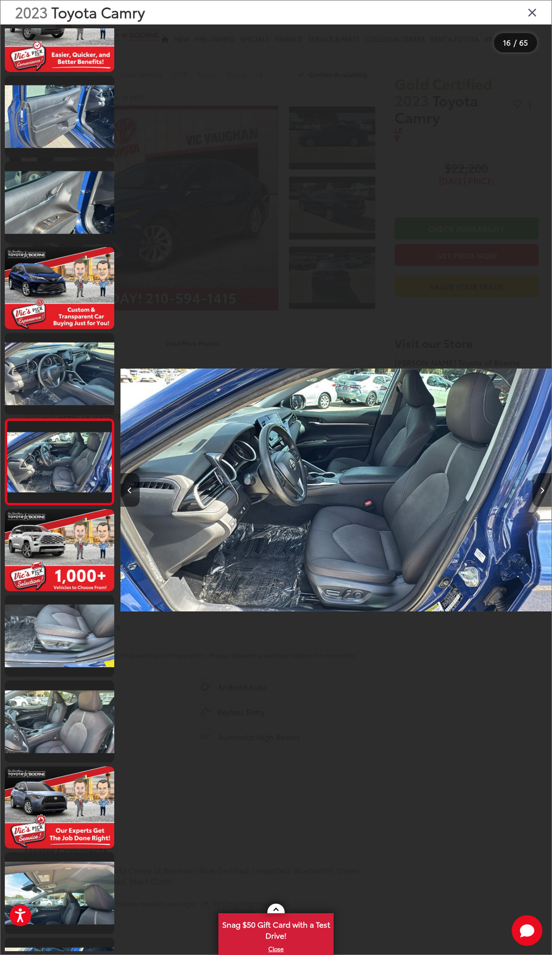
click at [544, 486] on button "Next image" at bounding box center [541, 490] width 19 height 34
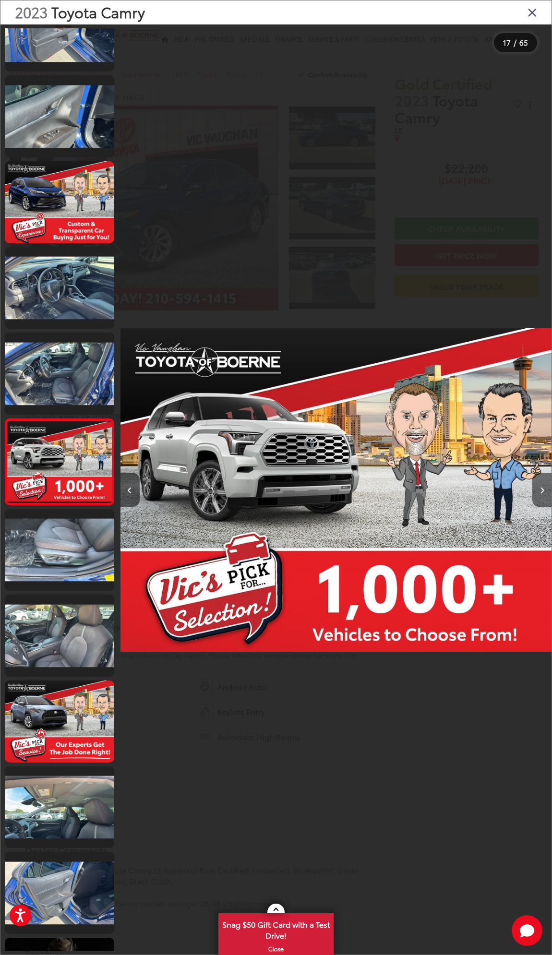
click at [544, 486] on button "Next image" at bounding box center [541, 490] width 19 height 34
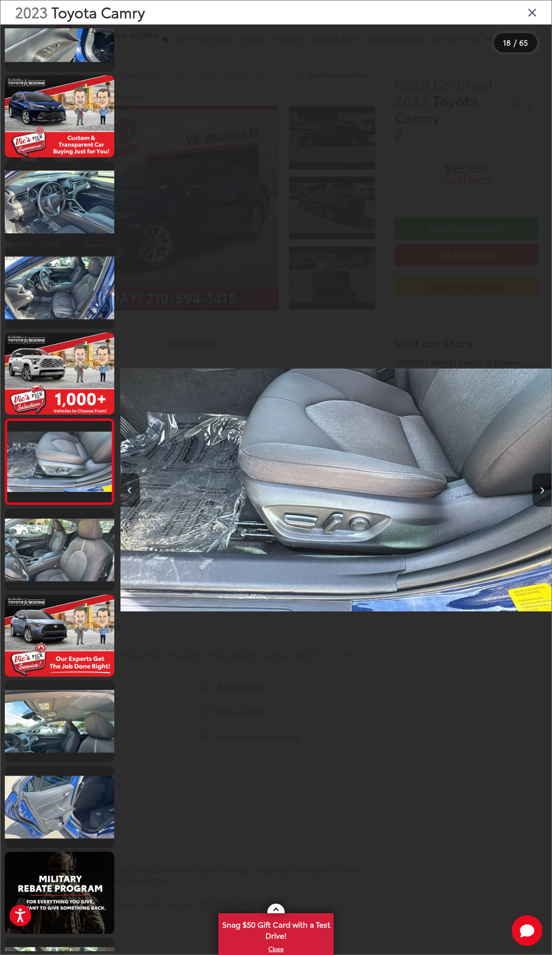
click at [544, 486] on button "Next image" at bounding box center [541, 490] width 19 height 34
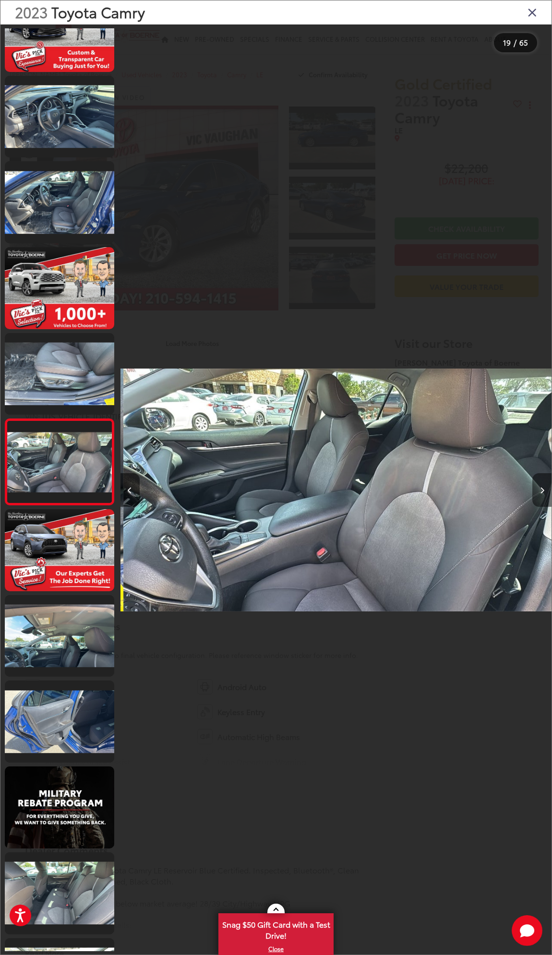
click at [544, 486] on button "Next image" at bounding box center [541, 490] width 19 height 34
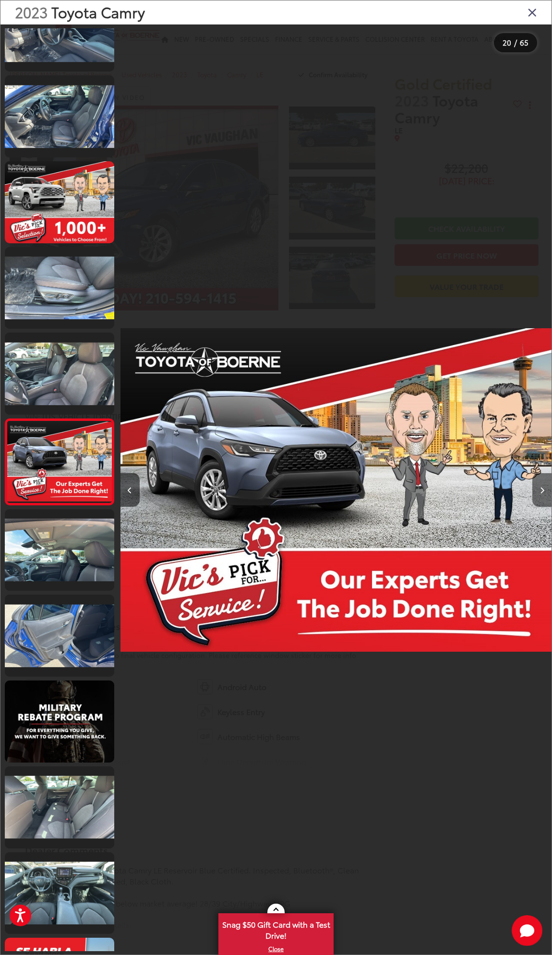
click at [544, 486] on button "Next image" at bounding box center [541, 490] width 19 height 34
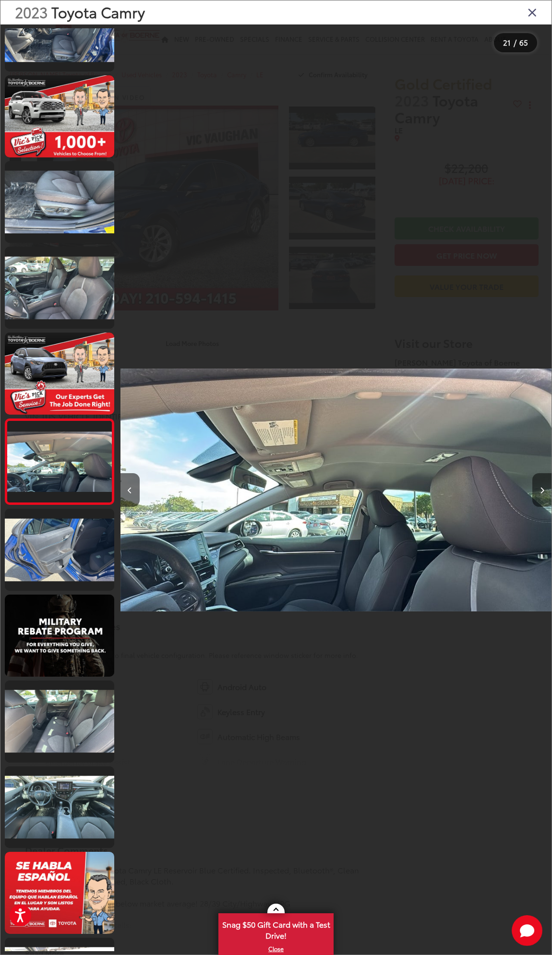
click at [544, 487] on button "Next image" at bounding box center [541, 490] width 19 height 34
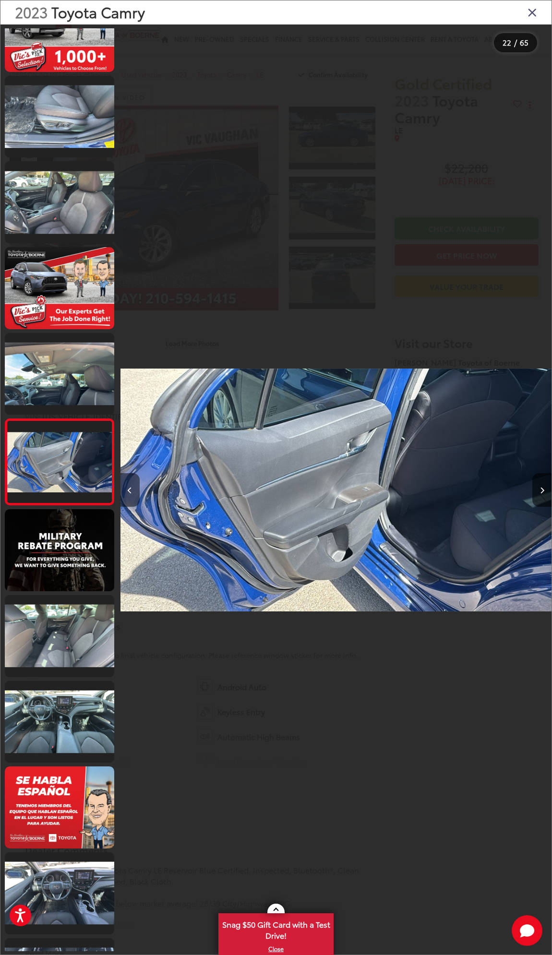
click at [134, 485] on button "Previous image" at bounding box center [129, 490] width 19 height 34
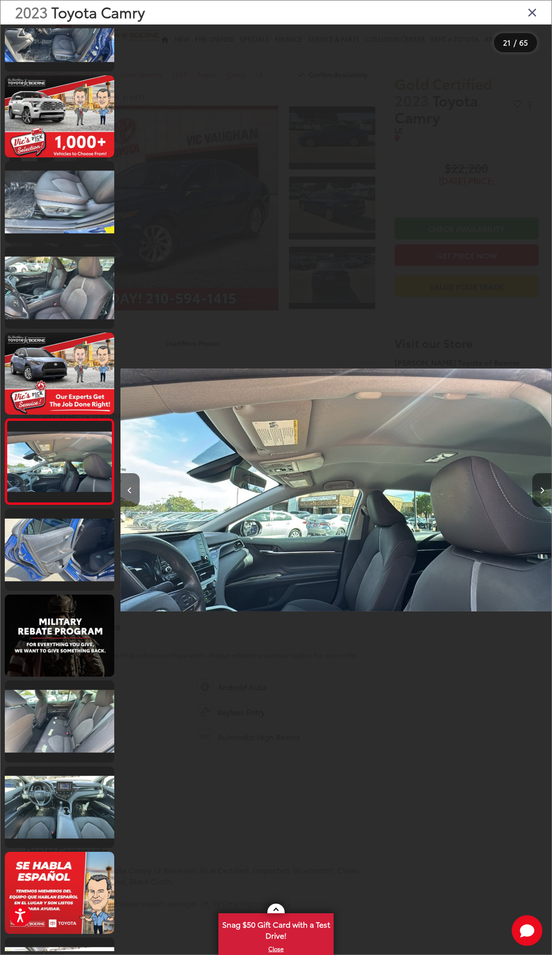
click at [544, 486] on button "Next image" at bounding box center [541, 490] width 19 height 34
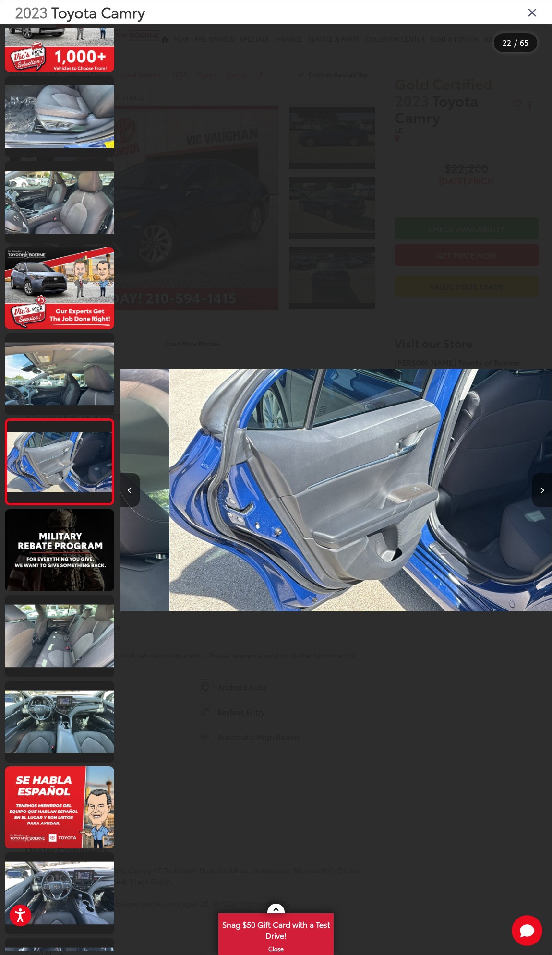
click at [544, 486] on button "Next image" at bounding box center [541, 490] width 19 height 34
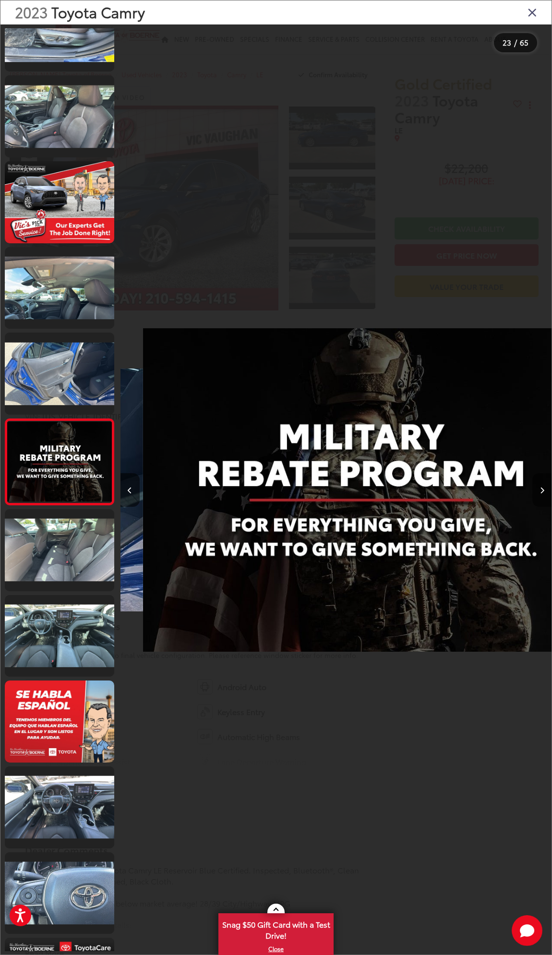
click at [544, 486] on button "Next image" at bounding box center [541, 490] width 19 height 34
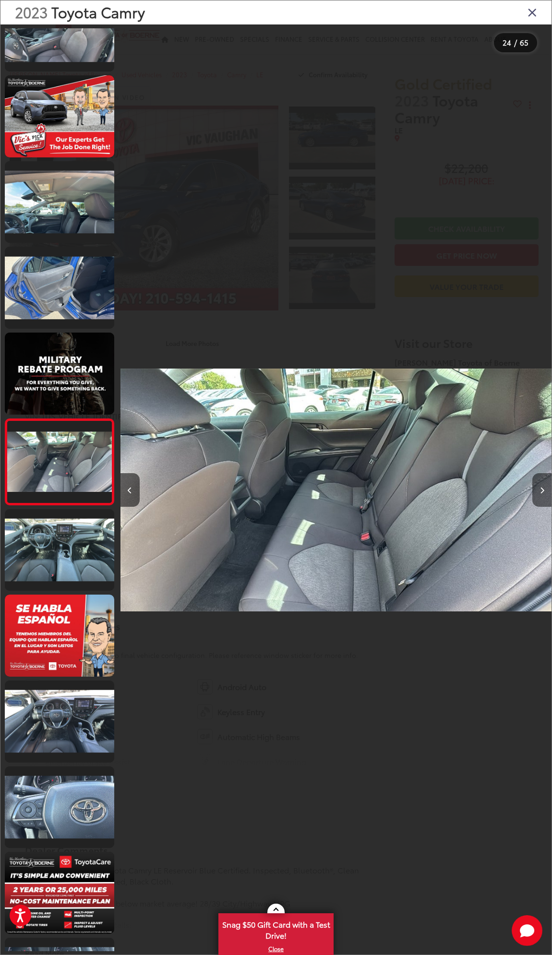
click at [544, 486] on button "Next image" at bounding box center [541, 490] width 19 height 34
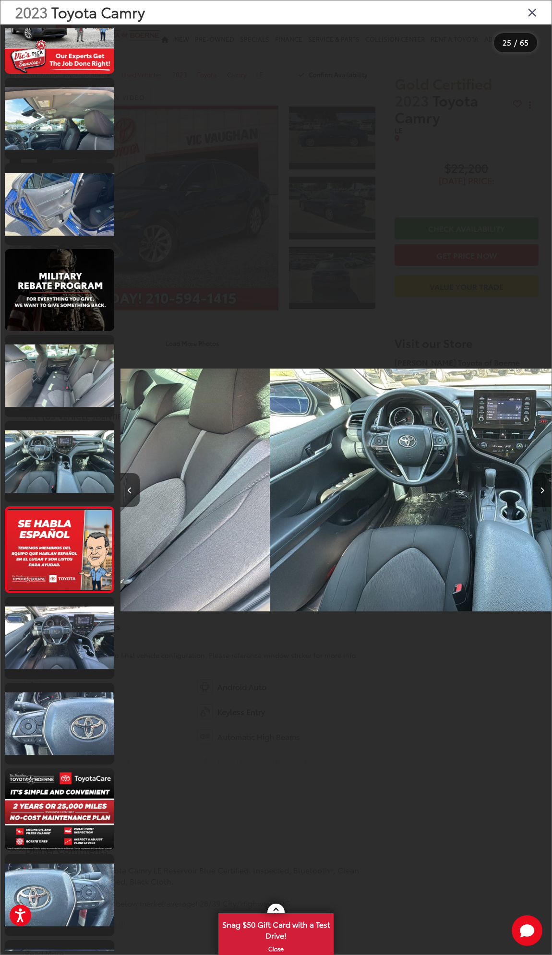
click at [544, 486] on button "Next image" at bounding box center [541, 490] width 19 height 34
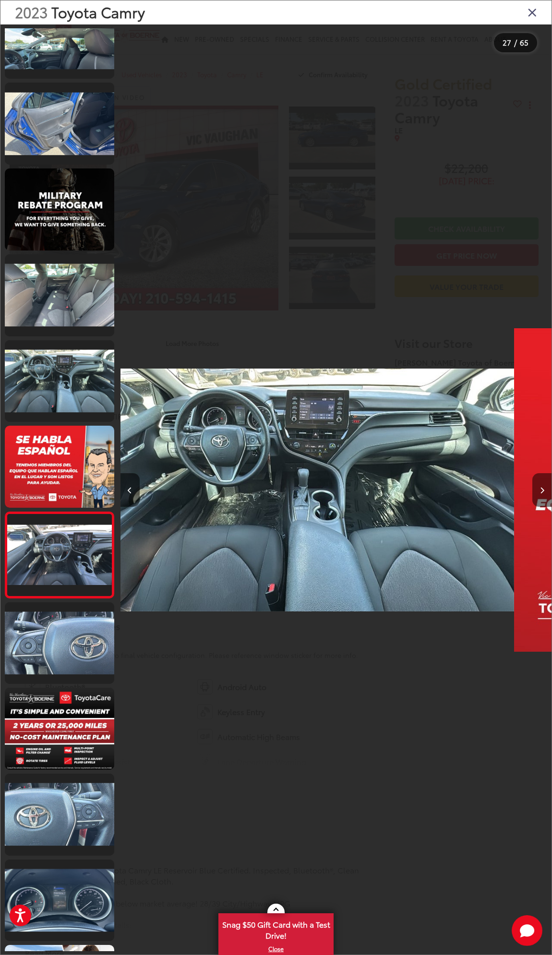
click at [544, 486] on button "Next image" at bounding box center [541, 490] width 19 height 34
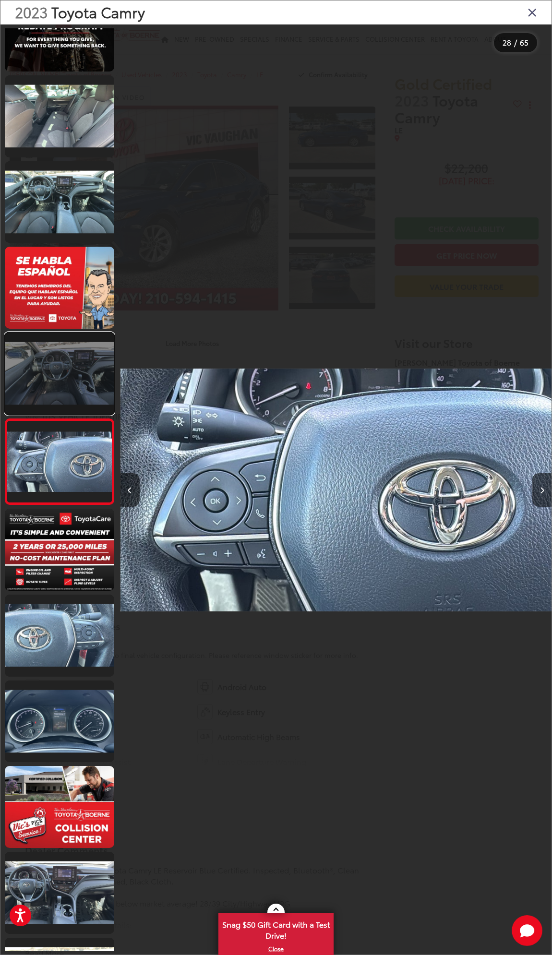
click at [57, 373] on link at bounding box center [59, 373] width 109 height 82
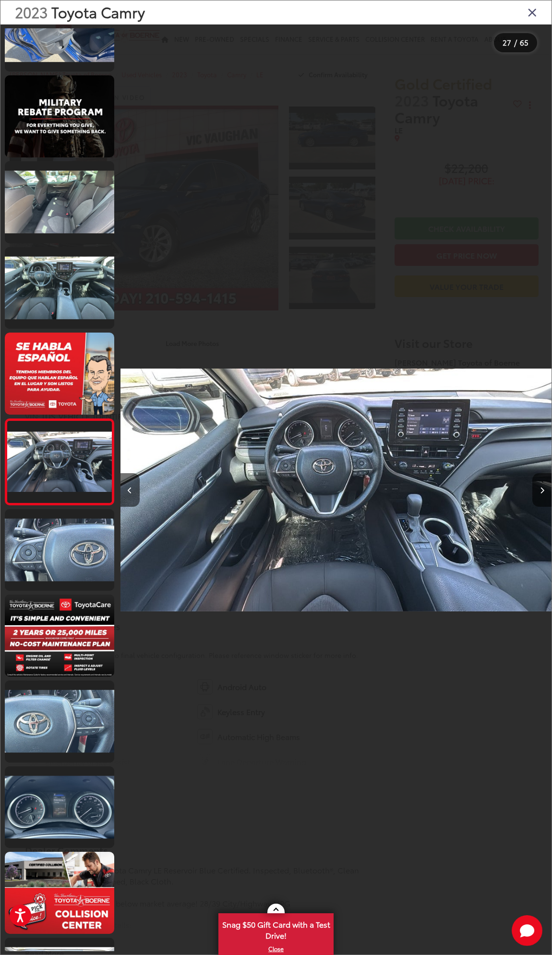
click at [530, 19] on div "2023 Toyota Camry" at bounding box center [275, 12] width 551 height 24
click at [530, 17] on icon "Close gallery" at bounding box center [532, 12] width 10 height 12
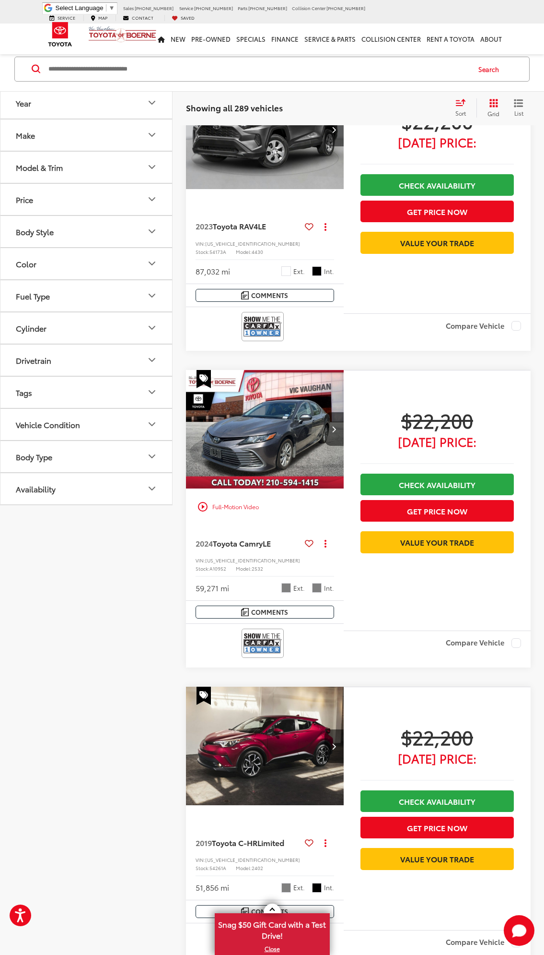
scroll to position [2287, 0]
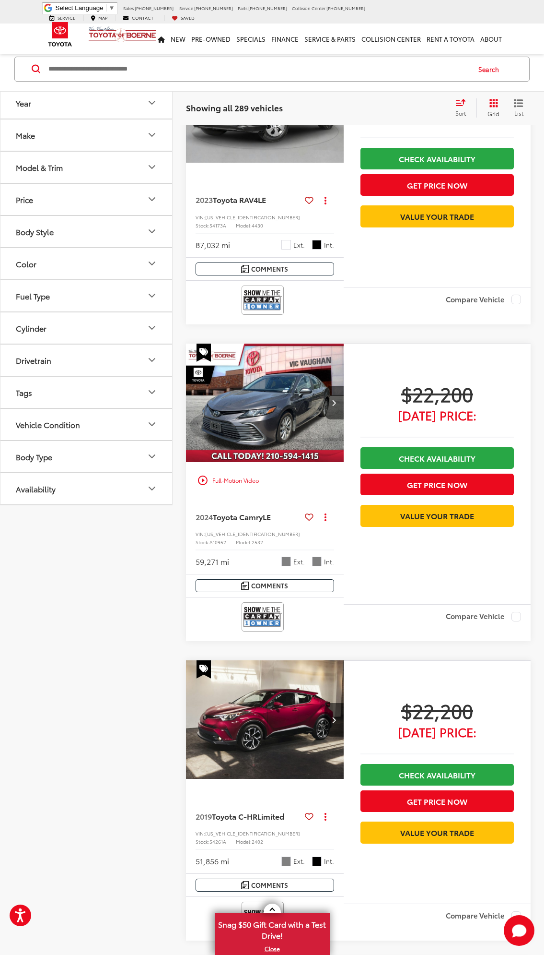
click at [275, 435] on img "2024 Toyota Camry LE 0" at bounding box center [265, 402] width 159 height 119
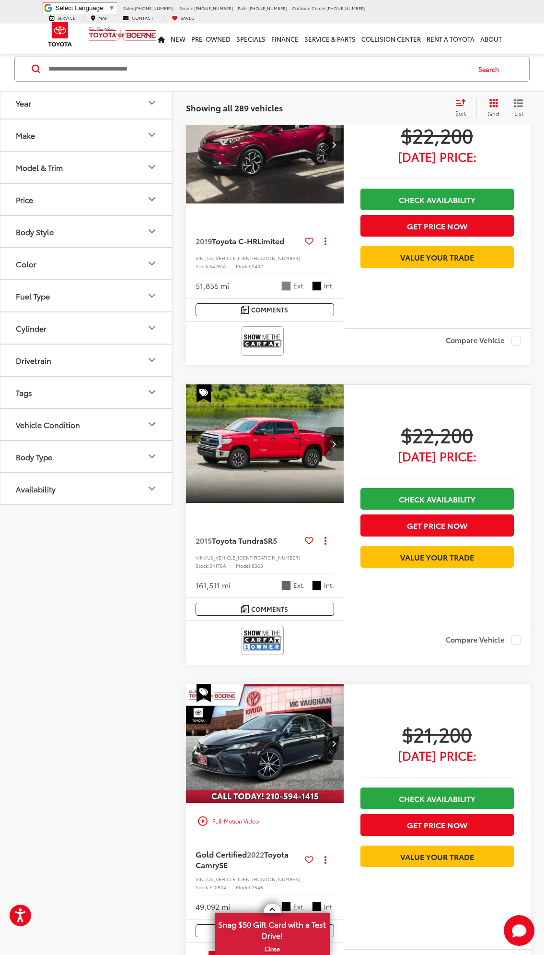
scroll to position [3037, 0]
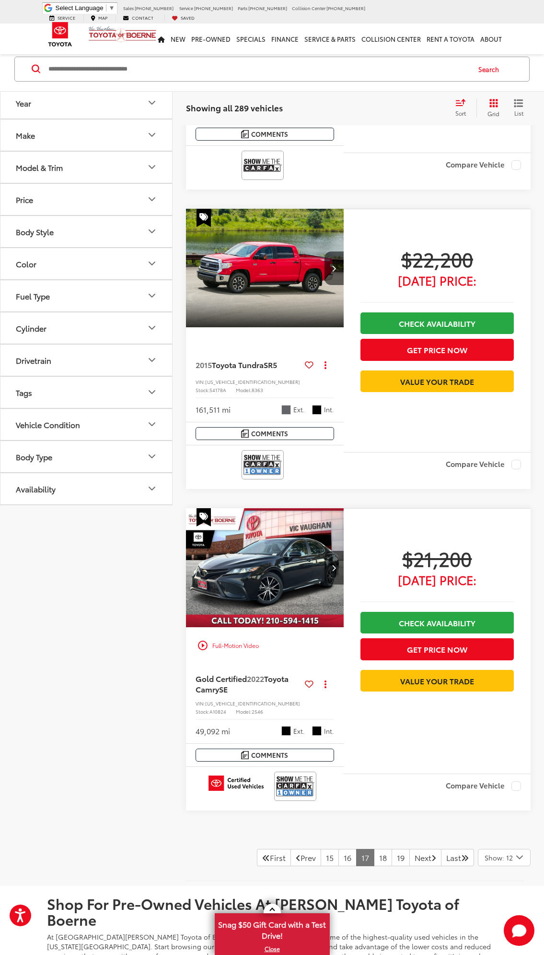
click at [273, 575] on img "2022 Toyota Camry SE 0" at bounding box center [265, 567] width 159 height 119
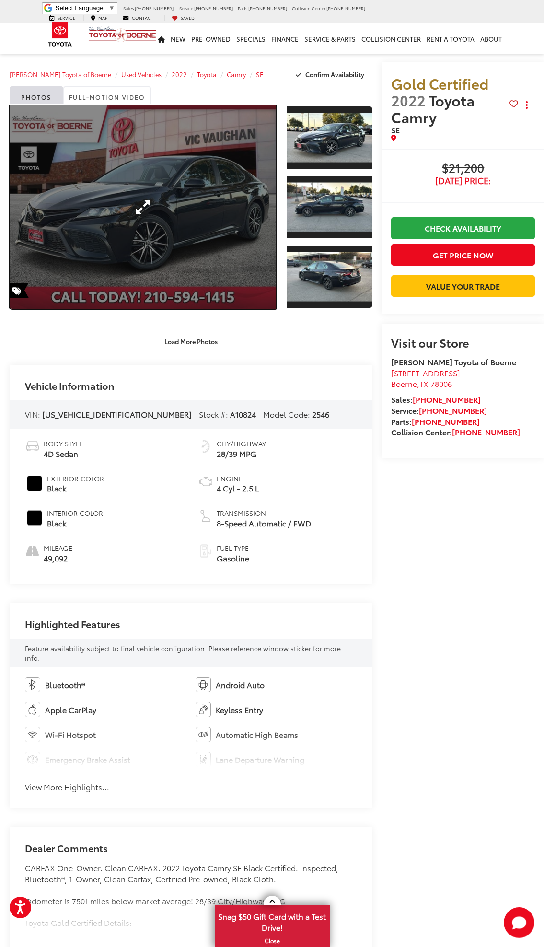
click at [154, 210] on link "Expand Photo 0" at bounding box center [143, 207] width 267 height 203
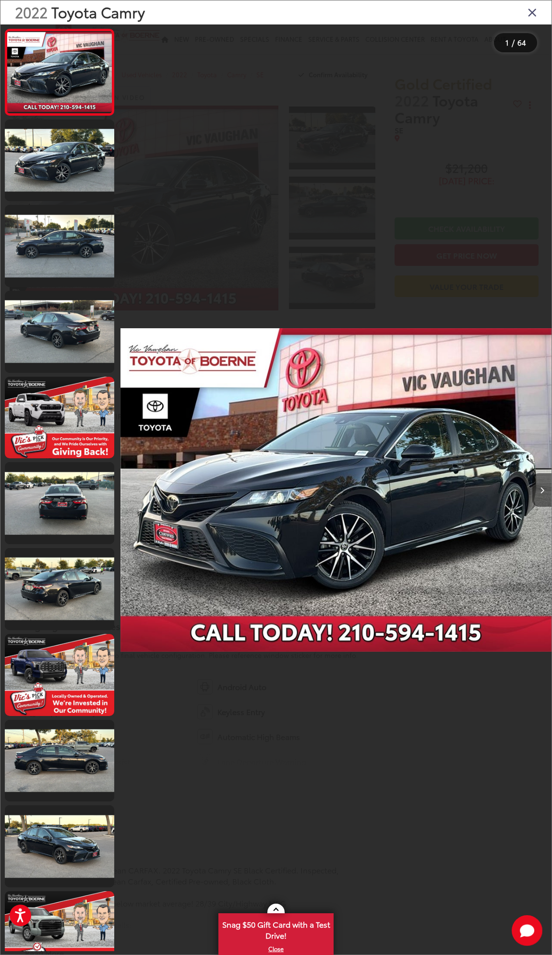
click at [532, 485] on button "Next image" at bounding box center [541, 490] width 19 height 34
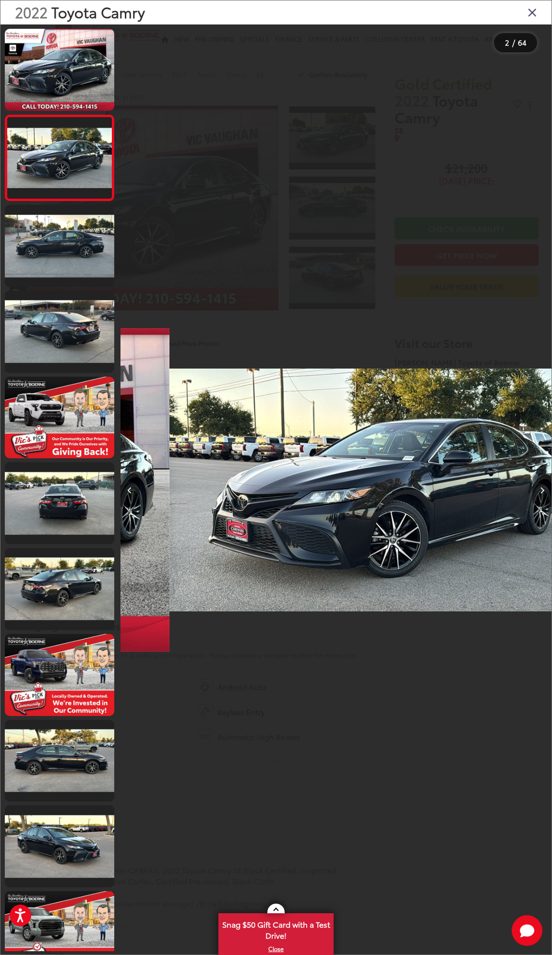
click at [539, 488] on button "Next image" at bounding box center [541, 490] width 19 height 34
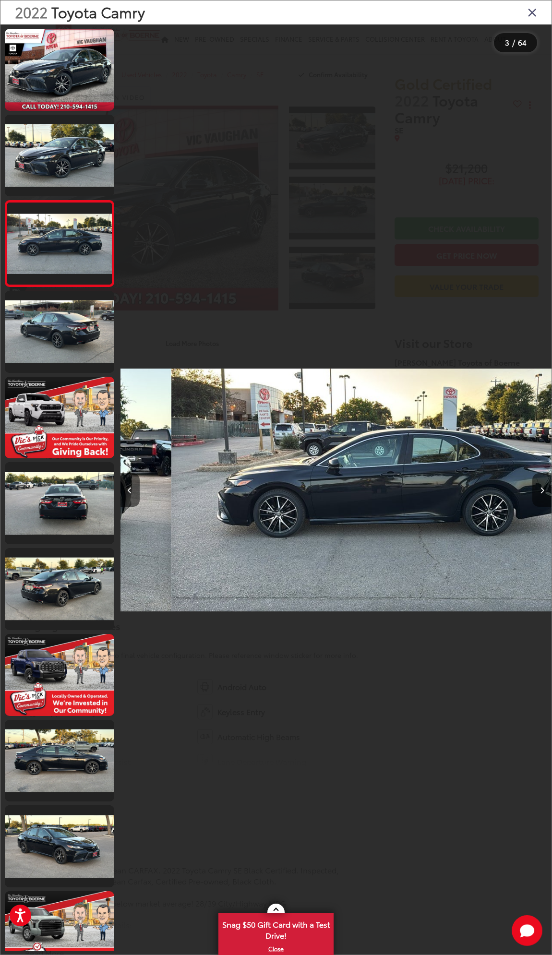
click at [543, 487] on icon "Next image" at bounding box center [542, 490] width 4 height 7
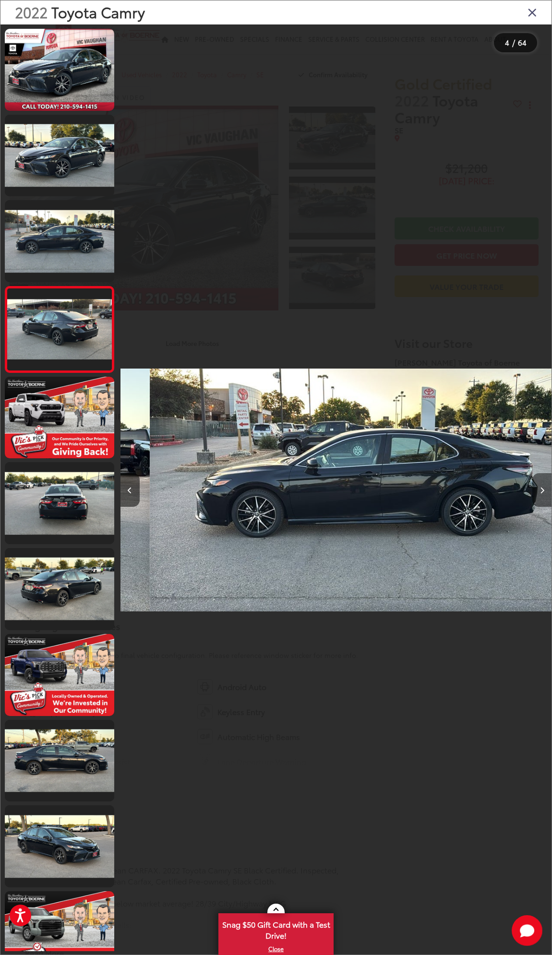
click at [543, 487] on icon "Next image" at bounding box center [542, 490] width 4 height 7
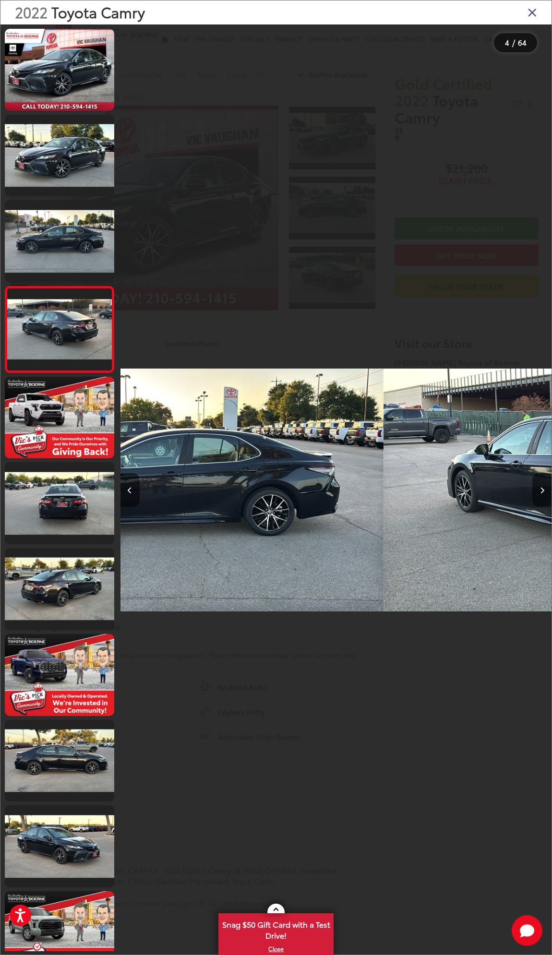
click at [543, 487] on icon "Next image" at bounding box center [542, 490] width 4 height 7
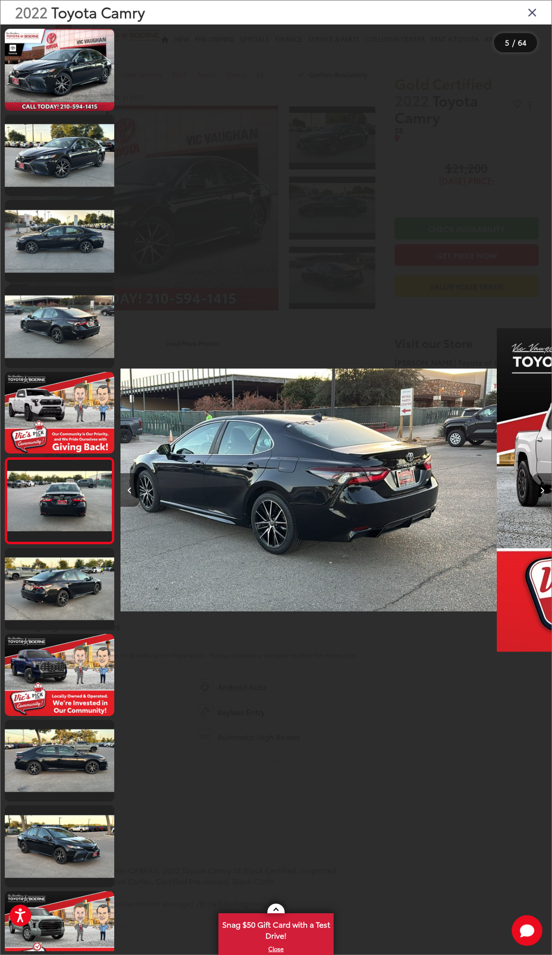
click at [543, 487] on icon "Next image" at bounding box center [542, 490] width 4 height 7
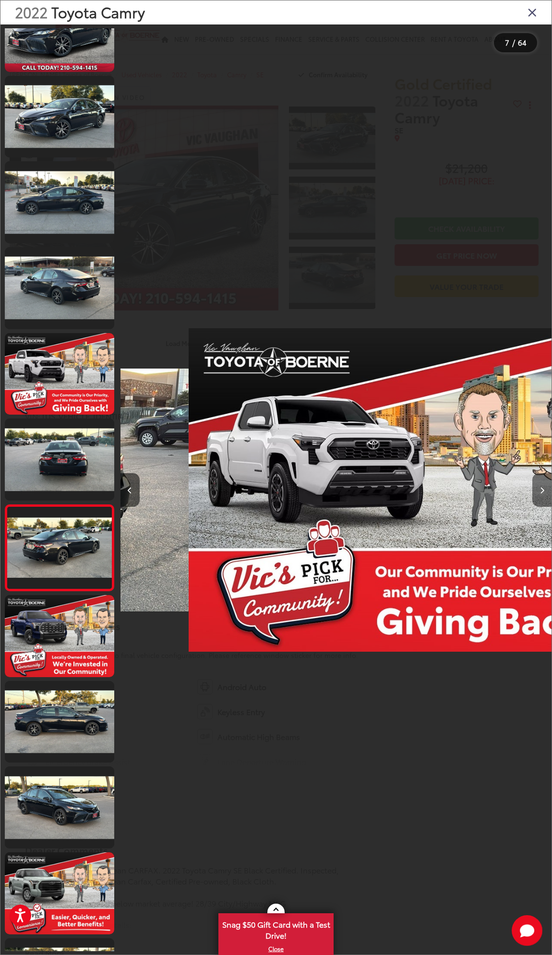
click at [543, 487] on icon "Next image" at bounding box center [542, 490] width 4 height 7
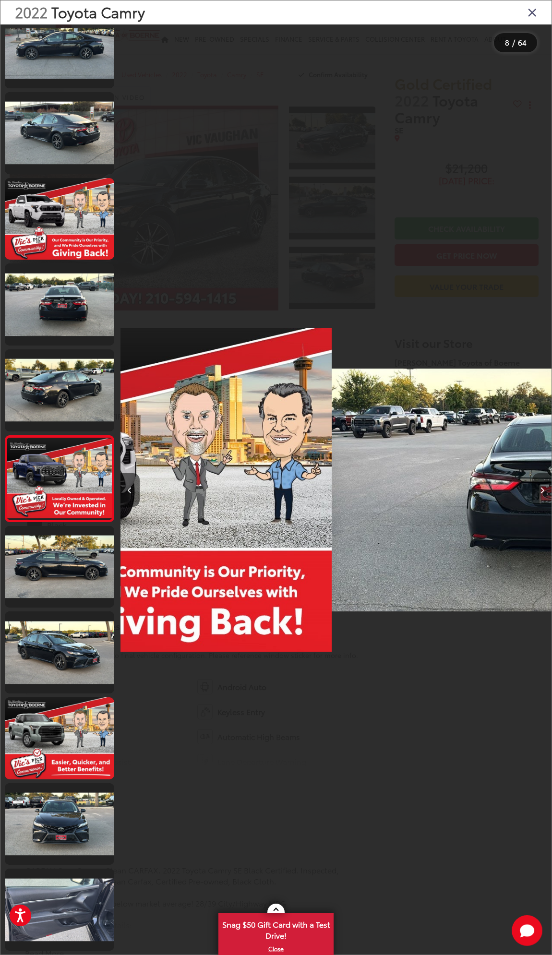
scroll to position [0, 2401]
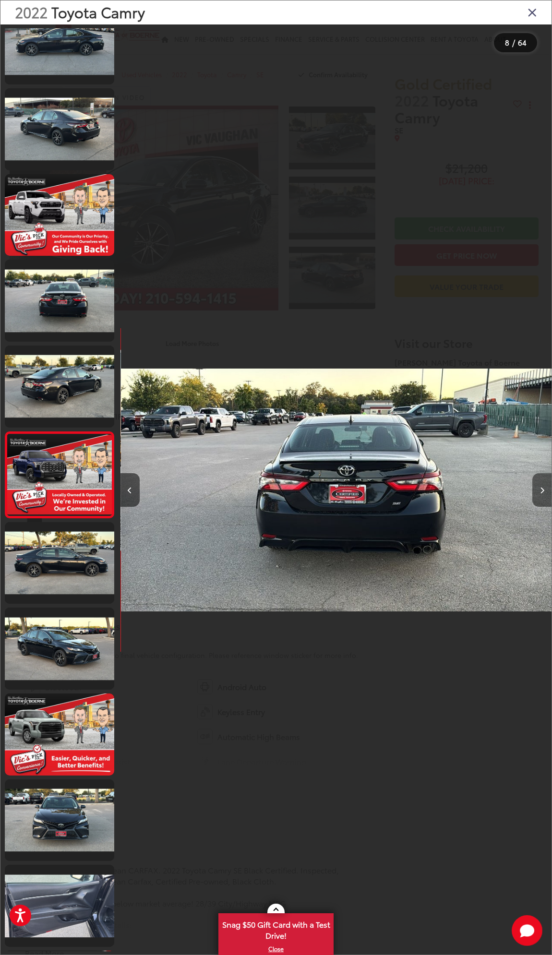
click at [543, 487] on icon "Next image" at bounding box center [542, 490] width 4 height 7
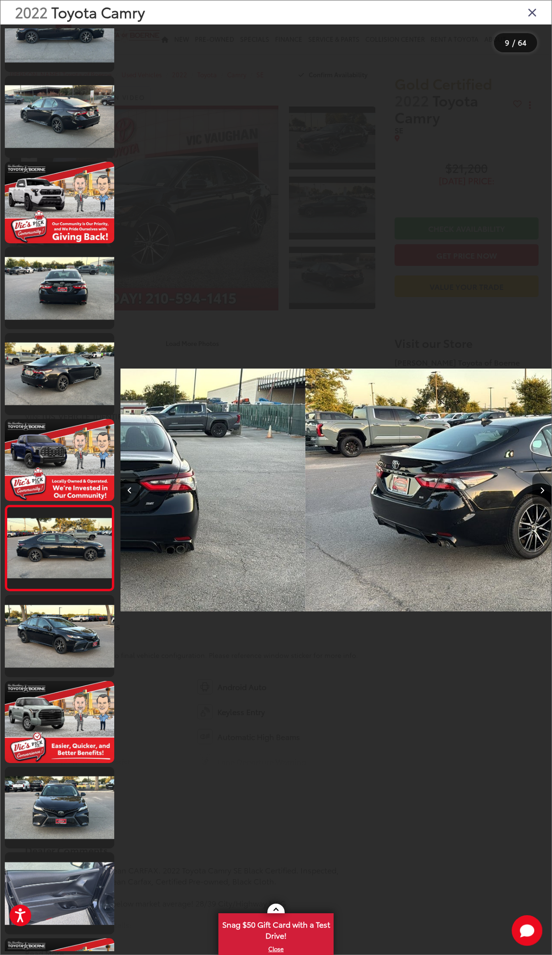
click at [543, 487] on icon "Next image" at bounding box center [542, 490] width 4 height 7
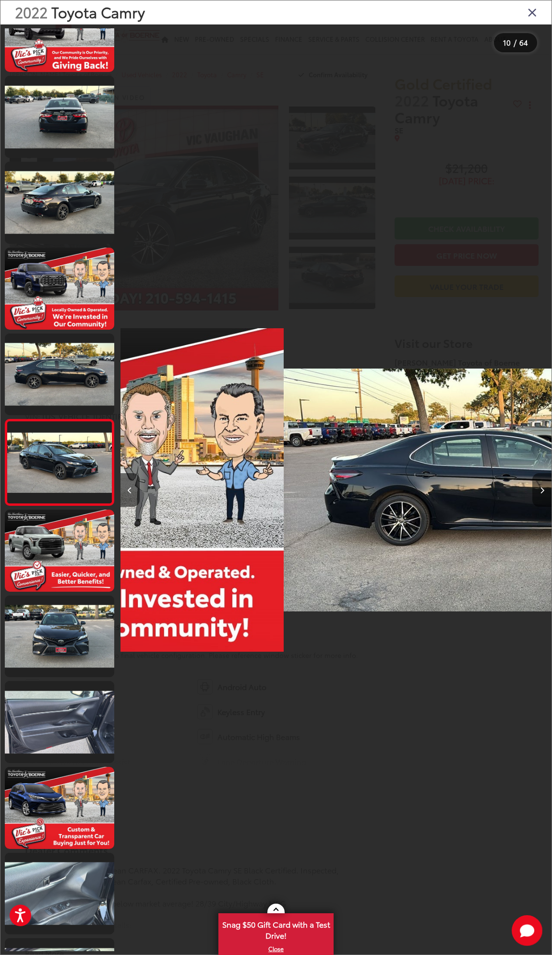
scroll to position [382, 0]
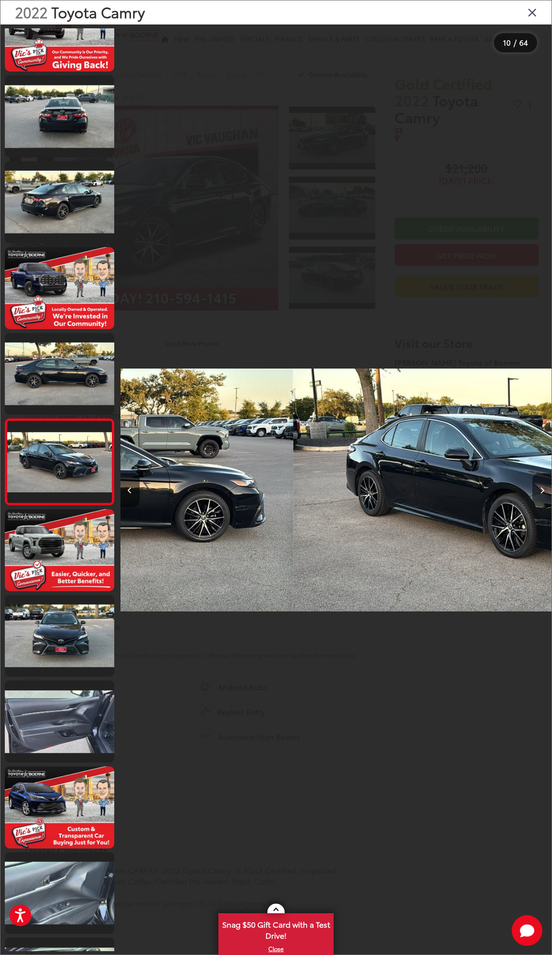
click at [543, 487] on icon "Next image" at bounding box center [542, 490] width 4 height 7
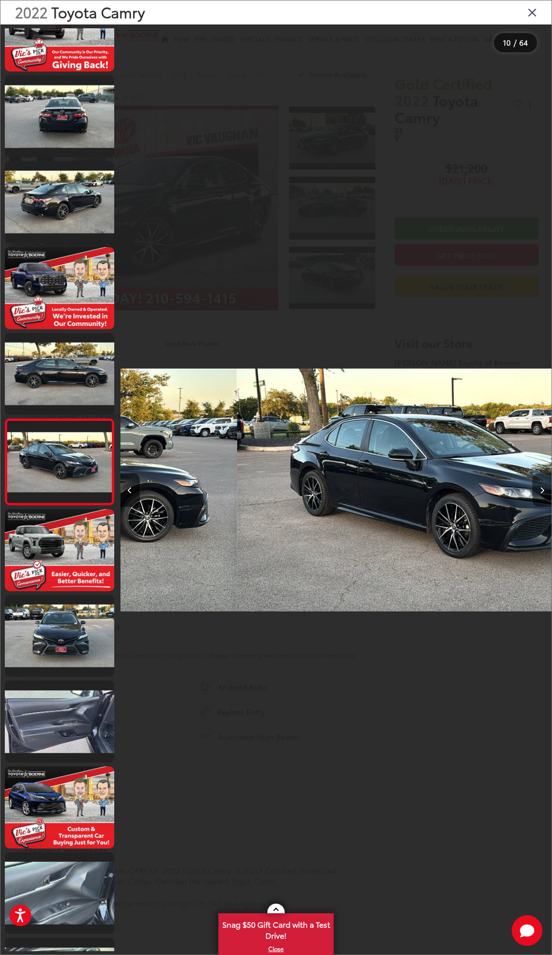
click at [543, 487] on icon "Next image" at bounding box center [542, 490] width 4 height 7
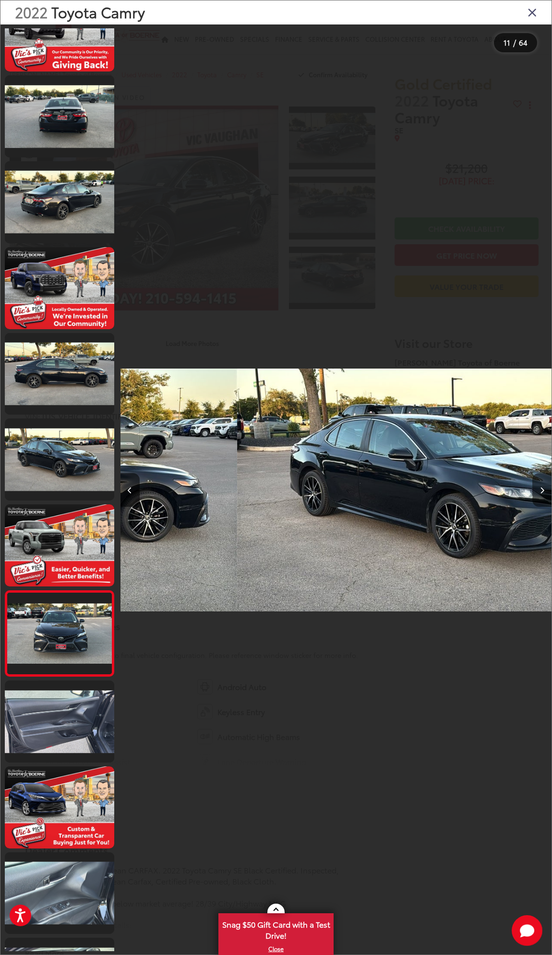
scroll to position [461, 0]
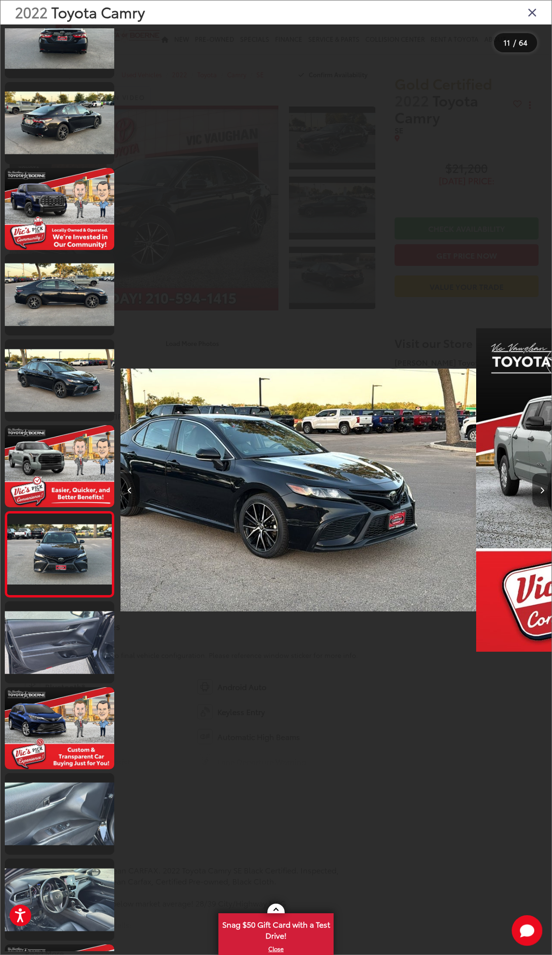
click at [543, 487] on icon "Next image" at bounding box center [542, 490] width 4 height 7
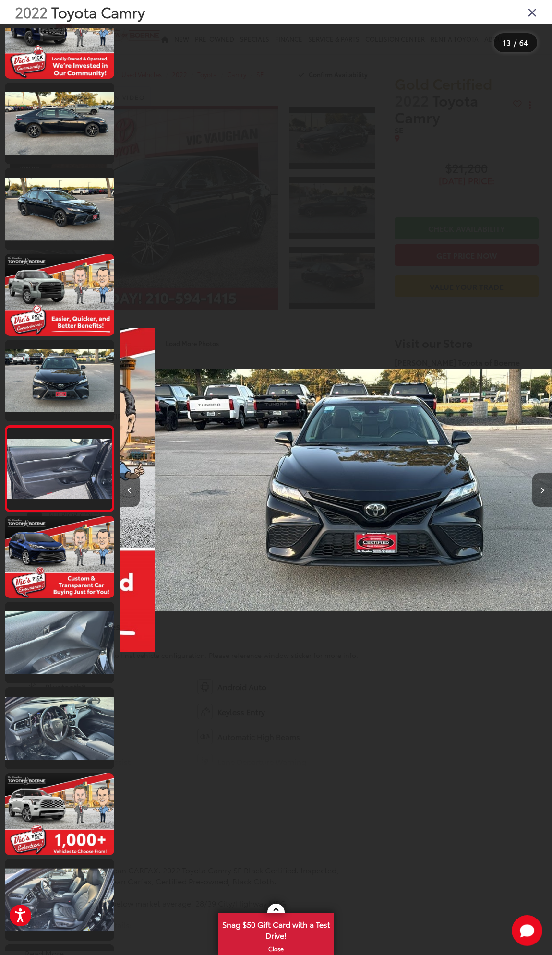
scroll to position [639, 0]
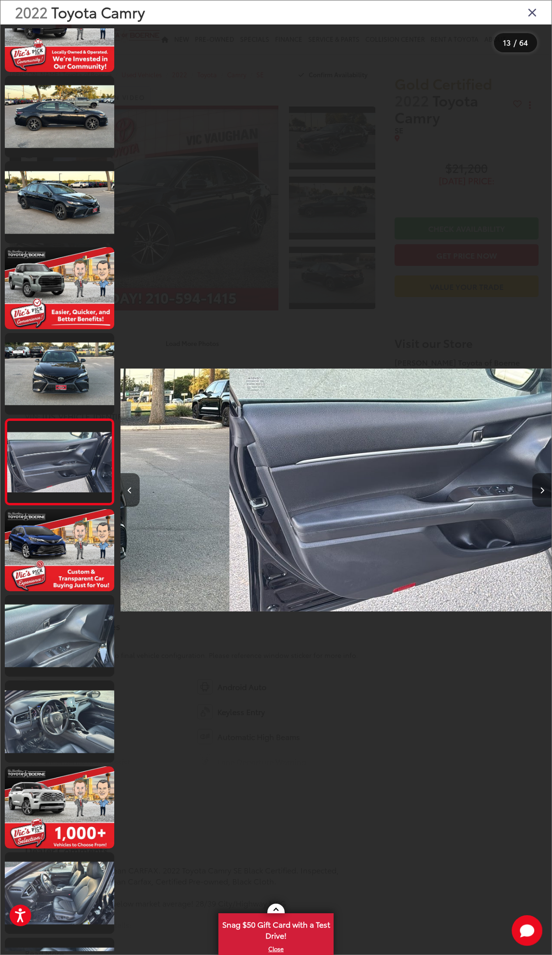
click at [544, 487] on icon "Next image" at bounding box center [542, 490] width 4 height 7
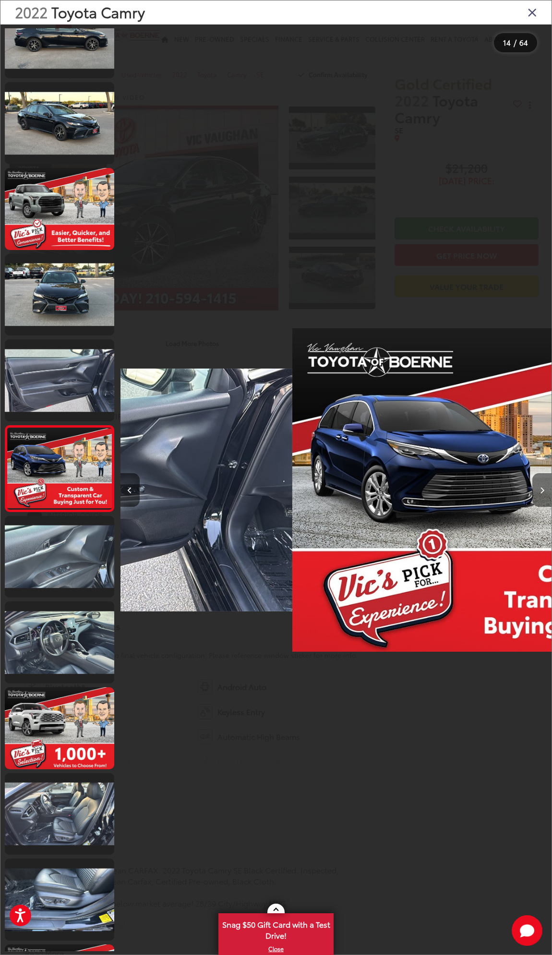
scroll to position [725, 0]
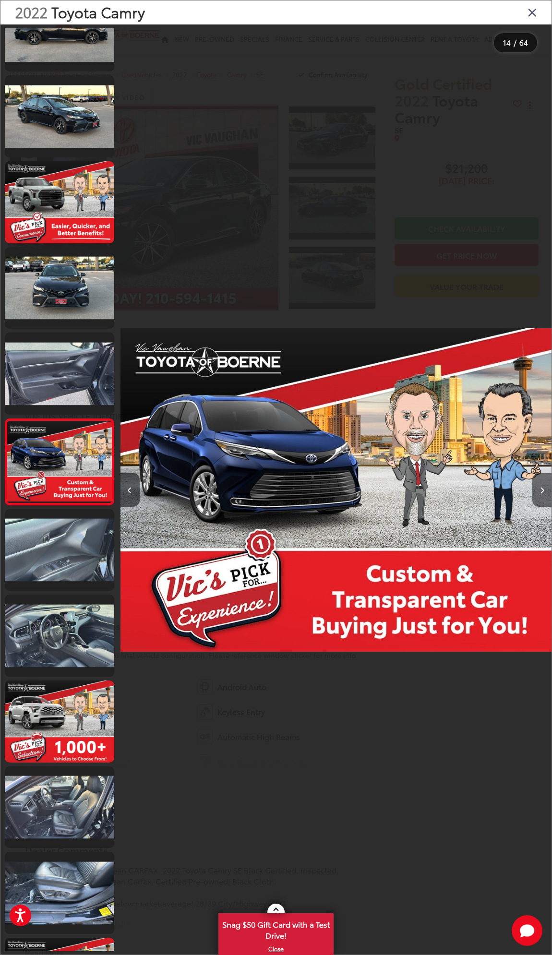
click at [544, 487] on icon "Next image" at bounding box center [542, 490] width 4 height 7
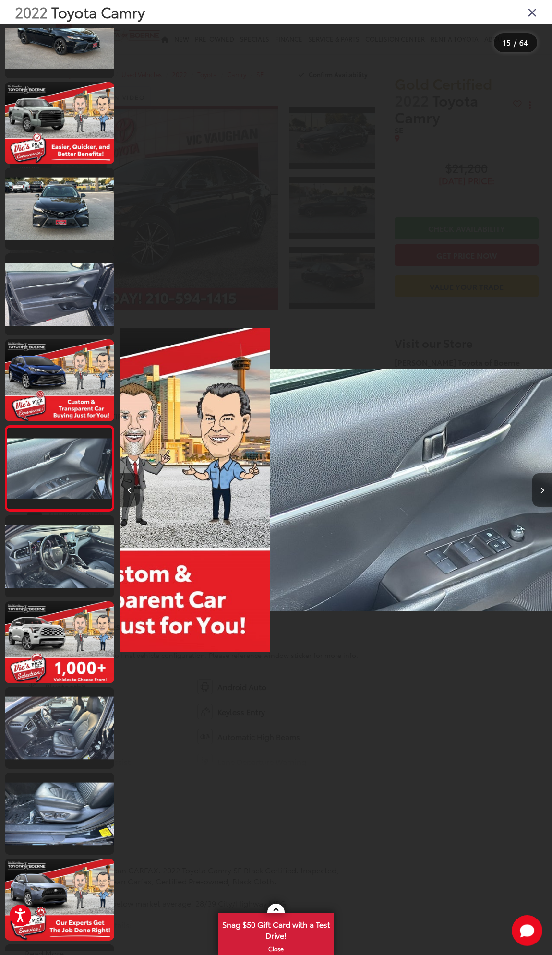
scroll to position [811, 0]
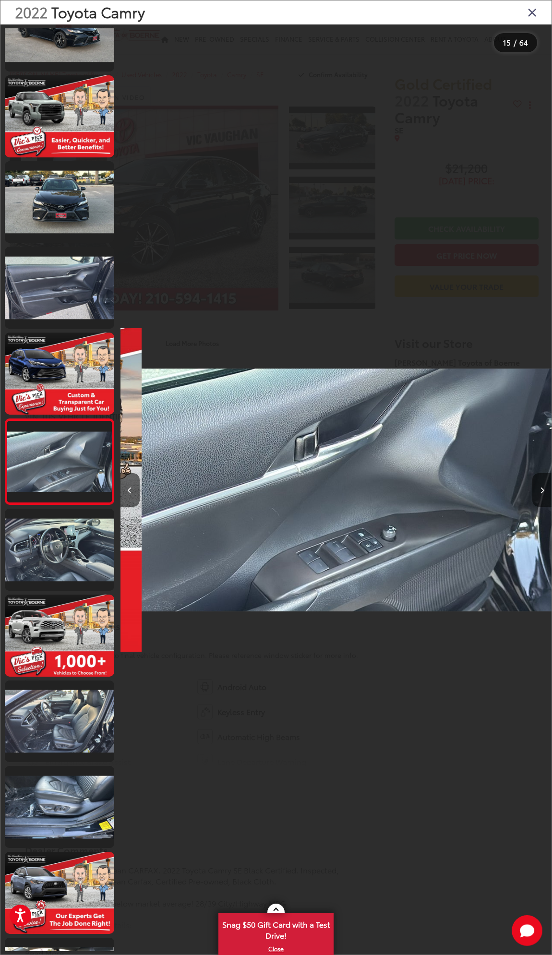
click at [544, 487] on icon "Next image" at bounding box center [542, 490] width 4 height 7
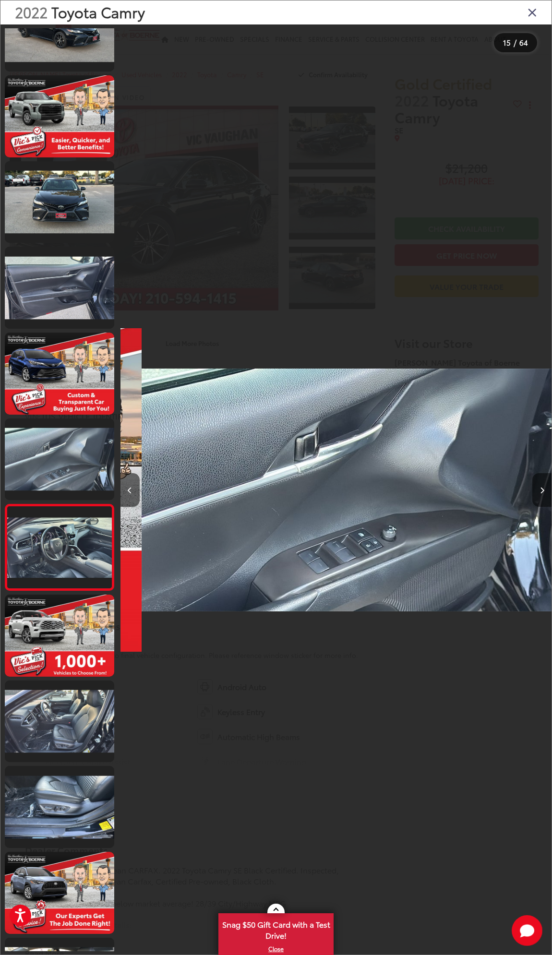
scroll to position [0, 6032]
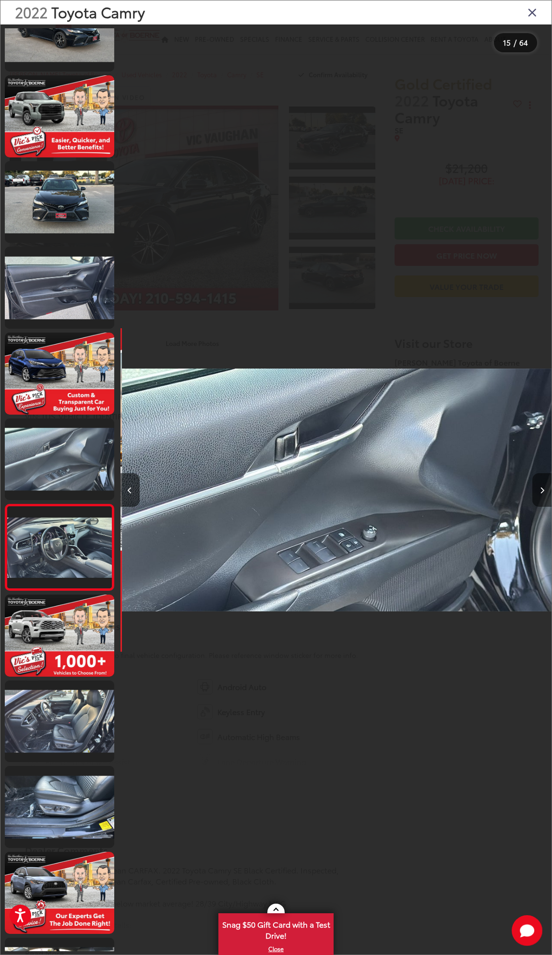
click at [544, 487] on icon "Next image" at bounding box center [542, 490] width 4 height 7
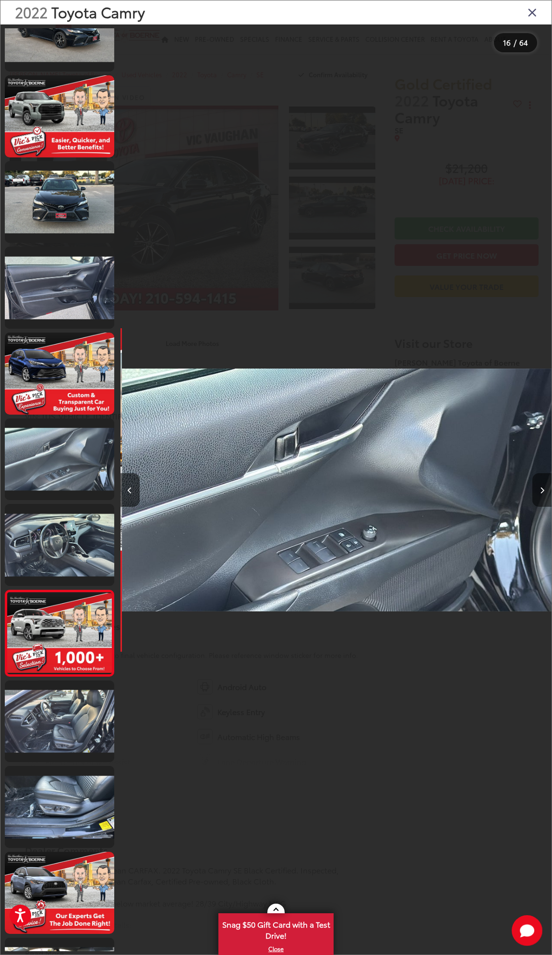
scroll to position [0, 6665]
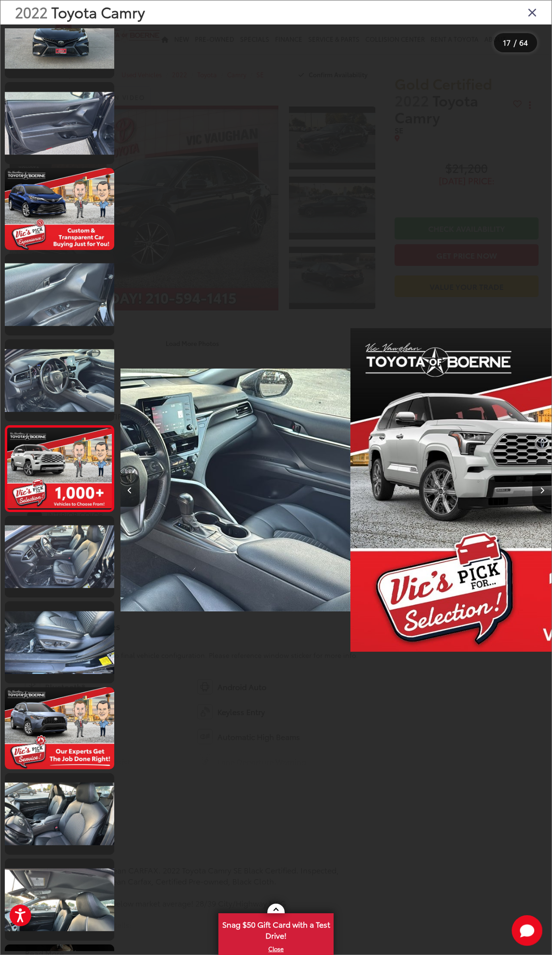
click at [544, 487] on icon "Next image" at bounding box center [542, 490] width 4 height 7
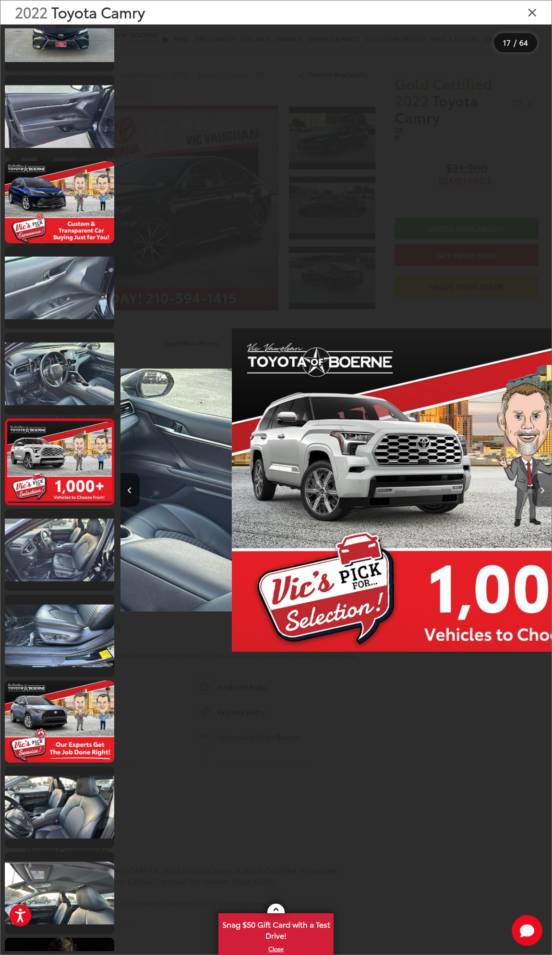
click at [544, 487] on icon "Next image" at bounding box center [542, 490] width 4 height 7
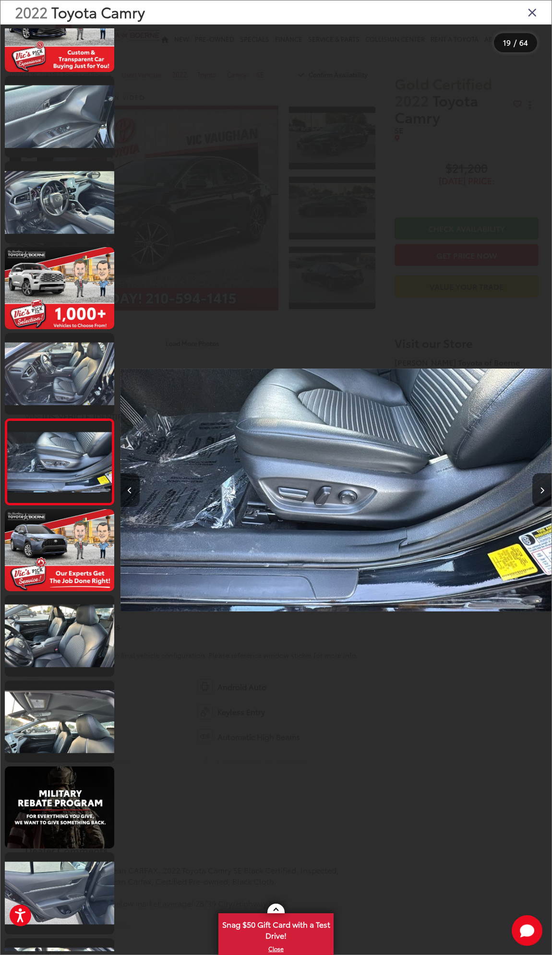
click at [132, 483] on button "Previous image" at bounding box center [129, 490] width 19 height 34
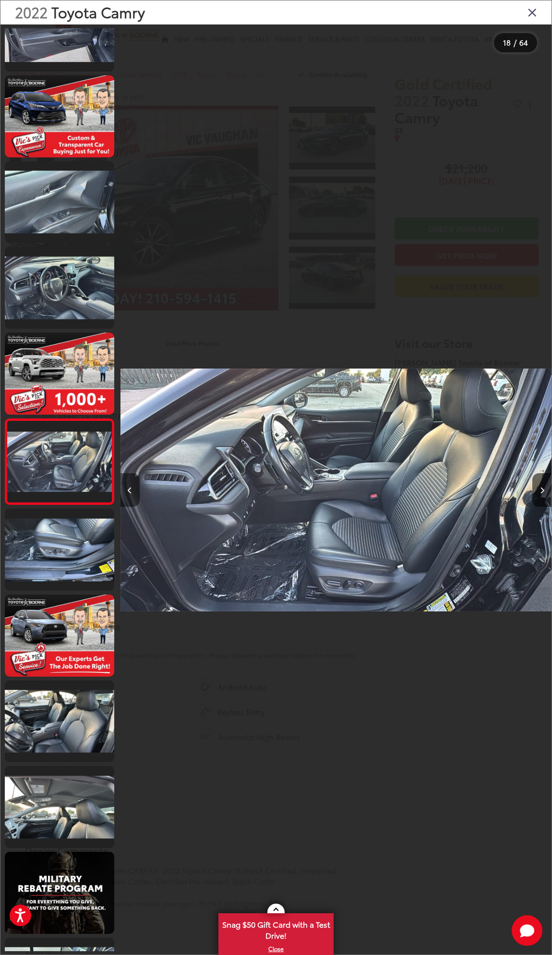
click at [133, 483] on button "Previous image" at bounding box center [129, 490] width 19 height 34
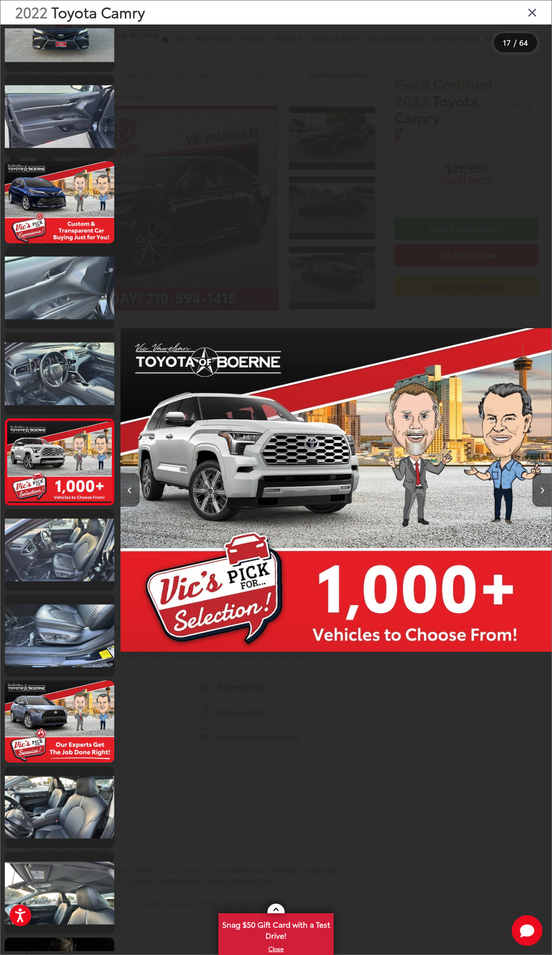
click at [133, 482] on button "Previous image" at bounding box center [129, 490] width 19 height 34
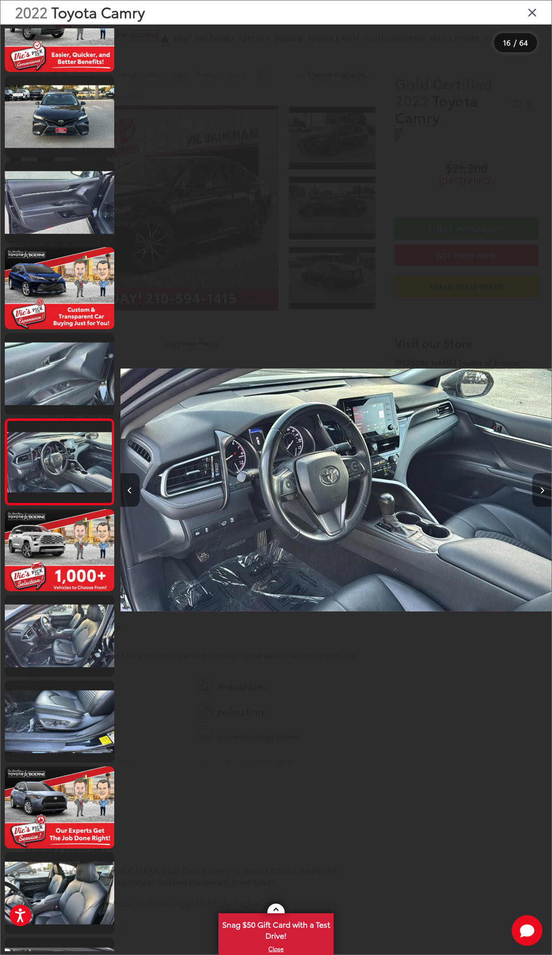
click at [544, 491] on button "Next image" at bounding box center [541, 490] width 19 height 34
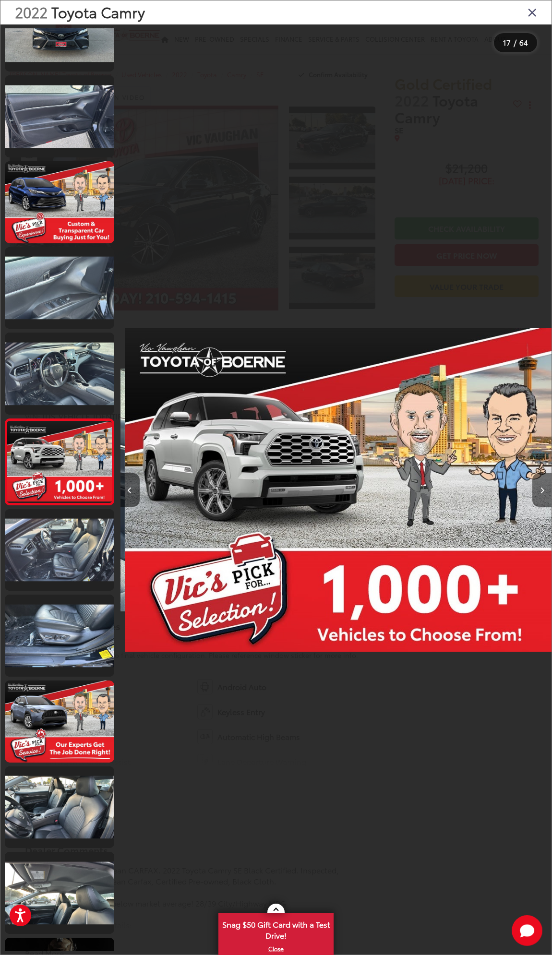
click at [544, 491] on button "Next image" at bounding box center [541, 490] width 19 height 34
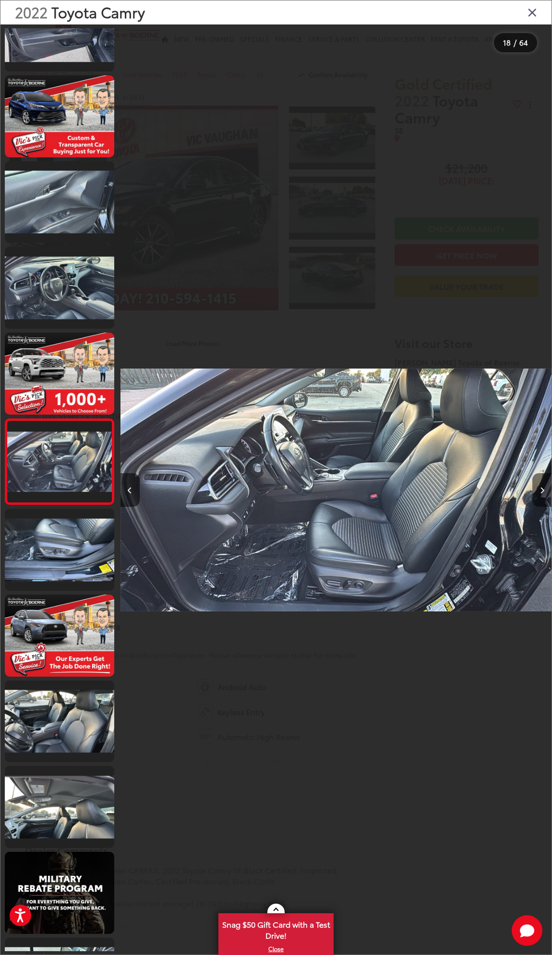
click at [544, 491] on button "Next image" at bounding box center [541, 490] width 19 height 34
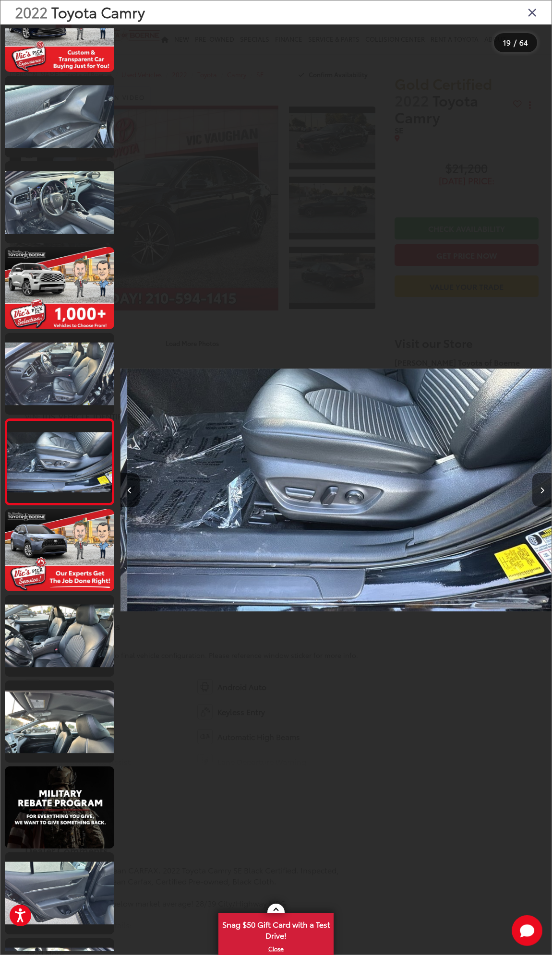
click at [544, 491] on button "Next image" at bounding box center [541, 490] width 19 height 34
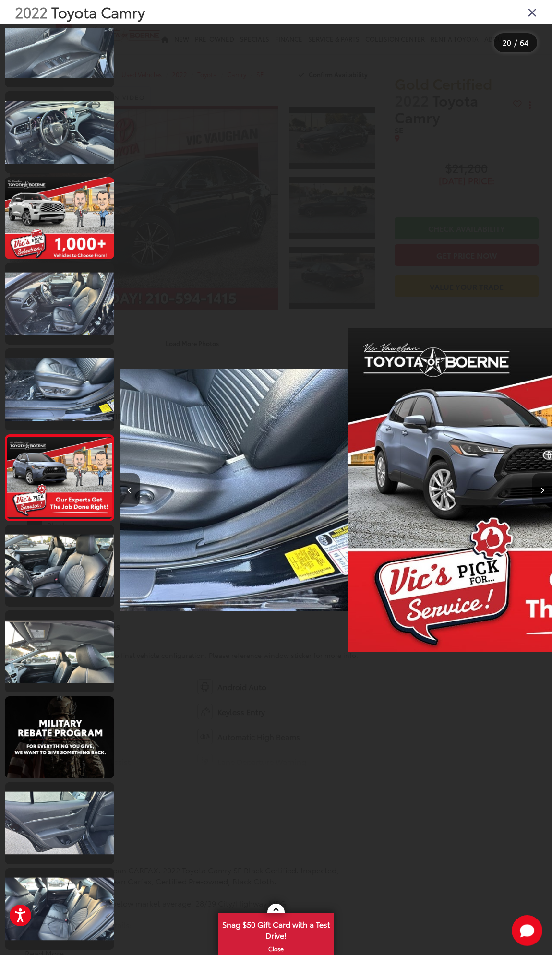
click at [544, 491] on button "Next image" at bounding box center [541, 490] width 19 height 34
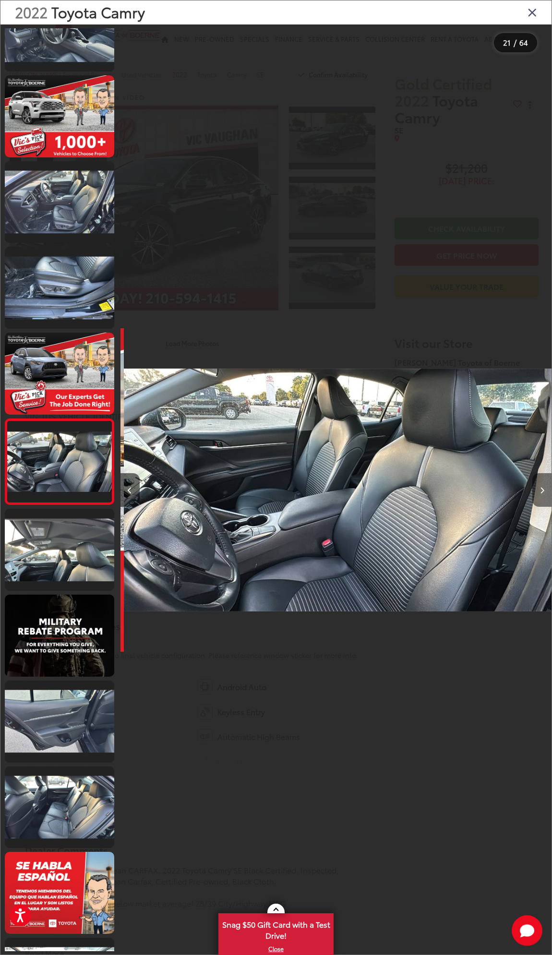
click at [544, 491] on button "Next image" at bounding box center [541, 490] width 19 height 34
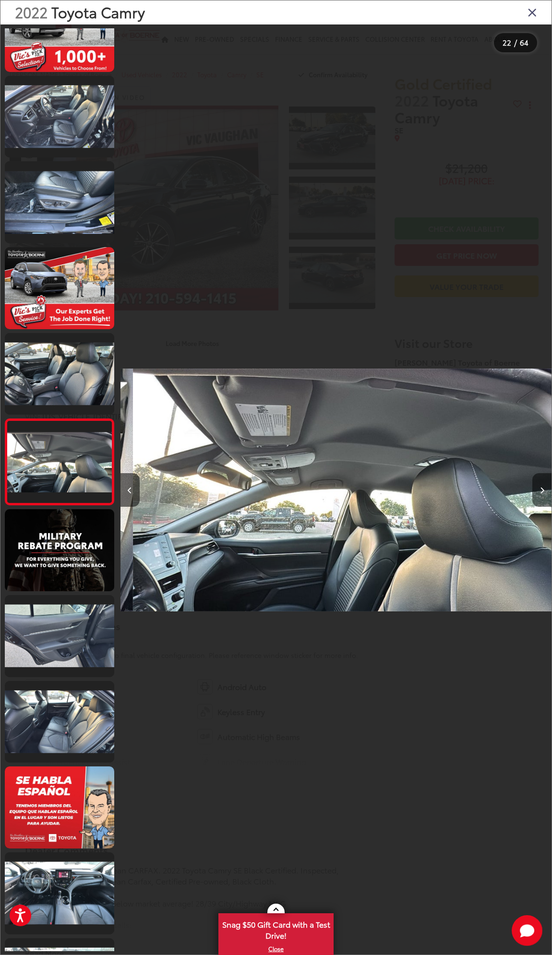
click at [544, 491] on button "Next image" at bounding box center [541, 490] width 19 height 34
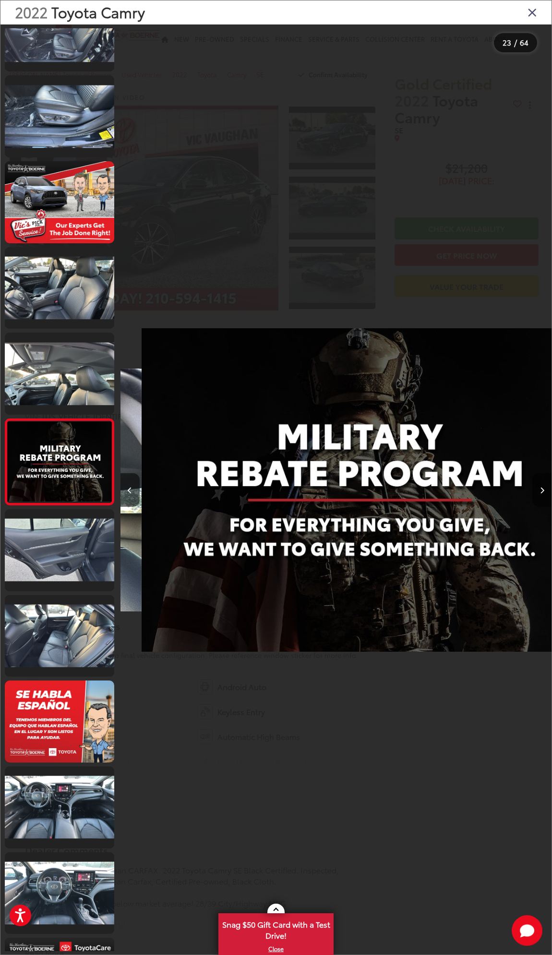
click at [544, 491] on button "Next image" at bounding box center [541, 490] width 19 height 34
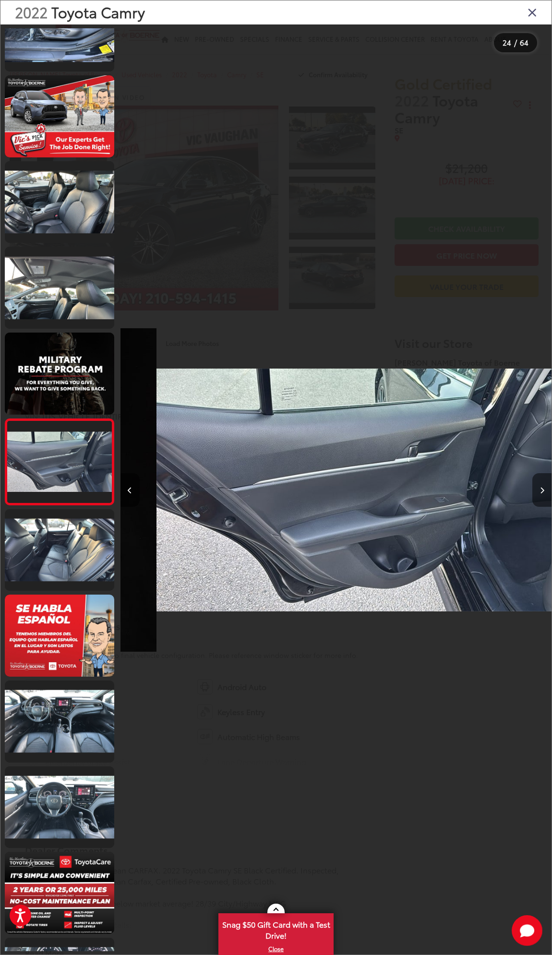
click at [544, 491] on button "Next image" at bounding box center [541, 490] width 19 height 34
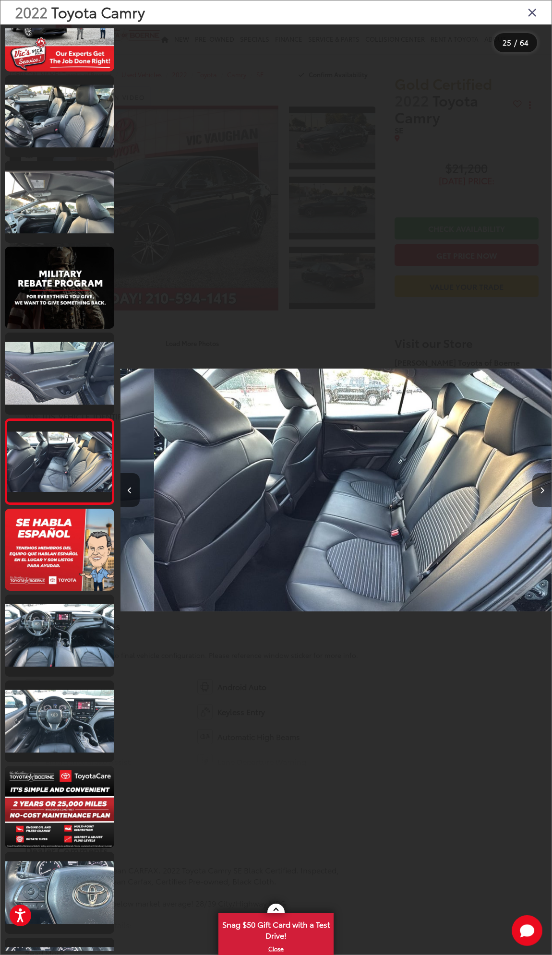
click at [544, 491] on button "Next image" at bounding box center [541, 490] width 19 height 34
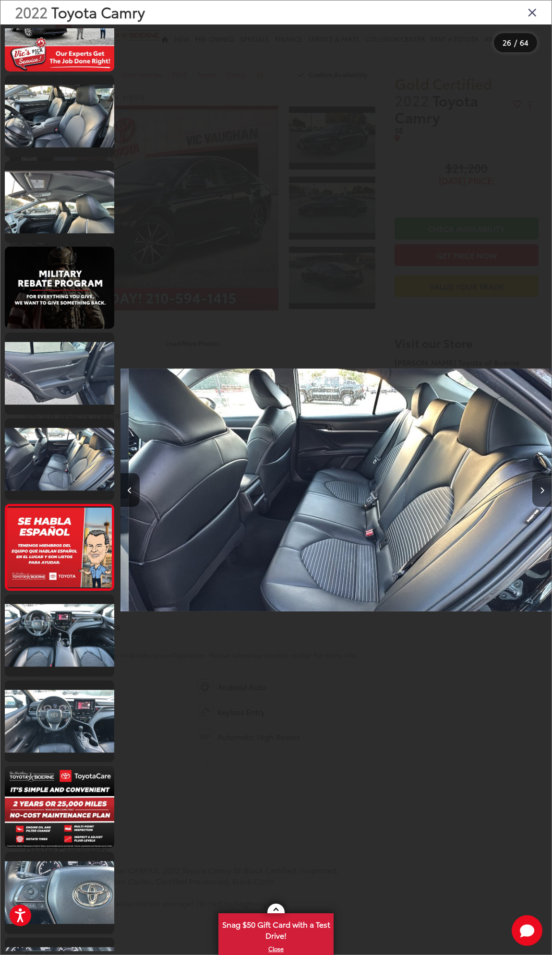
click at [544, 491] on button "Next image" at bounding box center [541, 490] width 19 height 34
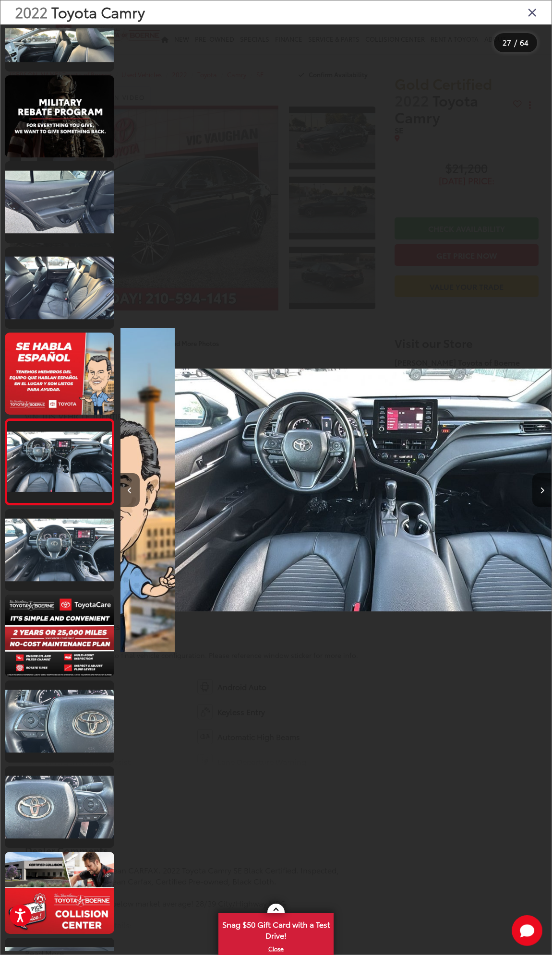
click at [544, 491] on button "Next image" at bounding box center [541, 490] width 19 height 34
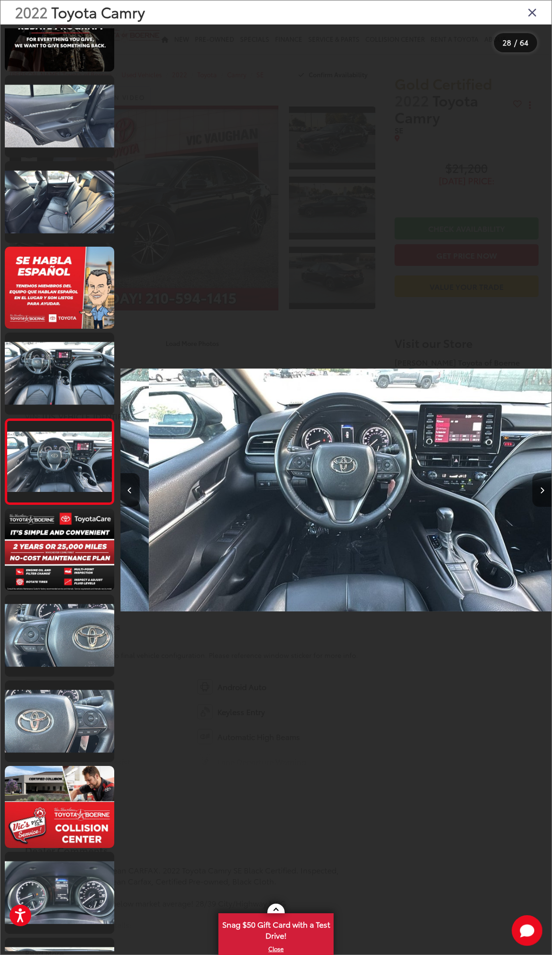
click at [544, 491] on button "Next image" at bounding box center [541, 490] width 19 height 34
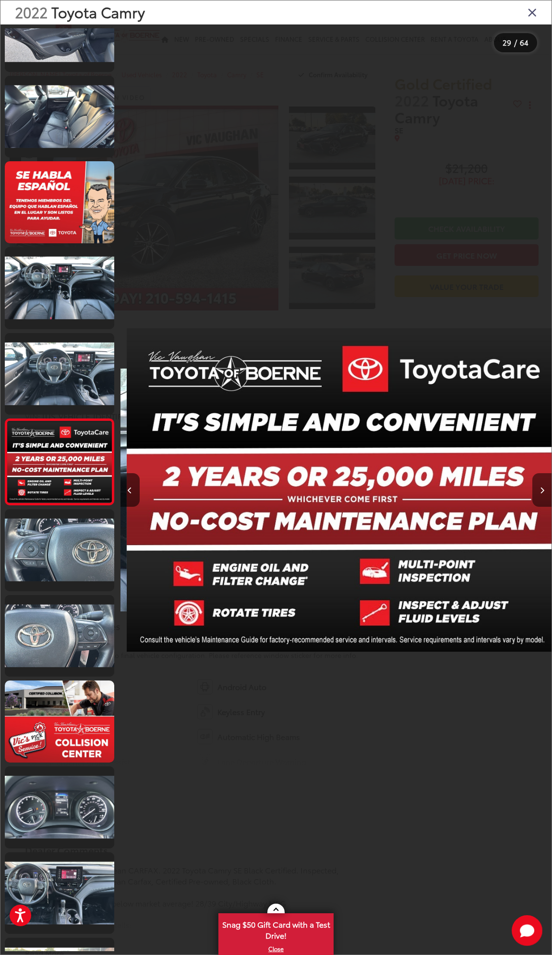
click at [544, 491] on button "Next image" at bounding box center [541, 490] width 19 height 34
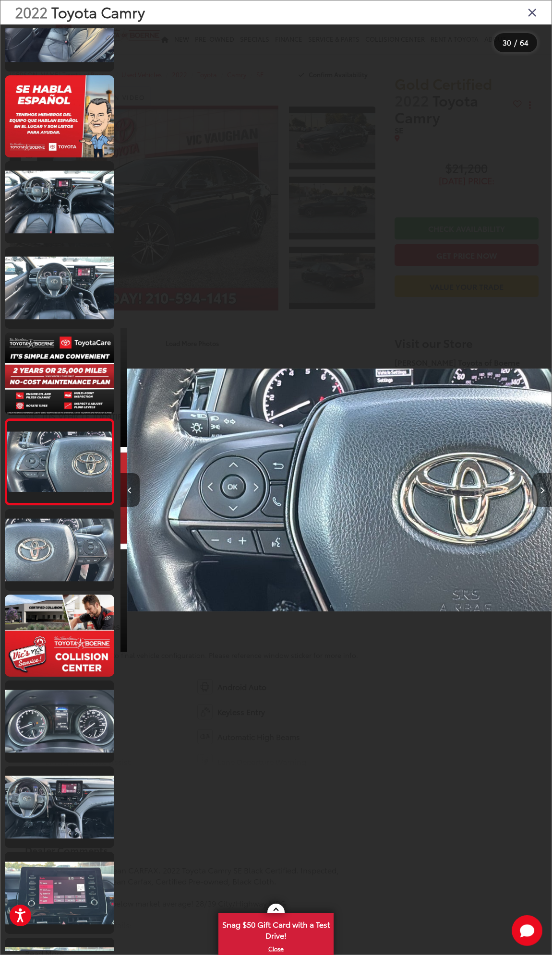
click at [544, 491] on button "Next image" at bounding box center [541, 490] width 19 height 34
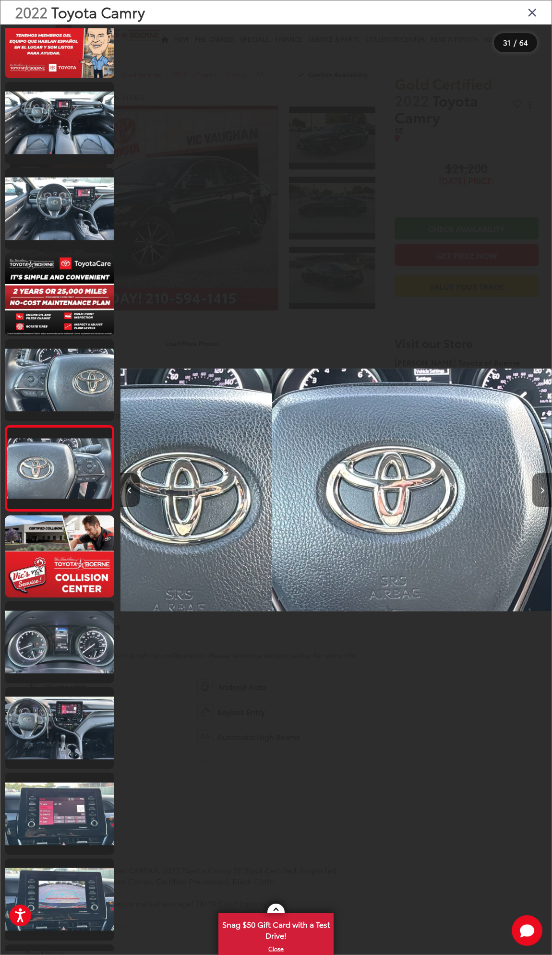
click at [544, 491] on button "Next image" at bounding box center [541, 490] width 19 height 34
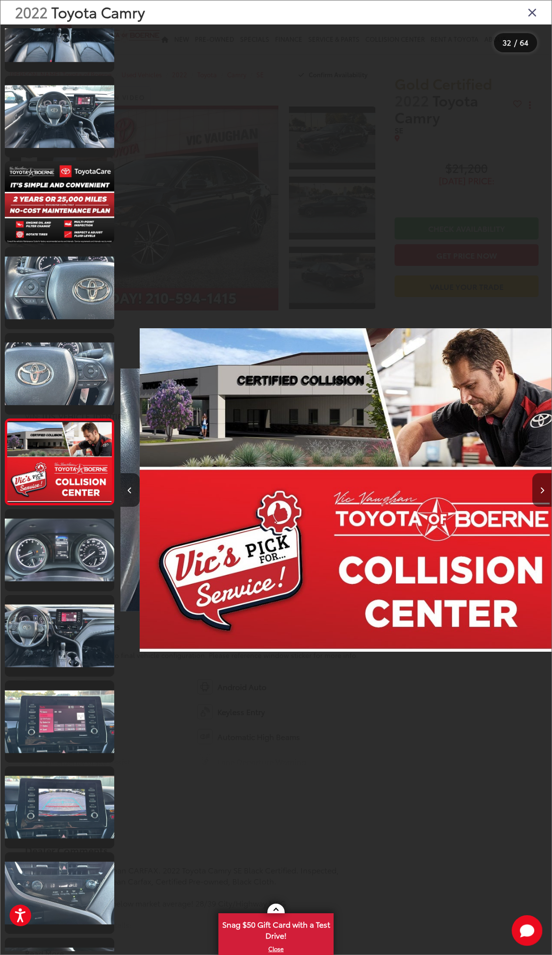
click at [544, 491] on button "Next image" at bounding box center [541, 490] width 19 height 34
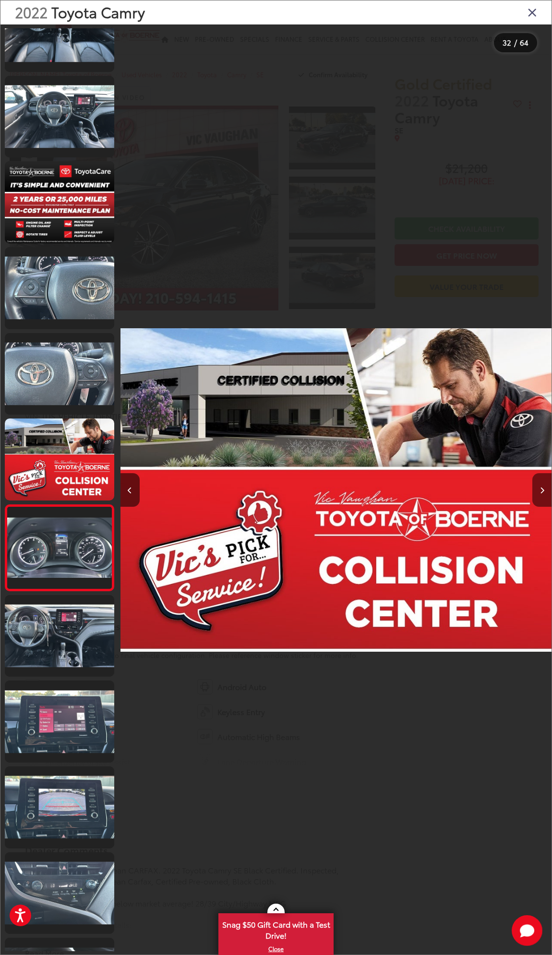
click at [544, 491] on button "Next image" at bounding box center [541, 490] width 19 height 34
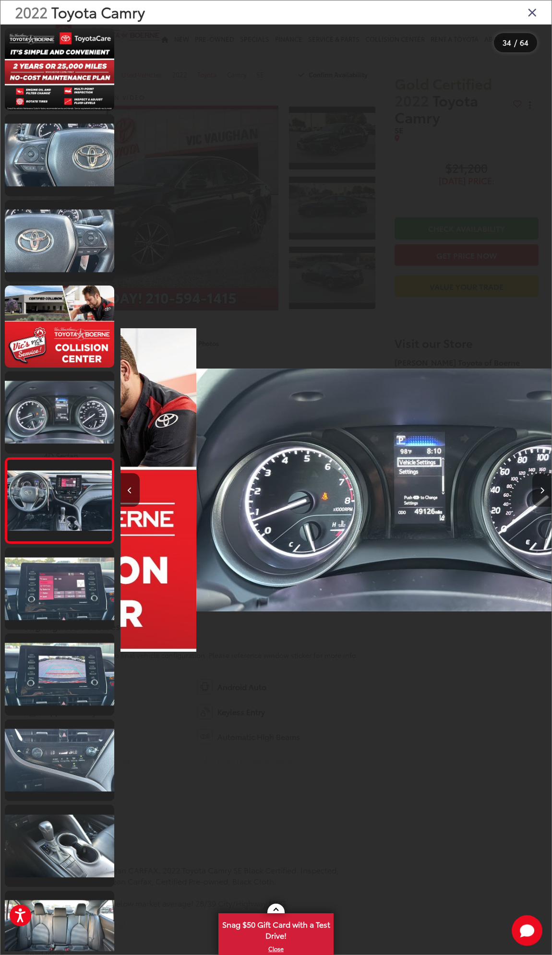
click at [544, 491] on button "Next image" at bounding box center [541, 490] width 19 height 34
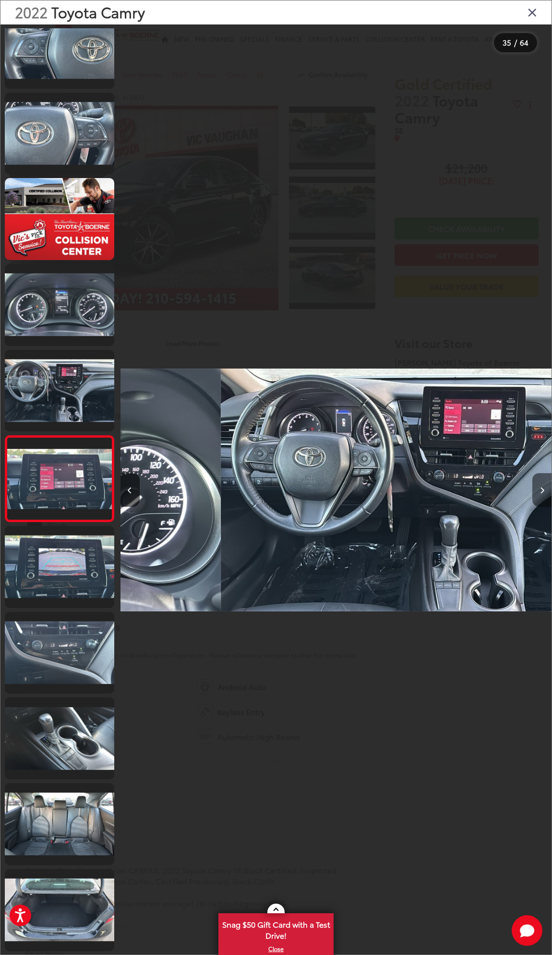
click at [544, 491] on button "Next image" at bounding box center [541, 490] width 19 height 34
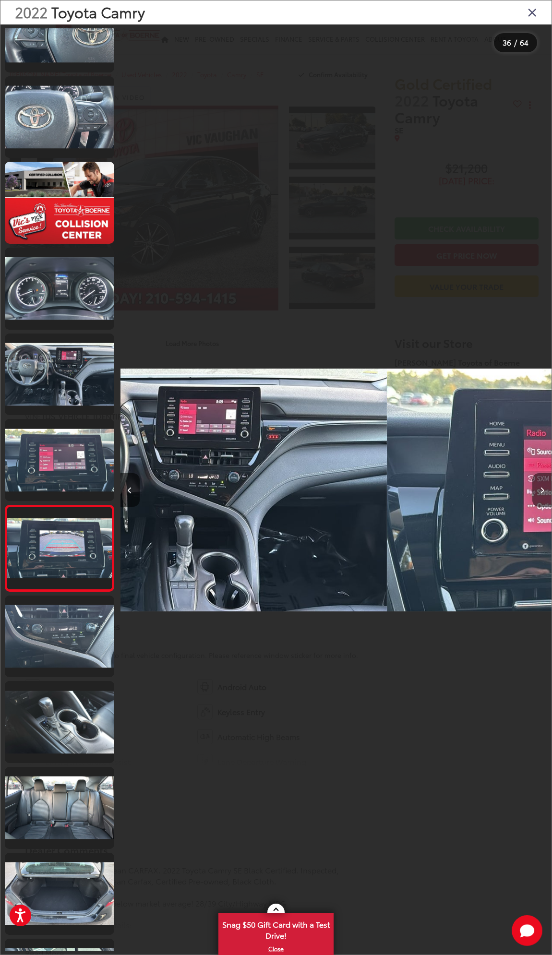
click at [544, 491] on button "Next image" at bounding box center [541, 490] width 19 height 34
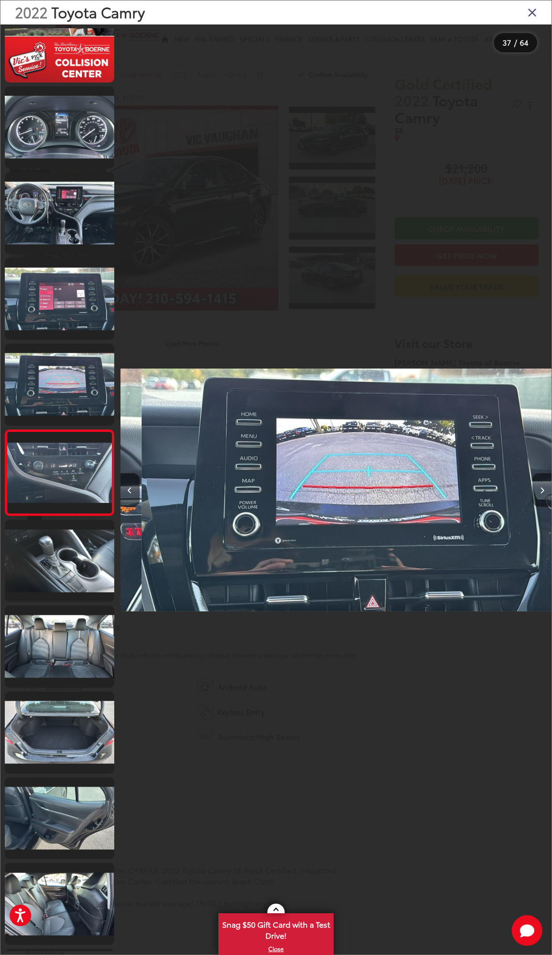
click at [544, 491] on button "Next image" at bounding box center [541, 490] width 19 height 34
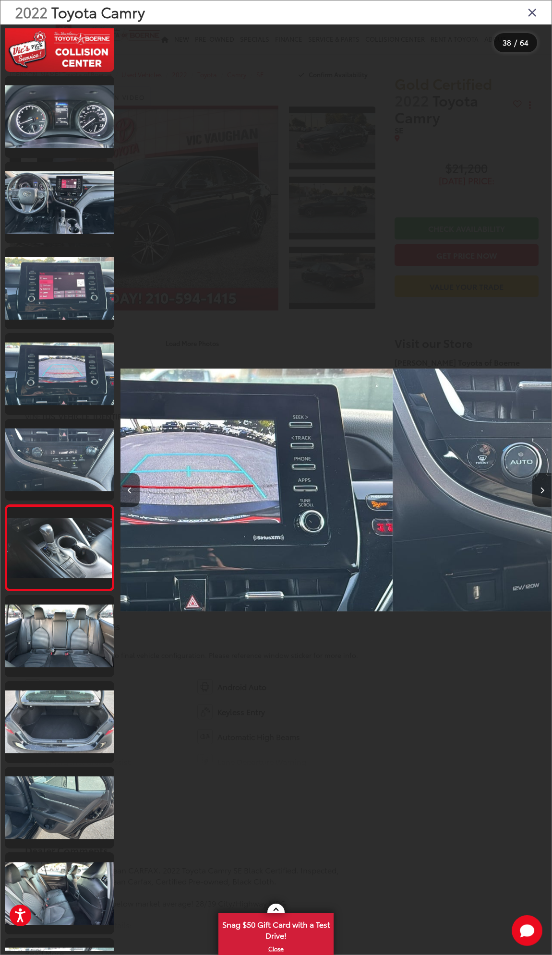
click at [544, 491] on button "Next image" at bounding box center [541, 490] width 19 height 34
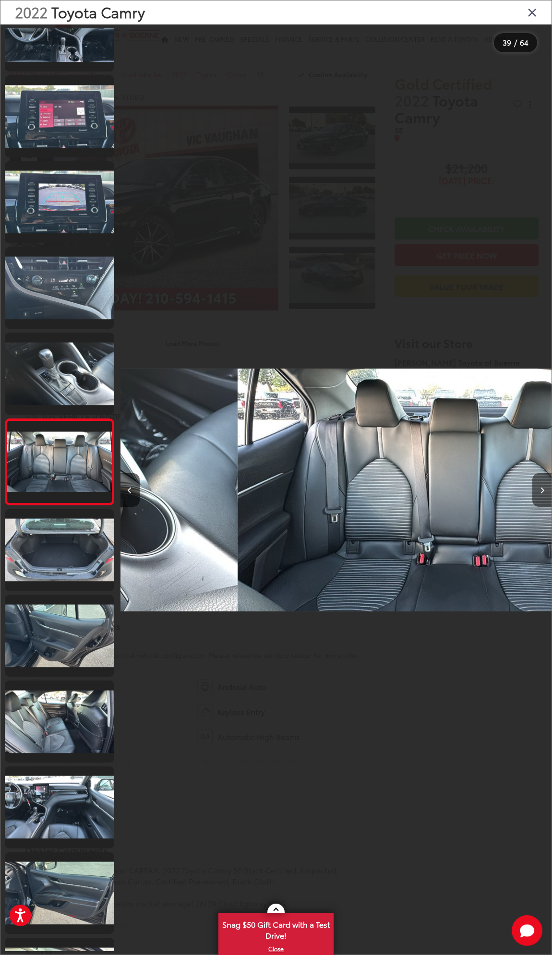
click at [544, 491] on button "Next image" at bounding box center [541, 490] width 19 height 34
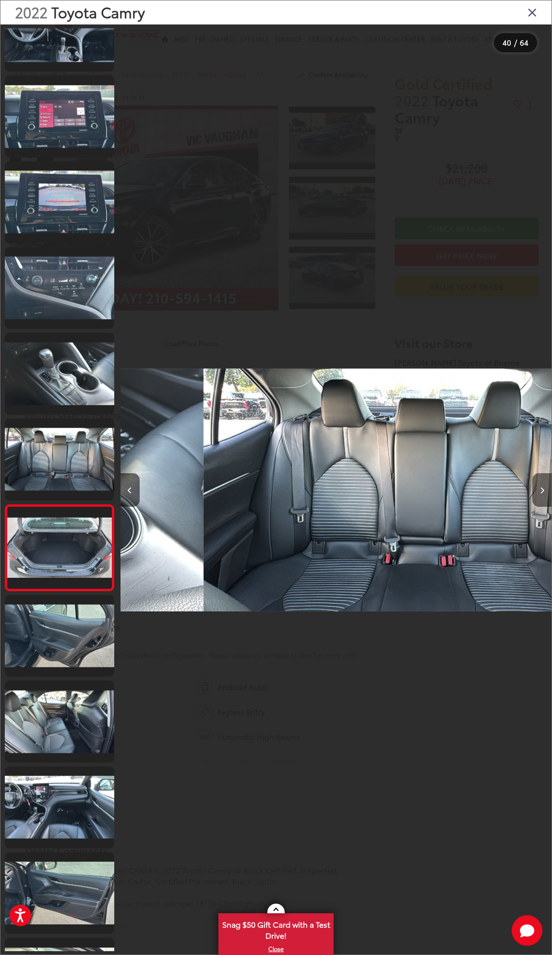
click at [544, 491] on button "Next image" at bounding box center [541, 490] width 19 height 34
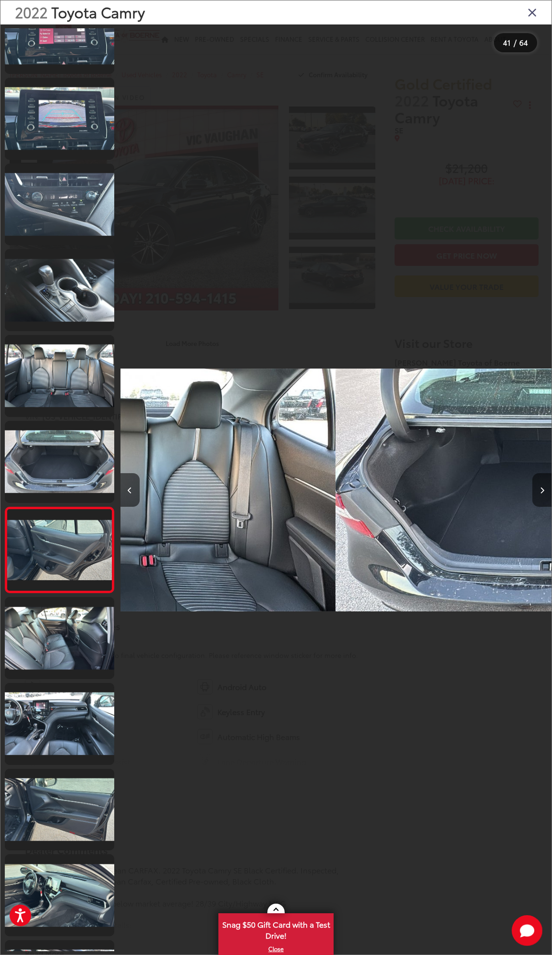
click at [544, 491] on button "Next image" at bounding box center [541, 490] width 19 height 34
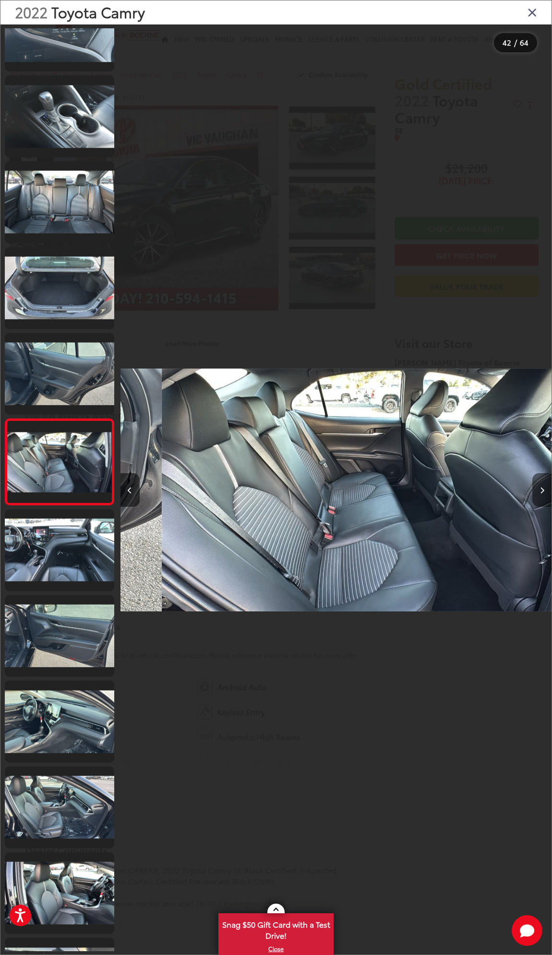
click at [544, 491] on button "Next image" at bounding box center [541, 490] width 19 height 34
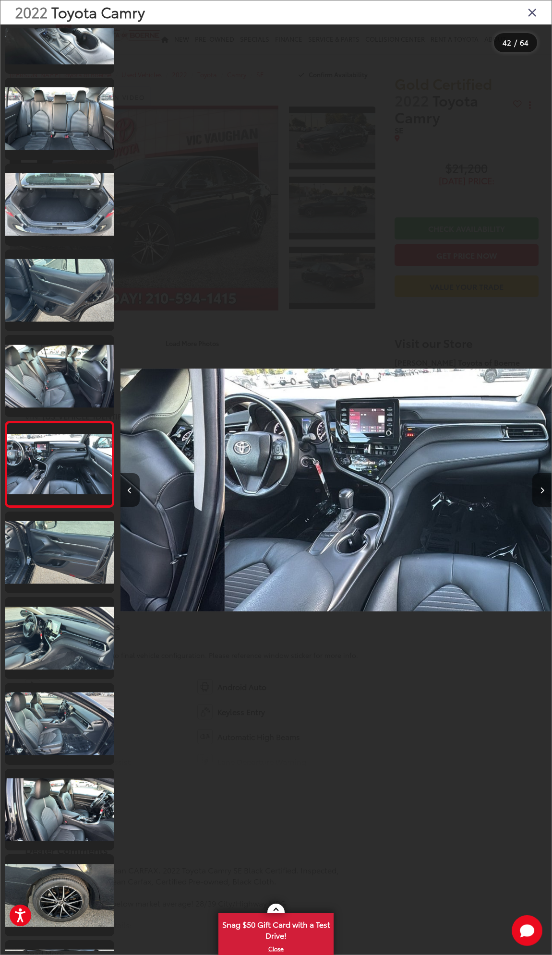
click at [544, 491] on button "Next image" at bounding box center [541, 490] width 19 height 34
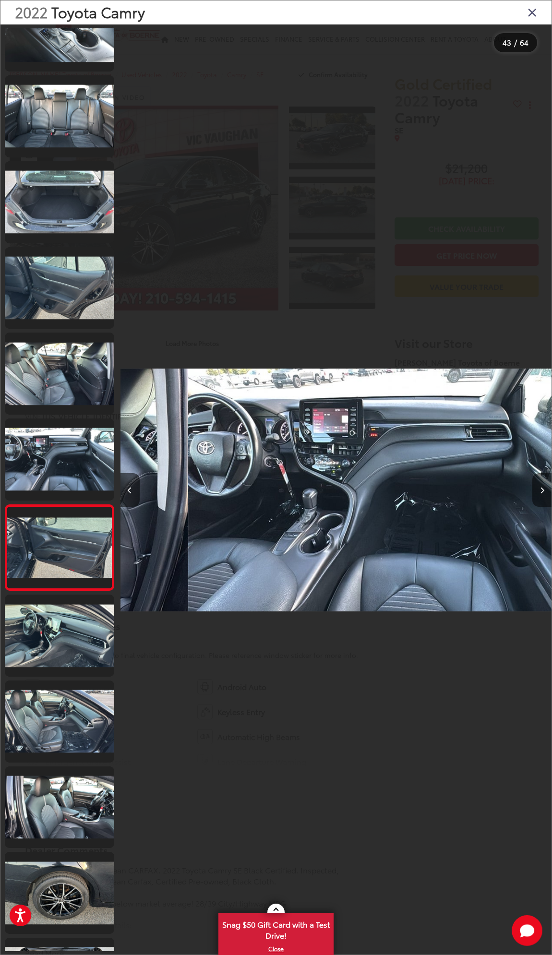
click at [544, 491] on button "Next image" at bounding box center [541, 490] width 19 height 34
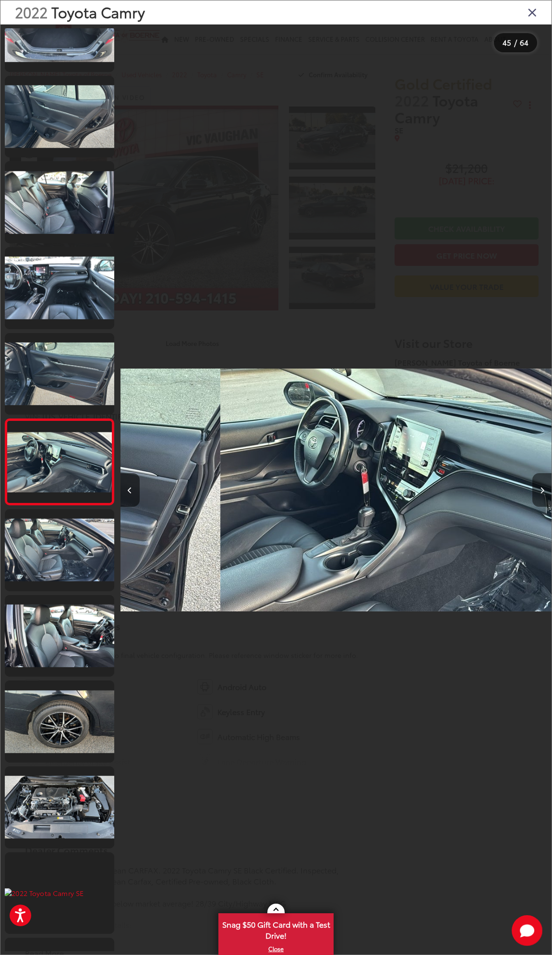
click at [544, 491] on button "Next image" at bounding box center [541, 490] width 19 height 34
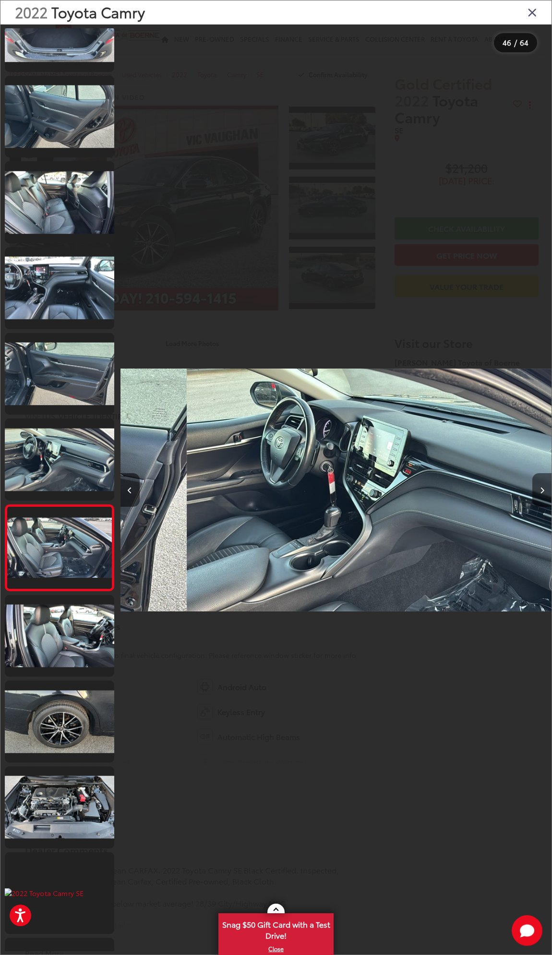
click at [544, 491] on button "Next image" at bounding box center [541, 490] width 19 height 34
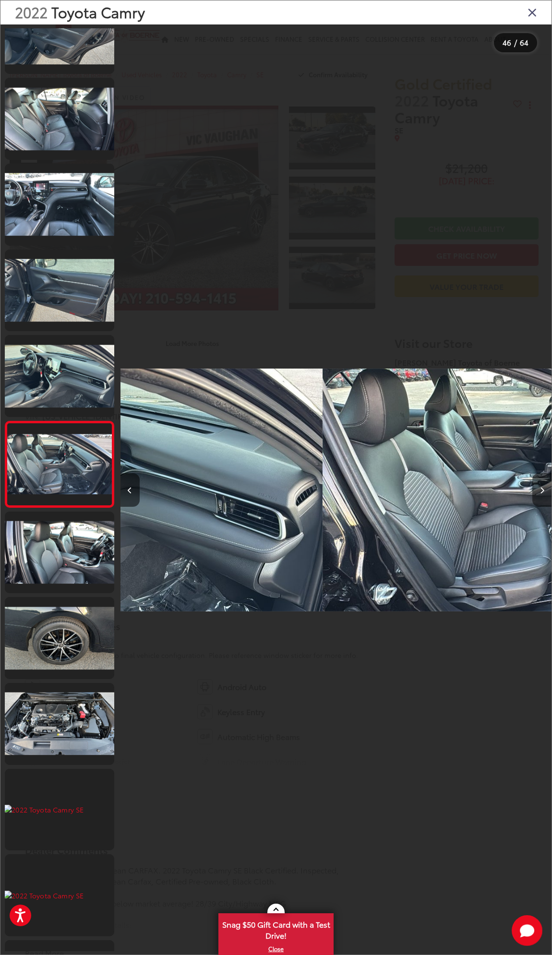
click at [544, 491] on button "Next image" at bounding box center [541, 490] width 19 height 34
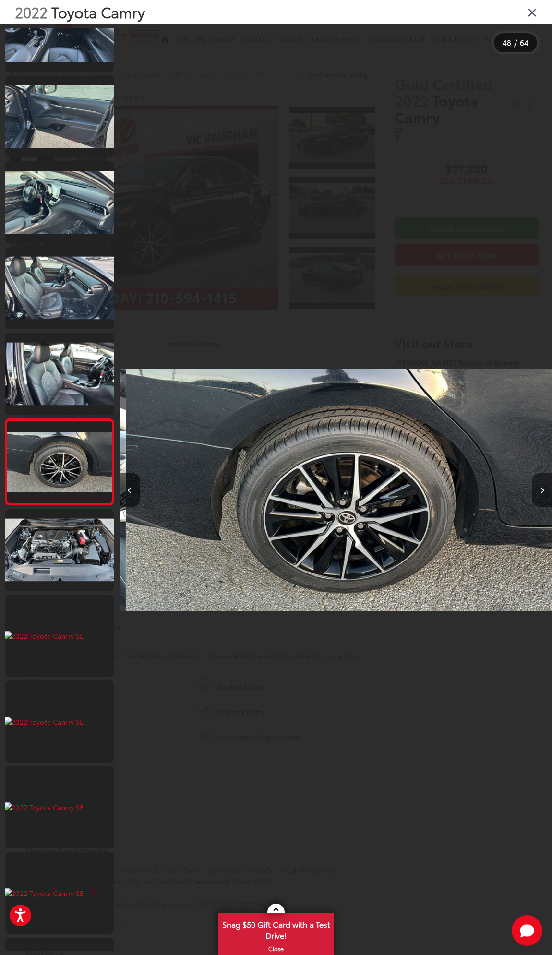
click at [544, 491] on button "Next image" at bounding box center [541, 490] width 19 height 34
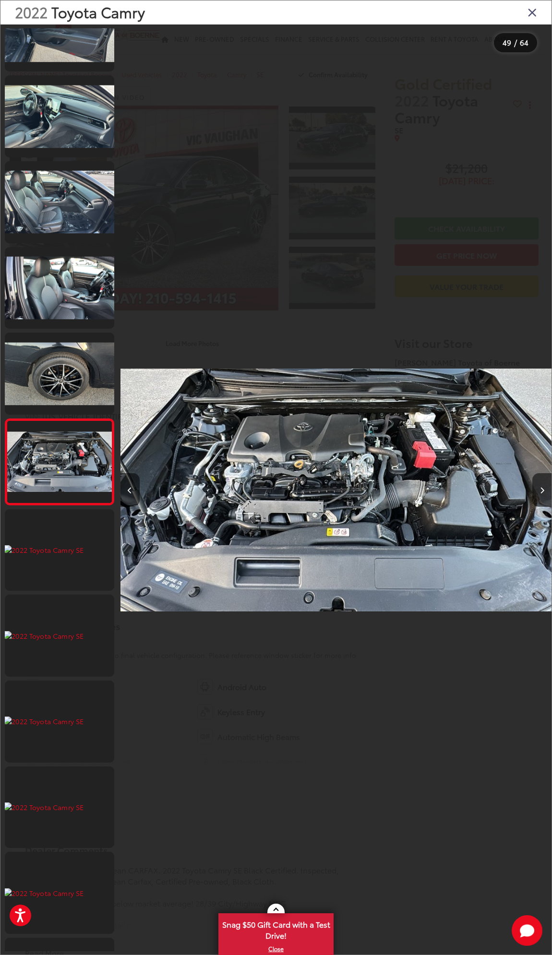
drag, startPoint x: 88, startPoint y: 563, endPoint x: 370, endPoint y: 434, distance: 310.4
click at [369, 436] on img "2022 Toyota Camry SE 48" at bounding box center [335, 489] width 431 height 859
click at [528, 472] on div at bounding box center [497, 489] width 108 height 931
click at [536, 481] on button "Next image" at bounding box center [541, 490] width 19 height 34
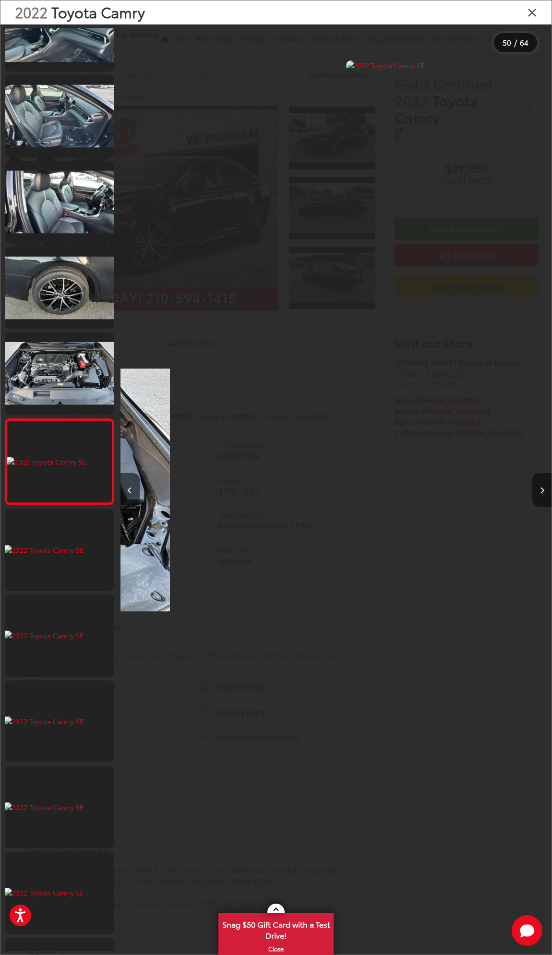
click at [540, 484] on button "Next image" at bounding box center [541, 490] width 19 height 34
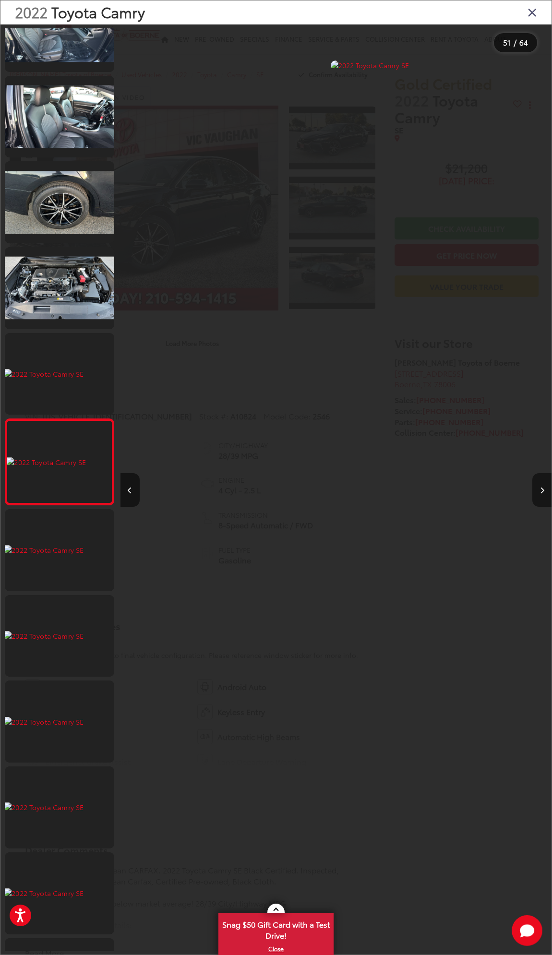
click at [540, 484] on button "Next image" at bounding box center [541, 490] width 19 height 34
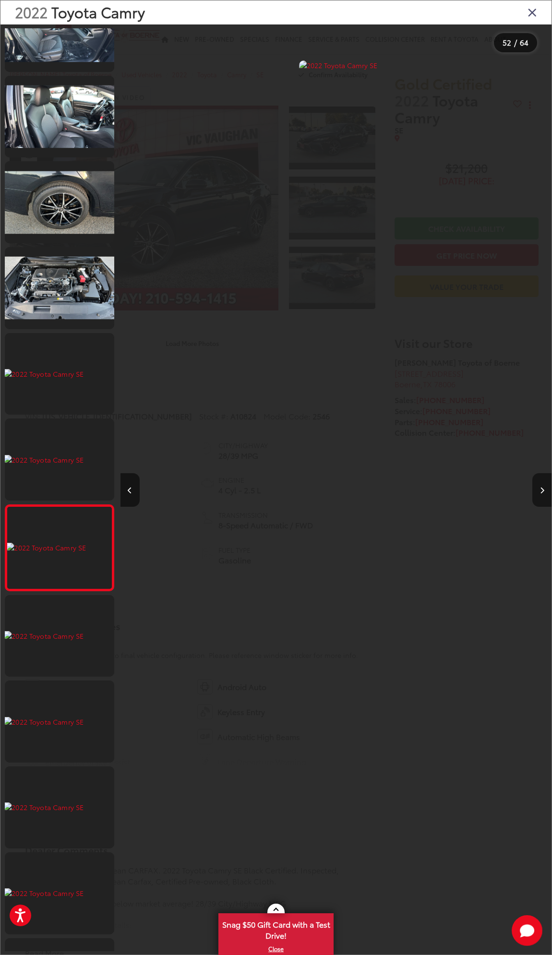
click at [540, 484] on button "Next image" at bounding box center [541, 490] width 19 height 34
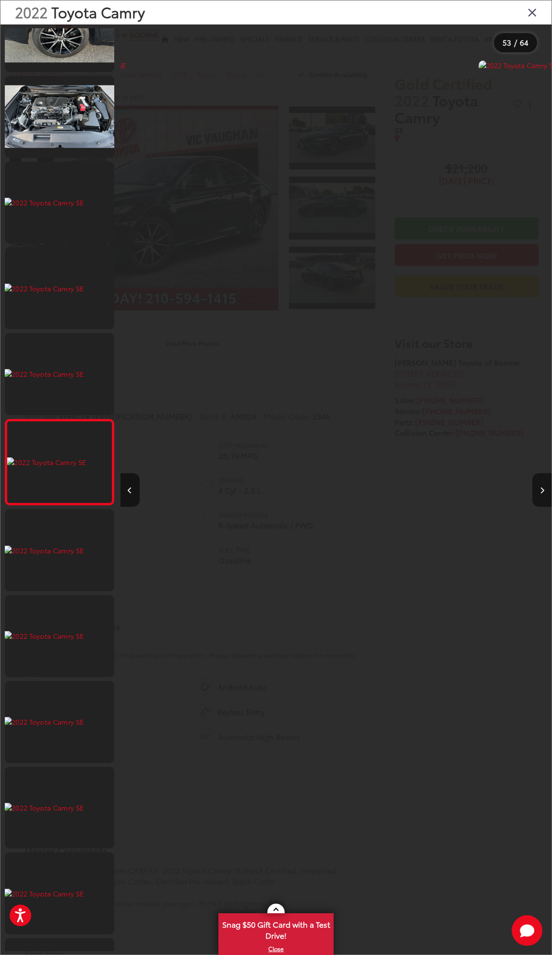
click at [536, 485] on button "Next image" at bounding box center [541, 490] width 19 height 34
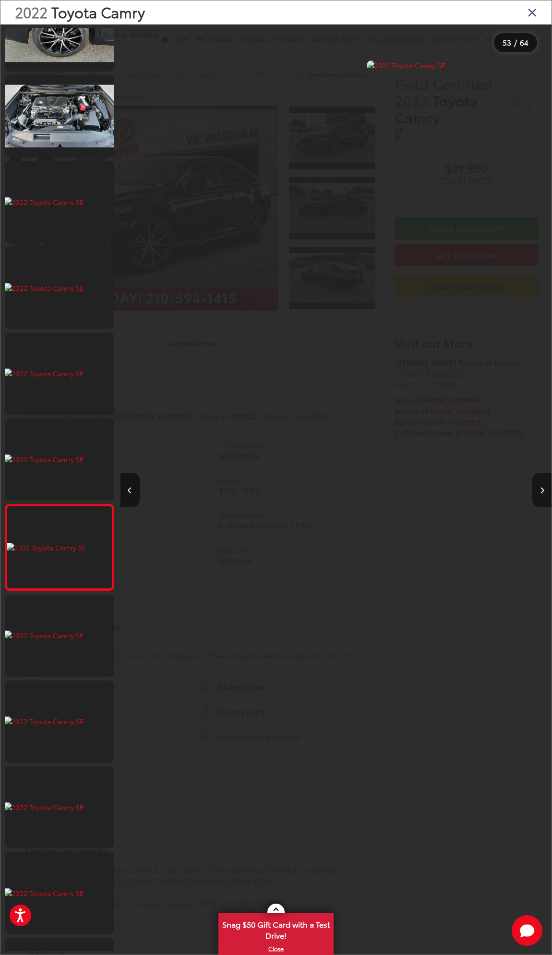
click at [536, 485] on button "Next image" at bounding box center [541, 490] width 19 height 34
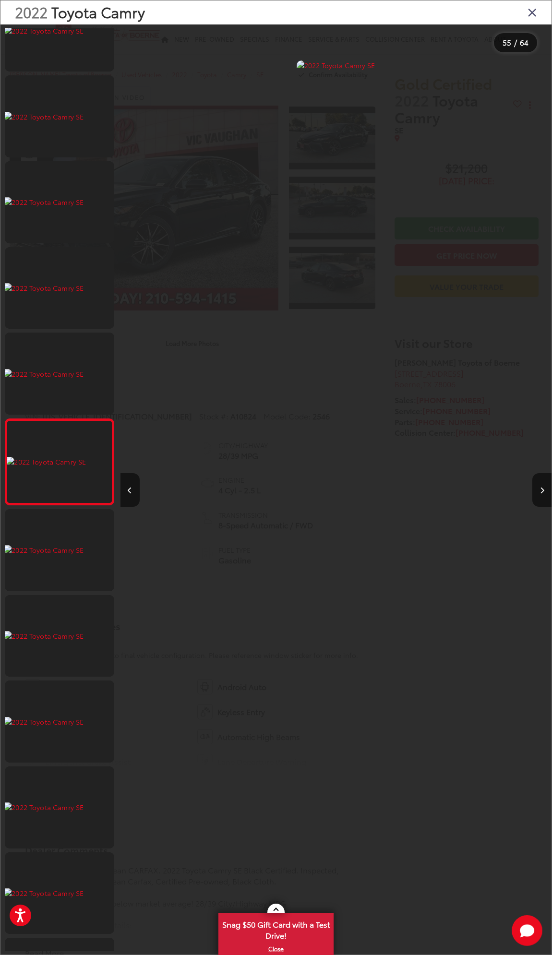
click at [533, 9] on icon "Close gallery" at bounding box center [532, 12] width 10 height 12
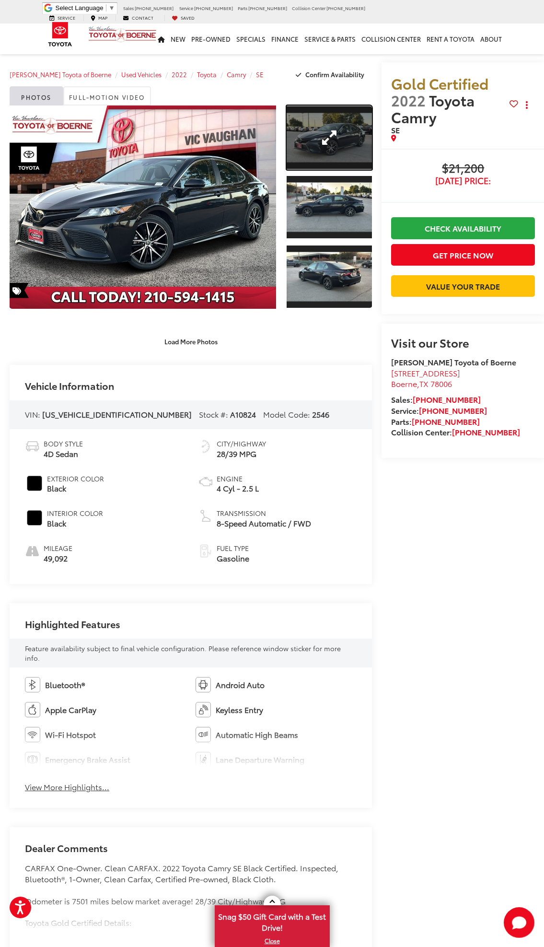
click at [310, 151] on link "Expand Photo 1" at bounding box center [330, 138] width 86 height 64
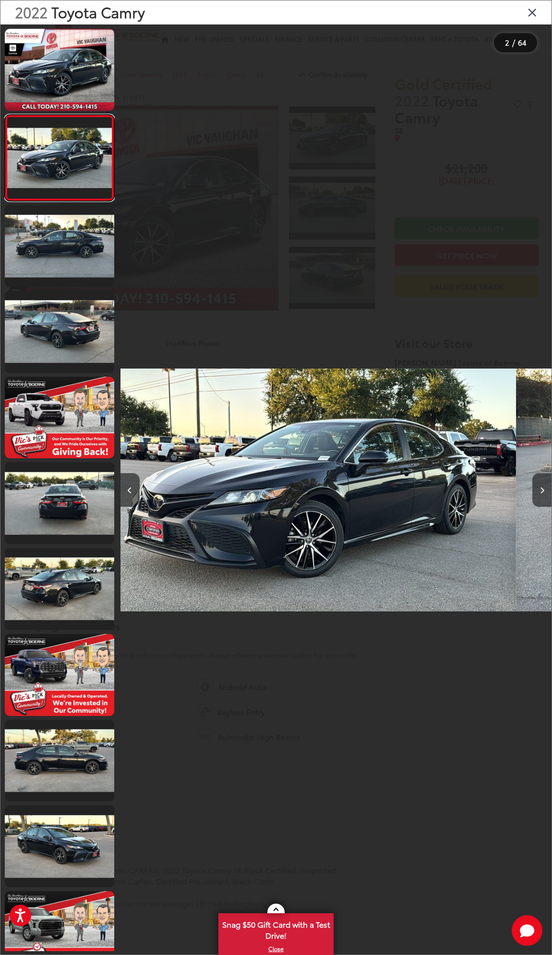
scroll to position [0, 431]
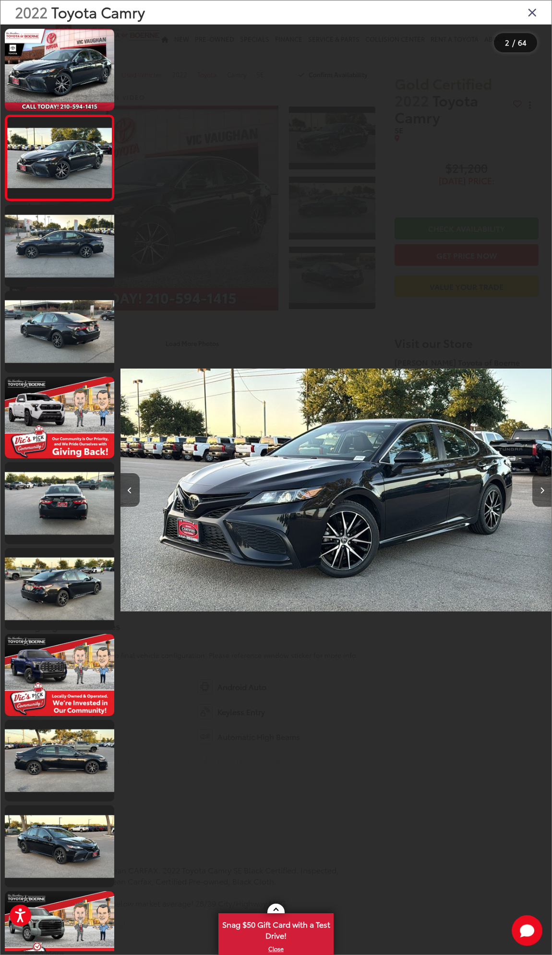
click at [542, 487] on icon "Next image" at bounding box center [542, 490] width 4 height 7
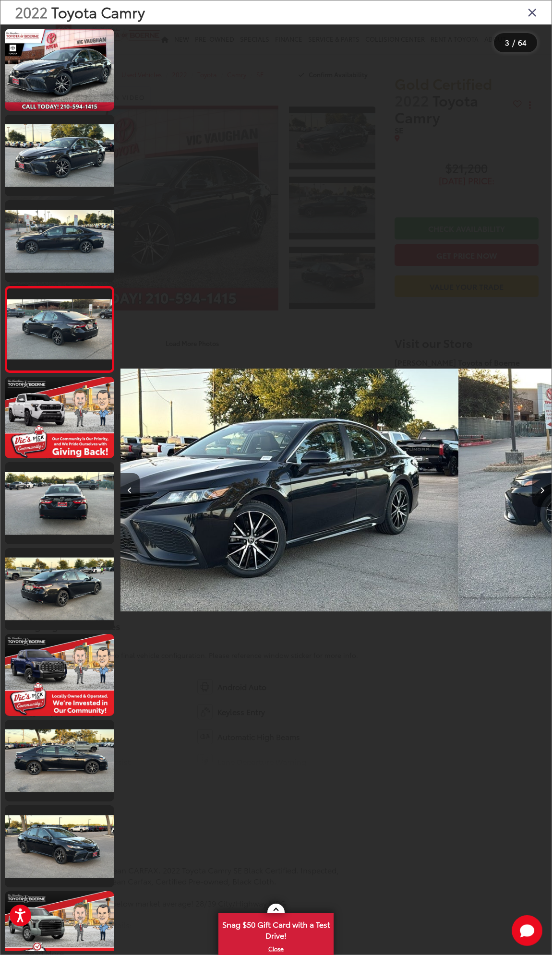
click at [542, 487] on icon "Next image" at bounding box center [542, 490] width 4 height 7
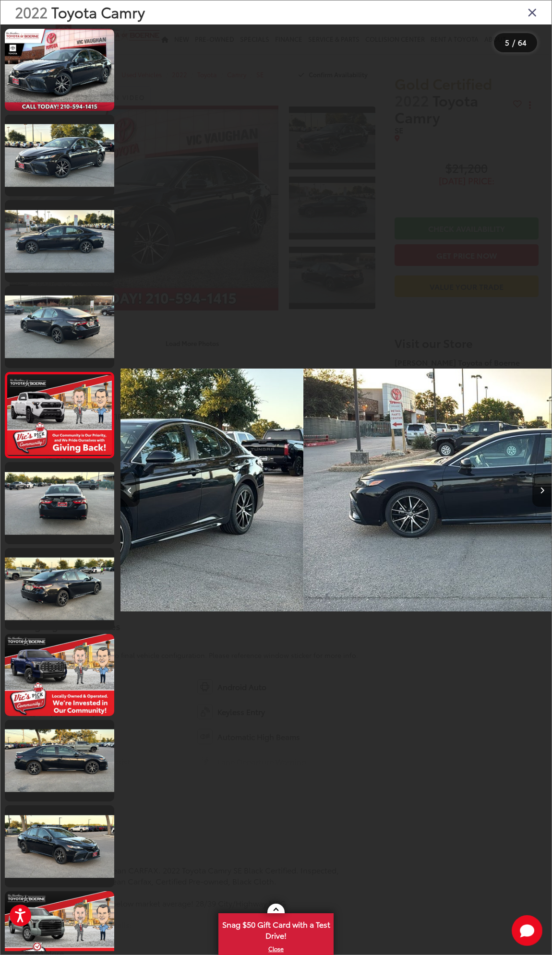
click at [542, 487] on icon "Next image" at bounding box center [542, 490] width 4 height 7
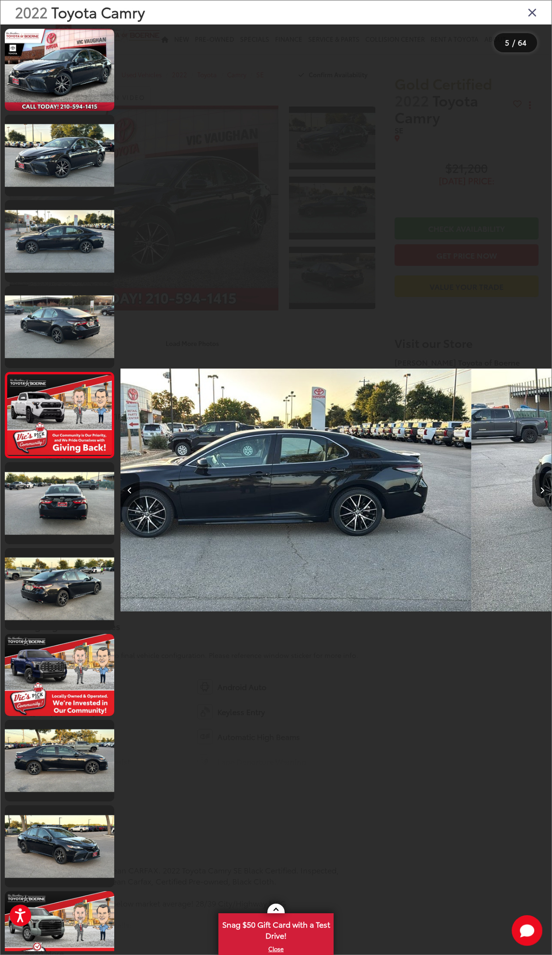
click at [542, 487] on icon "Next image" at bounding box center [542, 490] width 4 height 7
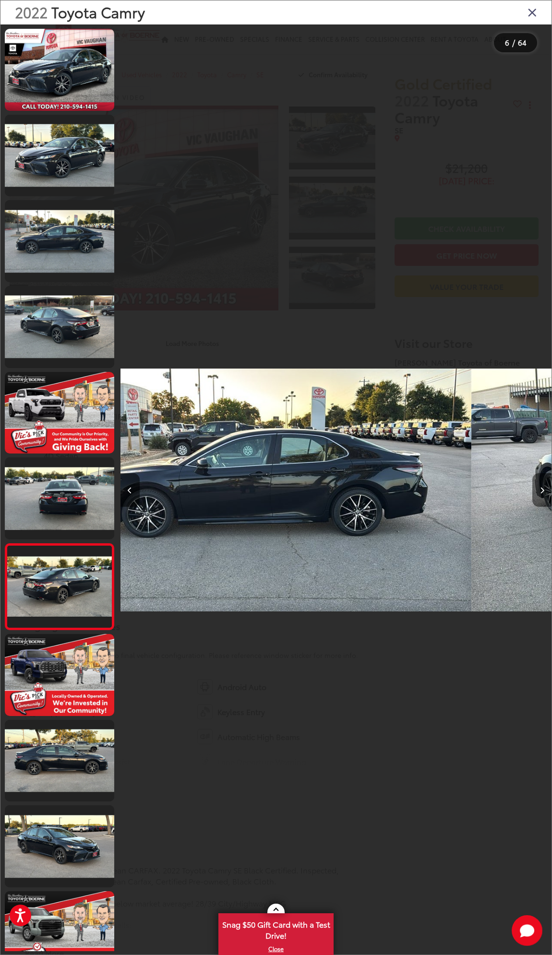
scroll to position [0, 1357]
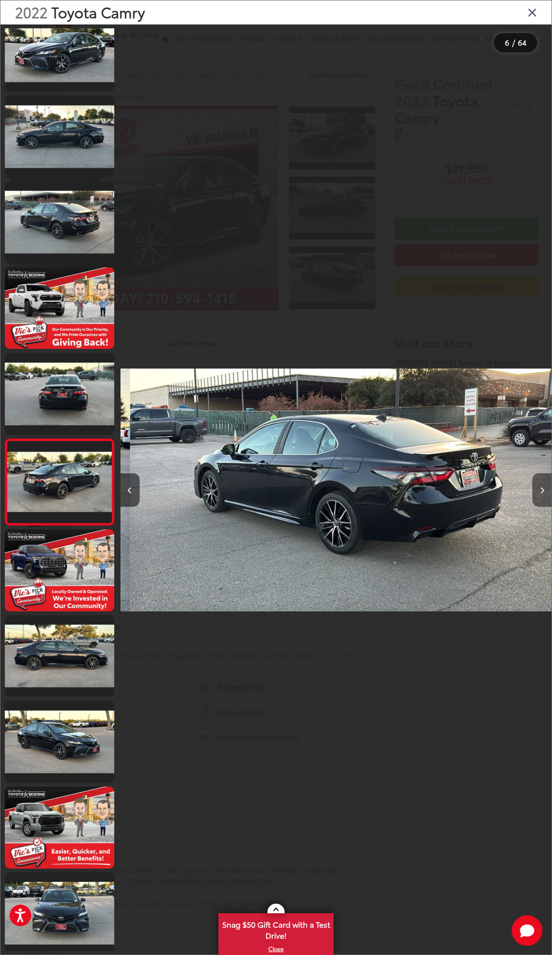
click at [542, 487] on icon "Next image" at bounding box center [542, 490] width 4 height 7
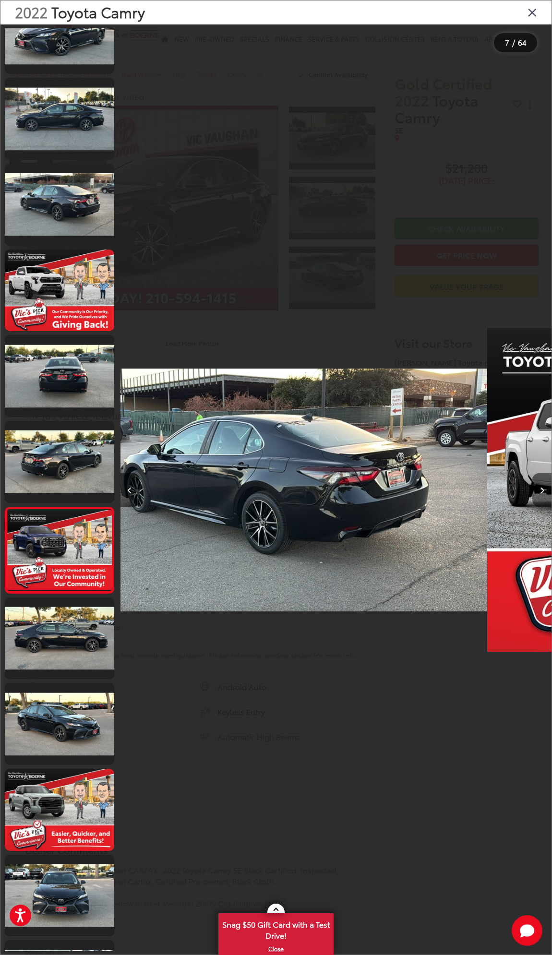
scroll to position [204, 0]
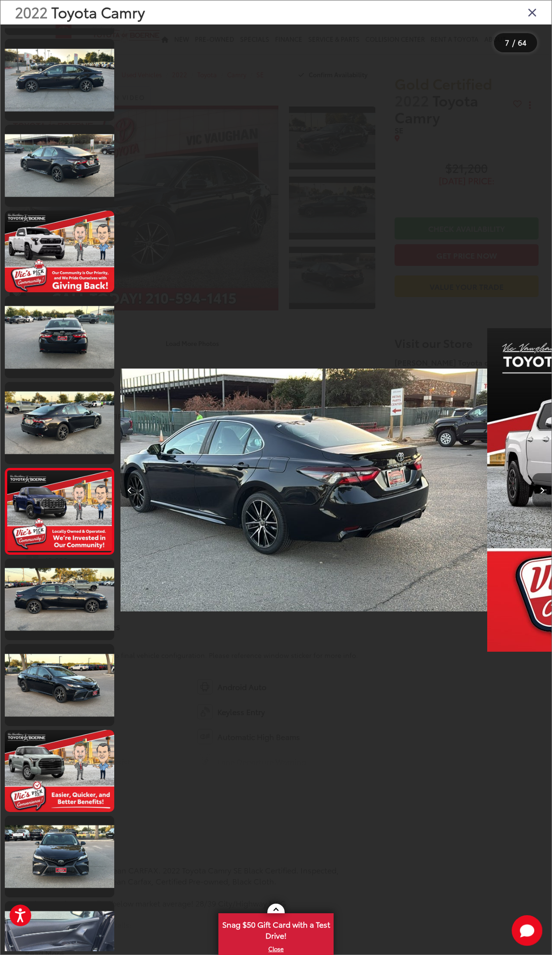
click at [542, 487] on icon "Next image" at bounding box center [542, 490] width 4 height 7
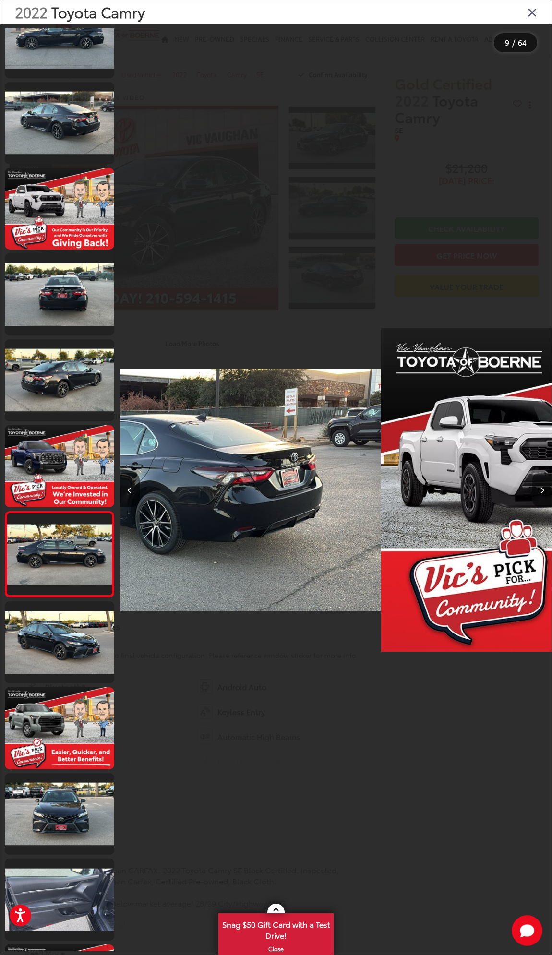
click at [542, 487] on icon "Next image" at bounding box center [542, 490] width 4 height 7
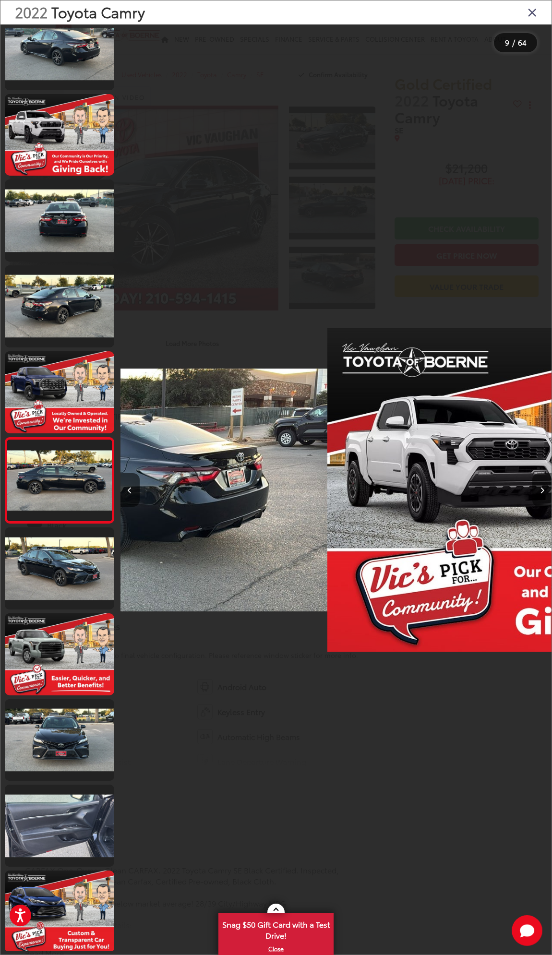
click at [542, 487] on icon "Next image" at bounding box center [542, 490] width 4 height 7
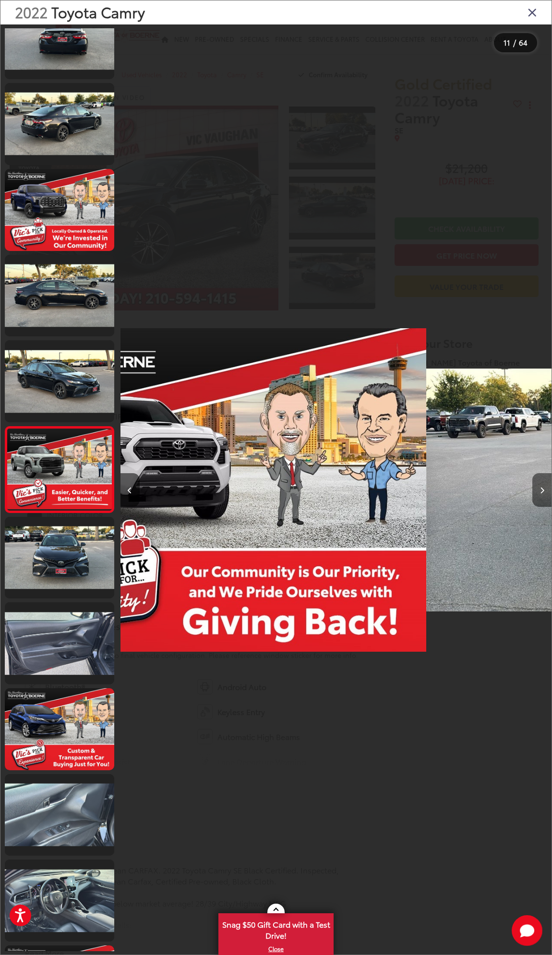
scroll to position [468, 0]
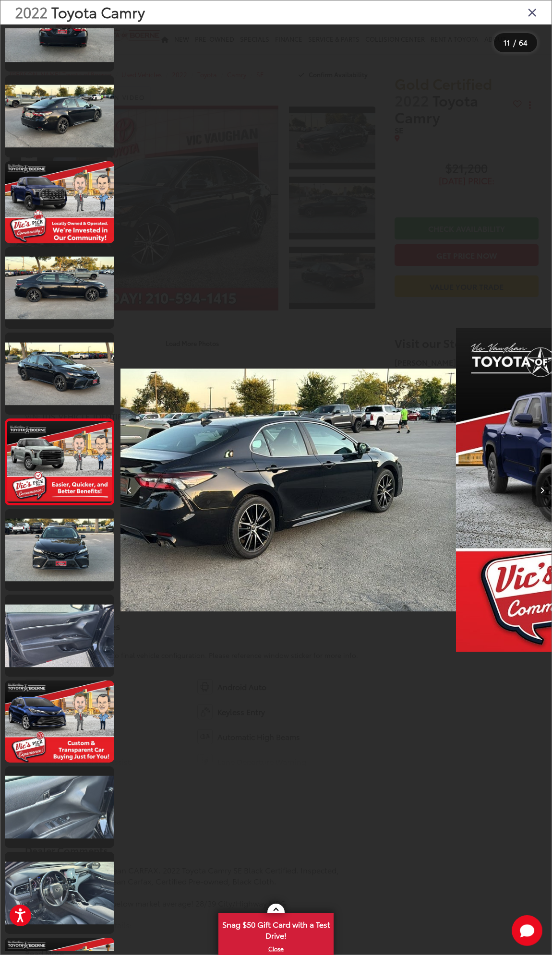
click at [540, 491] on icon "Next image" at bounding box center [542, 490] width 4 height 7
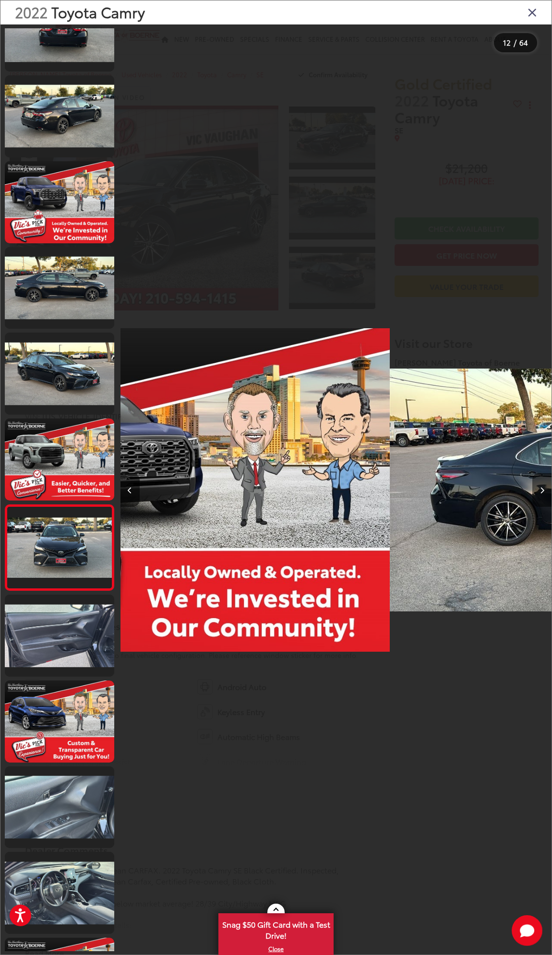
click at [540, 491] on icon "Next image" at bounding box center [542, 490] width 4 height 7
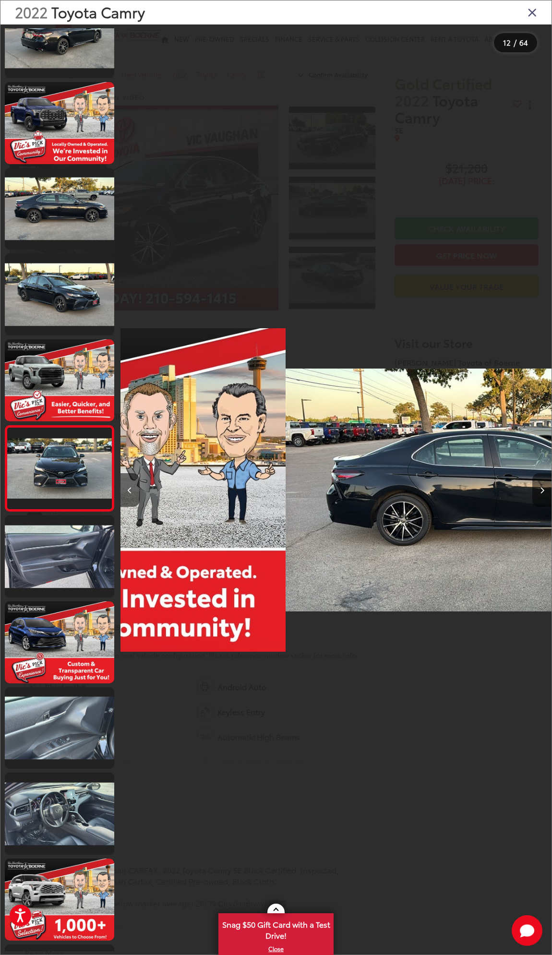
click at [540, 491] on icon "Next image" at bounding box center [542, 490] width 4 height 7
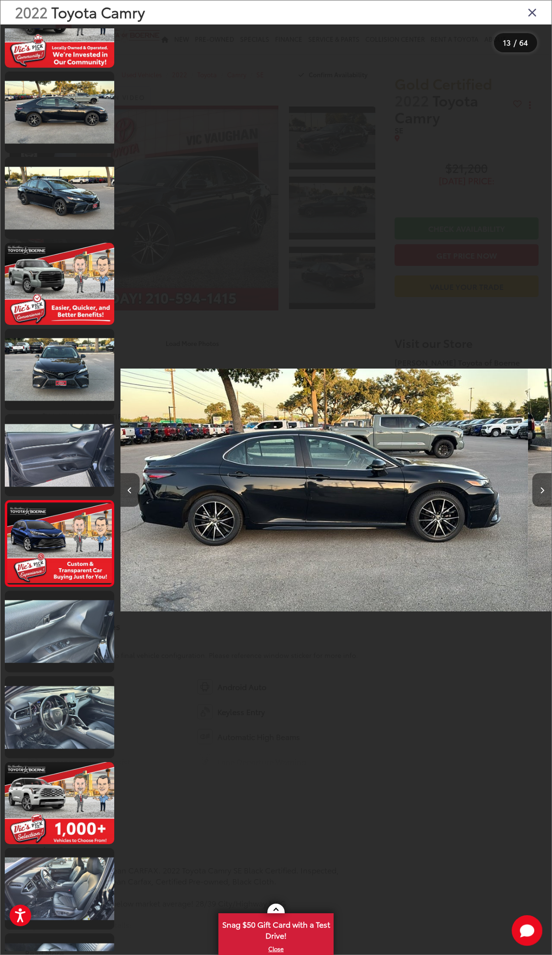
click at [540, 491] on icon "Next image" at bounding box center [542, 490] width 4 height 7
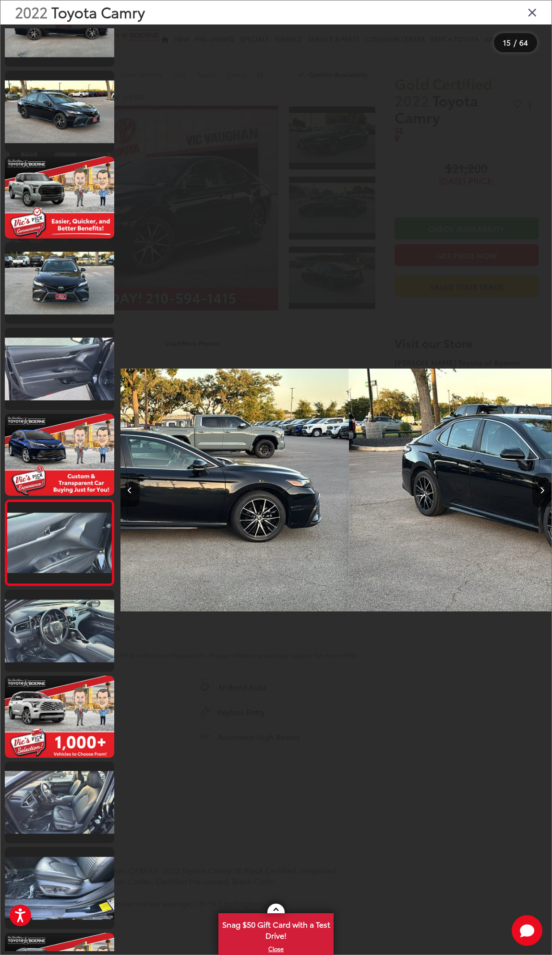
click at [540, 491] on icon "Next image" at bounding box center [542, 490] width 4 height 7
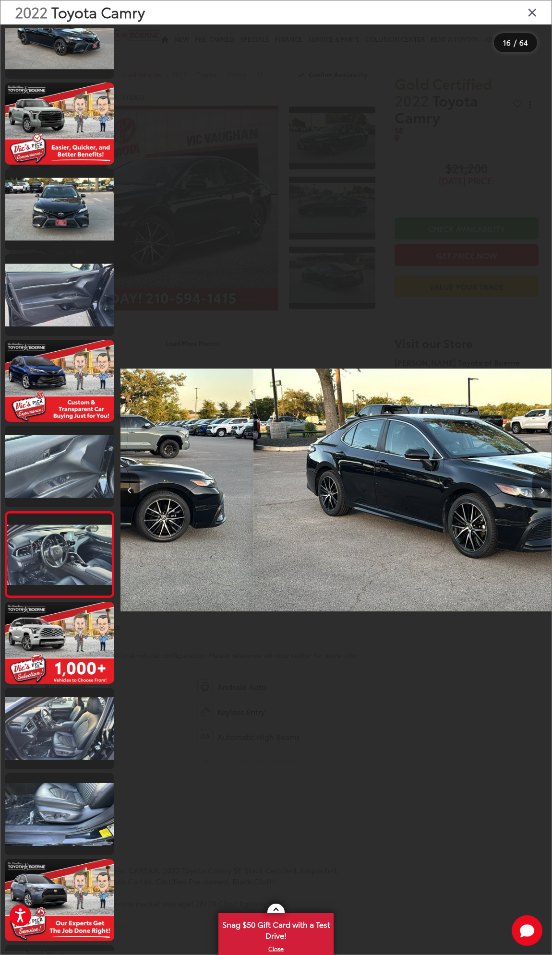
click at [540, 491] on icon "Next image" at bounding box center [542, 490] width 4 height 7
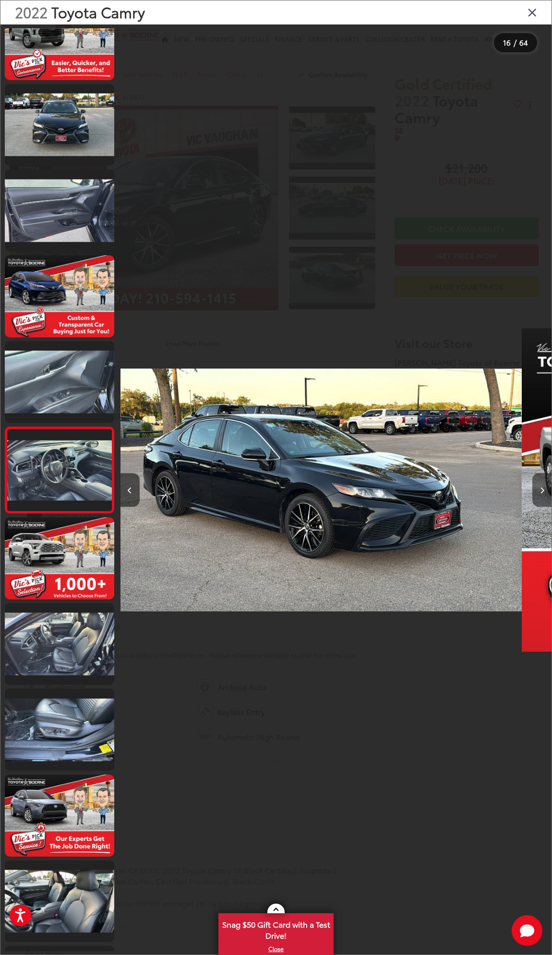
click at [540, 491] on icon "Next image" at bounding box center [542, 490] width 4 height 7
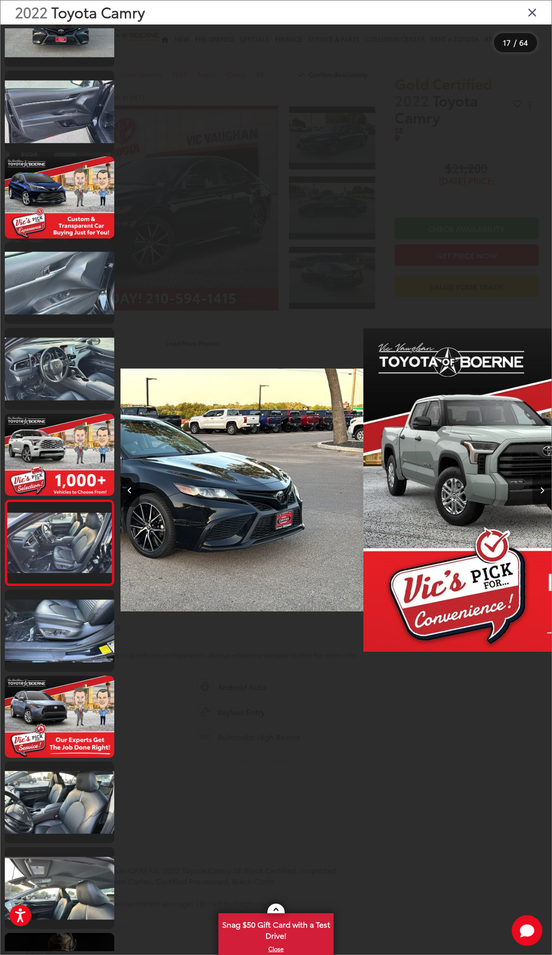
click at [540, 491] on icon "Next image" at bounding box center [542, 490] width 4 height 7
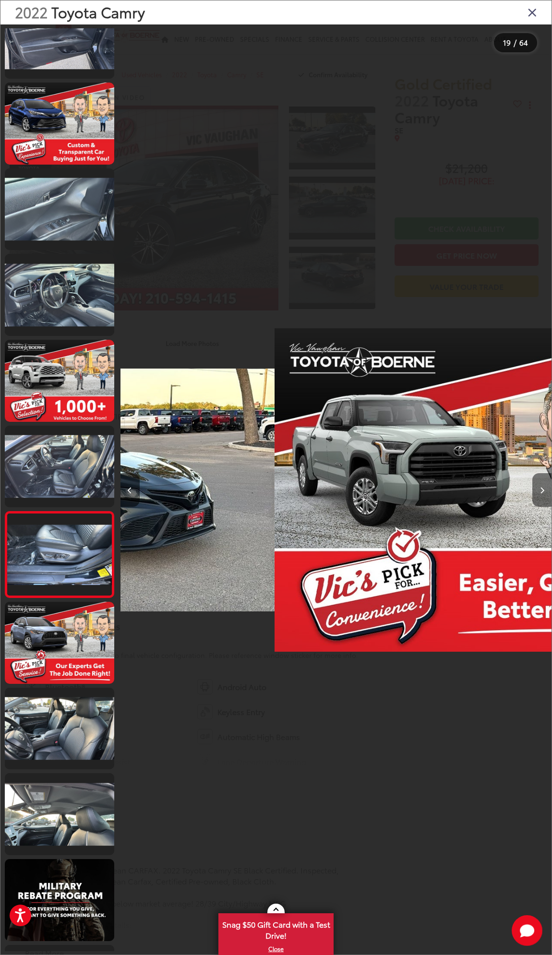
click at [540, 491] on icon "Next image" at bounding box center [542, 490] width 4 height 7
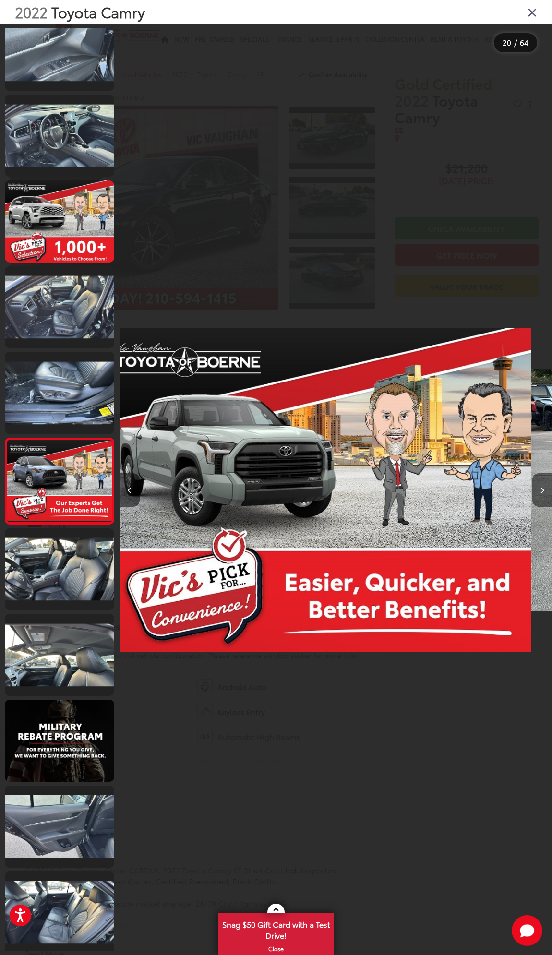
click at [540, 491] on icon "Next image" at bounding box center [542, 490] width 4 height 7
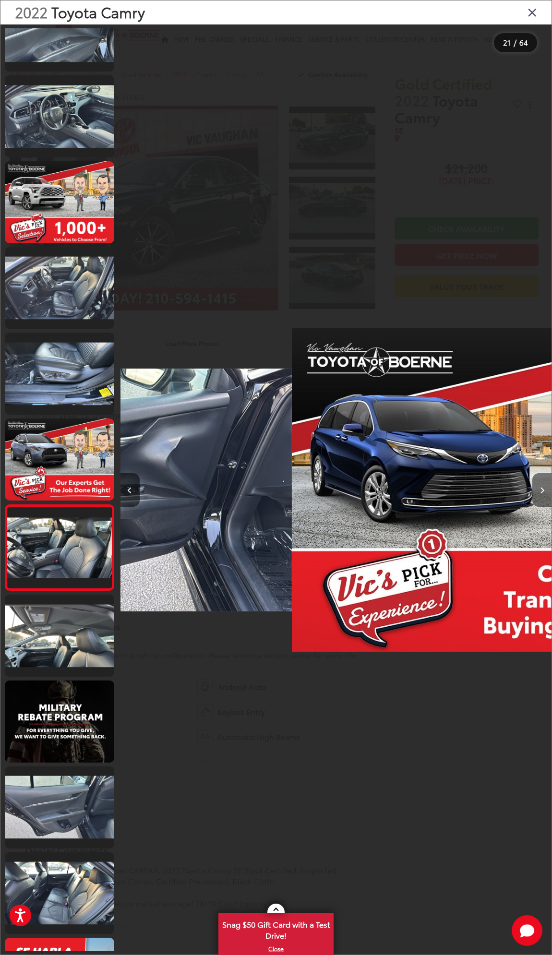
click at [540, 491] on icon "Next image" at bounding box center [542, 490] width 4 height 7
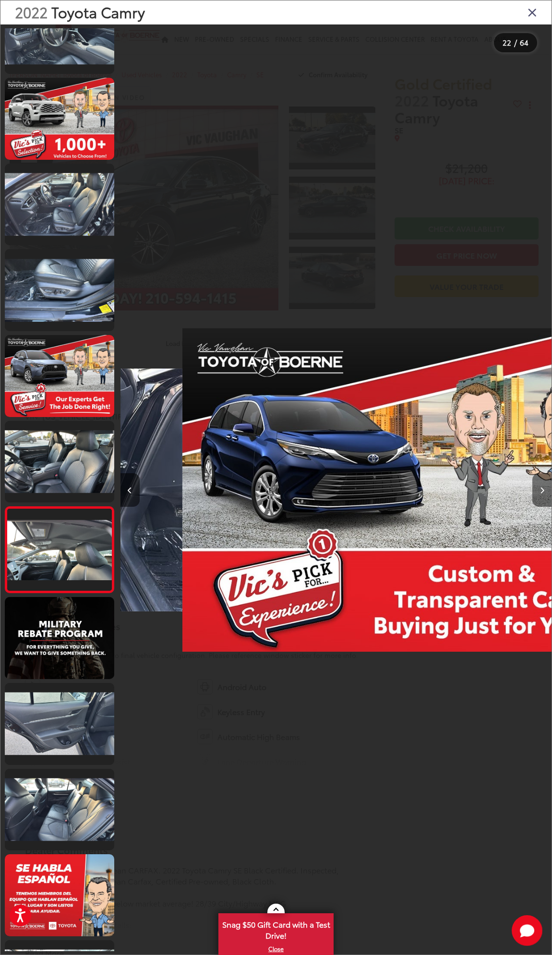
click at [540, 491] on icon "Next image" at bounding box center [542, 490] width 4 height 7
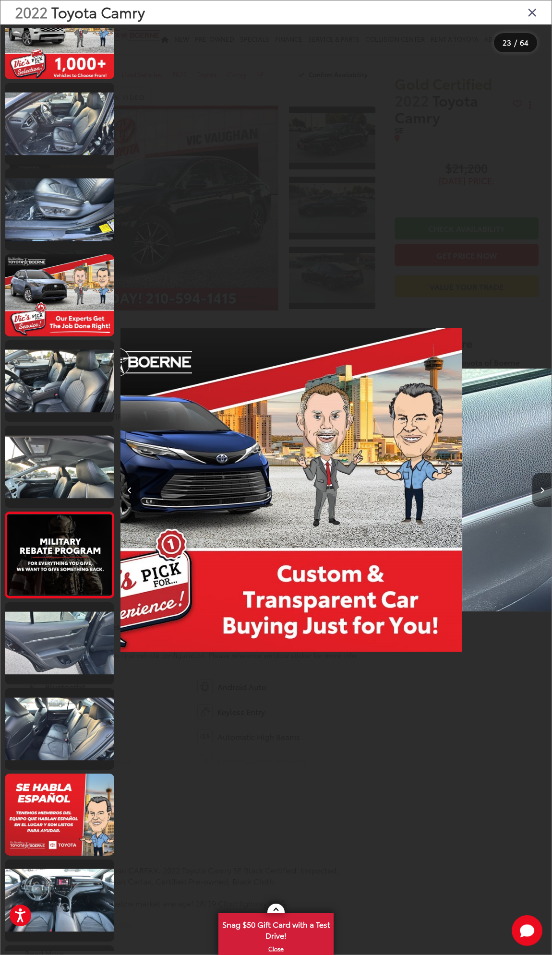
click at [540, 491] on icon "Next image" at bounding box center [542, 490] width 4 height 7
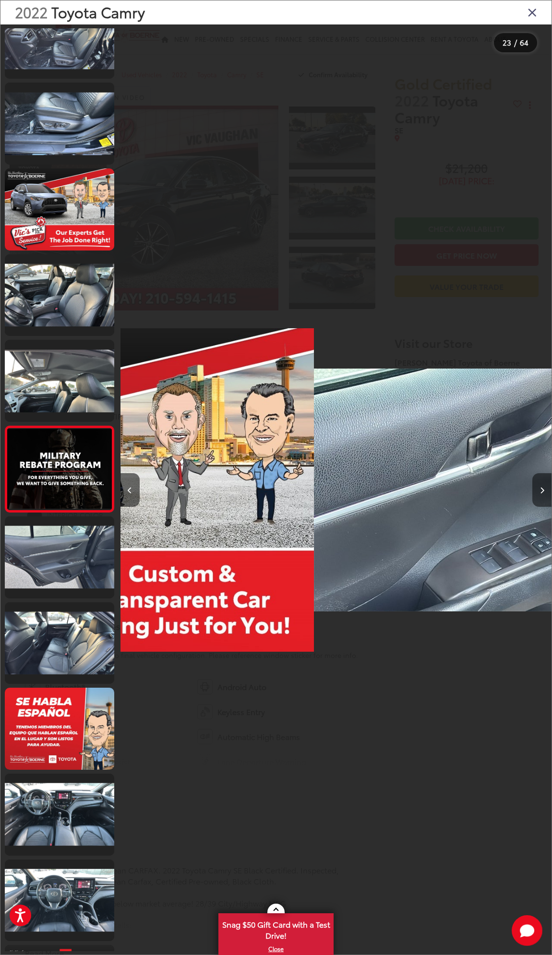
click at [540, 491] on icon "Next image" at bounding box center [542, 490] width 4 height 7
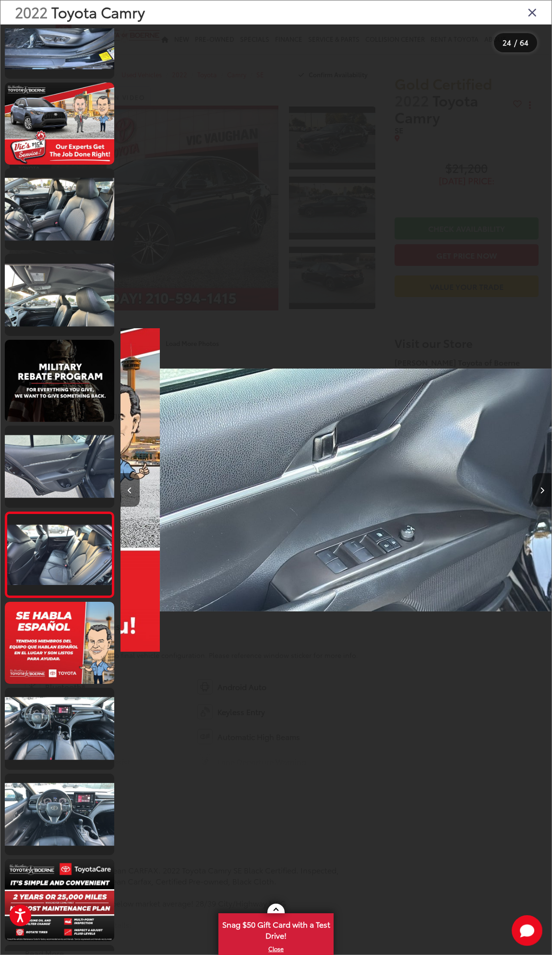
click at [540, 491] on icon "Next image" at bounding box center [542, 490] width 4 height 7
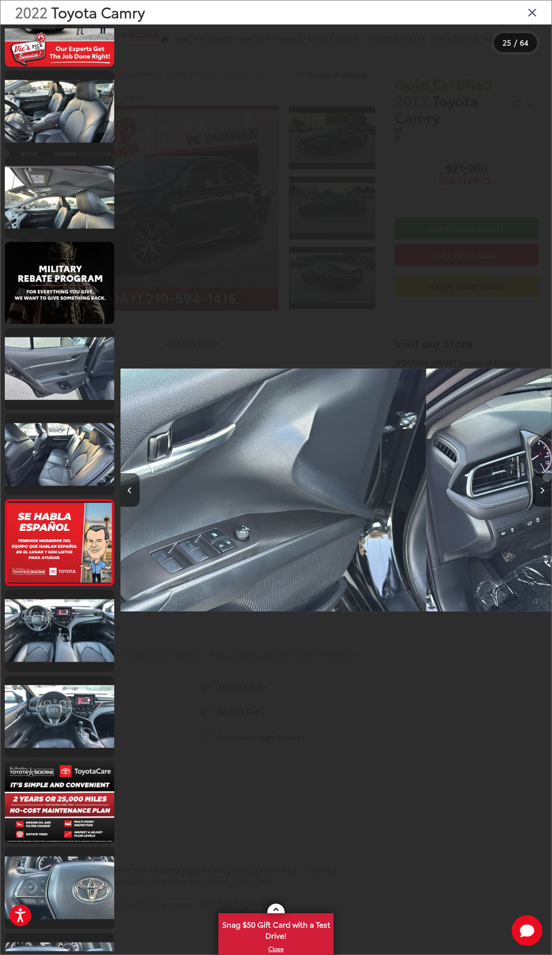
click at [539, 491] on button "Next image" at bounding box center [541, 490] width 19 height 34
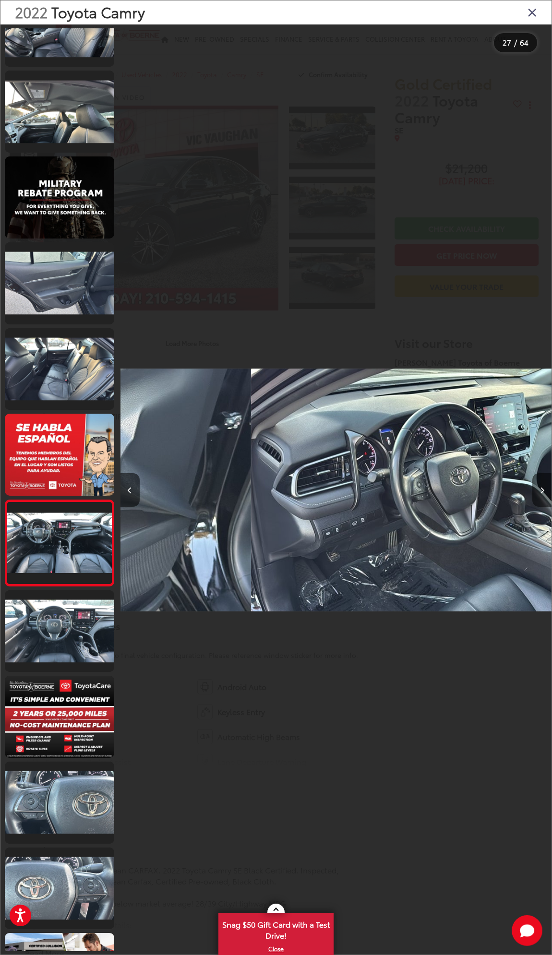
click at [538, 491] on button "Next image" at bounding box center [541, 490] width 19 height 34
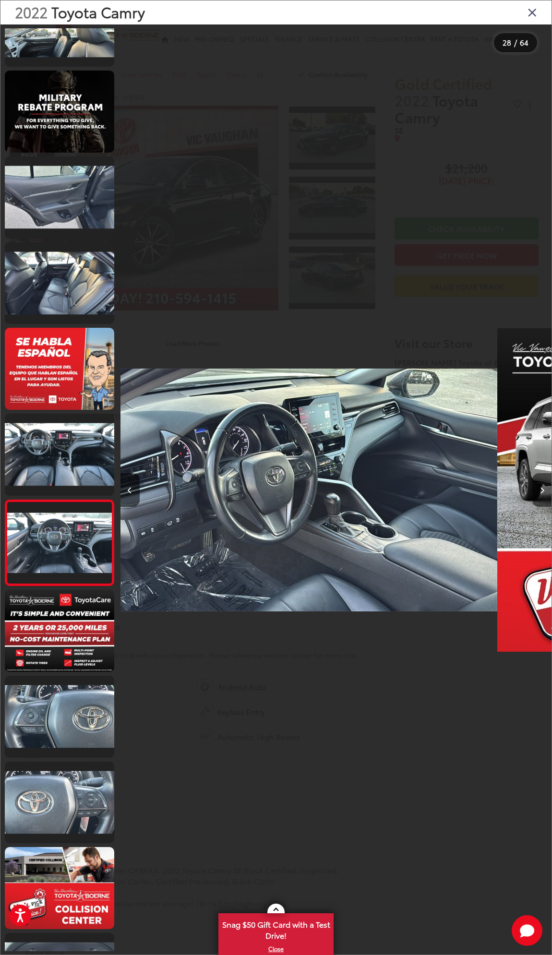
click at [538, 492] on button "Next image" at bounding box center [541, 490] width 19 height 34
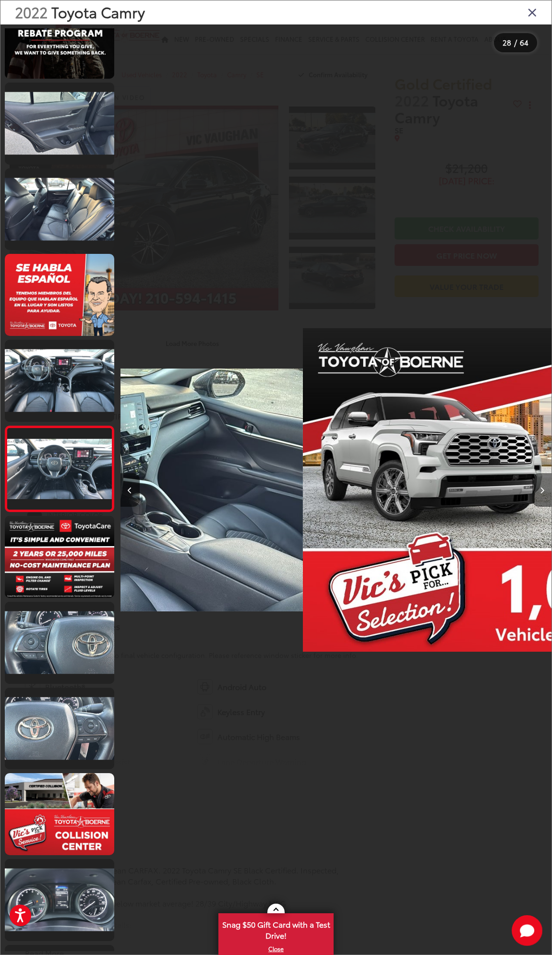
click at [538, 492] on button "Next image" at bounding box center [541, 490] width 19 height 34
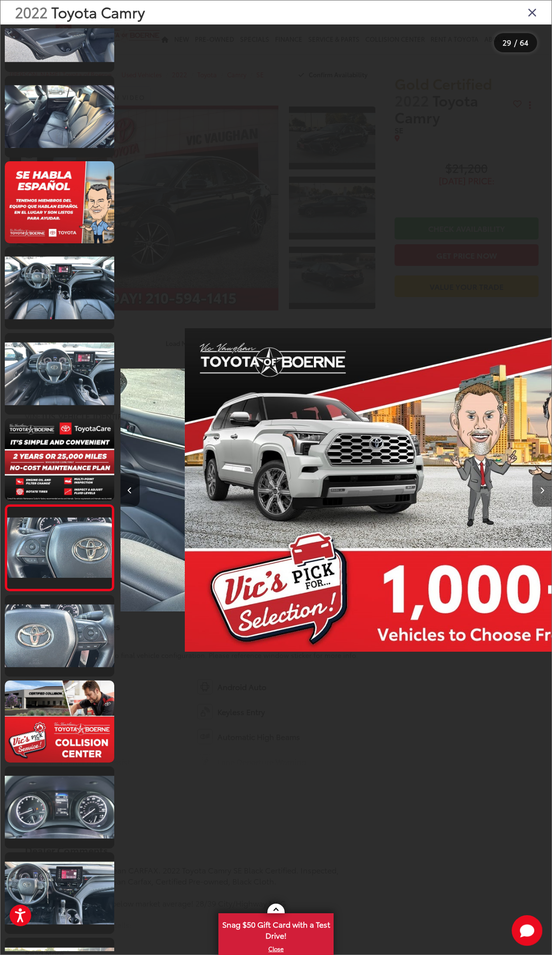
click at [538, 492] on button "Next image" at bounding box center [541, 490] width 19 height 34
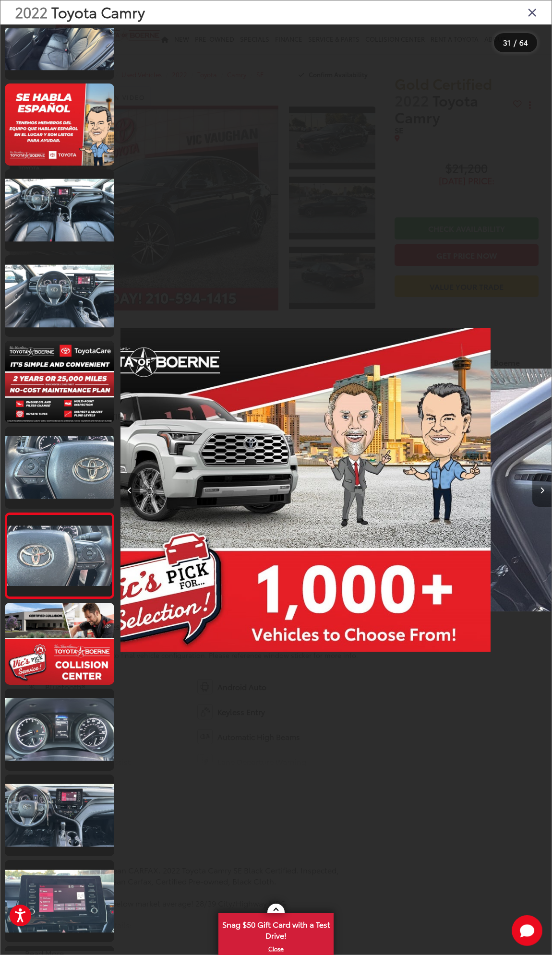
click at [538, 492] on button "Next image" at bounding box center [541, 490] width 19 height 34
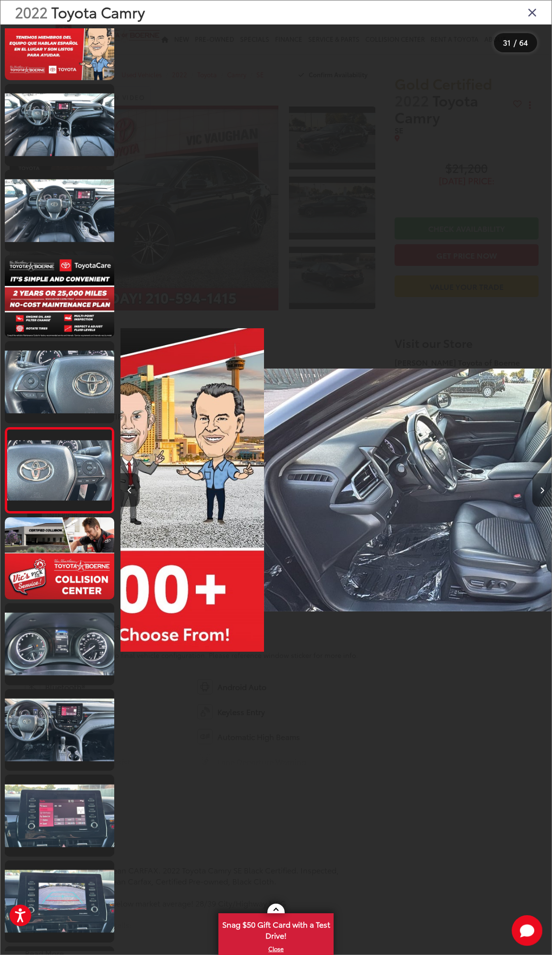
click at [538, 492] on button "Next image" at bounding box center [541, 490] width 19 height 34
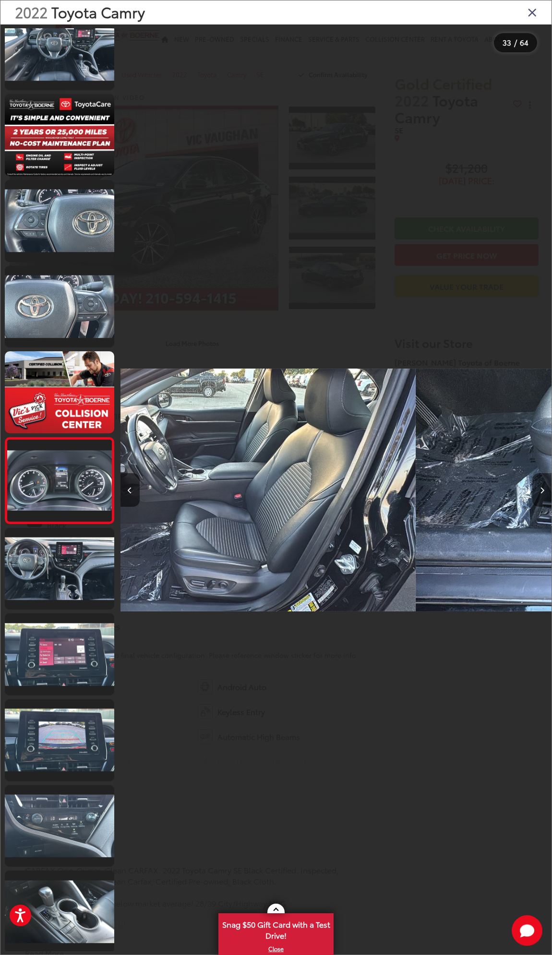
click at [538, 492] on button "Next image" at bounding box center [541, 490] width 19 height 34
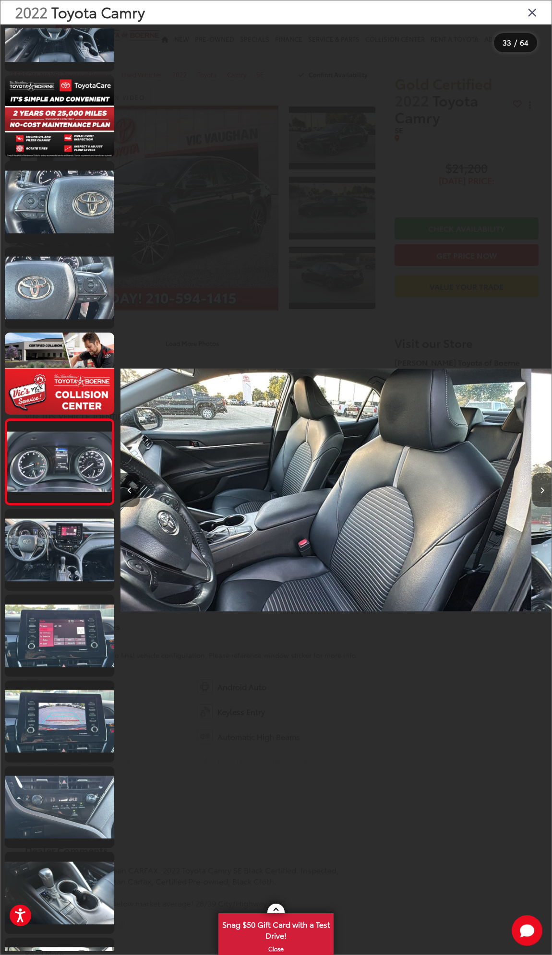
click at [538, 492] on button "Next image" at bounding box center [541, 490] width 19 height 34
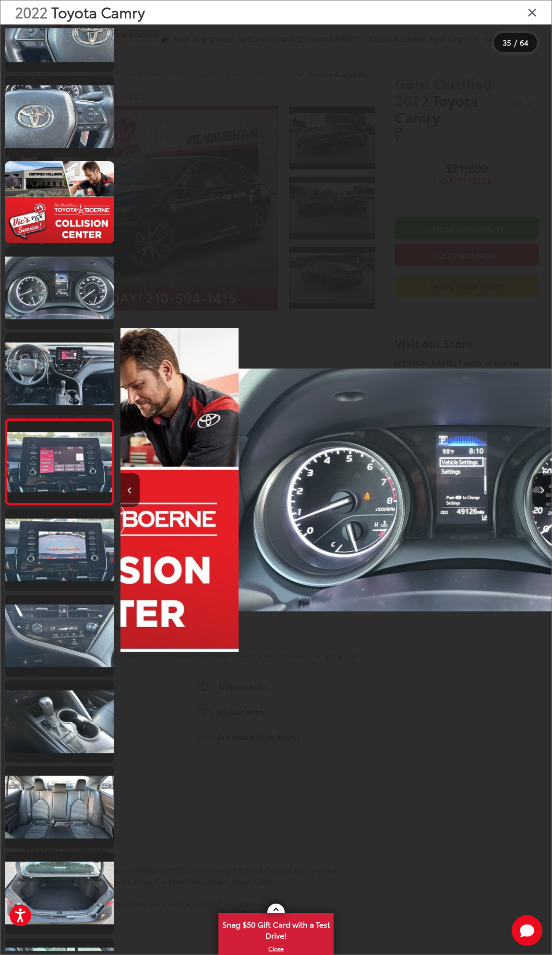
click at [531, 494] on div at bounding box center [497, 489] width 108 height 931
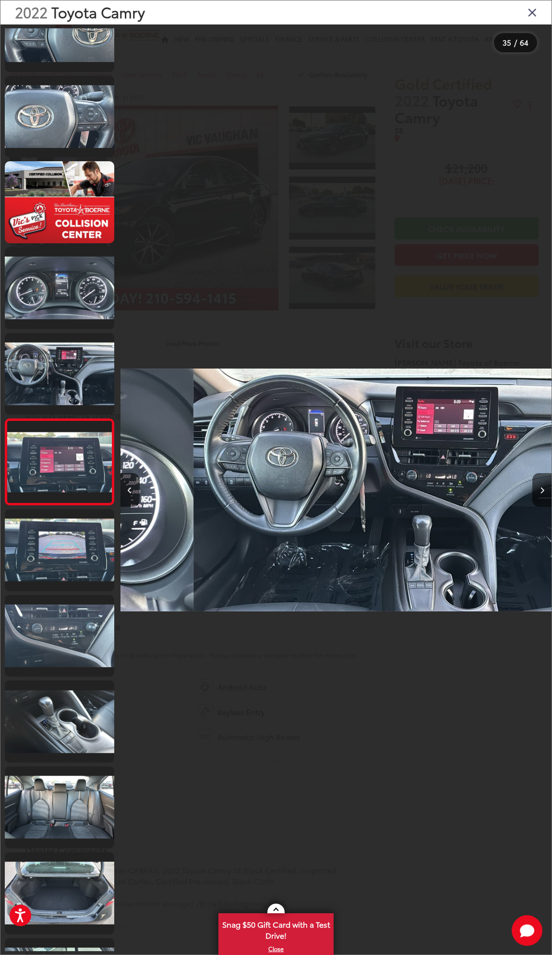
click at [531, 493] on div at bounding box center [497, 489] width 108 height 931
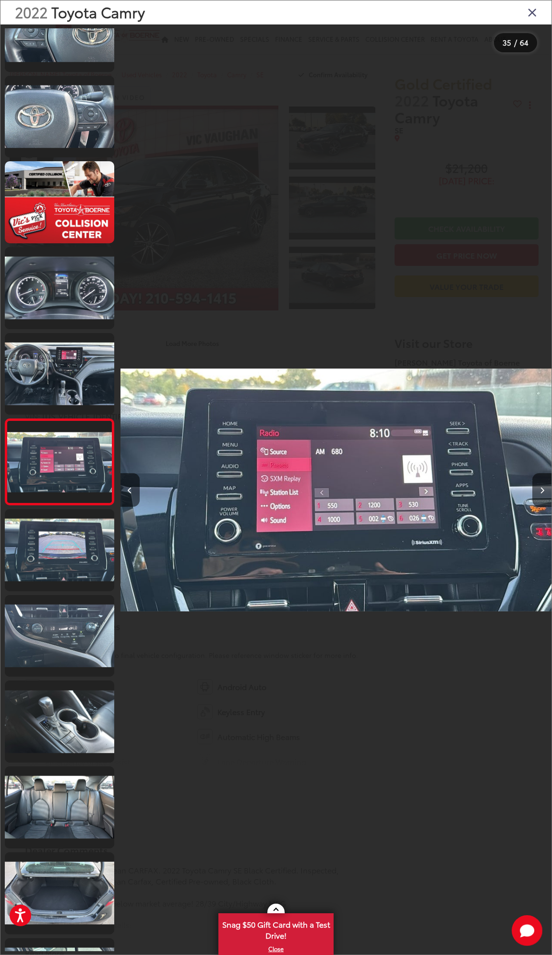
click at [521, 499] on div at bounding box center [497, 489] width 108 height 931
click at [532, 507] on div at bounding box center [497, 489] width 108 height 931
click at [541, 496] on button "Next image" at bounding box center [541, 490] width 19 height 34
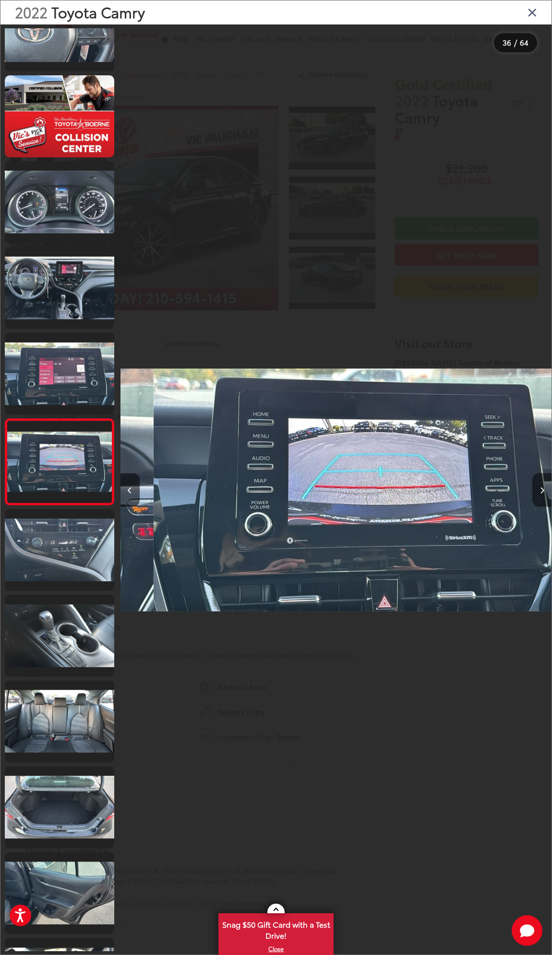
click at [544, 487] on icon "Next image" at bounding box center [542, 490] width 4 height 7
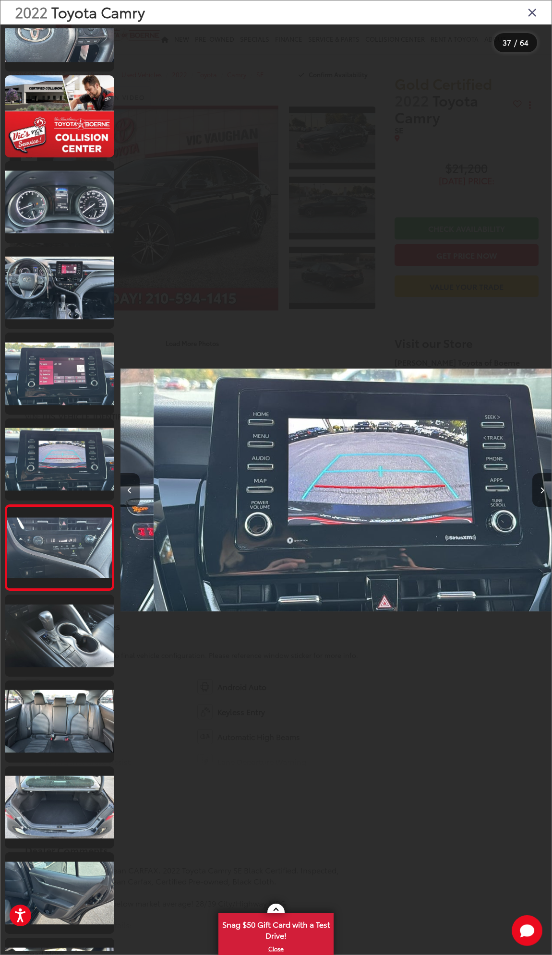
click at [544, 487] on icon "Next image" at bounding box center [542, 490] width 4 height 7
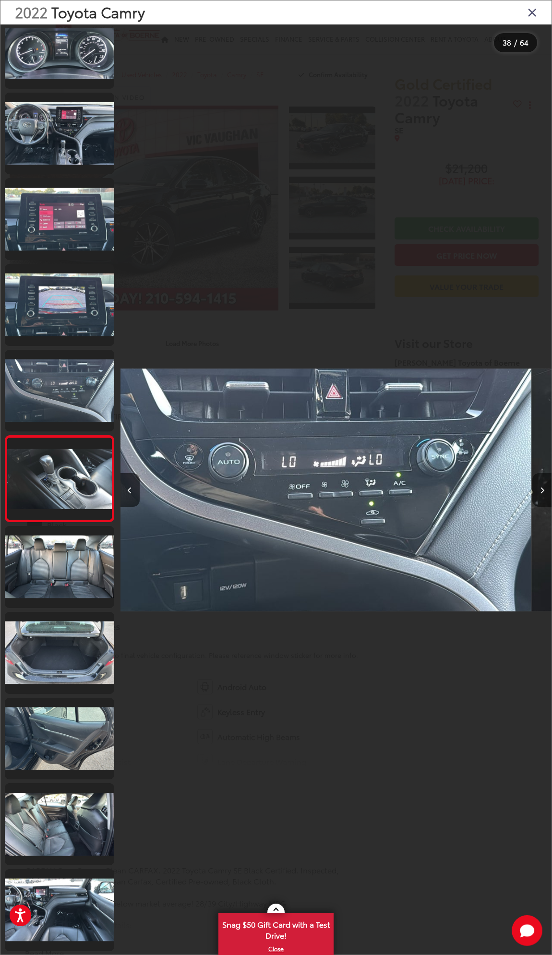
click at [544, 487] on button "Next image" at bounding box center [541, 490] width 19 height 34
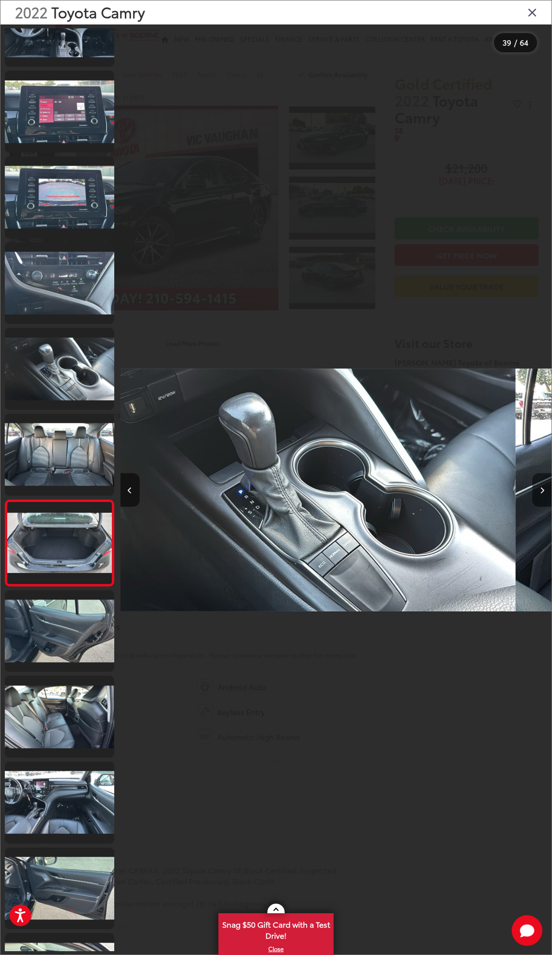
click at [544, 487] on button "Next image" at bounding box center [541, 490] width 19 height 34
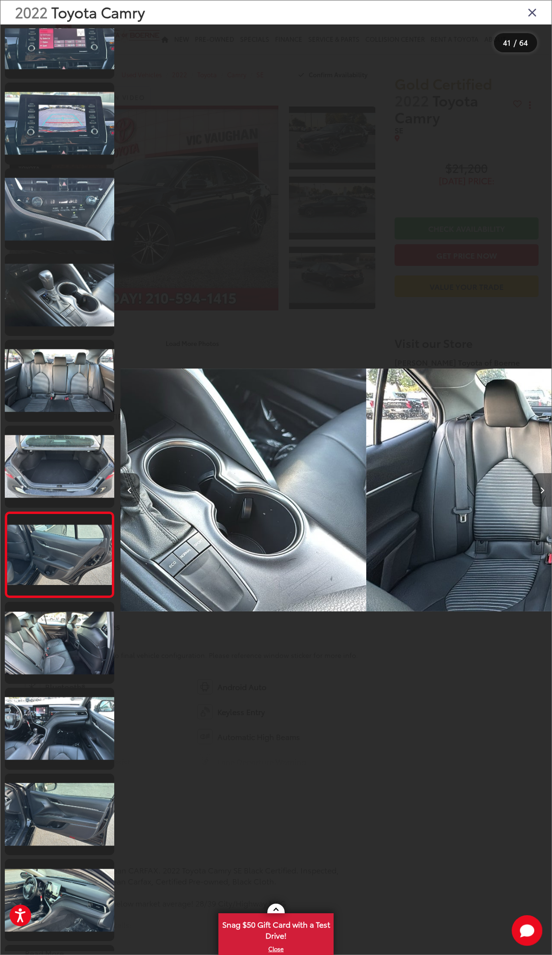
click at [544, 487] on button "Next image" at bounding box center [541, 490] width 19 height 34
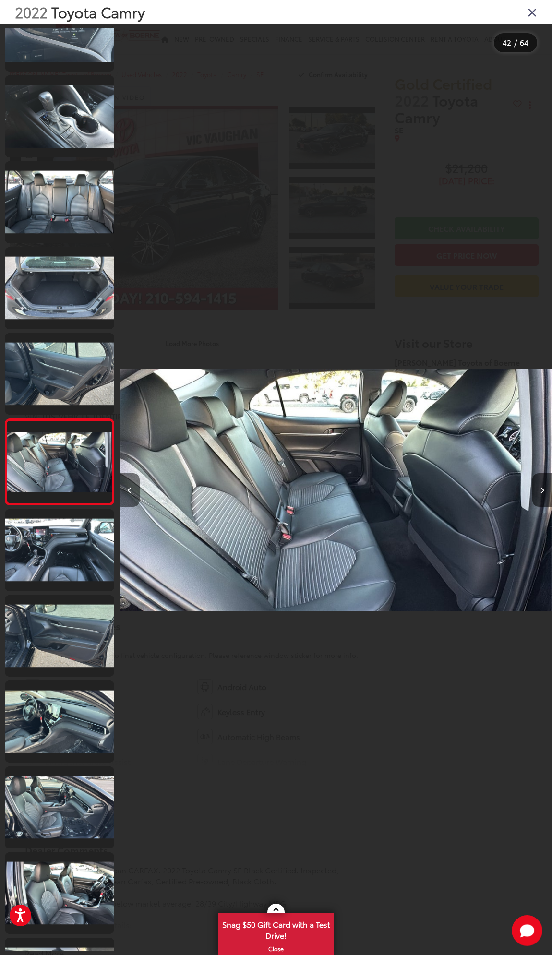
click at [130, 484] on button "Previous image" at bounding box center [129, 490] width 19 height 34
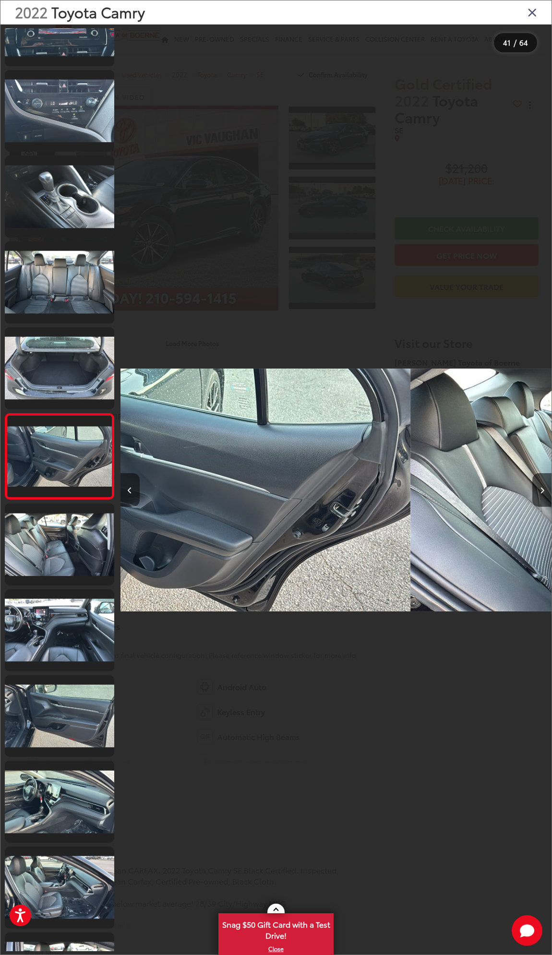
click at [130, 484] on button "Previous image" at bounding box center [129, 490] width 19 height 34
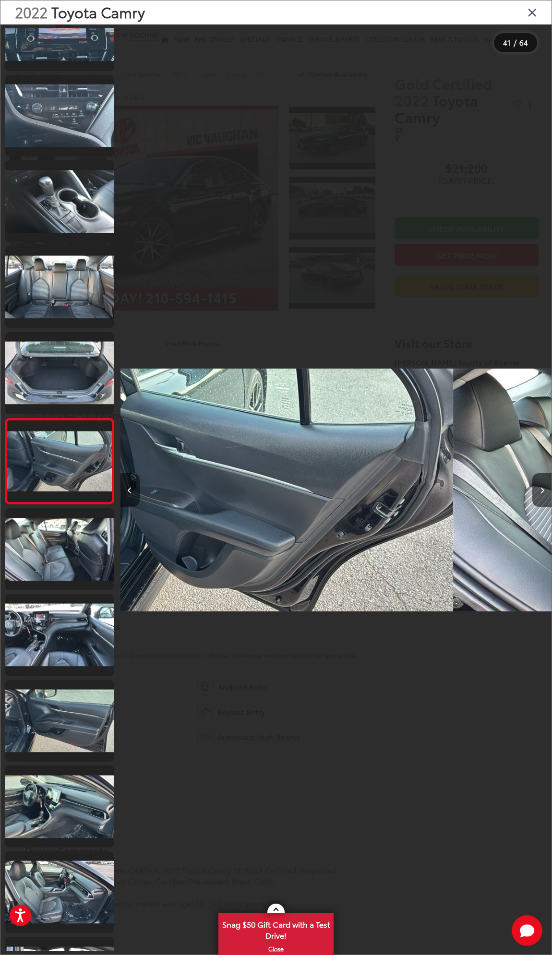
click at [130, 484] on button "Previous image" at bounding box center [129, 490] width 19 height 34
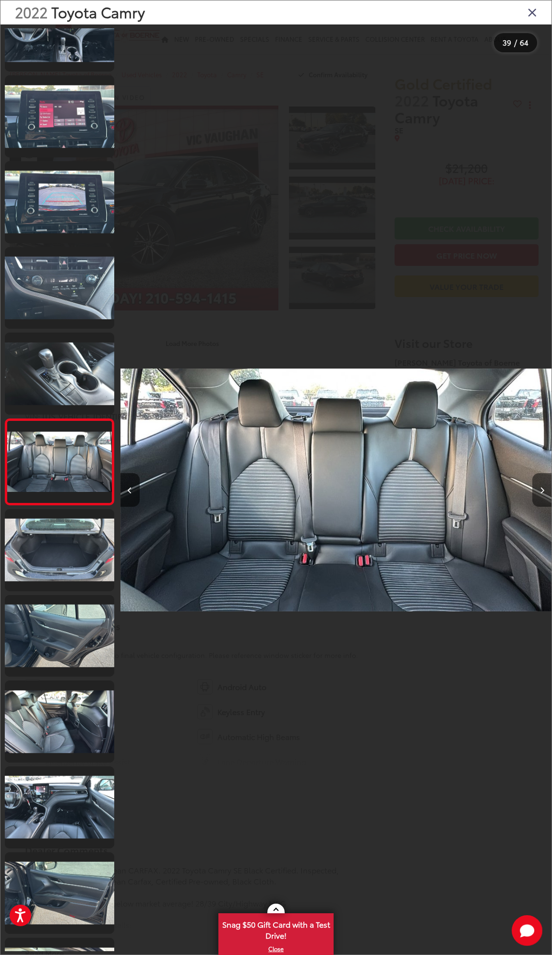
click at [544, 494] on button "Next image" at bounding box center [541, 490] width 19 height 34
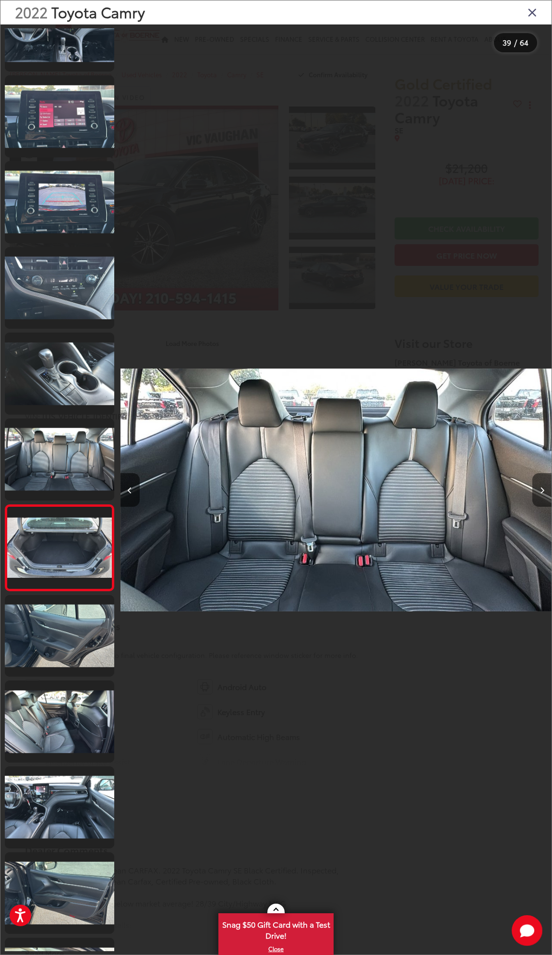
click at [544, 494] on button "Next image" at bounding box center [541, 490] width 19 height 34
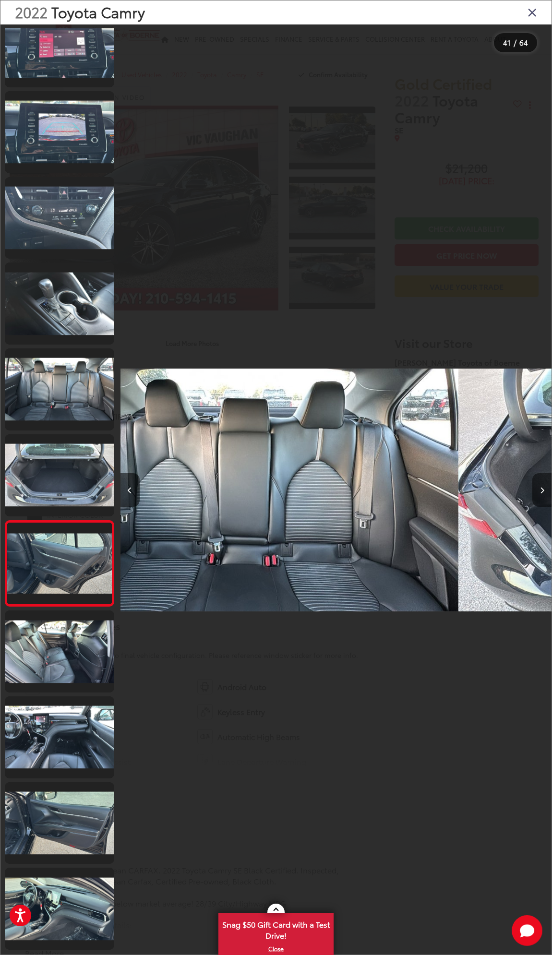
click at [544, 494] on button "Next image" at bounding box center [541, 490] width 19 height 34
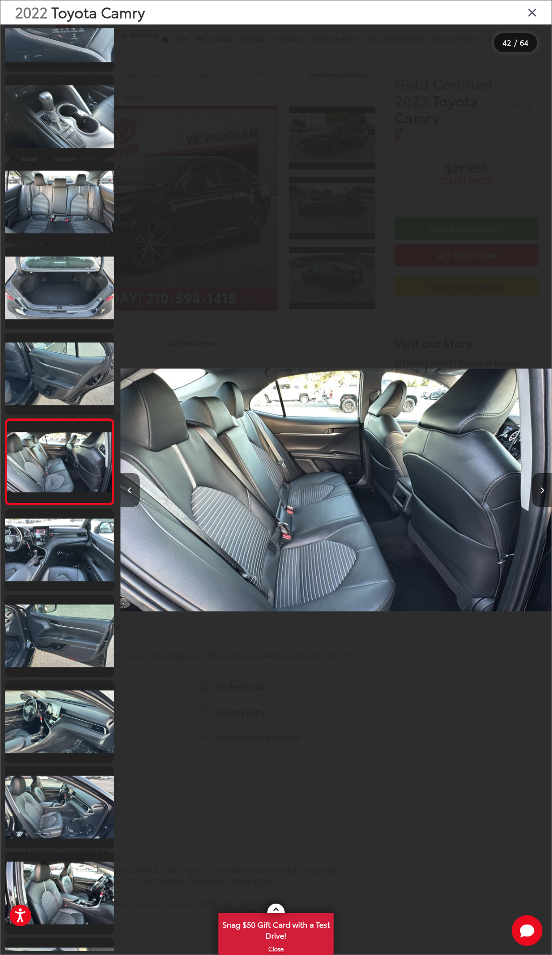
click at [529, 14] on icon "Close gallery" at bounding box center [532, 12] width 10 height 12
